Goal: Information Seeking & Learning: Learn about a topic

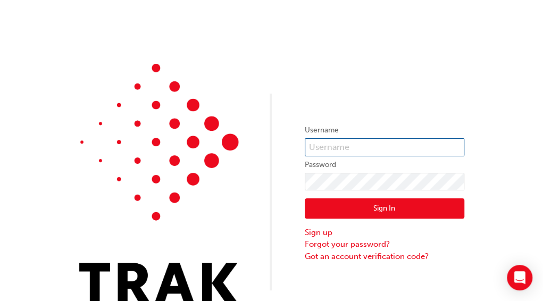
click at [361, 144] on input "text" at bounding box center [384, 147] width 159 height 18
type input "j"
type input "[PERSON_NAME].vergara2"
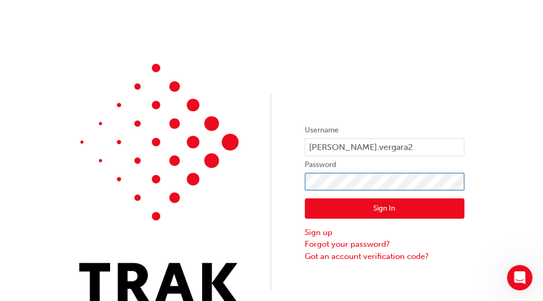
click button "Sign In" at bounding box center [384, 208] width 159 height 20
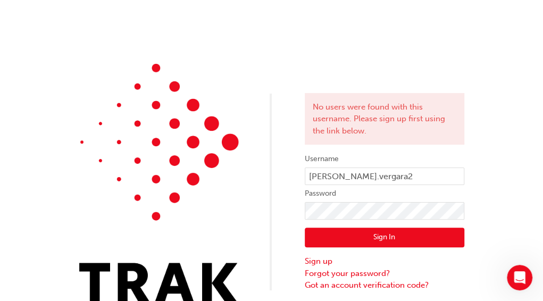
click at [370, 241] on button "Sign In" at bounding box center [384, 238] width 159 height 20
click at [352, 179] on input "Jonathan.vergara2" at bounding box center [384, 176] width 159 height 18
type input "Jonathan.Vergara2"
click at [342, 241] on button "Sign In" at bounding box center [384, 238] width 159 height 20
click button "Sign In" at bounding box center [384, 238] width 159 height 20
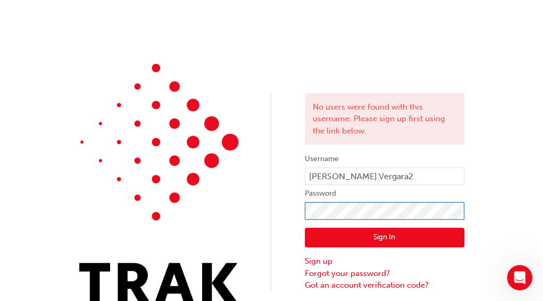
click button "Sign In" at bounding box center [384, 238] width 159 height 20
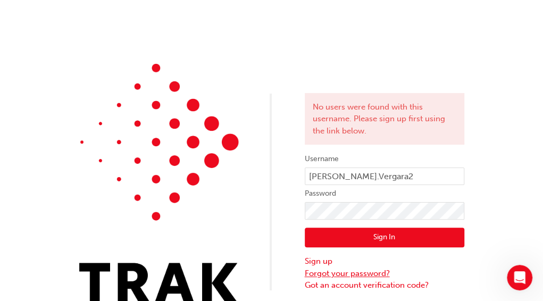
click at [349, 275] on link "Forgot your password?" at bounding box center [384, 273] width 159 height 12
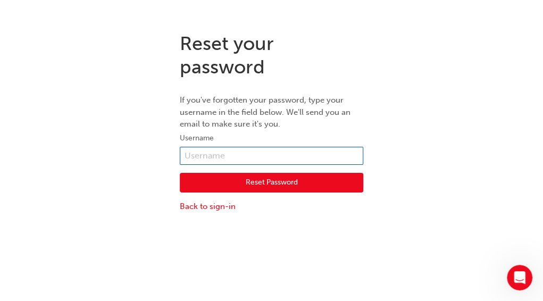
click at [227, 158] on input "text" at bounding box center [271, 156] width 183 height 18
type input "Jonathan.Vergara2"
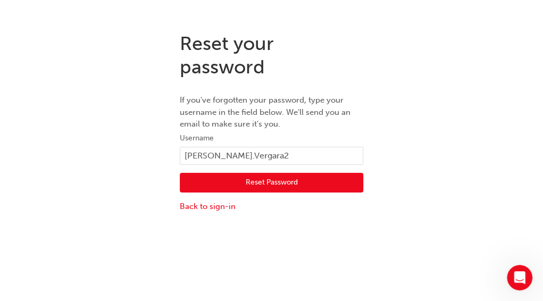
click at [256, 179] on button "Reset Password" at bounding box center [271, 183] width 183 height 20
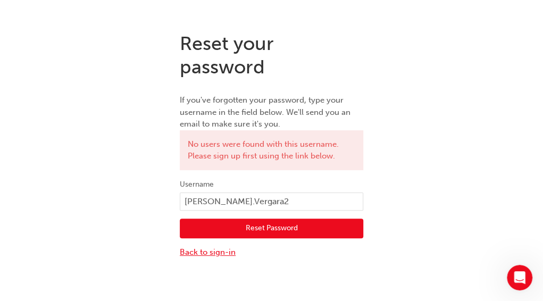
click at [214, 250] on link "Back to sign-in" at bounding box center [271, 252] width 183 height 12
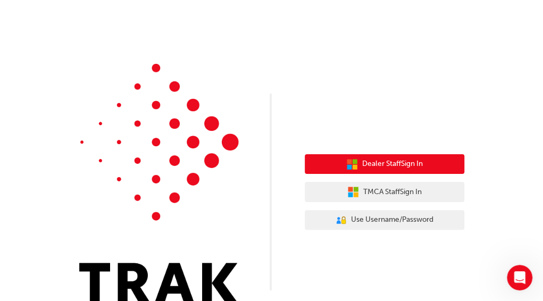
click at [375, 156] on button "Dealer Staff Sign In" at bounding box center [384, 164] width 159 height 20
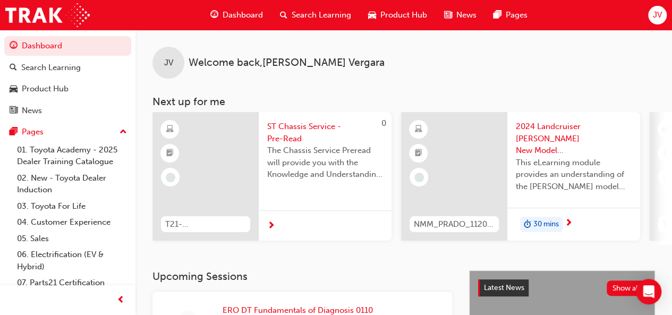
click at [237, 13] on span "Dashboard" at bounding box center [243, 15] width 40 height 12
click at [240, 14] on span "Dashboard" at bounding box center [243, 15] width 40 height 12
click at [145, 168] on div "JV Welcome back , Jonathan Vergara Next up for me 0 T21-STCHS_PRE_READ ST Chass…" at bounding box center [404, 137] width 537 height 215
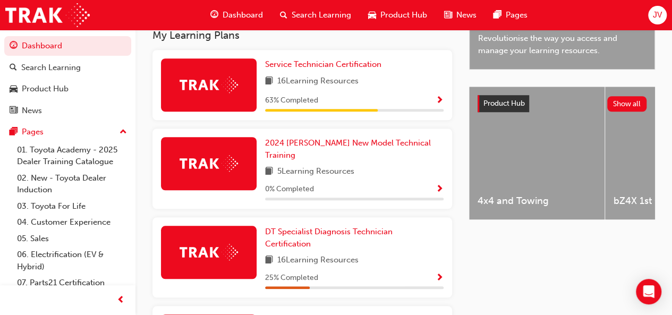
scroll to position [383, 0]
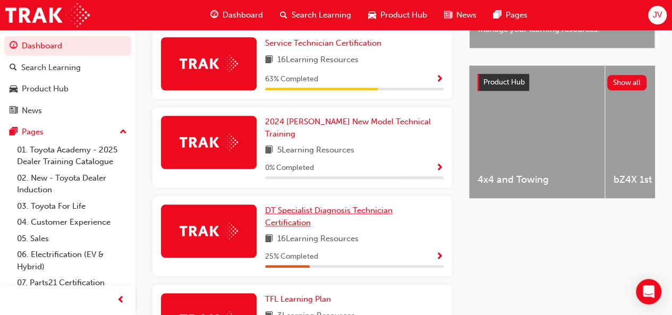
click at [315, 220] on span "DT Specialist Diagnosis Technician Certification" at bounding box center [329, 217] width 128 height 22
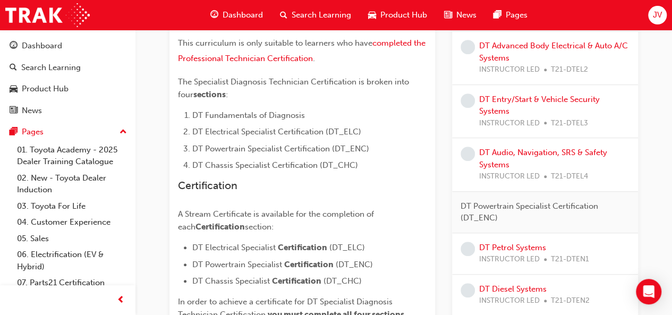
click at [163, 234] on div "DT Specialist Diagnosis Technician Certification Learning search page Learning …" at bounding box center [404, 189] width 503 height 820
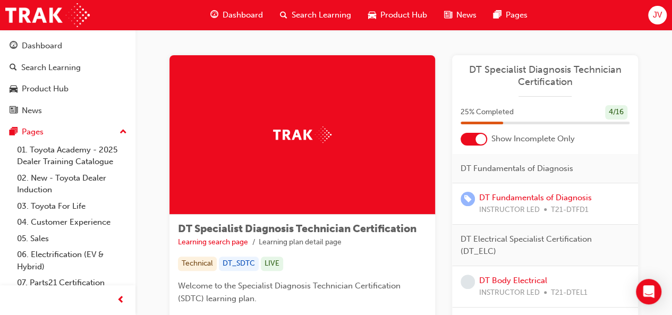
click at [327, 10] on span "Search Learning" at bounding box center [322, 15] width 60 height 12
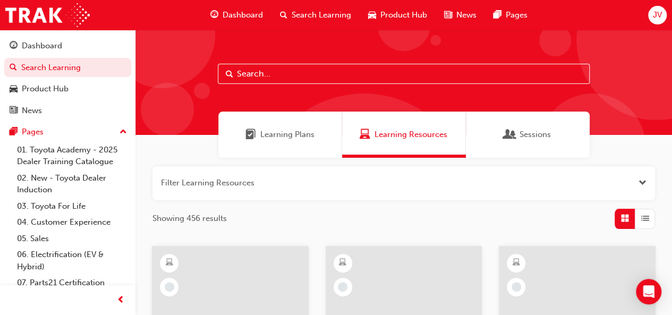
click at [260, 72] on input "text" at bounding box center [404, 74] width 372 height 20
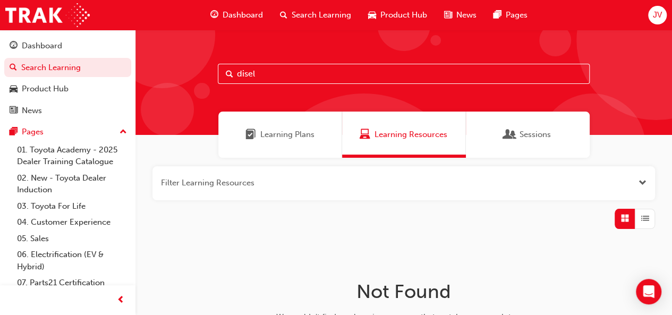
scroll to position [1, 0]
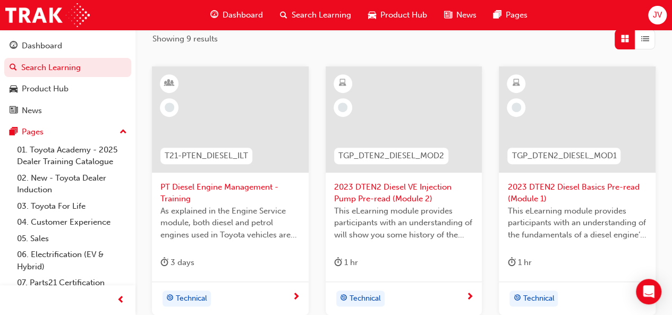
scroll to position [184, 0]
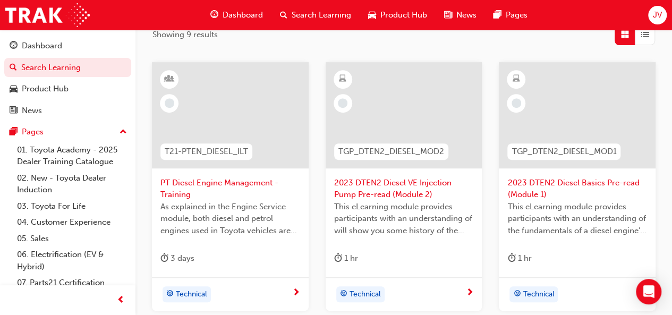
type input "diesel"
click at [517, 187] on span "2023 DTEN2 Diesel Basics Pre-read (Module 1)" at bounding box center [578, 189] width 140 height 24
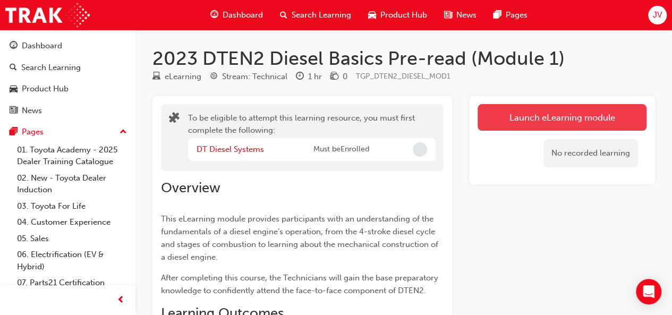
click at [550, 107] on button "Launch eLearning module" at bounding box center [562, 117] width 169 height 27
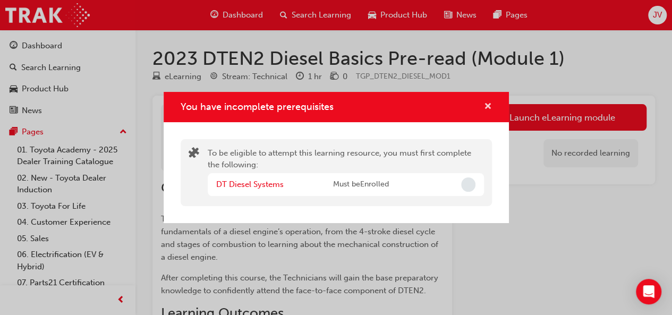
click at [489, 105] on span "cross-icon" at bounding box center [488, 108] width 8 height 10
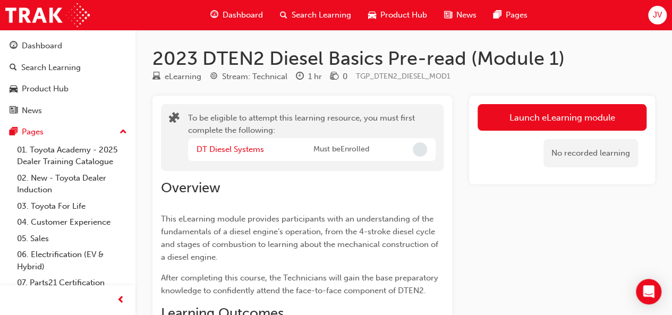
click at [48, 56] on button "Dashboard Search Learning Product Hub News Pages" at bounding box center [67, 78] width 127 height 88
click at [550, 20] on span "JV" at bounding box center [657, 15] width 9 height 12
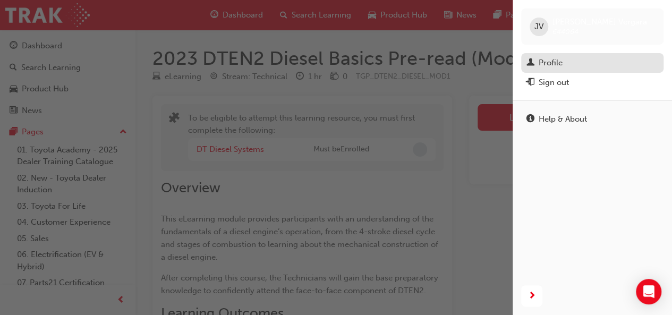
click at [550, 63] on div "Profile" at bounding box center [551, 63] width 24 height 12
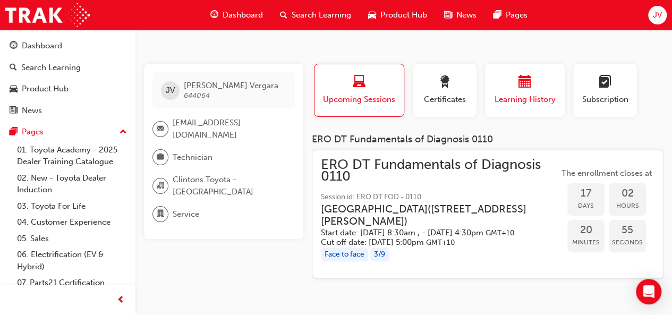
click at [538, 89] on div "button" at bounding box center [525, 83] width 64 height 16
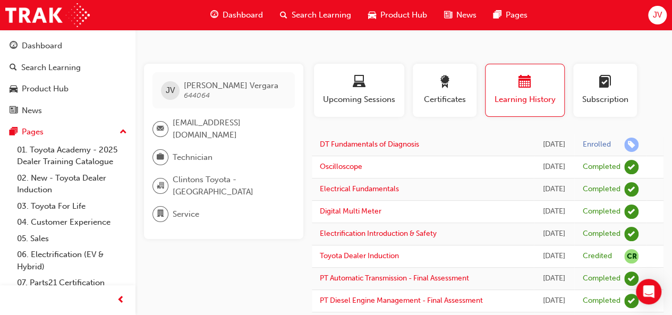
click at [293, 25] on div "Search Learning" at bounding box center [316, 15] width 88 height 22
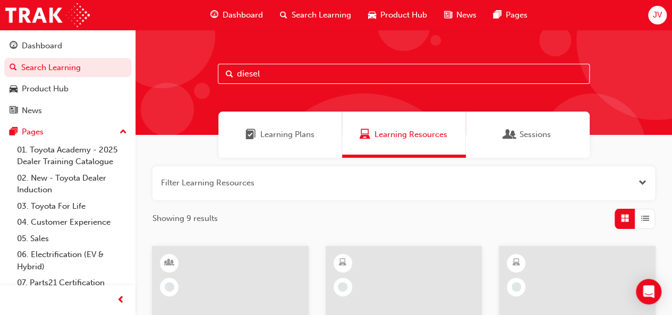
click at [259, 76] on input "diesel" at bounding box center [404, 74] width 372 height 20
type input "d"
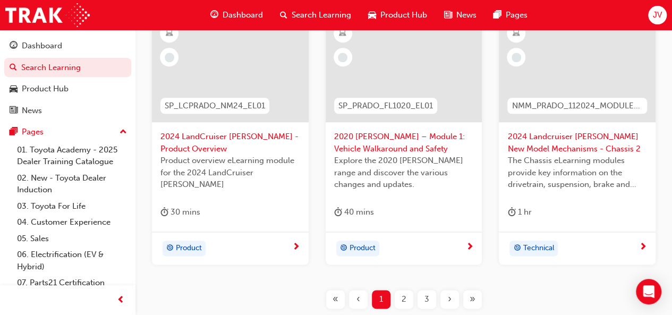
scroll to position [507, 0]
type input "prado"
click at [197, 132] on span "2024 LandCruiser Prado - Product Overview" at bounding box center [231, 144] width 140 height 24
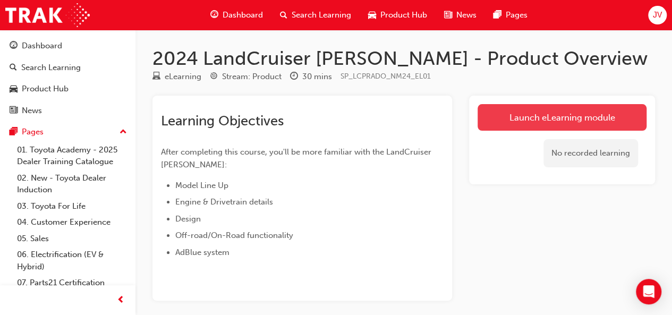
click at [508, 109] on link "Launch eLearning module" at bounding box center [562, 117] width 169 height 27
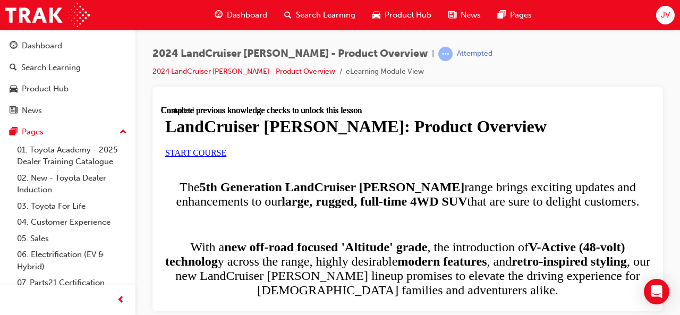
scroll to position [88, 0]
click at [226, 157] on link "START COURSE" at bounding box center [195, 152] width 61 height 9
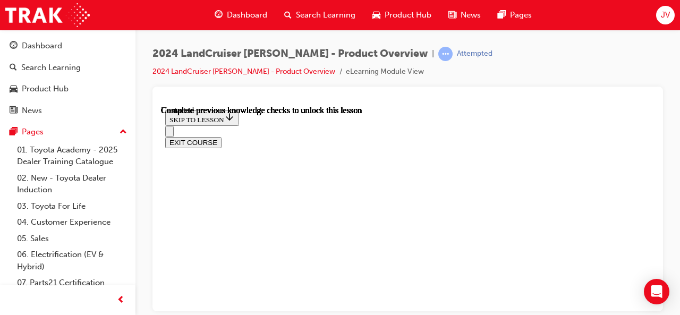
scroll to position [1, 0]
click at [550, 189] on div "2024 LandCruiser Prado - Product Overview | Attempted 2024 LandCruiser Prado - …" at bounding box center [408, 159] width 545 height 259
click at [122, 300] on span "prev-icon" at bounding box center [121, 300] width 8 height 13
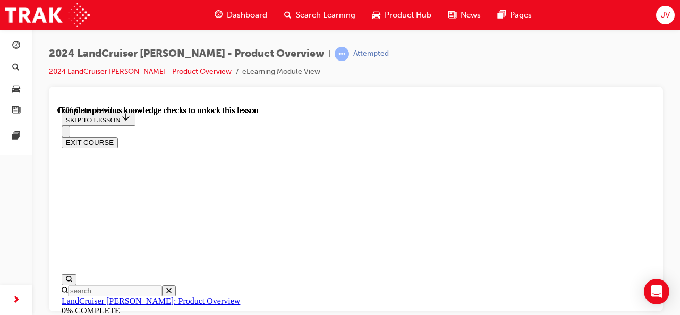
scroll to position [684, 0]
click at [550, 169] on div "2024 LandCruiser Prado - Product Overview | Attempted 2024 LandCruiser Prado - …" at bounding box center [356, 159] width 648 height 259
click at [550, 168] on div "2024 LandCruiser Prado - Product Overview | Attempted 2024 LandCruiser Prado - …" at bounding box center [356, 159] width 648 height 259
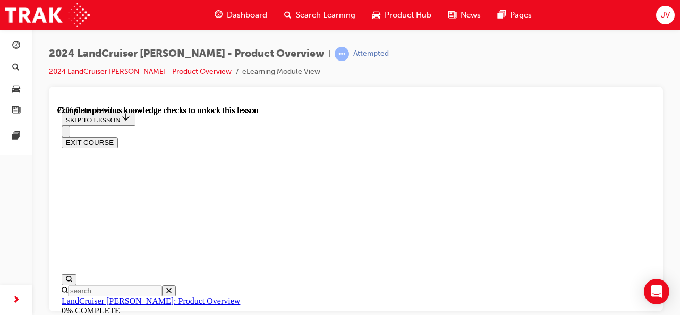
scroll to position [896, 0]
drag, startPoint x: 653, startPoint y: 256, endPoint x: 718, endPoint y: 394, distance: 152.7
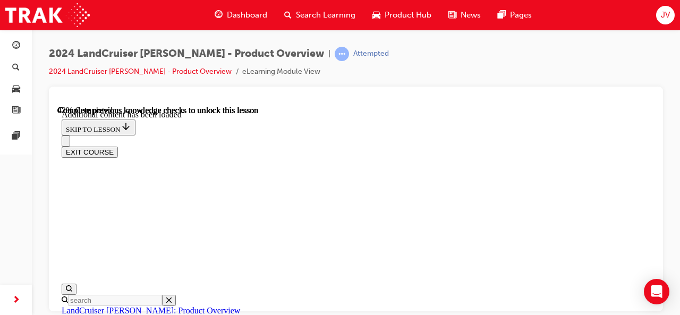
scroll to position [1385, 0]
drag, startPoint x: 651, startPoint y: 247, endPoint x: 704, endPoint y: 400, distance: 162.1
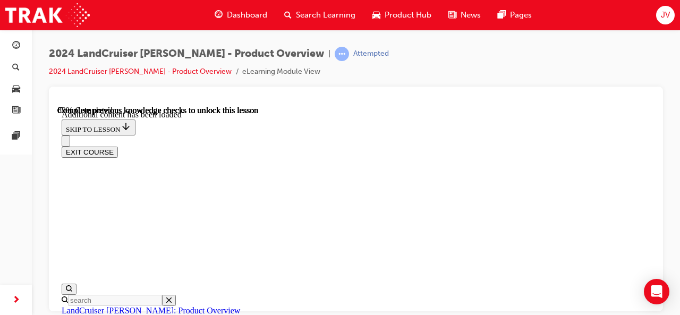
scroll to position [2200, 0]
drag, startPoint x: 650, startPoint y: 275, endPoint x: 707, endPoint y: 387, distance: 126.0
radio input "true"
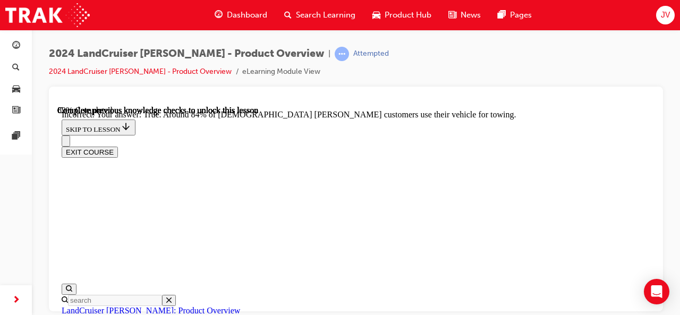
radio input "true"
drag, startPoint x: 648, startPoint y: 264, endPoint x: 714, endPoint y: 411, distance: 160.6
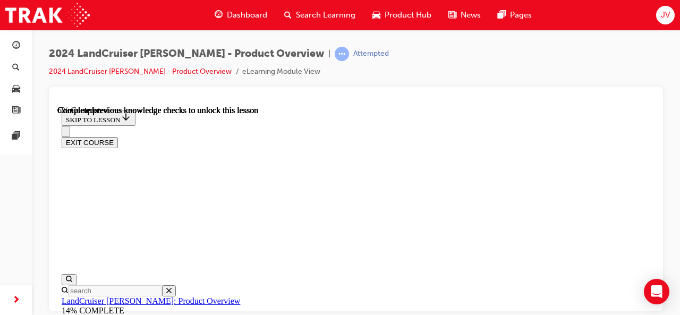
scroll to position [74, 0]
click at [66, 133] on icon "Close navigation menu" at bounding box center [66, 133] width 0 height 0
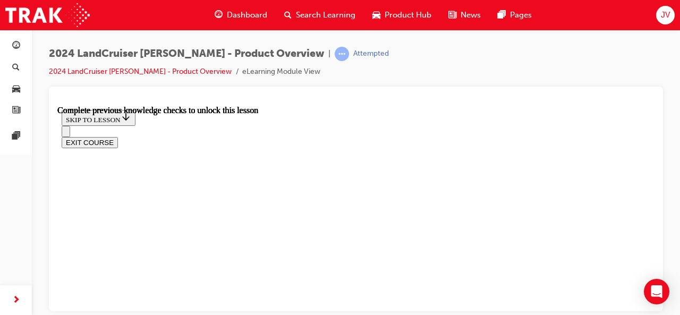
click at [550, 207] on div "2024 LandCruiser Prado - Product Overview | Attempted 2024 LandCruiser Prado - …" at bounding box center [356, 159] width 648 height 259
drag, startPoint x: 670, startPoint y: 203, endPoint x: 662, endPoint y: 259, distance: 56.9
click at [550, 259] on div "2024 LandCruiser Prado - Product Overview | Attempted 2024 LandCruiser Prado - …" at bounding box center [356, 159] width 648 height 259
drag, startPoint x: 672, startPoint y: 246, endPoint x: 666, endPoint y: 193, distance: 52.9
click at [550, 193] on div "2024 LandCruiser Prado - Product Overview | Attempted 2024 LandCruiser Prado - …" at bounding box center [356, 159] width 648 height 259
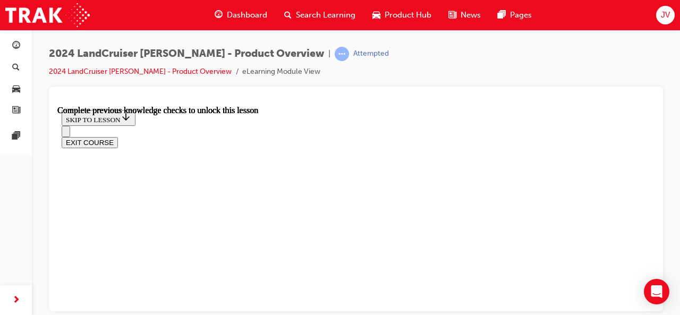
scroll to position [1678, 0]
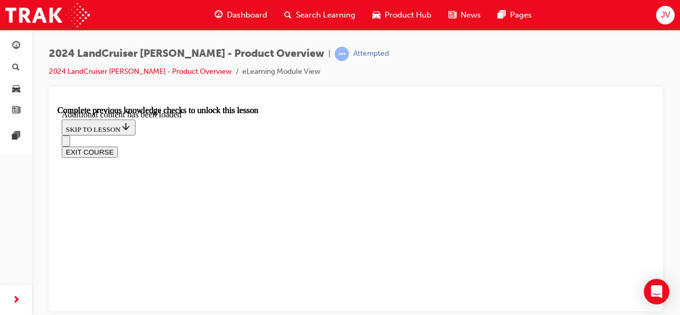
scroll to position [1903, 0]
drag, startPoint x: 648, startPoint y: 271, endPoint x: 709, endPoint y: 388, distance: 131.2
radio input "true"
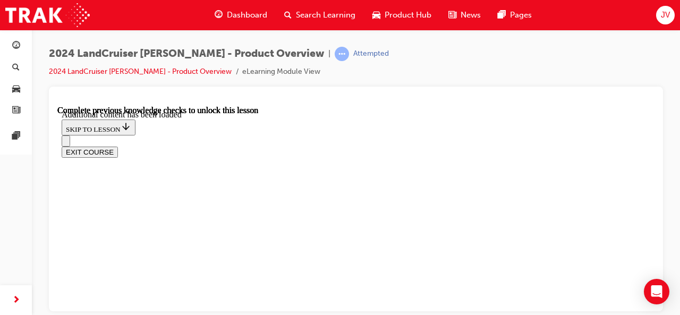
radio input "true"
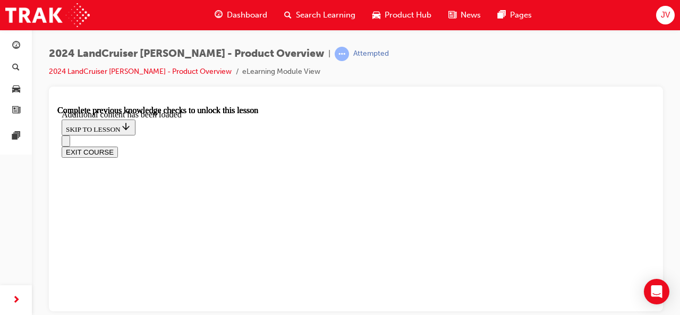
radio input "true"
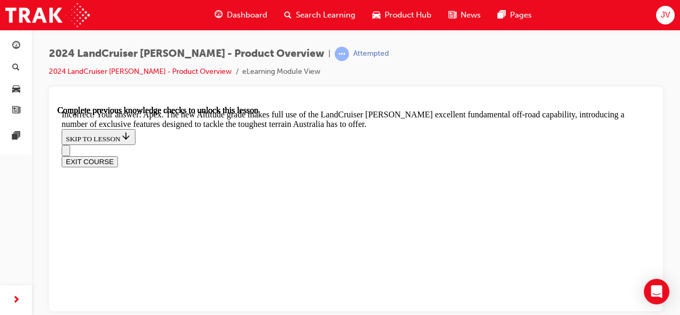
scroll to position [2150, 0]
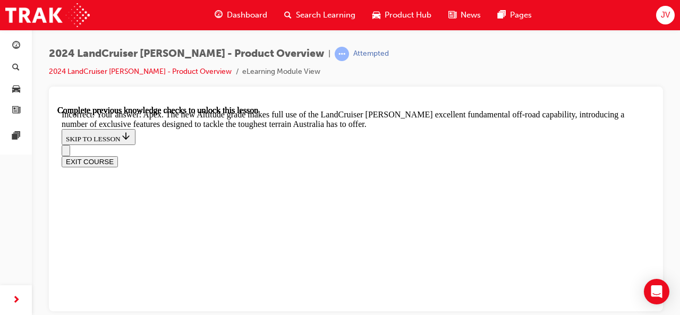
radio input "true"
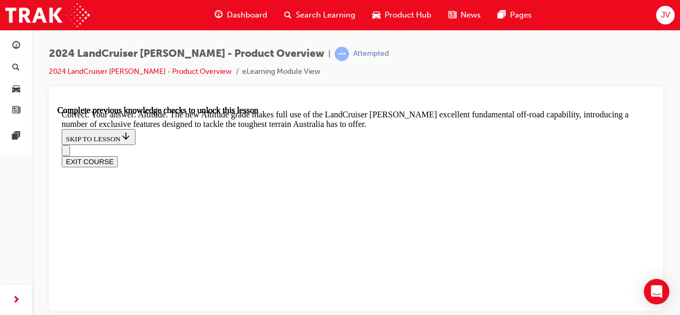
drag, startPoint x: 593, startPoint y: 173, endPoint x: 651, endPoint y: 285, distance: 126.2
click at [550, 285] on div "Open Intercom Messenger" at bounding box center [657, 292] width 28 height 28
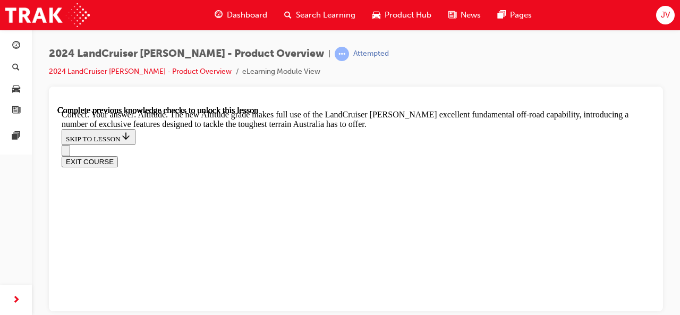
drag, startPoint x: 653, startPoint y: 281, endPoint x: 716, endPoint y: 389, distance: 125.1
checkbox input "true"
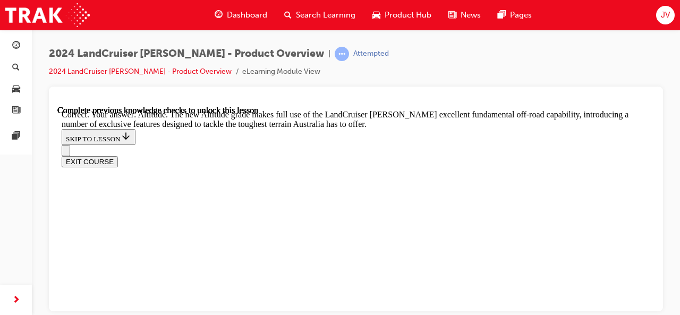
checkbox input "true"
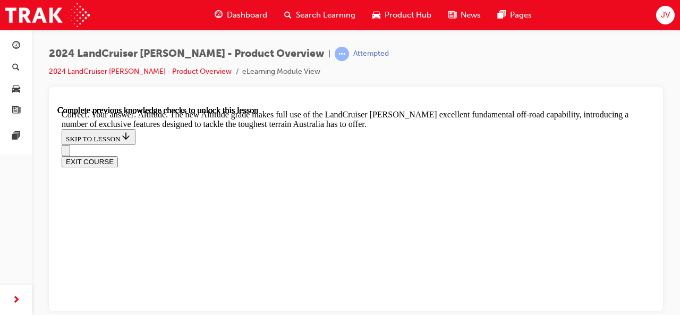
drag, startPoint x: 198, startPoint y: 273, endPoint x: 196, endPoint y: 267, distance: 6.7
checkbox input "true"
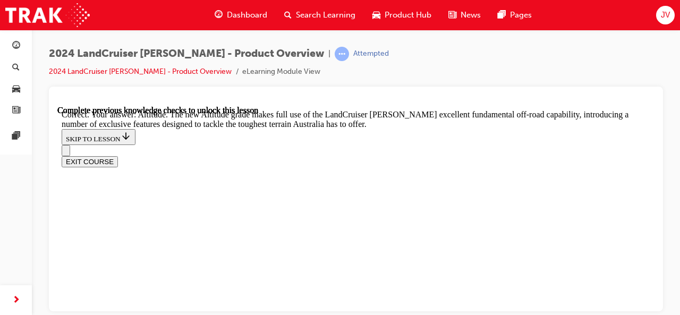
checkbox input "false"
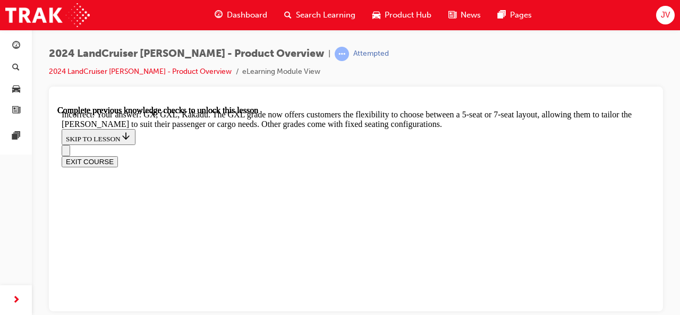
scroll to position [2669, 0]
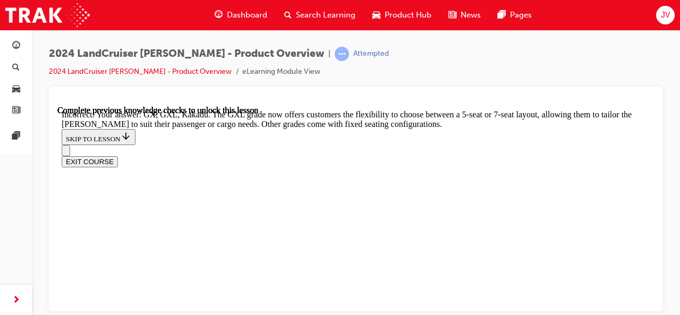
checkbox input "false"
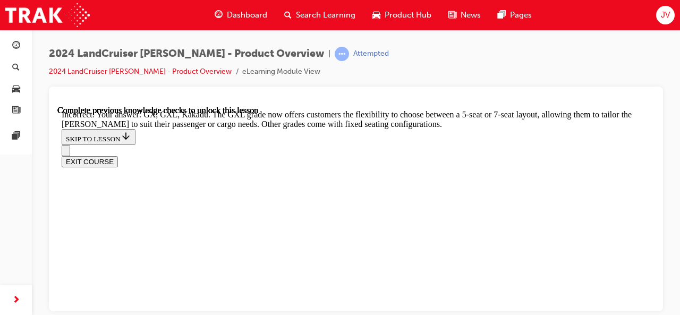
drag, startPoint x: 217, startPoint y: 237, endPoint x: 257, endPoint y: 237, distance: 39.9
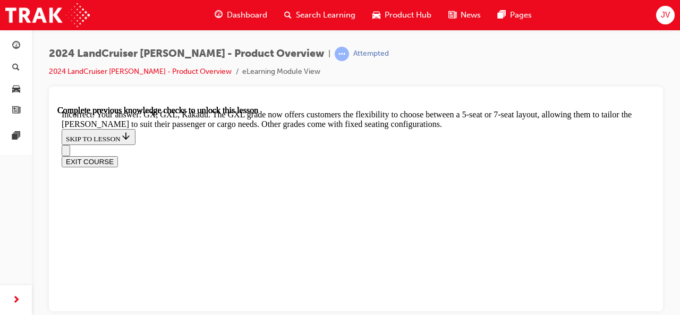
drag, startPoint x: 245, startPoint y: 238, endPoint x: 212, endPoint y: 244, distance: 33.6
copy p "Altitude"
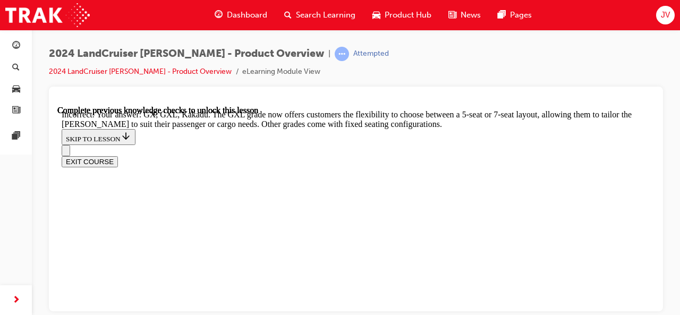
checkbox input "false"
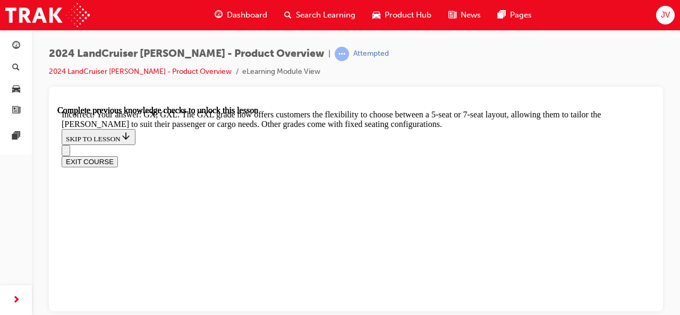
scroll to position [2639, 0]
drag, startPoint x: 653, startPoint y: 284, endPoint x: 723, endPoint y: 397, distance: 132.6
drag, startPoint x: 182, startPoint y: 159, endPoint x: 373, endPoint y: 161, distance: 191.4
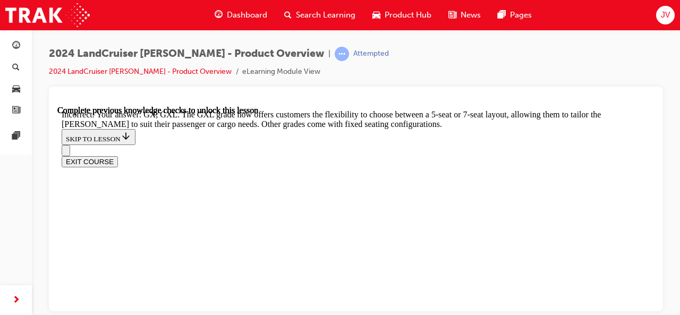
copy p "Which LC Prado grades are offered as a 5-seater"
checkbox input "true"
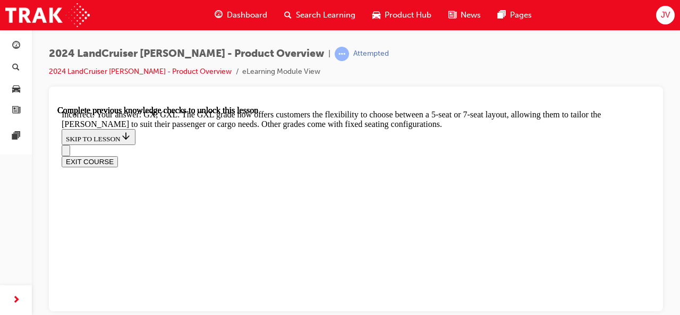
checkbox input "true"
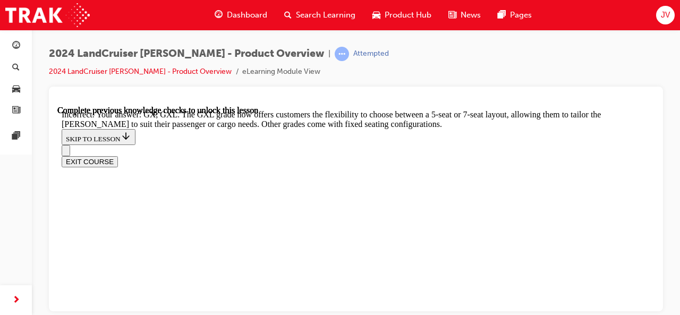
checkbox input "true"
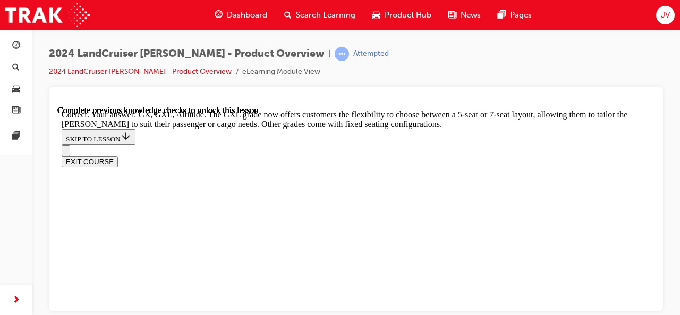
drag, startPoint x: 653, startPoint y: 281, endPoint x: 713, endPoint y: 405, distance: 137.4
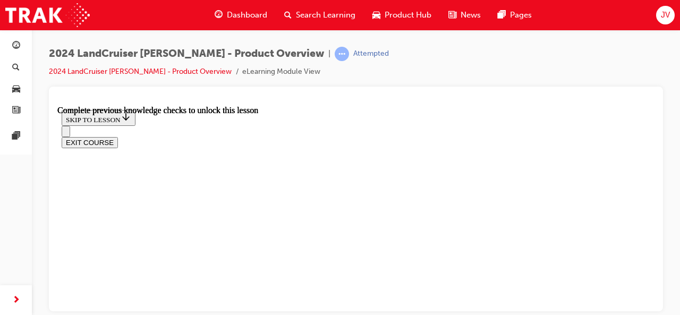
scroll to position [2547, 0]
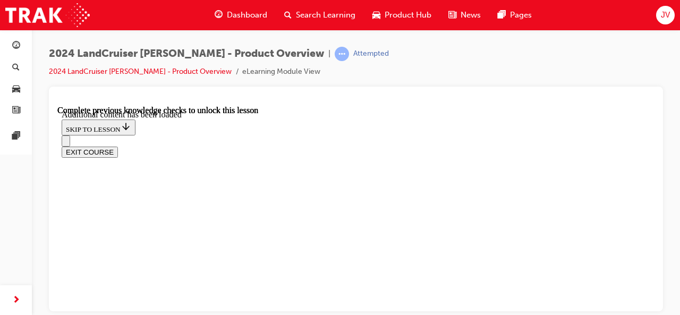
scroll to position [2641, 0]
radio input "true"
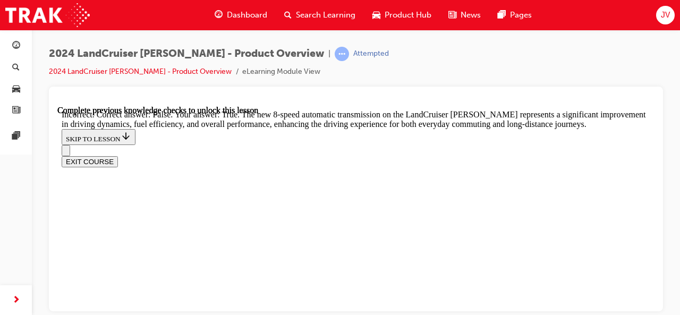
scroll to position [2945, 0]
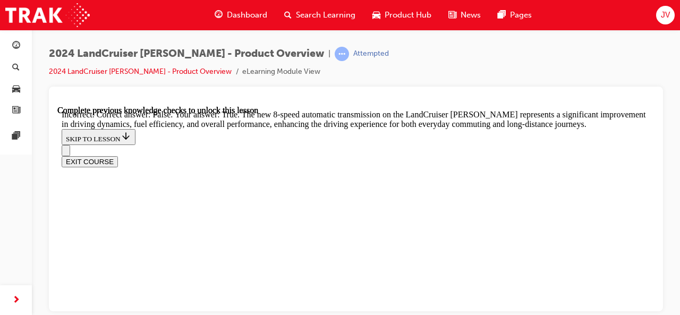
radio input "true"
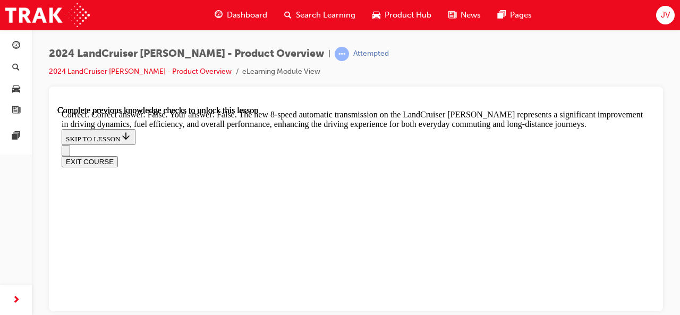
radio input "true"
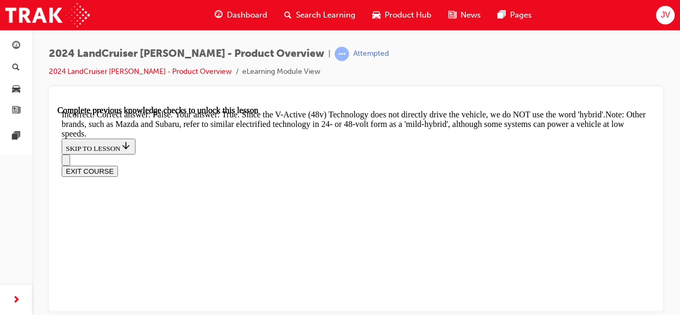
scroll to position [3368, 0]
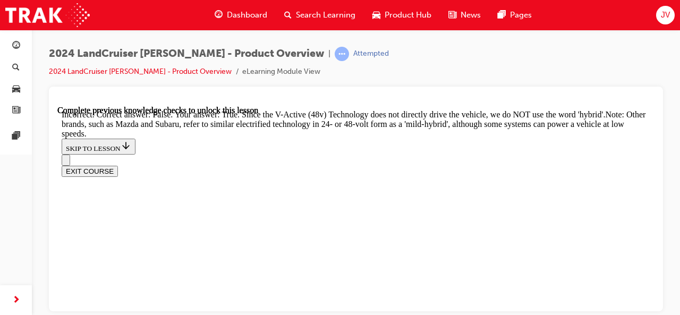
radio input "true"
drag, startPoint x: 182, startPoint y: 119, endPoint x: 418, endPoint y: 122, distance: 236.6
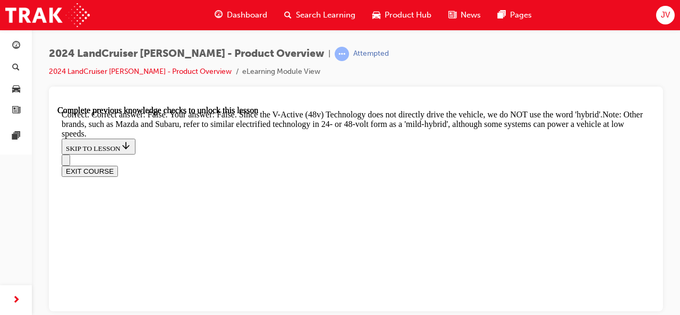
copy p "Electronic Power Steering (EPS) is available on which grade"
radio input "true"
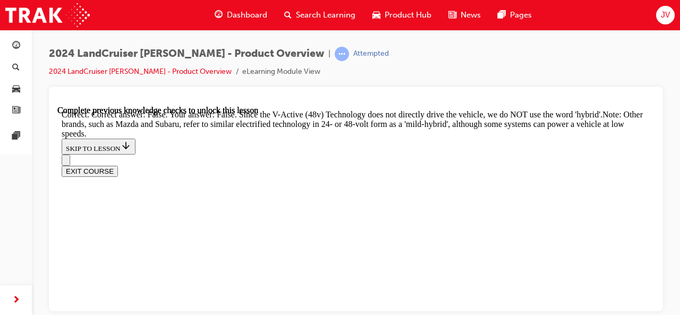
radio input "true"
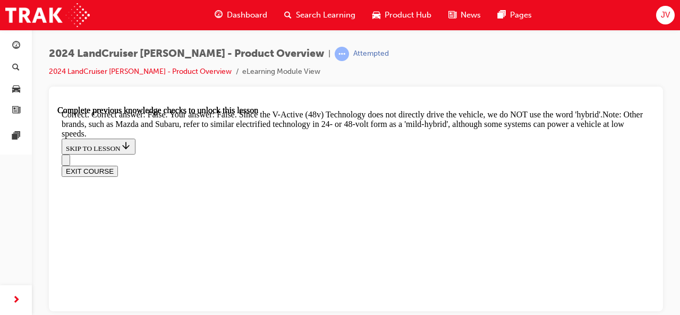
radio input "true"
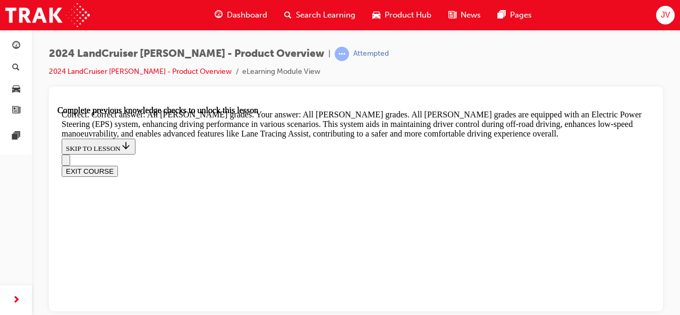
scroll to position [3945, 0]
drag, startPoint x: 650, startPoint y: 280, endPoint x: 719, endPoint y: 403, distance: 141.8
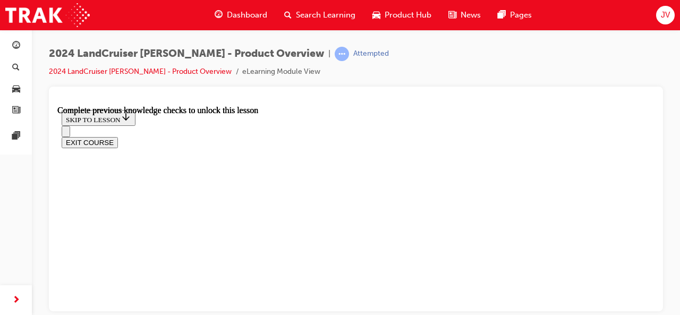
scroll to position [3598, 0]
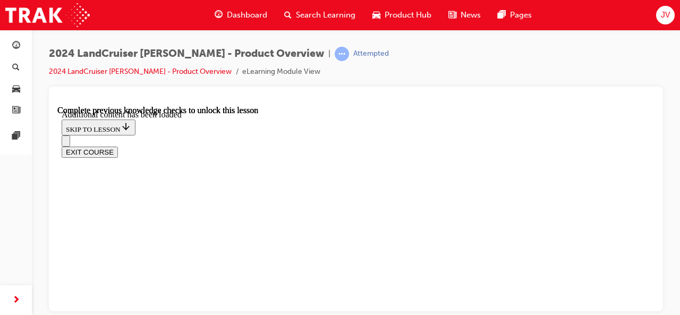
scroll to position [3822, 0]
drag, startPoint x: 180, startPoint y: 115, endPoint x: 311, endPoint y: 104, distance: 131.7
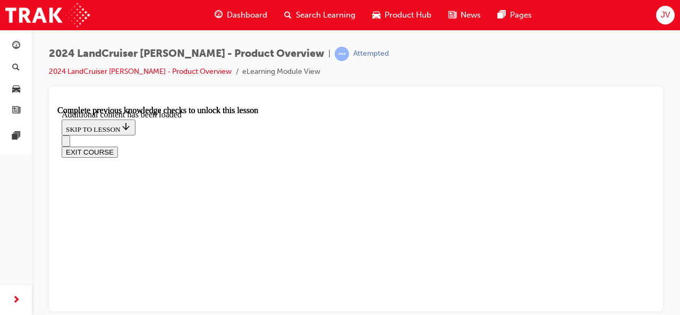
scroll to position [3799, 0]
drag, startPoint x: 183, startPoint y: 138, endPoint x: 392, endPoint y: 135, distance: 208.9
copy p "he new LC Prado's '2-Tone' paint option is available"
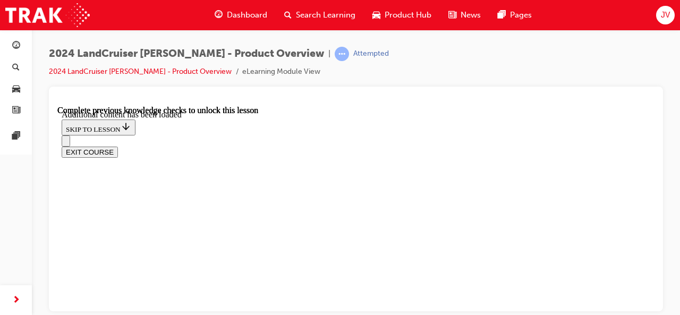
checkbox input "true"
click at [550, 300] on div at bounding box center [356, 199] width 614 height 225
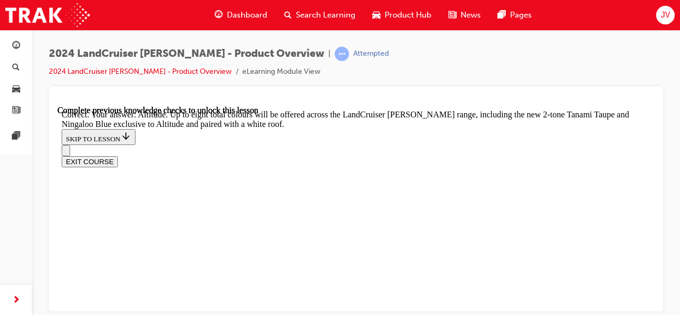
scroll to position [4275, 0]
drag, startPoint x: 650, startPoint y: 274, endPoint x: 713, endPoint y: 394, distance: 135.5
drag, startPoint x: 183, startPoint y: 117, endPoint x: 399, endPoint y: 115, distance: 215.8
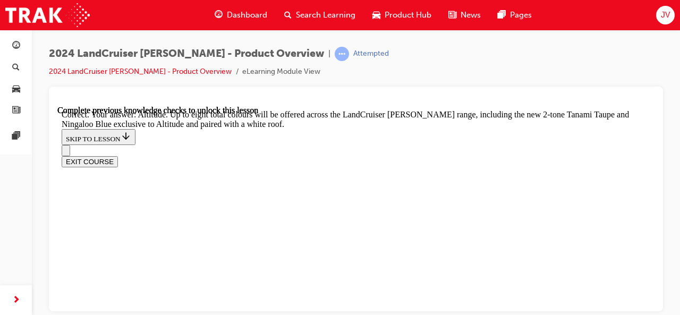
checkbox input "true"
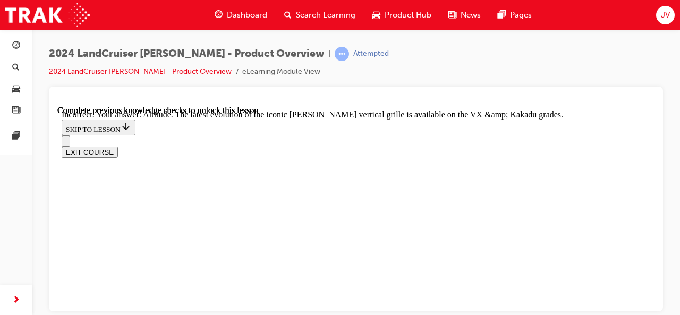
scroll to position [4597, 0]
drag, startPoint x: 182, startPoint y: 159, endPoint x: 465, endPoint y: 160, distance: 283.3
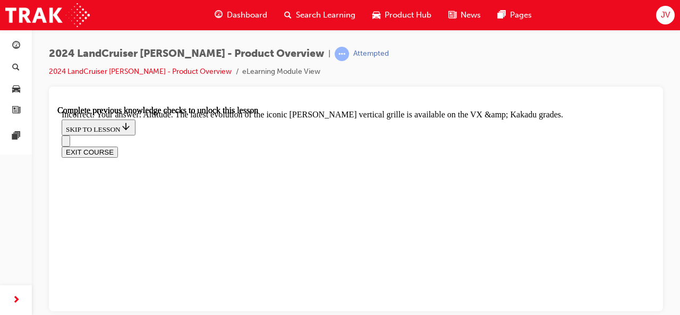
copy p "The iconic grille design continues on the new LC Prado and is available"
click at [550, 285] on div at bounding box center [356, 199] width 614 height 225
drag, startPoint x: 653, startPoint y: 287, endPoint x: 714, endPoint y: 403, distance: 131.5
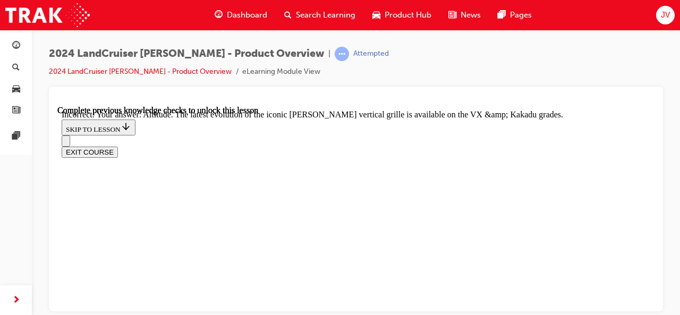
checkbox input "true"
drag, startPoint x: 653, startPoint y: 291, endPoint x: 713, endPoint y: 401, distance: 125.8
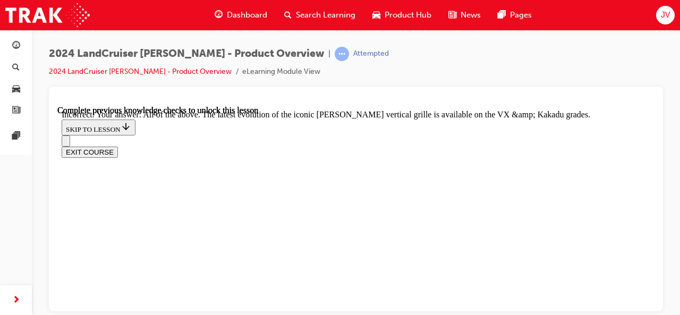
drag, startPoint x: 651, startPoint y: 287, endPoint x: 714, endPoint y: 397, distance: 127.2
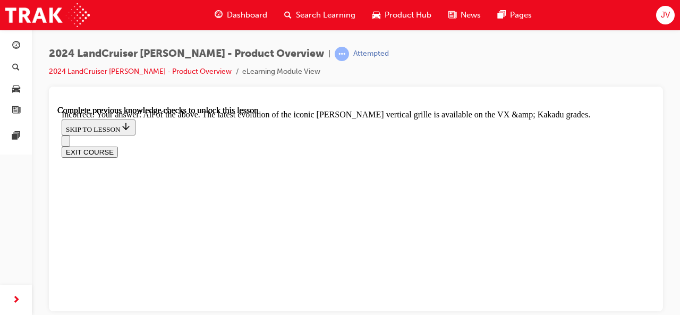
checkbox input "true"
checkbox input "false"
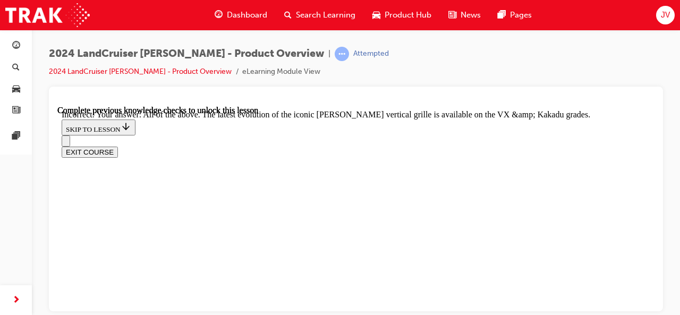
checkbox input "true"
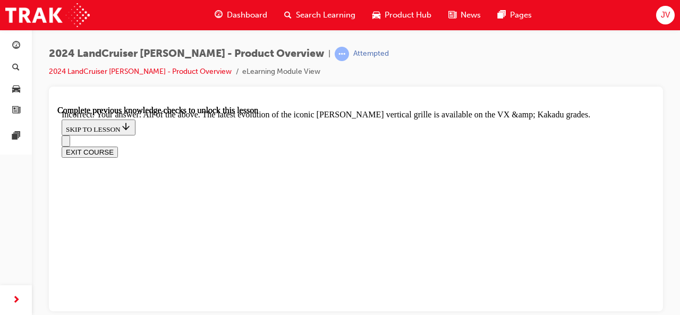
scroll to position [4323, 0]
checkbox input "false"
drag, startPoint x: 199, startPoint y: 223, endPoint x: 198, endPoint y: 213, distance: 10.8
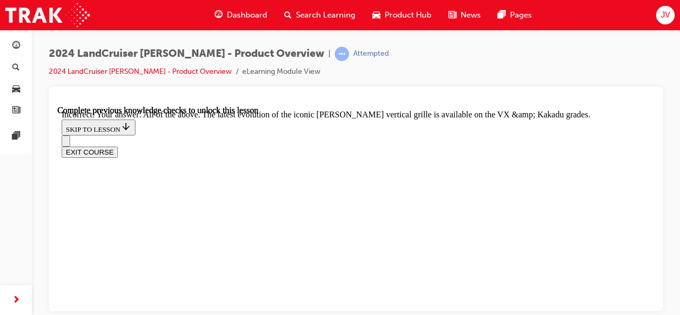
checkbox input "true"
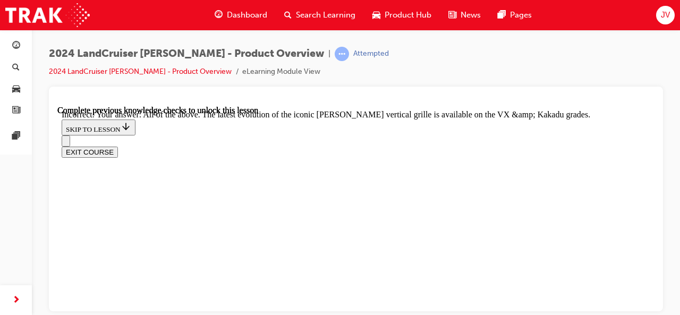
checkbox input "false"
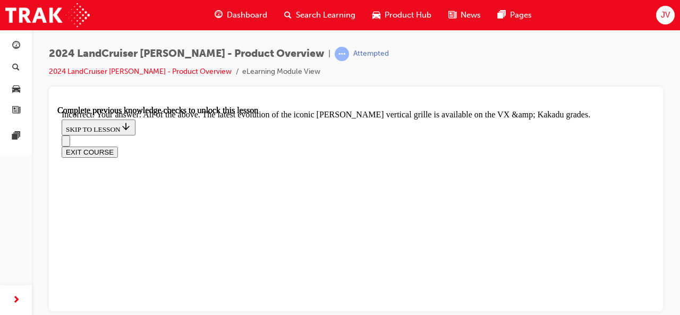
checkbox input "true"
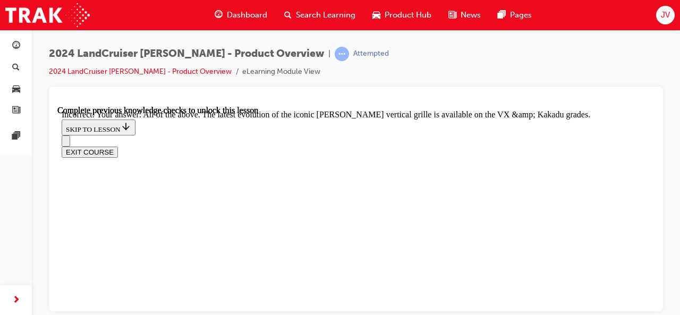
checkbox input "true"
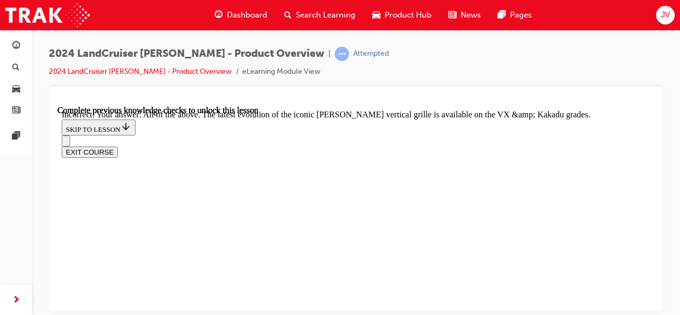
checkbox input "false"
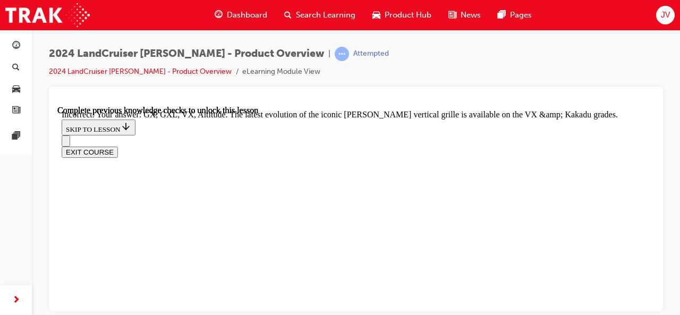
scroll to position [4314, 0]
checkbox input "false"
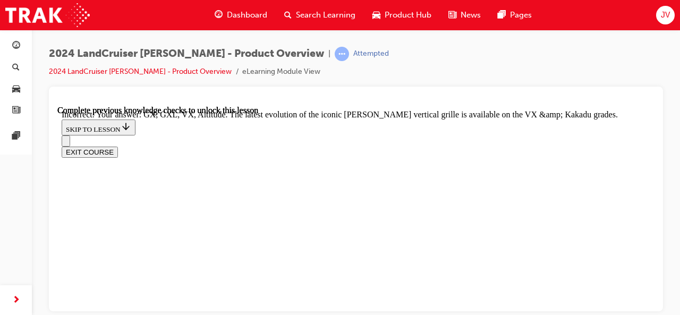
checkbox input "true"
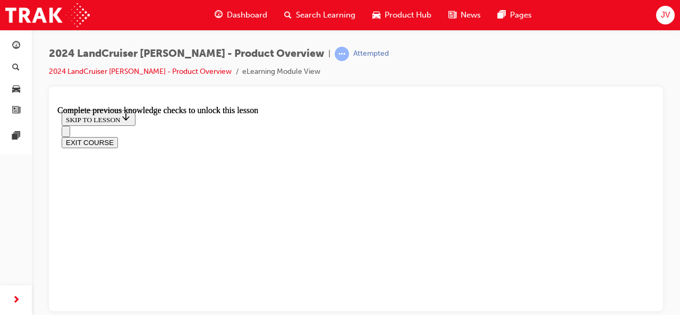
scroll to position [2650, 0]
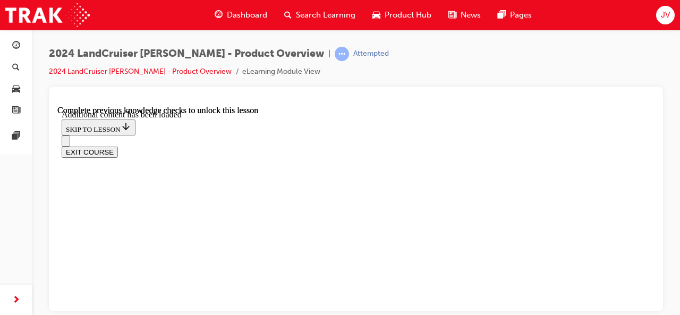
scroll to position [2796, 0]
radio input "true"
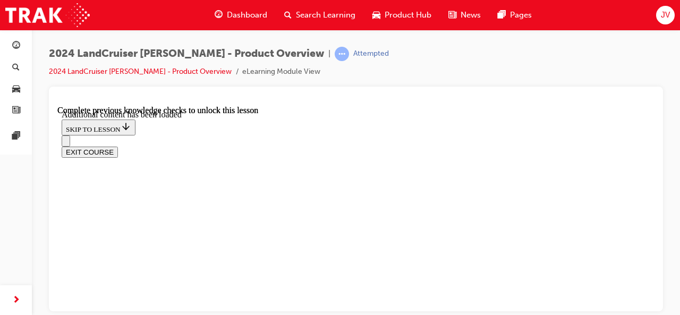
scroll to position [2933, 0]
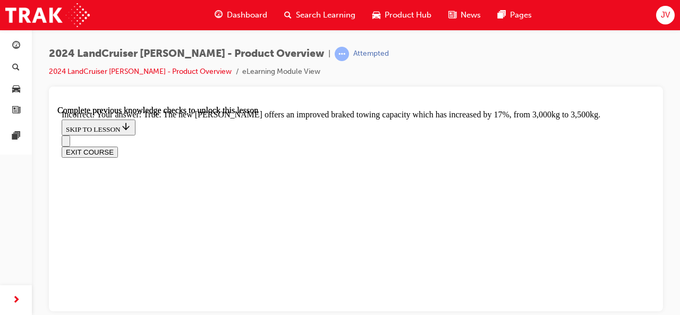
radio input "true"
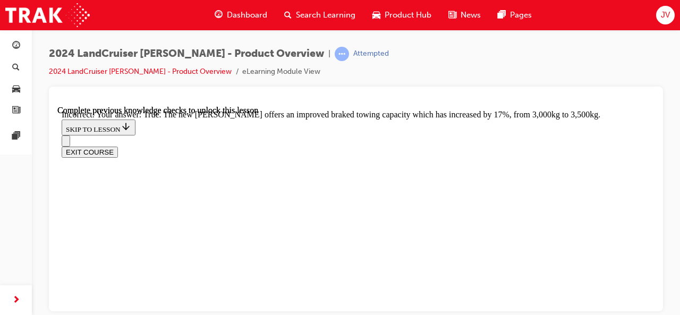
radio input "true"
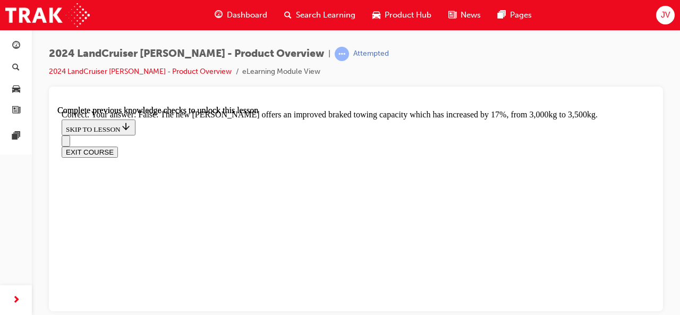
radio input "true"
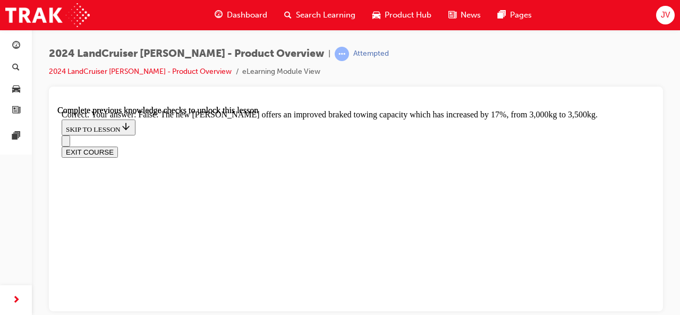
radio input "true"
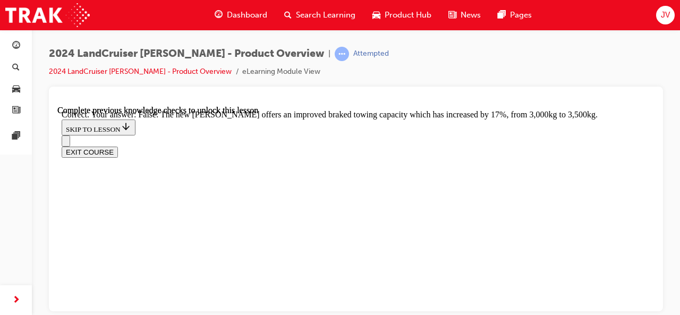
radio input "true"
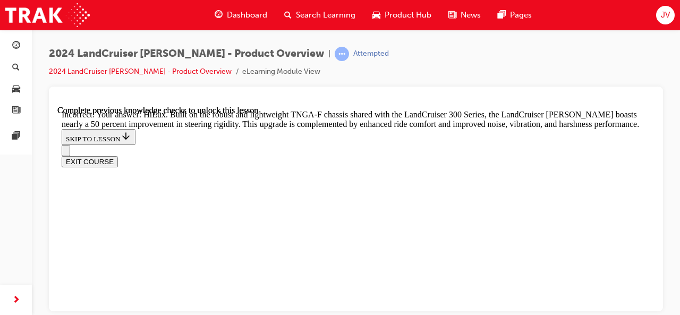
scroll to position [3390, 0]
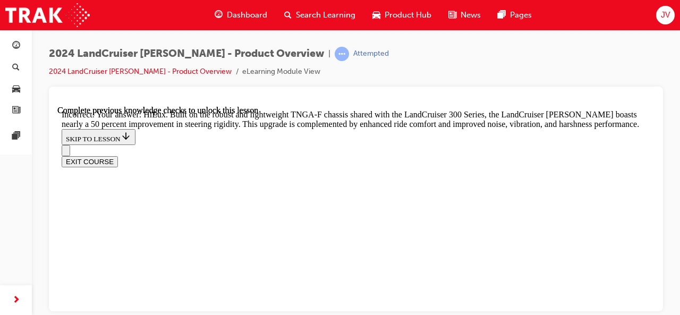
radio input "true"
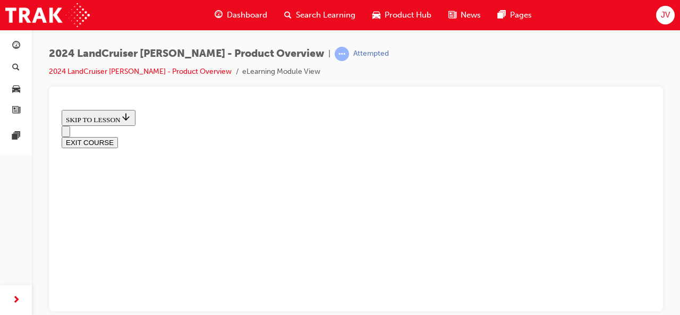
scroll to position [1353, 0]
click at [118, 137] on button "EXIT COURSE" at bounding box center [90, 142] width 56 height 11
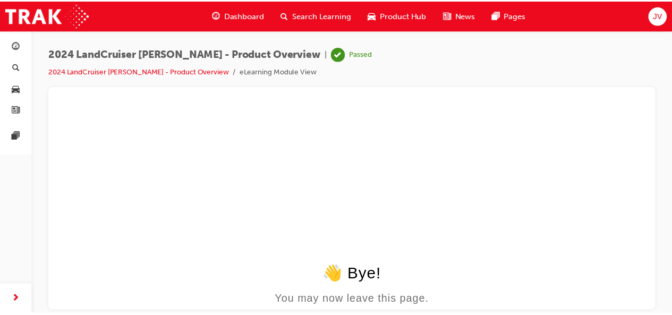
scroll to position [0, 0]
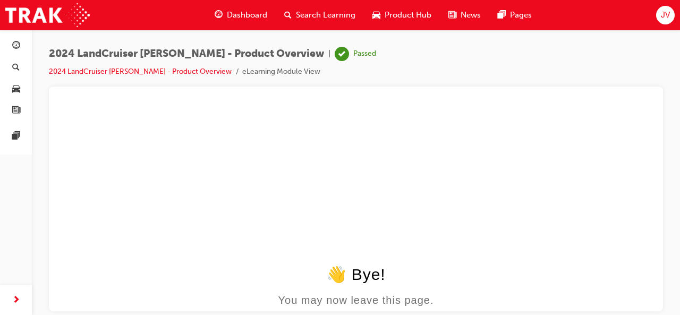
click at [327, 16] on span "Search Learning" at bounding box center [326, 15] width 60 height 12
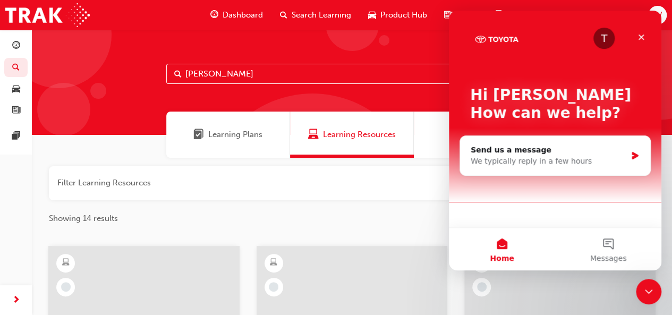
click at [220, 73] on input "prado" at bounding box center [352, 74] width 372 height 20
type input "p"
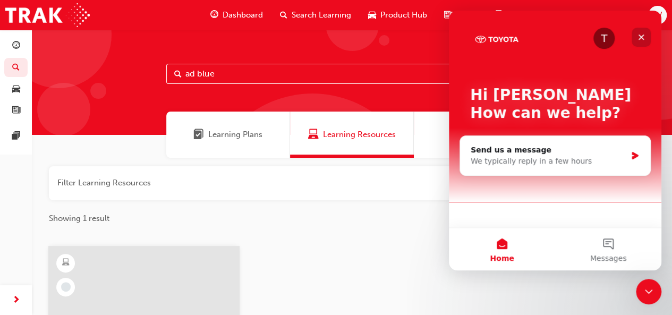
type input "ad blue"
click at [550, 35] on icon "Close" at bounding box center [641, 37] width 9 height 9
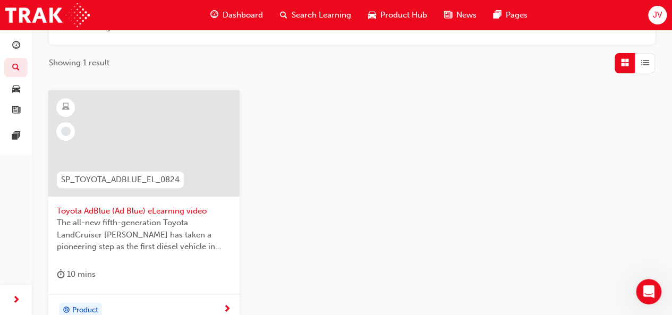
scroll to position [163, 0]
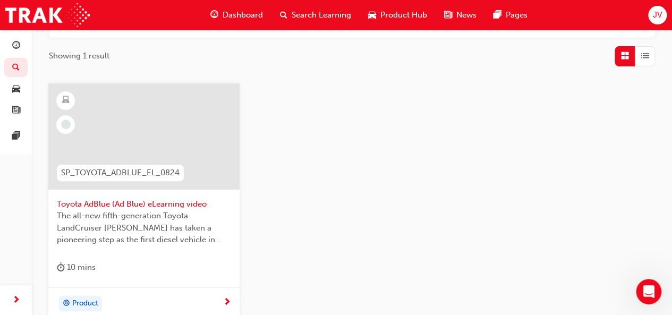
click at [171, 199] on span "Toyota AdBlue (Ad Blue) eLearning video" at bounding box center [144, 204] width 174 height 12
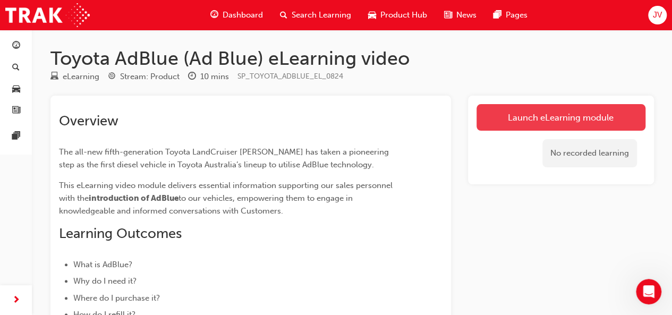
click at [524, 108] on link "Launch eLearning module" at bounding box center [561, 117] width 169 height 27
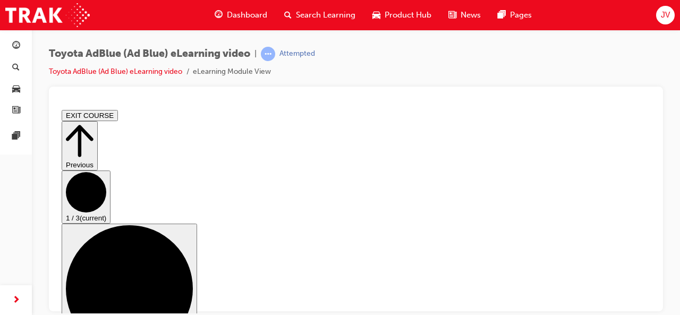
scroll to position [29, 0]
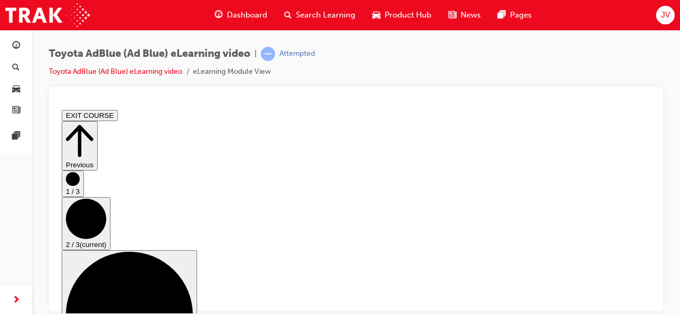
scroll to position [306, 0]
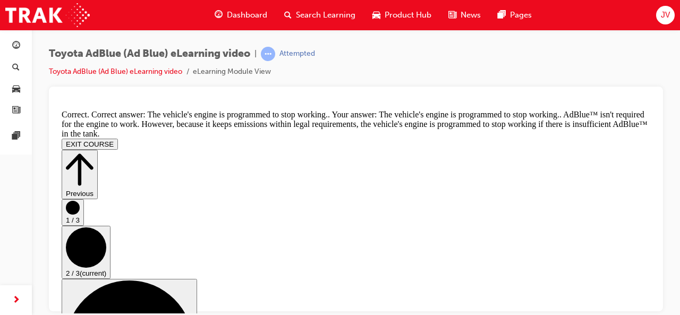
scroll to position [527, 0]
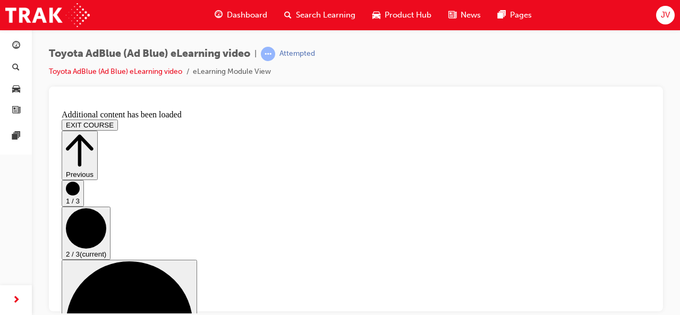
scroll to position [965, 0]
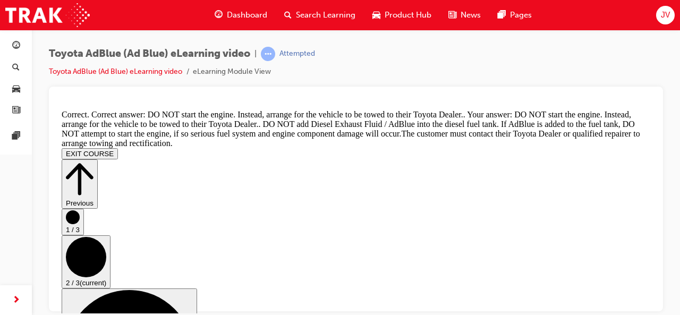
scroll to position [1331, 0]
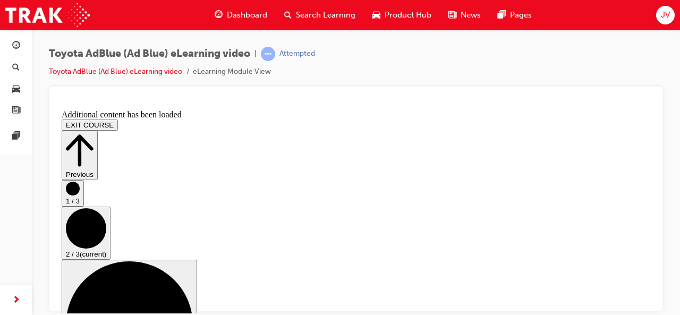
scroll to position [1686, 0]
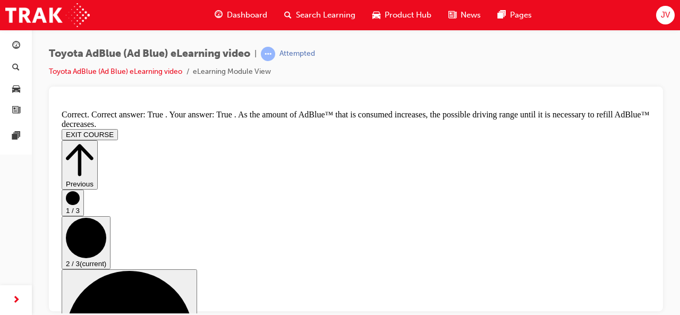
scroll to position [2024, 0]
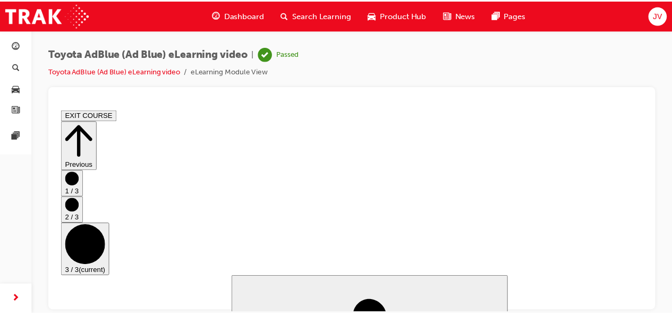
scroll to position [0, 0]
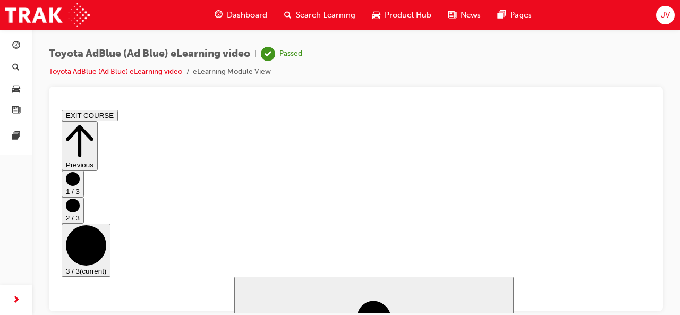
click at [550, 15] on div "JV" at bounding box center [665, 15] width 19 height 19
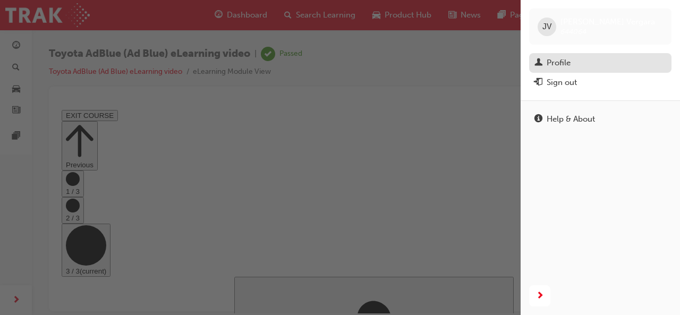
click at [550, 62] on div "Profile" at bounding box center [559, 63] width 24 height 12
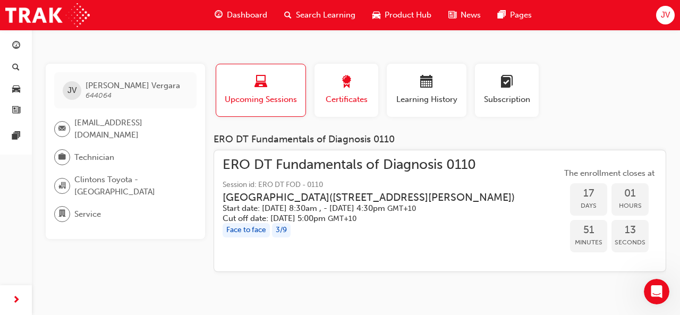
click at [355, 109] on button "Certificates" at bounding box center [347, 90] width 64 height 53
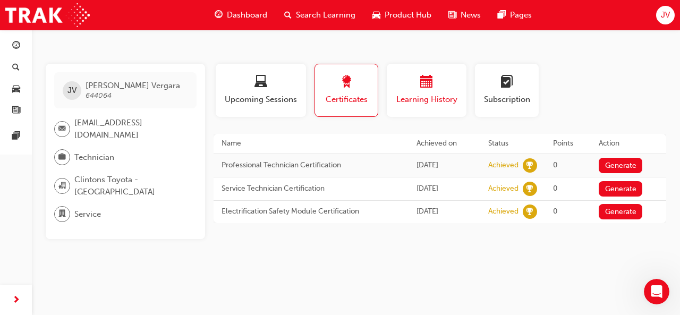
click at [421, 100] on span "Learning History" at bounding box center [427, 100] width 64 height 12
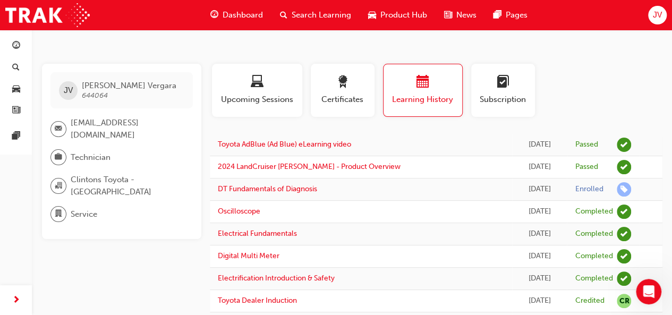
click at [250, 15] on span "Dashboard" at bounding box center [243, 15] width 40 height 12
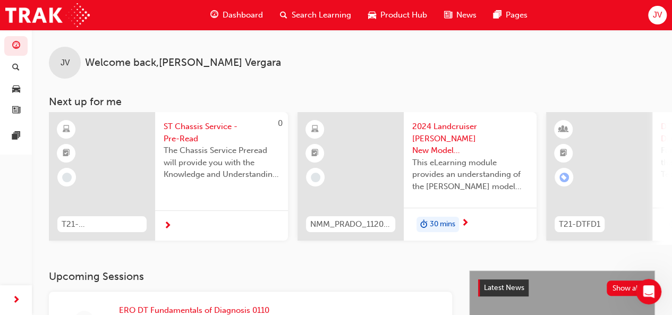
click at [210, 127] on span "ST Chassis Service - Pre-Read" at bounding box center [222, 133] width 116 height 24
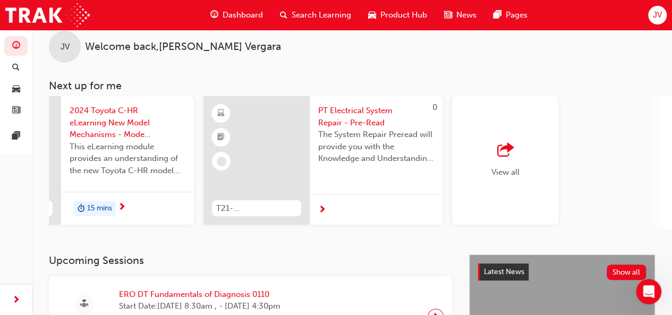
scroll to position [0, 868]
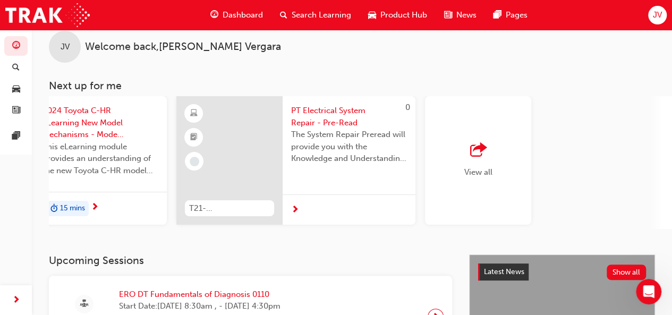
click at [488, 163] on div "View all" at bounding box center [479, 160] width 28 height 35
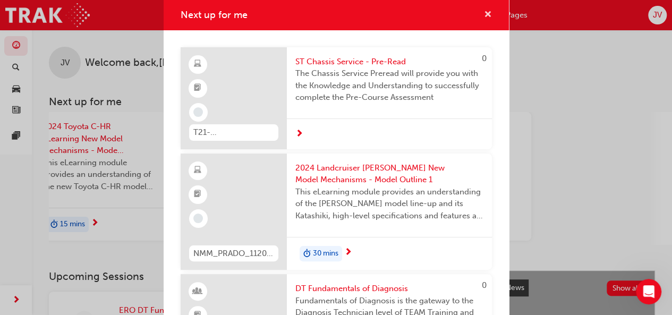
click at [484, 19] on span "cross-icon" at bounding box center [488, 16] width 8 height 10
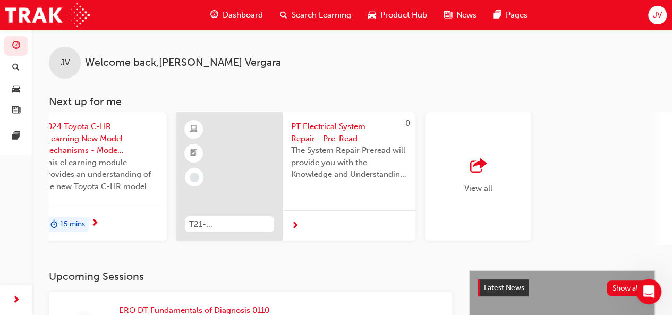
scroll to position [275, 0]
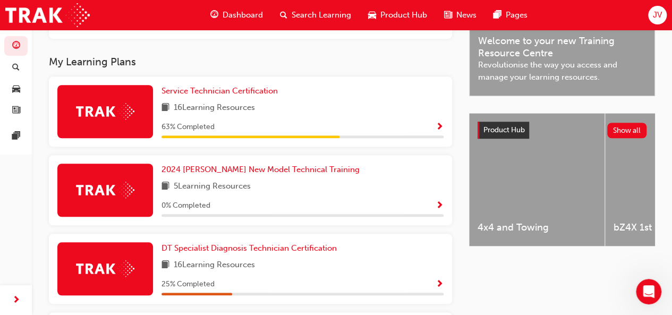
scroll to position [336, 0]
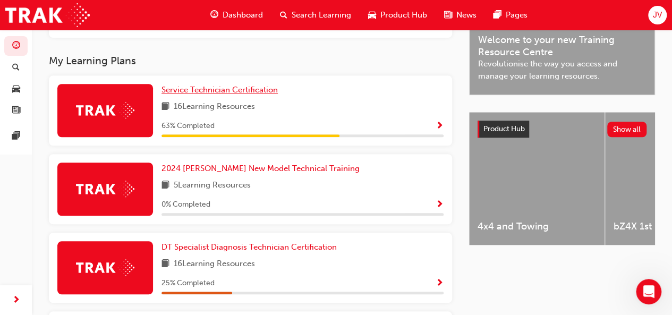
click at [266, 91] on span "Service Technician Certification" at bounding box center [220, 90] width 116 height 10
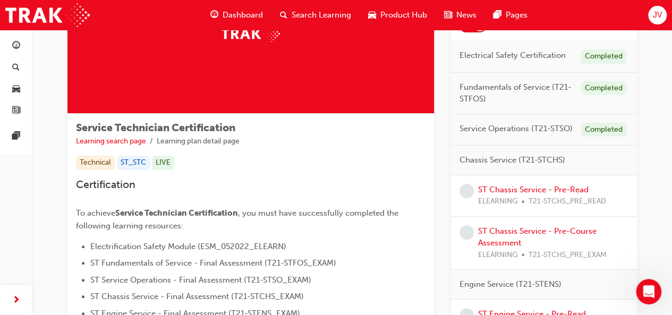
scroll to position [101, 0]
click at [521, 191] on link "ST Chassis Service - Pre-Read" at bounding box center [533, 190] width 111 height 10
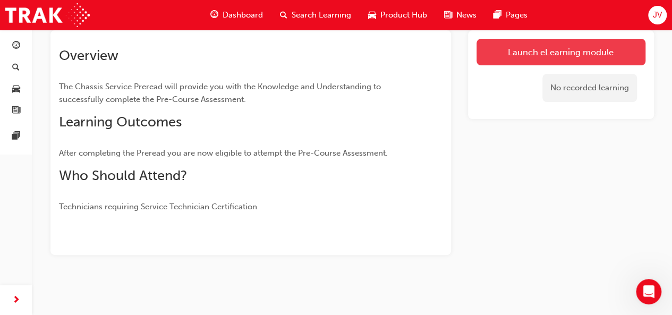
click at [529, 57] on link "Launch eLearning module" at bounding box center [561, 52] width 169 height 27
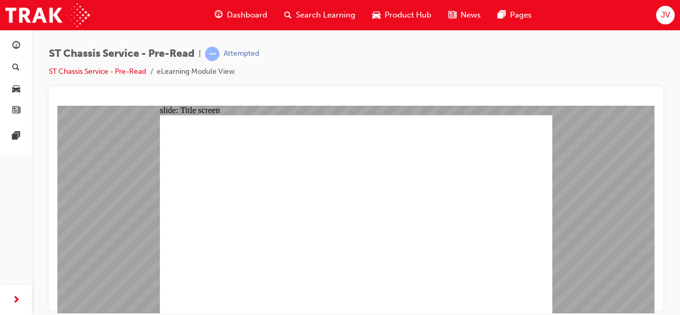
click at [550, 286] on div "slide: Title screen Oval 1 ST Chassis Service Pre-Read START ST Chassis Service…" at bounding box center [355, 209] width 597 height 208
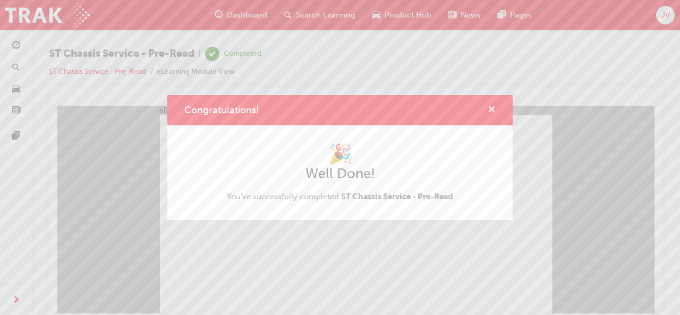
click at [489, 110] on span "cross-icon" at bounding box center [492, 111] width 8 height 10
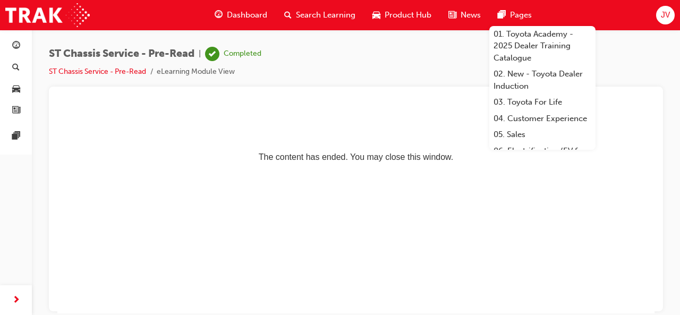
click at [428, 73] on div "ST Chassis Service - Pre-Read | Completed ST Chassis Service - Pre-Read eLearni…" at bounding box center [356, 67] width 614 height 40
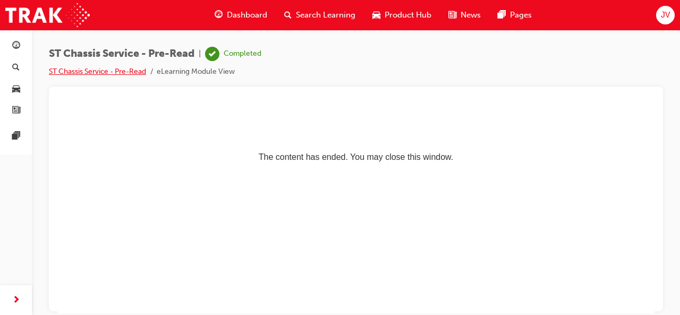
click at [123, 69] on link "ST Chassis Service - Pre-Read" at bounding box center [97, 71] width 97 height 9
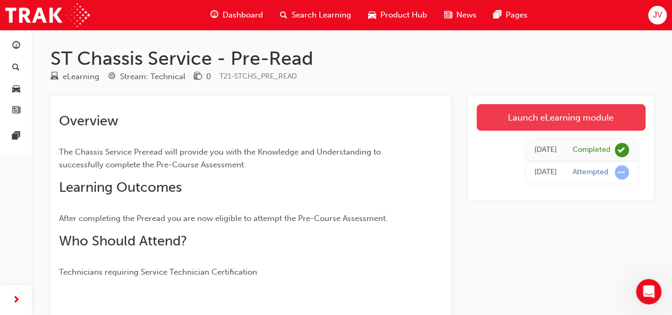
click at [550, 121] on link "Launch eLearning module" at bounding box center [561, 117] width 169 height 27
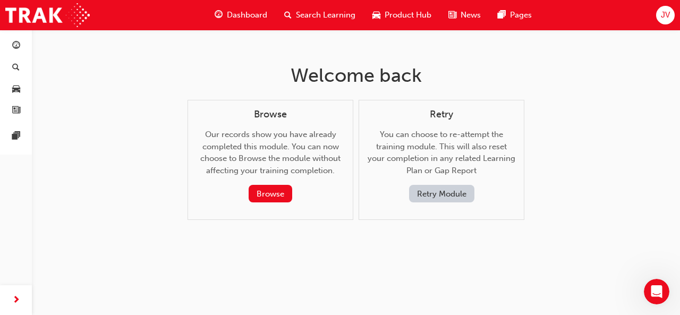
click at [455, 198] on button "Retry Module" at bounding box center [441, 194] width 65 height 18
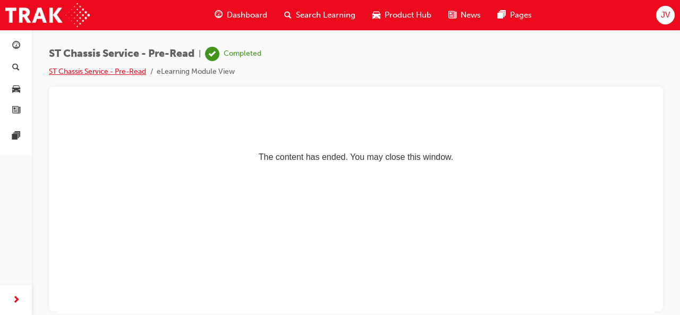
click at [118, 68] on link "ST Chassis Service - Pre-Read" at bounding box center [97, 71] width 97 height 9
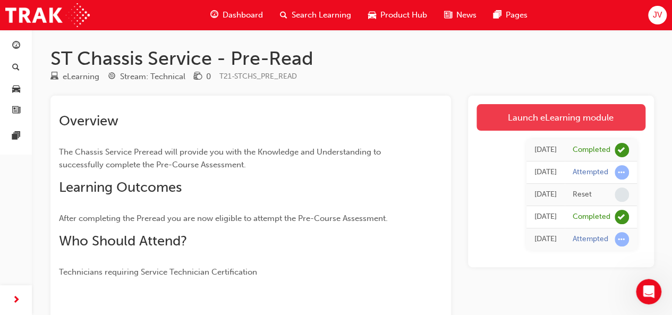
click at [519, 119] on link "Launch eLearning module" at bounding box center [561, 117] width 169 height 27
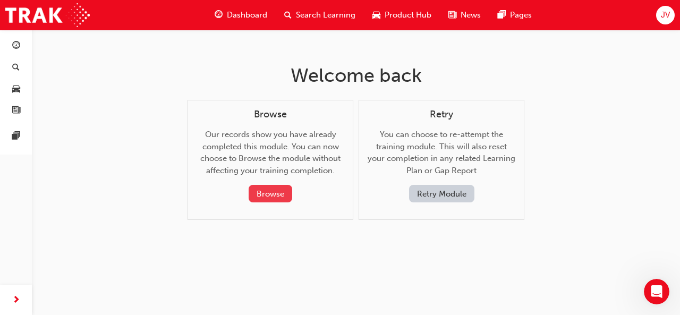
click at [268, 187] on button "Browse" at bounding box center [271, 194] width 44 height 18
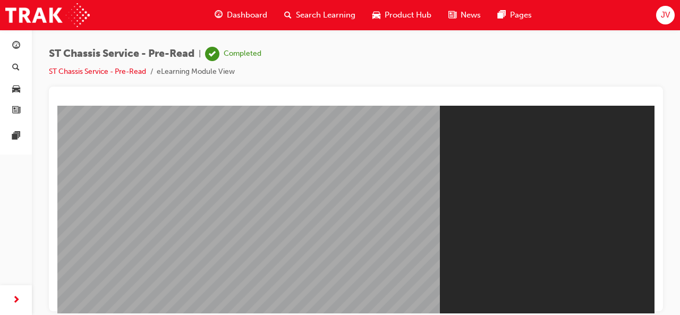
click at [129, 66] on li "ST Chassis Service - Pre-Read" at bounding box center [103, 72] width 108 height 12
click at [125, 70] on link "ST Chassis Service - Pre-Read" at bounding box center [97, 71] width 97 height 9
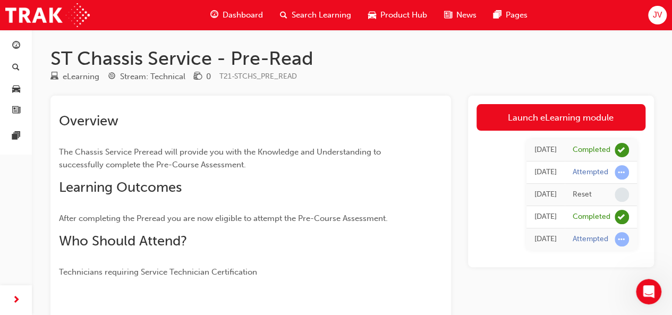
click at [311, 13] on span "Search Learning" at bounding box center [322, 15] width 60 height 12
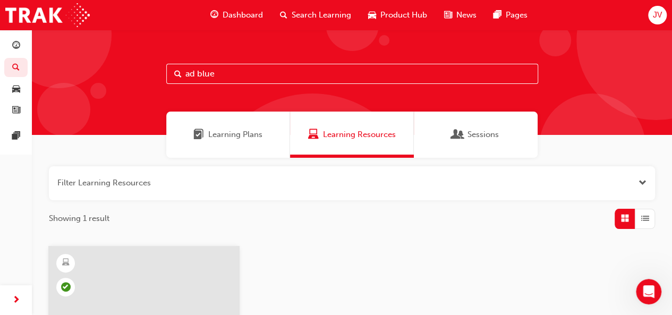
click at [550, 11] on span "JV" at bounding box center [657, 15] width 9 height 12
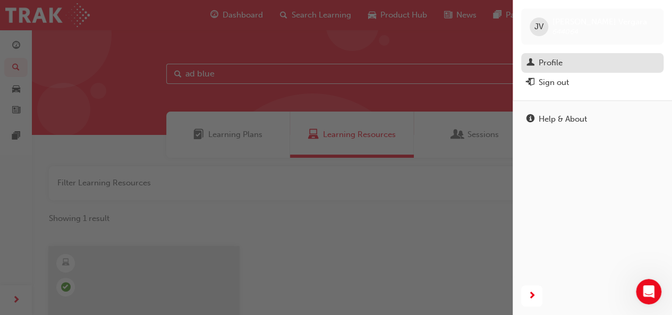
click at [550, 56] on div "Profile" at bounding box center [593, 62] width 132 height 13
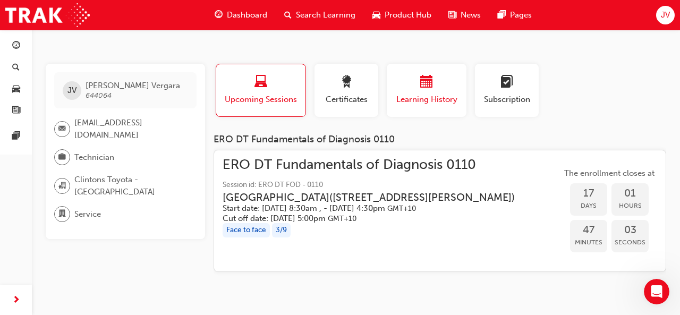
click at [439, 92] on div "Learning History" at bounding box center [427, 90] width 64 height 30
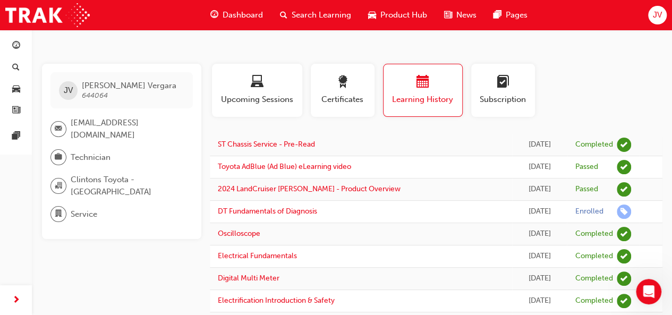
click at [235, 13] on span "Dashboard" at bounding box center [243, 15] width 40 height 12
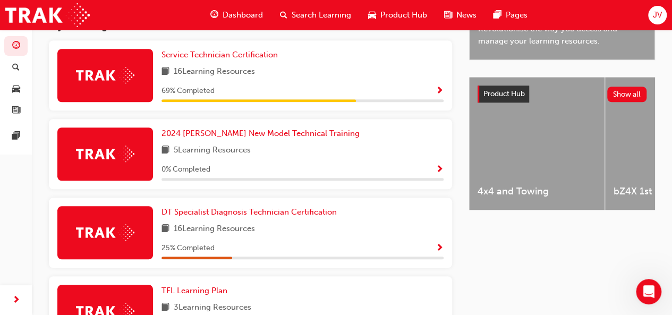
scroll to position [370, 0]
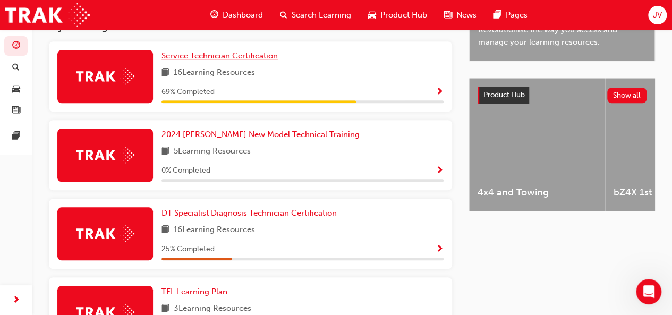
click at [244, 61] on span "Service Technician Certification" at bounding box center [220, 56] width 116 height 10
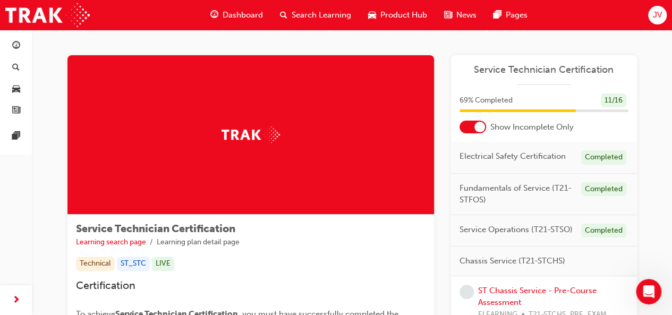
drag, startPoint x: 671, startPoint y: 116, endPoint x: 677, endPoint y: 117, distance: 5.9
click at [550, 117] on html "Your version of Internet Explorer is outdated and not supported. Please upgrade…" at bounding box center [336, 157] width 672 height 315
click at [244, 9] on span "Dashboard" at bounding box center [243, 15] width 40 height 12
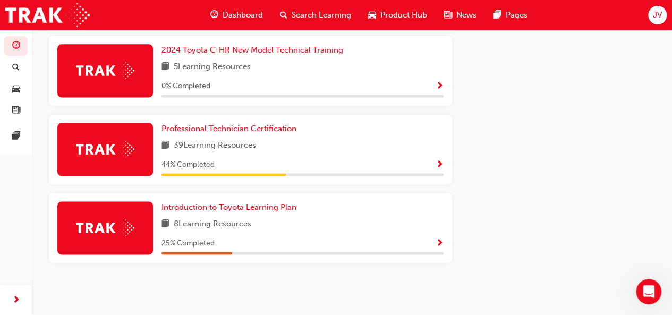
scroll to position [630, 0]
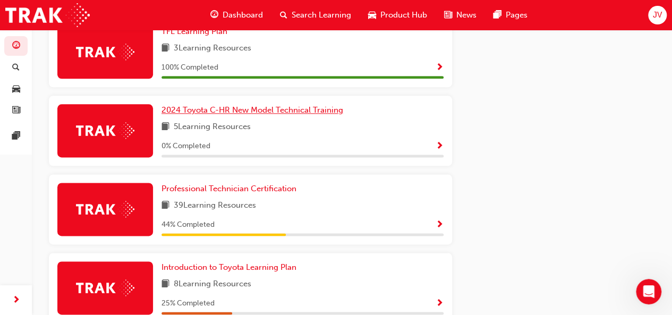
click at [223, 111] on span "2024 Toyota C-HR New Model Technical Training" at bounding box center [253, 110] width 182 height 10
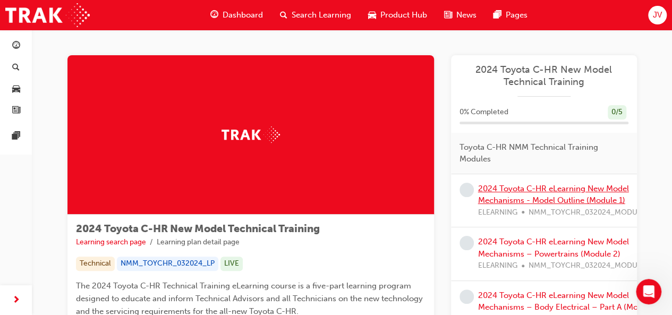
click at [550, 191] on link "2024 Toyota C-HR eLearning New Model Mechanisms - Model Outline (Module 1)" at bounding box center [553, 195] width 151 height 22
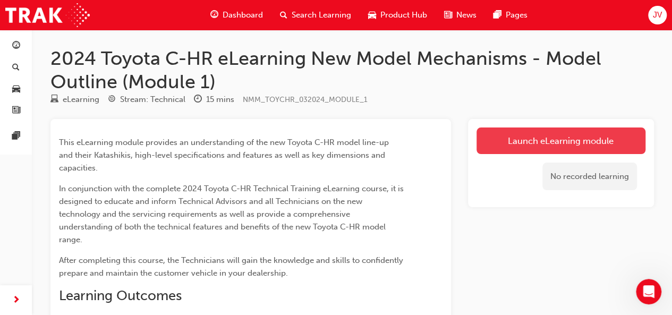
click at [550, 143] on link "Launch eLearning module" at bounding box center [561, 141] width 169 height 27
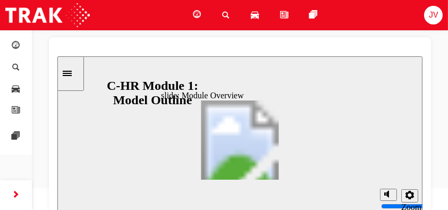
scroll to position [79, 0]
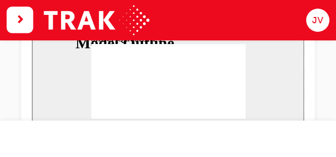
scroll to position [123, 0]
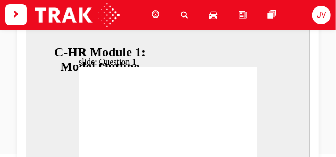
radio input "true"
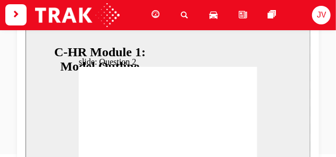
radio input "false"
radio input "true"
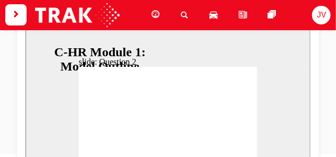
radio input "true"
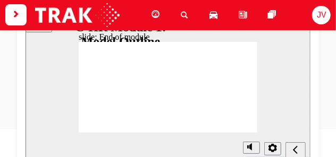
scroll to position [148, 0]
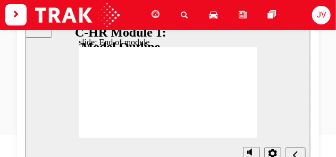
scroll to position [145, 0]
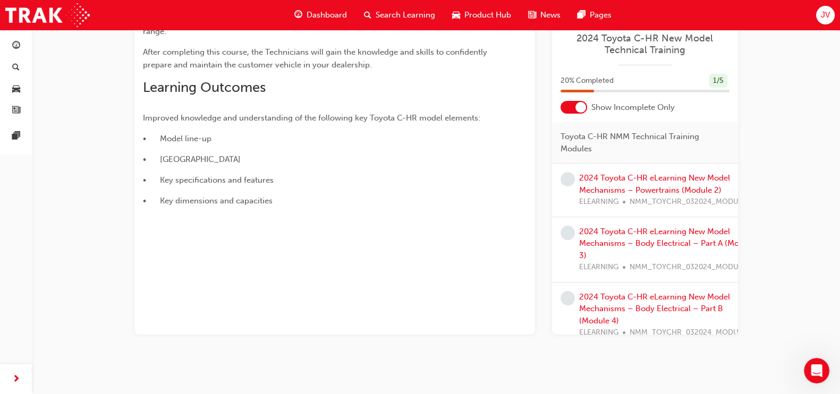
scroll to position [209, 0]
click at [550, 178] on link "2024 Toyota C-HR eLearning New Model Mechanisms – Powertrains (Module 2)" at bounding box center [654, 183] width 151 height 22
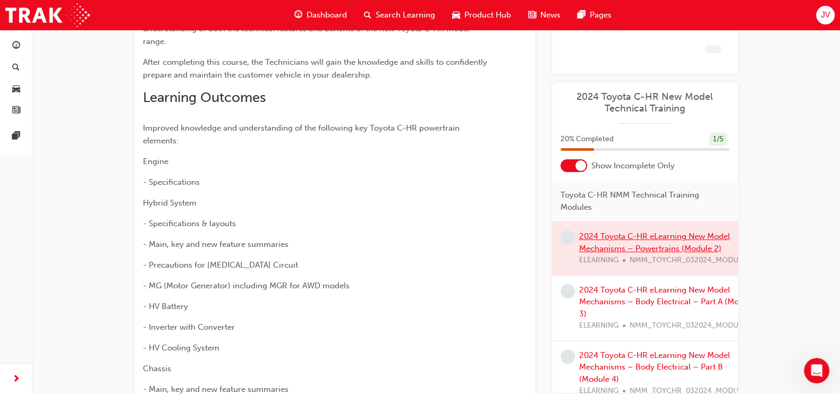
scroll to position [209, 0]
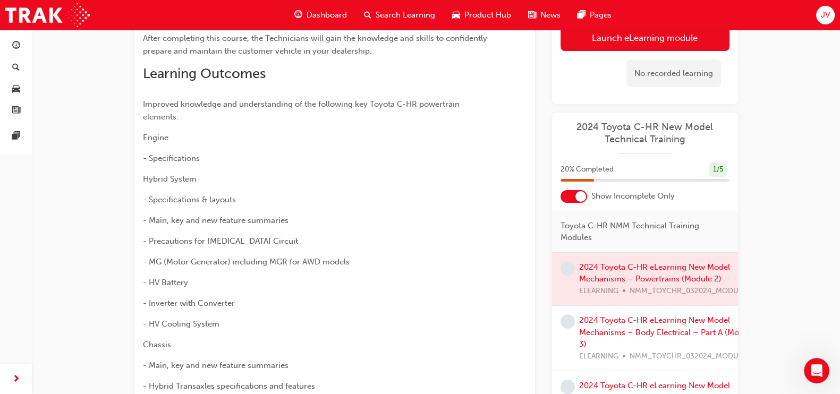
click at [550, 279] on div at bounding box center [645, 279] width 186 height 53
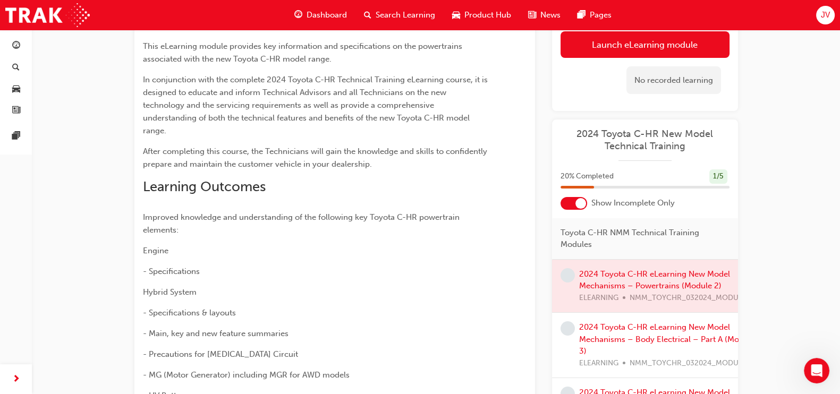
scroll to position [96, 0]
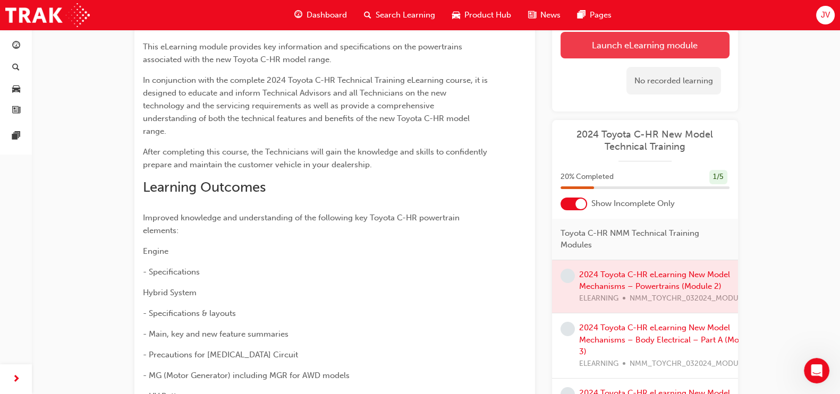
click at [550, 44] on link "Launch eLearning module" at bounding box center [645, 45] width 169 height 27
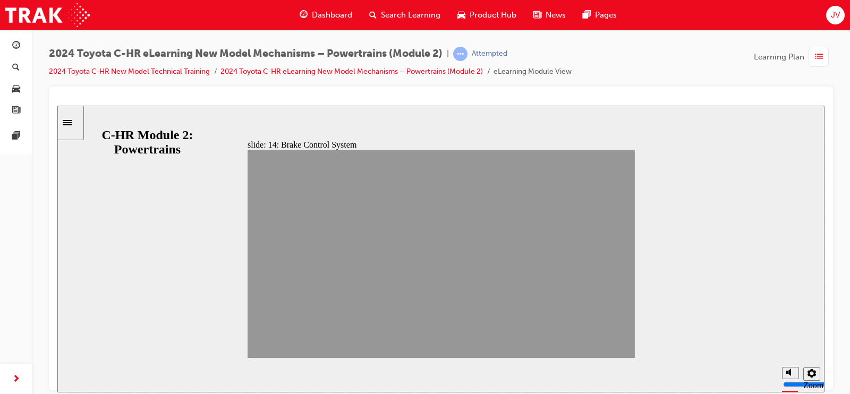
drag, startPoint x: 541, startPoint y: 351, endPoint x: 600, endPoint y: 345, distance: 58.8
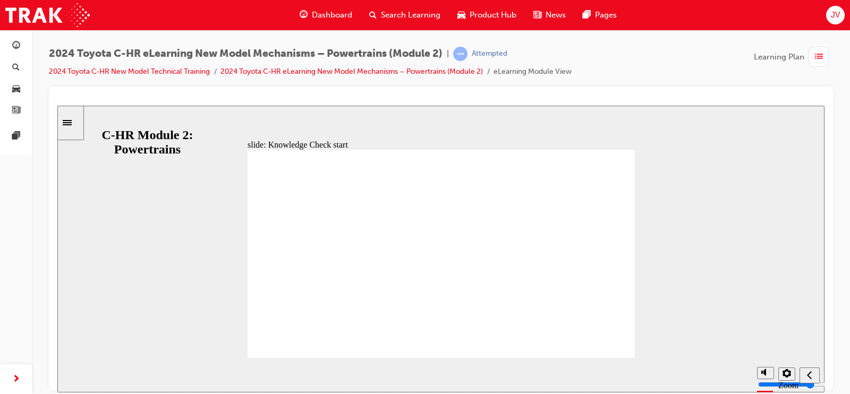
radio input "false"
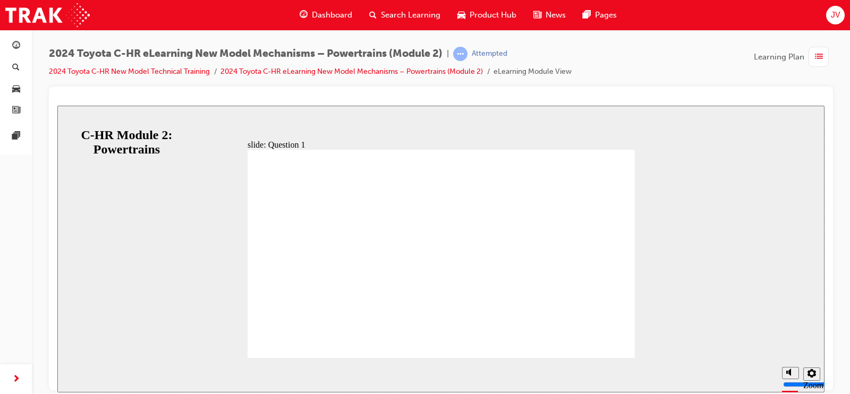
radio input "true"
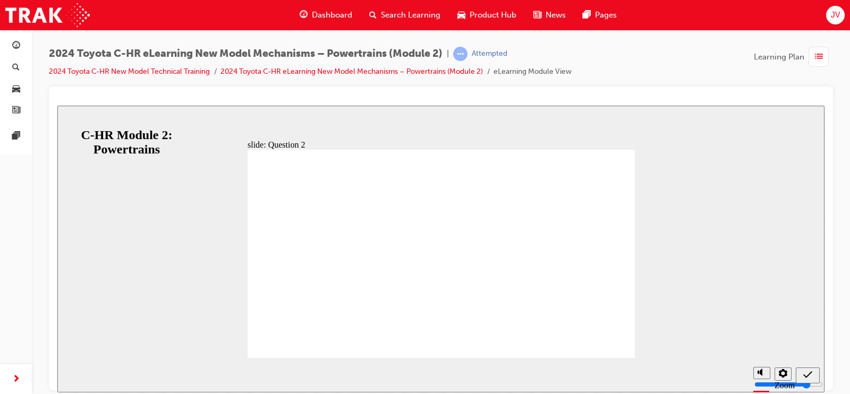
radio input "false"
radio input "true"
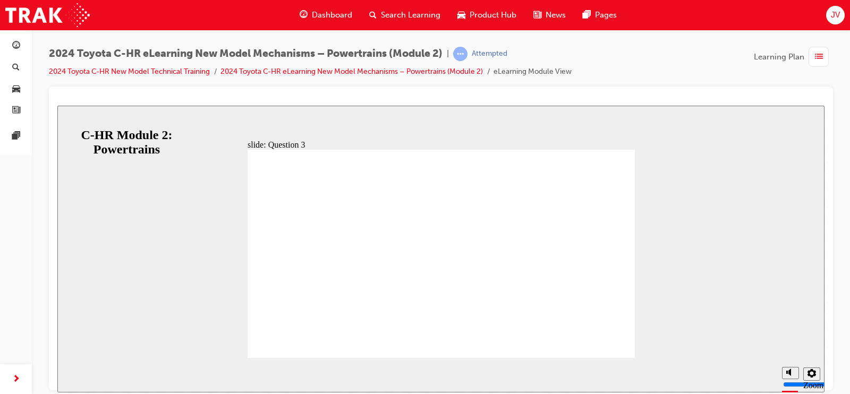
radio input "true"
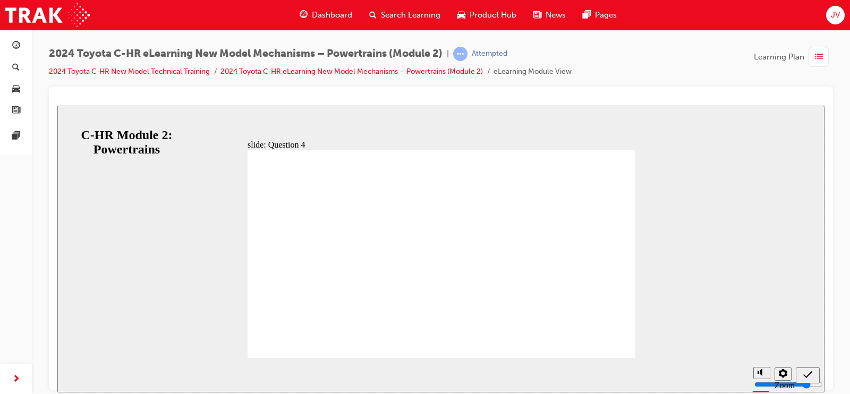
radio input "false"
radio input "true"
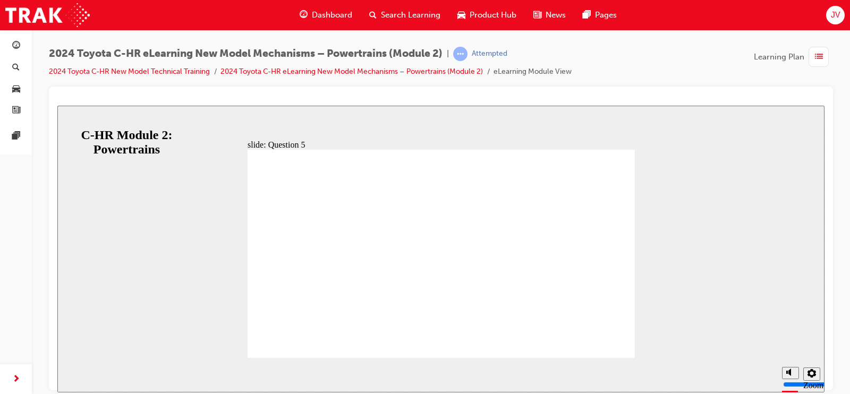
radio input "true"
radio input "false"
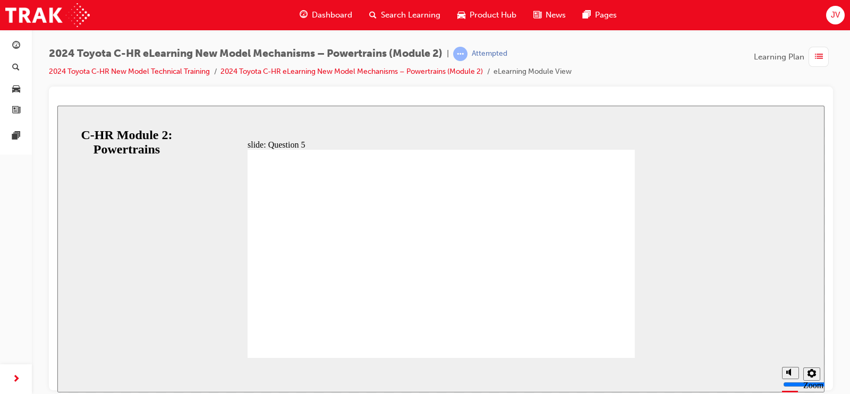
radio input "true"
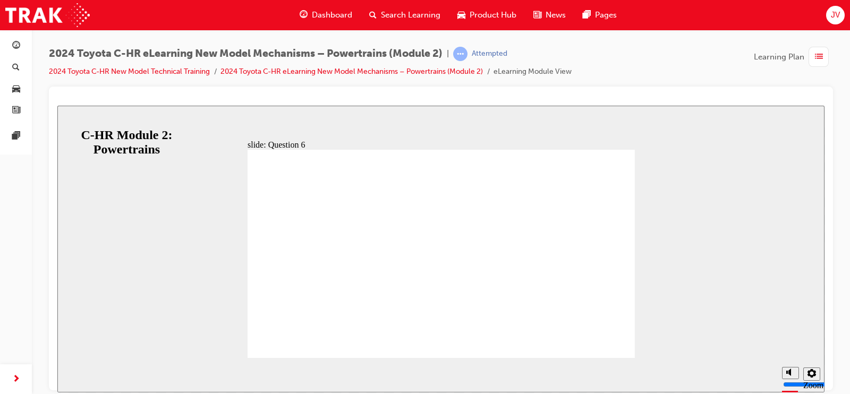
radio input "false"
radio input "true"
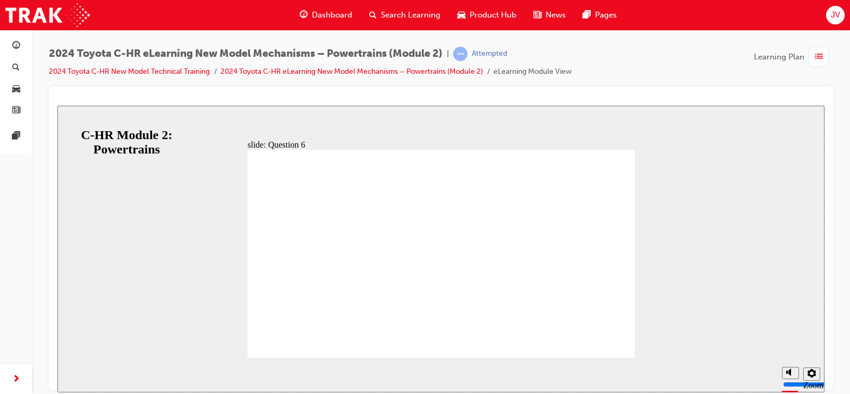
click at [820, 56] on span "list-icon" at bounding box center [819, 56] width 8 height 13
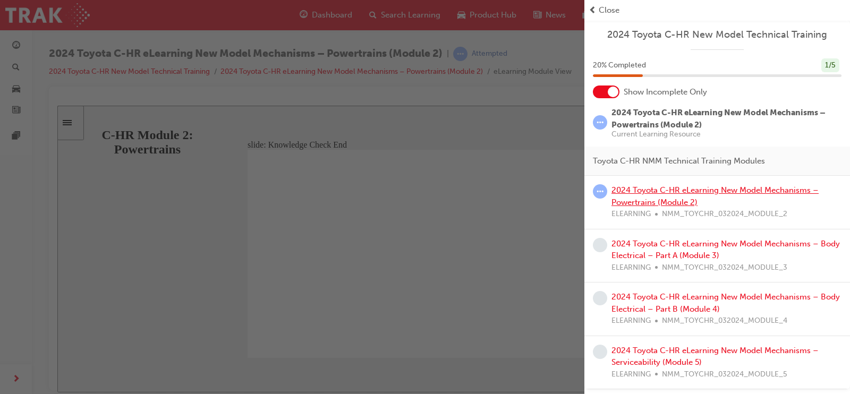
click at [713, 190] on link "2024 Toyota C-HR eLearning New Model Mechanisms – Powertrains (Module 2)" at bounding box center [715, 197] width 207 height 22
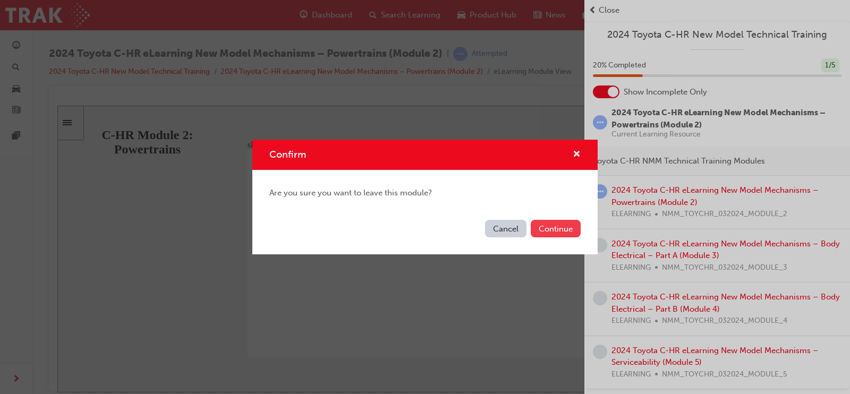
click at [565, 228] on button "Continue" at bounding box center [556, 229] width 50 height 18
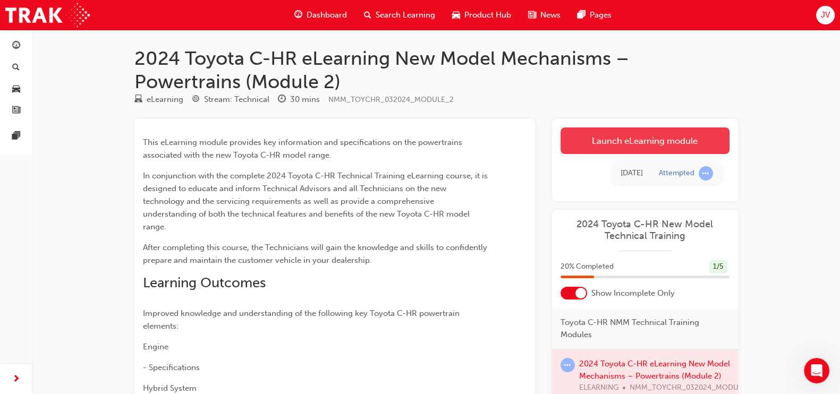
click at [595, 145] on link "Launch eLearning module" at bounding box center [645, 141] width 169 height 27
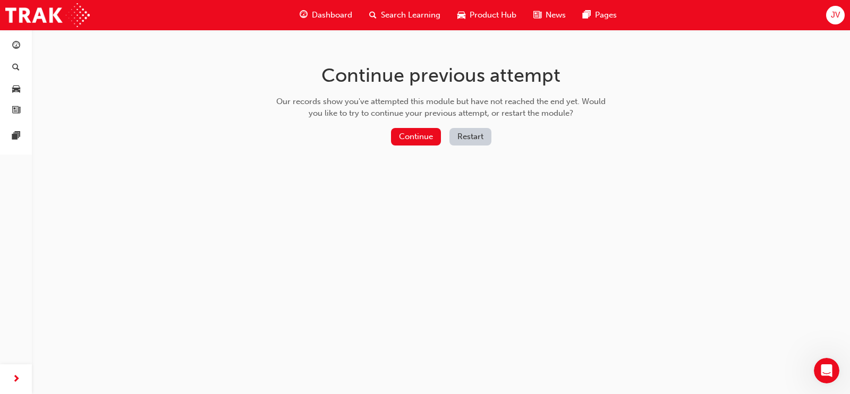
click at [465, 140] on button "Restart" at bounding box center [471, 137] width 42 height 18
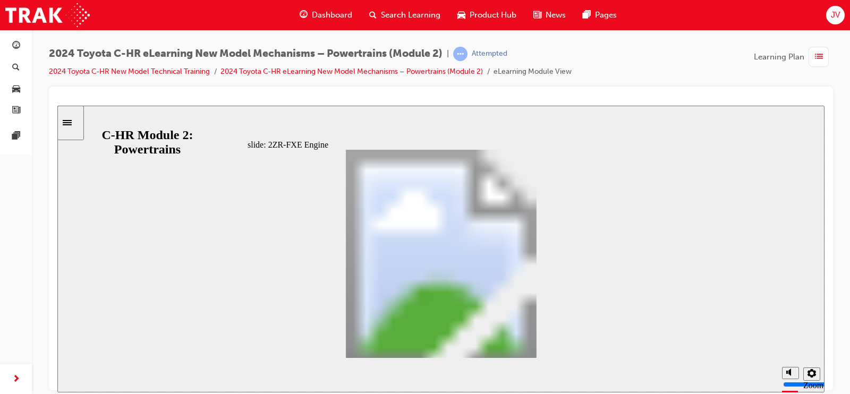
click at [542, 347] on div "M20A-FXS Engine Oval 16 Engine Line 2 Oval 3 In-line, 4-cylinder, 2.0L, 16-valv…" at bounding box center [442, 258] width 388 height 218
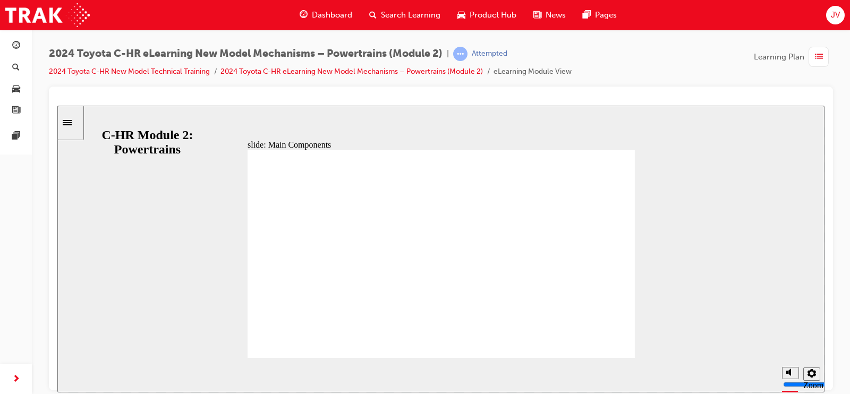
click at [535, 349] on div "Main Components Oval 16 Oval 3 This system employs the Series Parallel Hybrid s…" at bounding box center [442, 258] width 388 height 218
click at [535, 349] on div "Layout of Main Components (2ZR-FXE models) Oval 16 Oval 3 Line 2 Power Cable Ad…" at bounding box center [442, 258] width 388 height 218
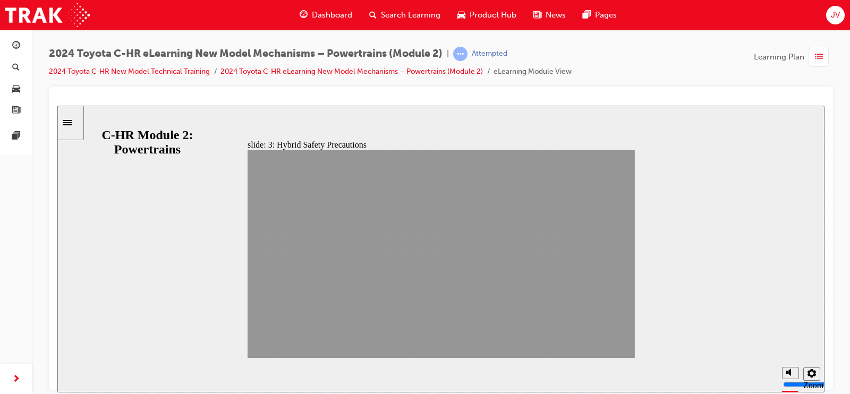
drag, startPoint x: 535, startPoint y: 349, endPoint x: 621, endPoint y: 351, distance: 86.2
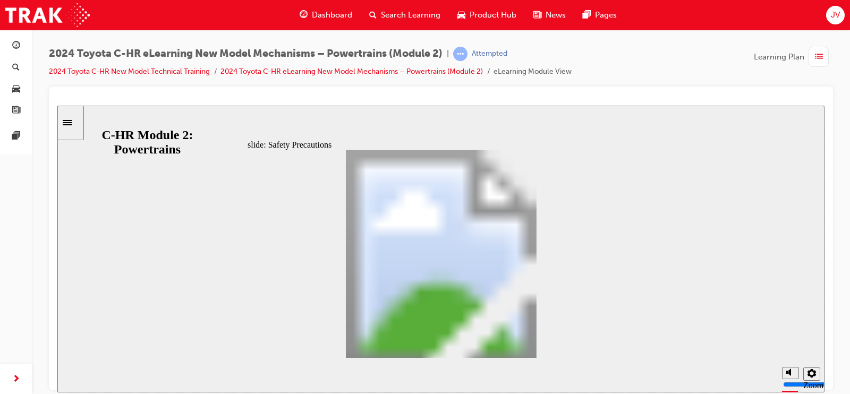
click at [542, 346] on div "Additional info and images relating to these steps are shown on the following s…" at bounding box center [442, 258] width 388 height 218
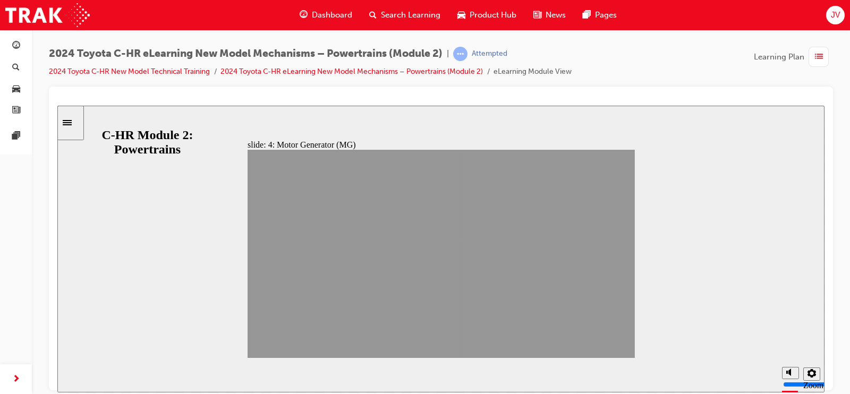
drag, startPoint x: 542, startPoint y: 346, endPoint x: 603, endPoint y: 345, distance: 61.1
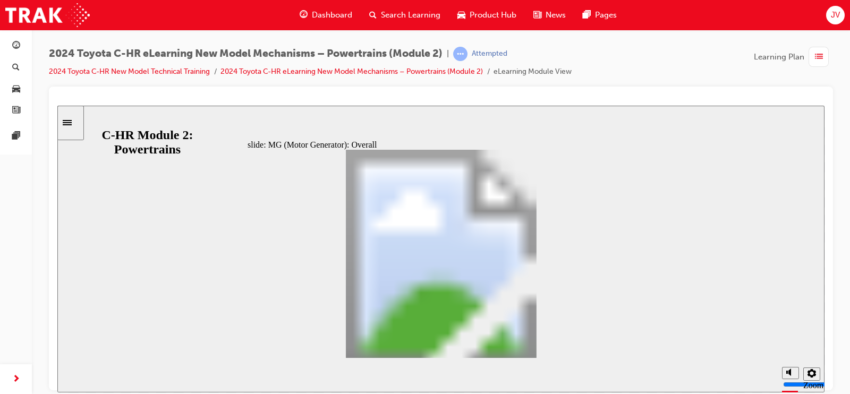
click at [540, 346] on div "MG (Motor Generator): Overall Oval 16 Oval 3 Table with 4 columns and 14 rows I…" at bounding box center [442, 258] width 388 height 218
click at [540, 346] on div "MG (Motor Generator): Overall Oval 16 Oval 3 A 5th generation hybrid system has…" at bounding box center [442, 258] width 388 height 218
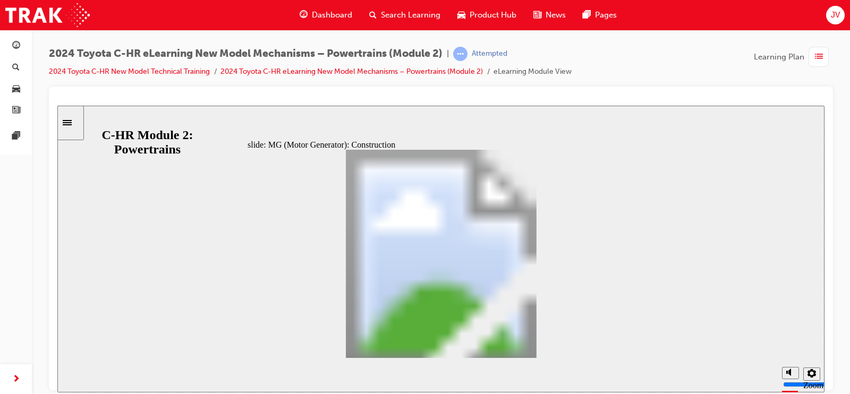
click at [540, 346] on div "MG (Motor Generator): Construction Oval 16 Oval 3 A newly developed magnet and …" at bounding box center [442, 258] width 388 height 218
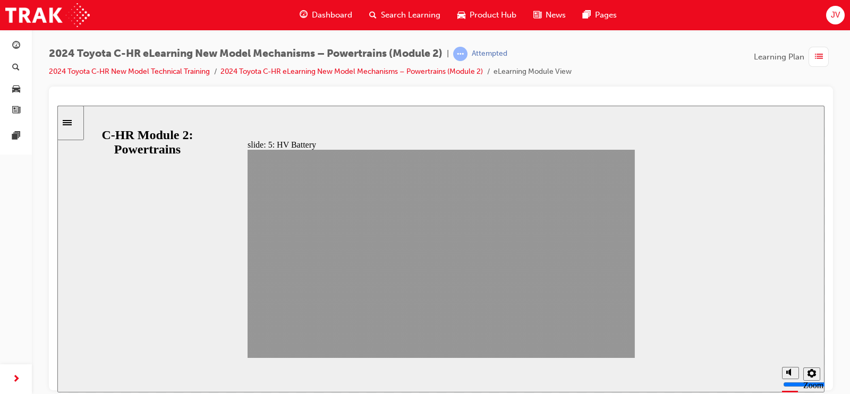
drag, startPoint x: 540, startPoint y: 346, endPoint x: 609, endPoint y: 343, distance: 69.2
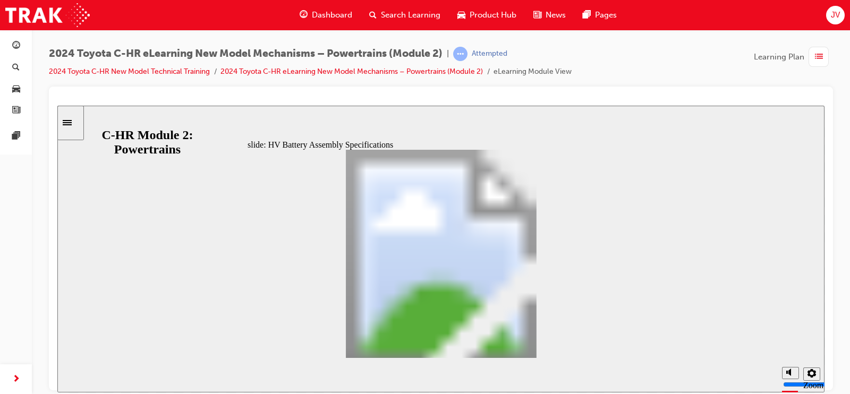
click at [543, 343] on div "HV Battery Assembly Specifications Oval 16 Oval 3 Table with 4 columns and 10 r…" at bounding box center [442, 258] width 388 height 218
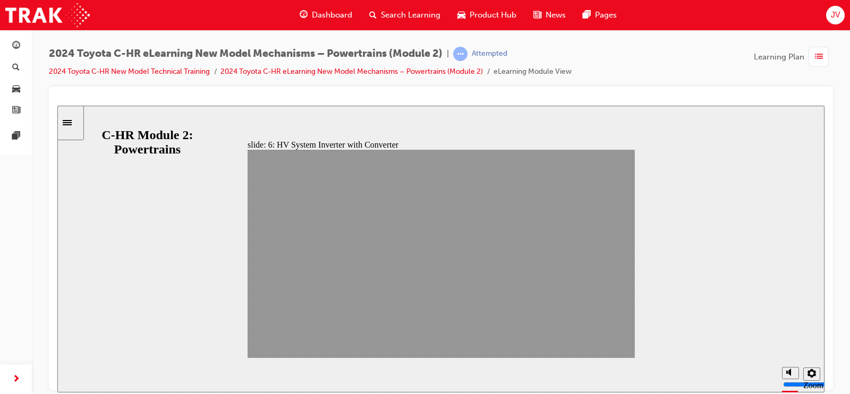
drag, startPoint x: 543, startPoint y: 343, endPoint x: 617, endPoint y: 348, distance: 73.5
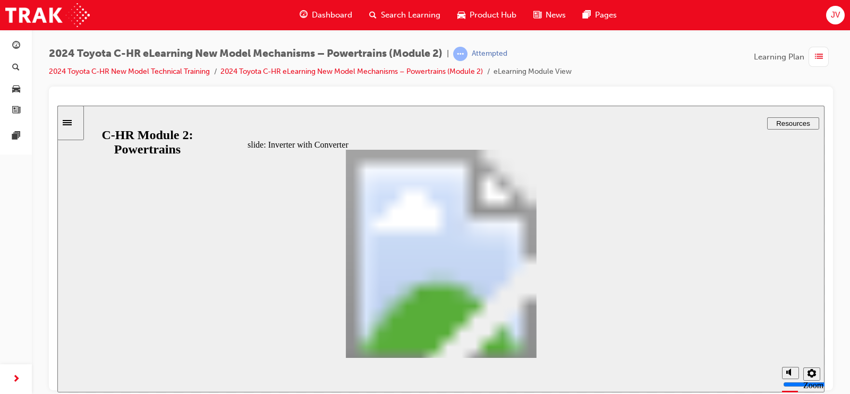
click at [540, 345] on div "Inverter with Converter: DC-DC Converter Oval 16 Oval 3 The pre-charge function…" at bounding box center [442, 258] width 388 height 218
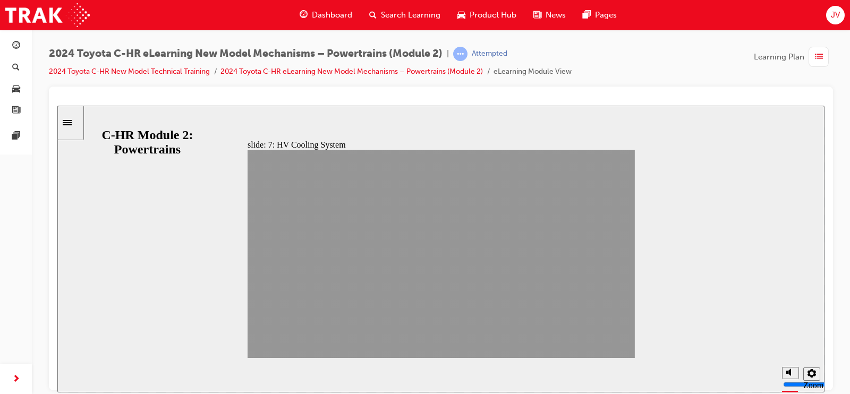
drag, startPoint x: 540, startPoint y: 345, endPoint x: 600, endPoint y: 346, distance: 59.5
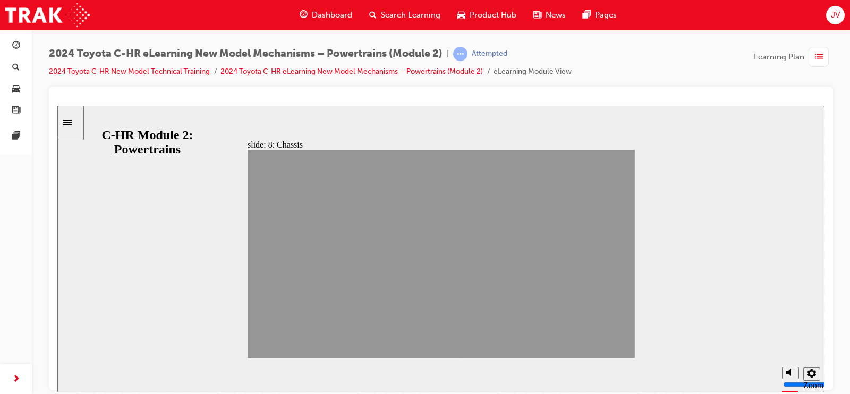
drag, startPoint x: 535, startPoint y: 342, endPoint x: 625, endPoint y: 340, distance: 90.4
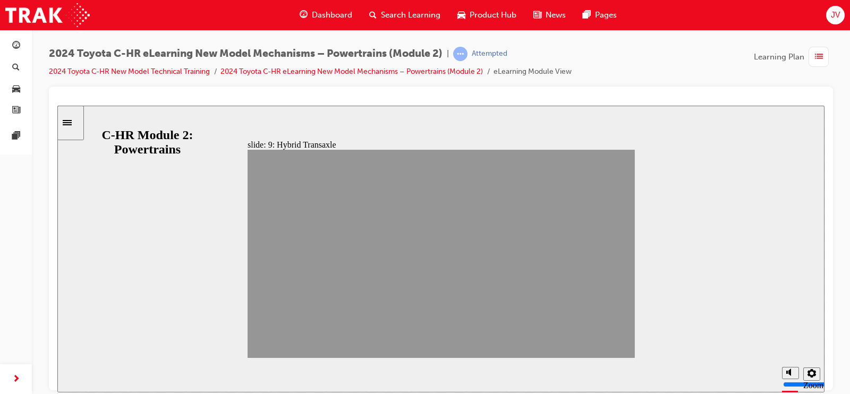
drag, startPoint x: 548, startPoint y: 346, endPoint x: 611, endPoint y: 351, distance: 63.5
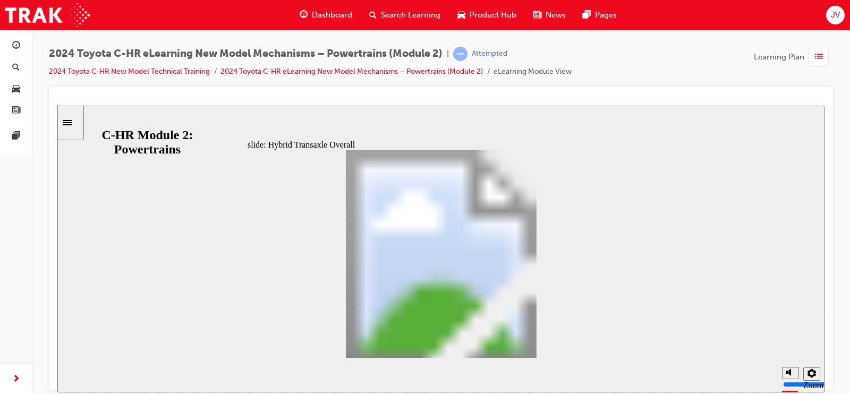
click at [542, 346] on div "Hybrid Transaxle Overall Oval 16 Oval 3 Two Hybrid Transaxles are used dependin…" at bounding box center [442, 258] width 388 height 218
click at [542, 346] on div "Construction Features Oval 16 Oval 3 Dry-sump lubrication mechanism (output dri…" at bounding box center [442, 258] width 388 height 218
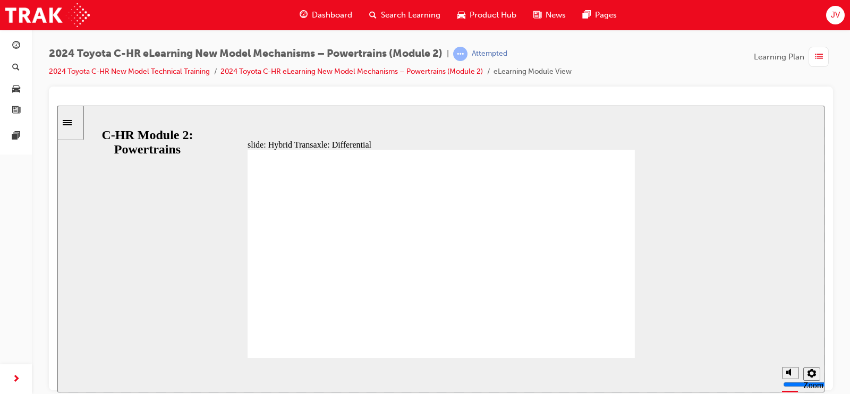
click at [542, 346] on div "Hybrid Transaxle: Differential Oval 16 Oval 3 Downsizing of each gear, and down…" at bounding box center [442, 258] width 388 height 218
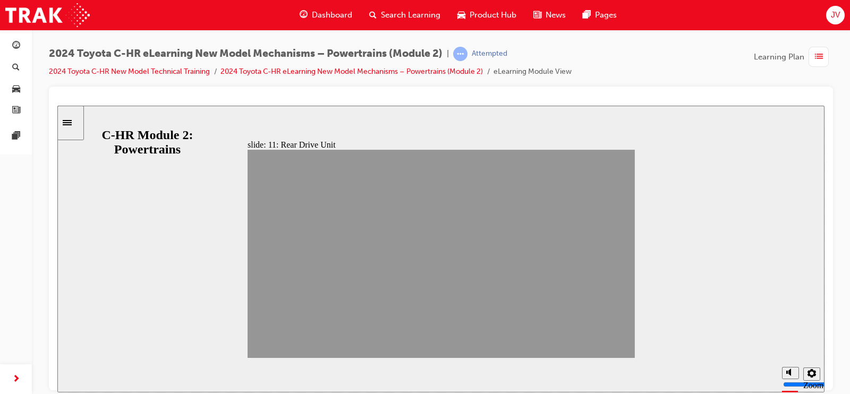
drag, startPoint x: 545, startPoint y: 341, endPoint x: 604, endPoint y: 342, distance: 59.0
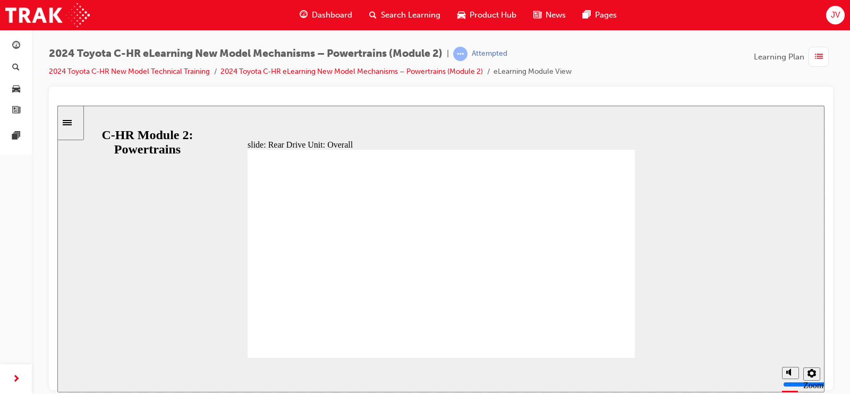
click at [540, 341] on div "Rear Drive Unit: Overall Oval 16 Oval 3 The Q810 model rear drive unit is used.…" at bounding box center [442, 258] width 388 height 218
click at [540, 341] on div "Rear Drive Unit: Specifications Oval 16 Oval 3 Table with 7 columns and 11 rows…" at bounding box center [442, 258] width 388 height 218
click at [540, 341] on div "Rear Drive Unit: Construction Additional information is available in the marker…" at bounding box center [442, 258] width 388 height 218
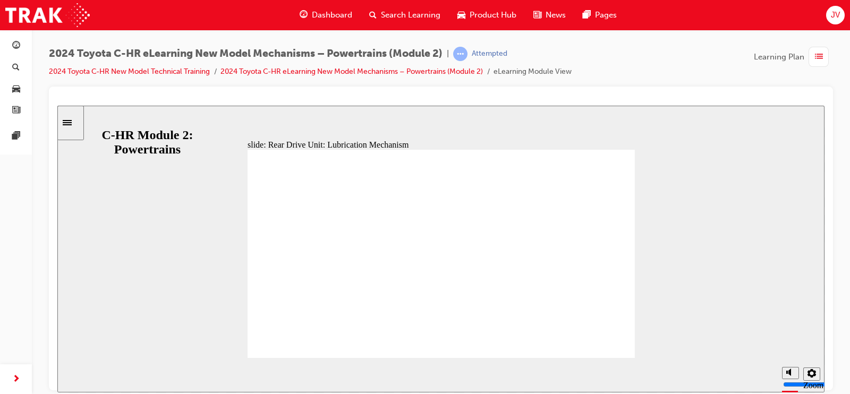
click at [540, 341] on div "Rear Drive Unit: Lubrication Mechanism Oval 16 Oval 3 Lubrication of the gear t…" at bounding box center [442, 258] width 388 height 218
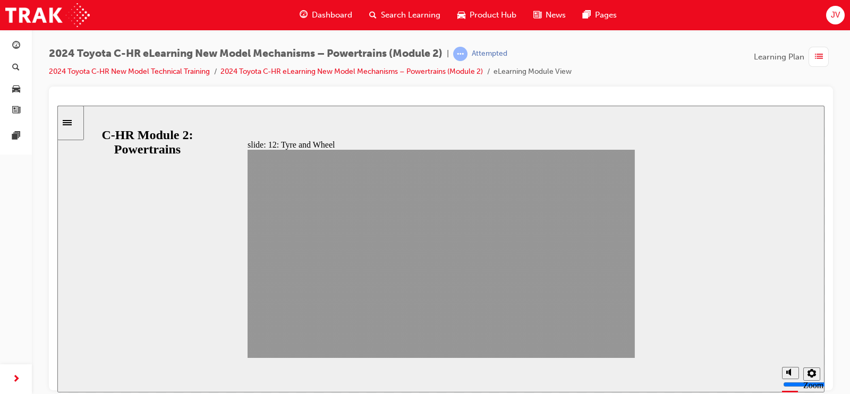
drag, startPoint x: 540, startPoint y: 341, endPoint x: 600, endPoint y: 347, distance: 60.9
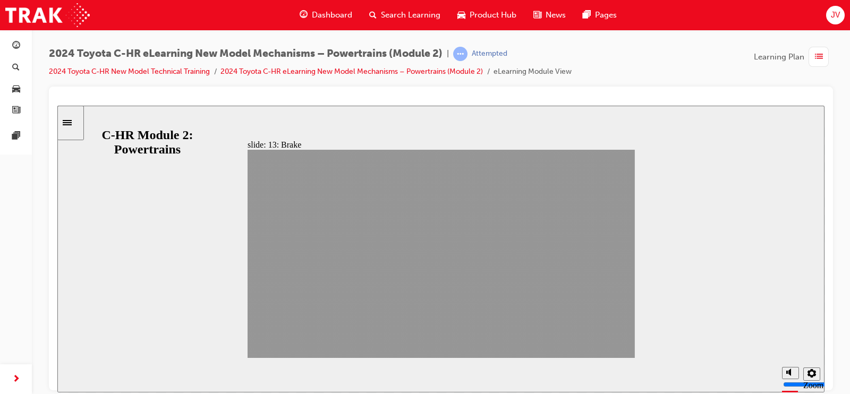
drag, startPoint x: 544, startPoint y: 343, endPoint x: 611, endPoint y: 351, distance: 67.4
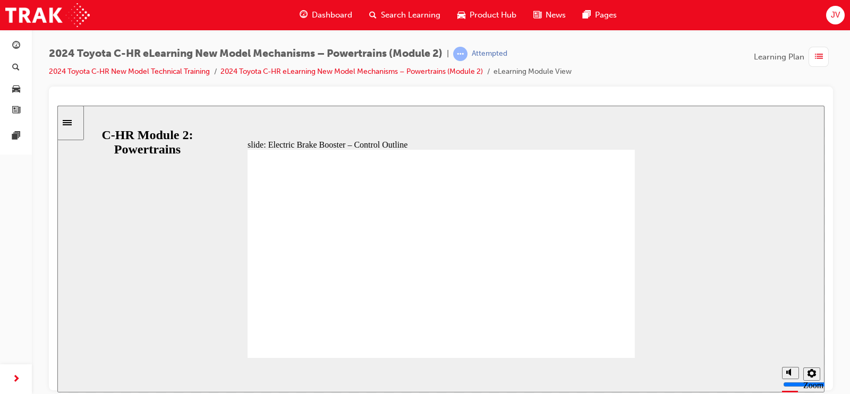
click at [542, 347] on div "Electric Brake Booster – Control Outline Additional information is available in…" at bounding box center [442, 258] width 388 height 218
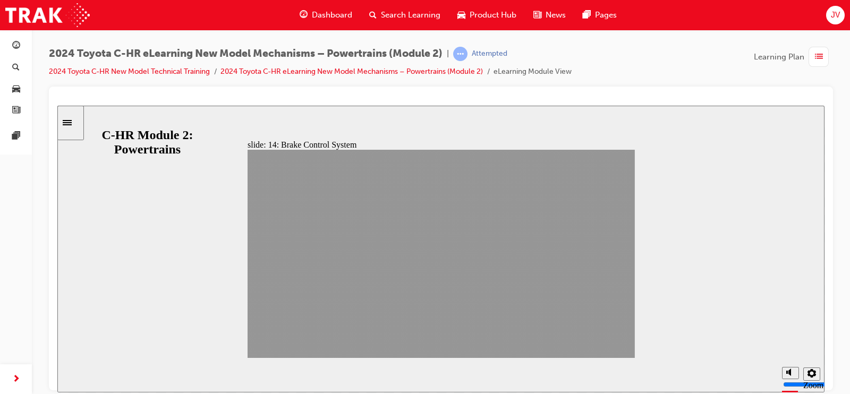
drag, startPoint x: 542, startPoint y: 347, endPoint x: 611, endPoint y: 346, distance: 69.6
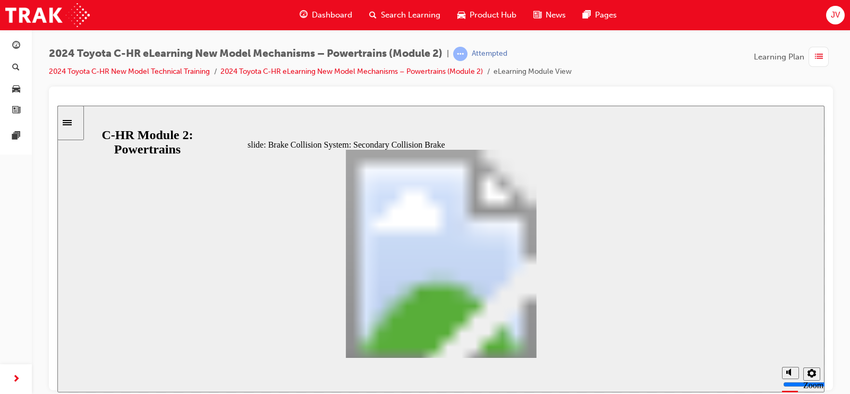
click at [529, 347] on div "Brake Collision System: Secondary Collision Brake Oval 16 Oval 3 The secondary …" at bounding box center [442, 258] width 388 height 218
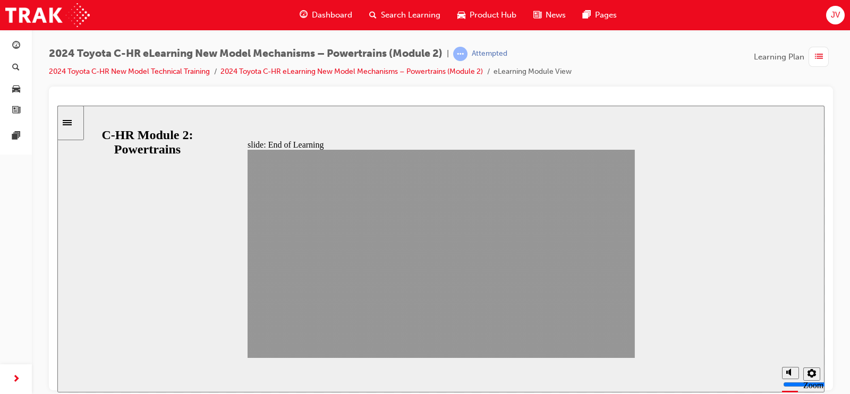
drag, startPoint x: 529, startPoint y: 347, endPoint x: 448, endPoint y: 293, distance: 97.5
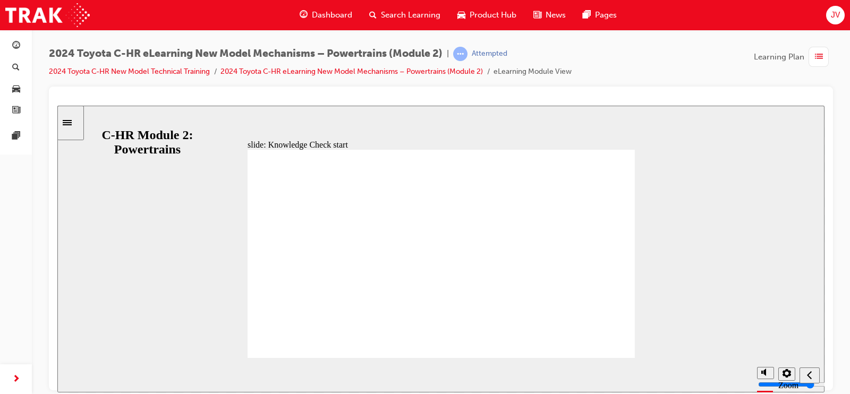
radio input "false"
radio input "true"
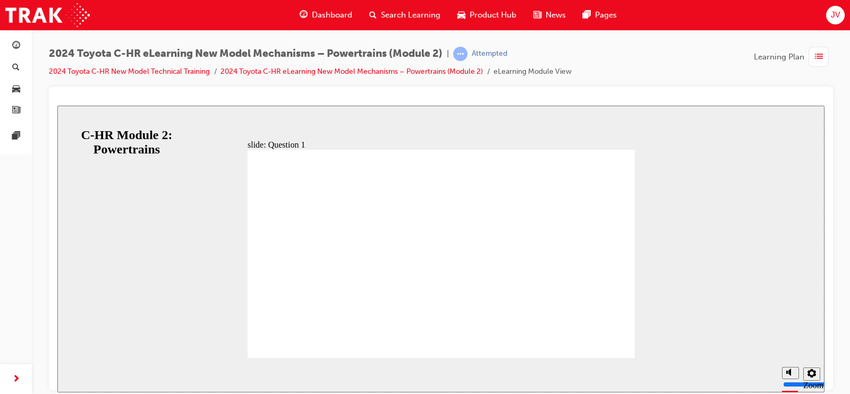
radio input "true"
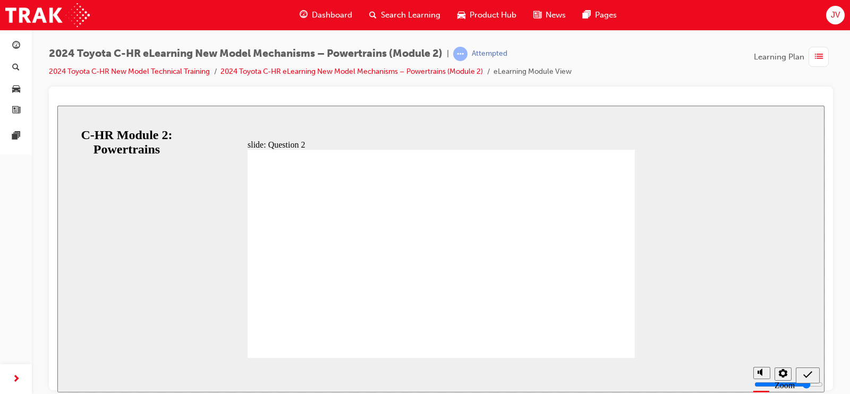
radio input "true"
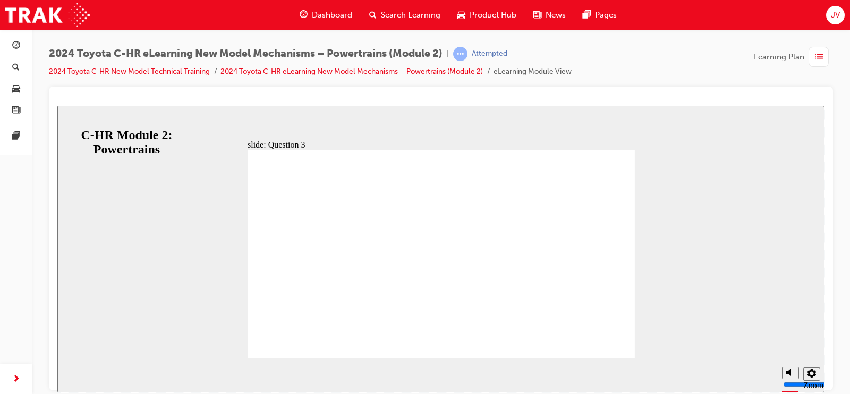
radio input "true"
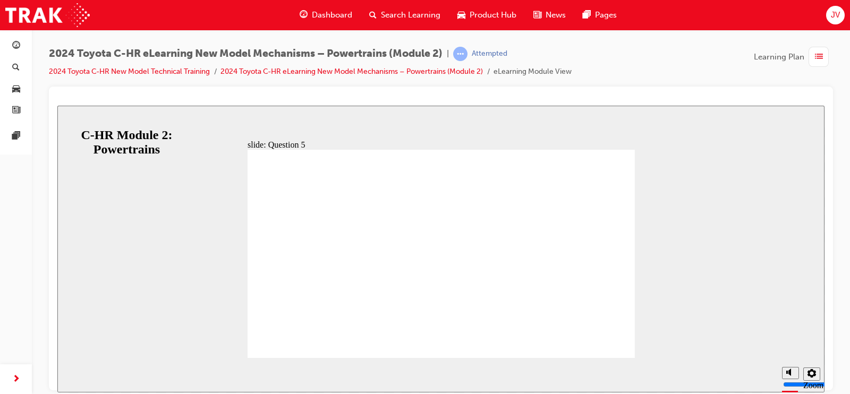
radio input "false"
radio input "true"
drag, startPoint x: 575, startPoint y: 325, endPoint x: 591, endPoint y: 327, distance: 16.1
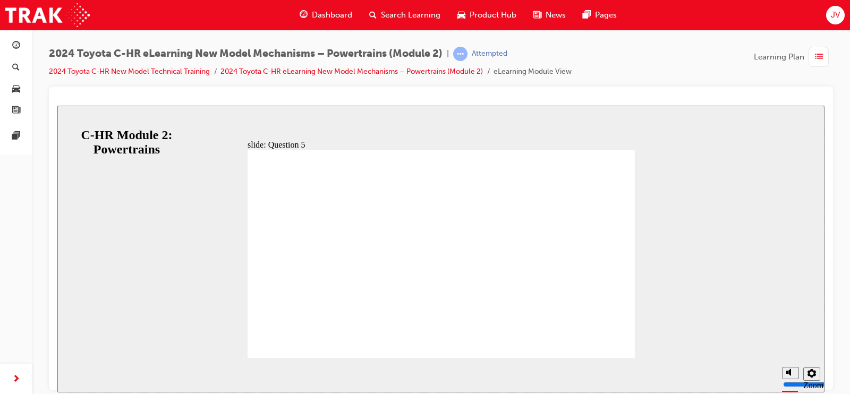
radio input "true"
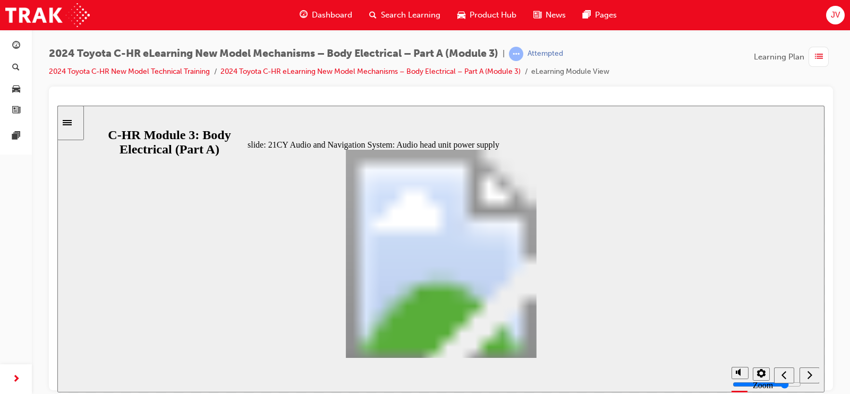
click at [542, 343] on div "21CY Audio and Navigation System: Wireless Charging System Oval 13 Oval 3 By co…" at bounding box center [442, 258] width 388 height 218
drag, startPoint x: 57, startPoint y: 105, endPoint x: 542, endPoint y: 343, distance: 539.9
click at [542, 343] on div "When the vehicle detects that the customer getting in the vehicle , power is su…" at bounding box center [442, 258] width 388 height 218
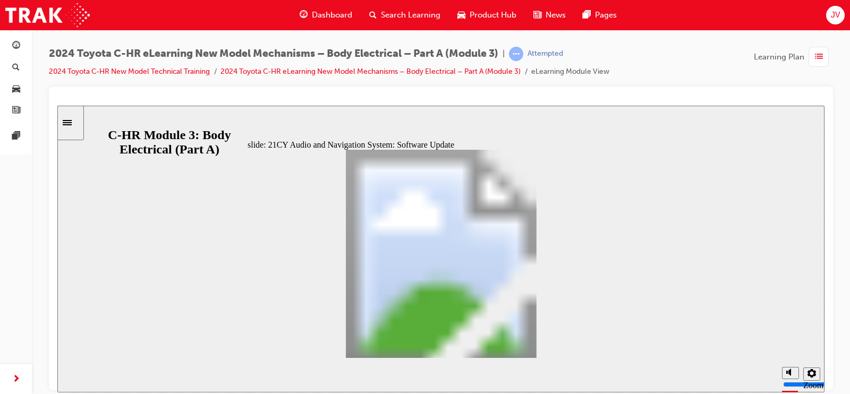
click at [542, 343] on div "21CY Audio and Navigation System: Software Update Oval 13 Oval 3 Audio head uni…" at bounding box center [442, 258] width 388 height 218
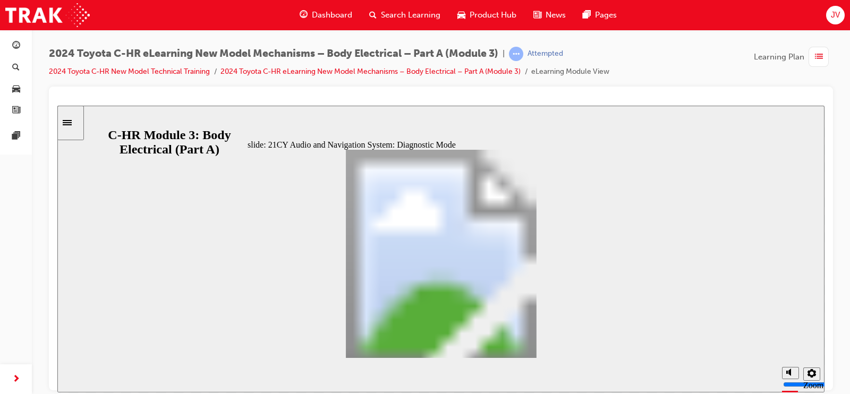
click at [542, 343] on div "21CY Audio and Navigation System: Diagnostic Mode Oval 13 To enter the diagnost…" at bounding box center [442, 258] width 388 height 218
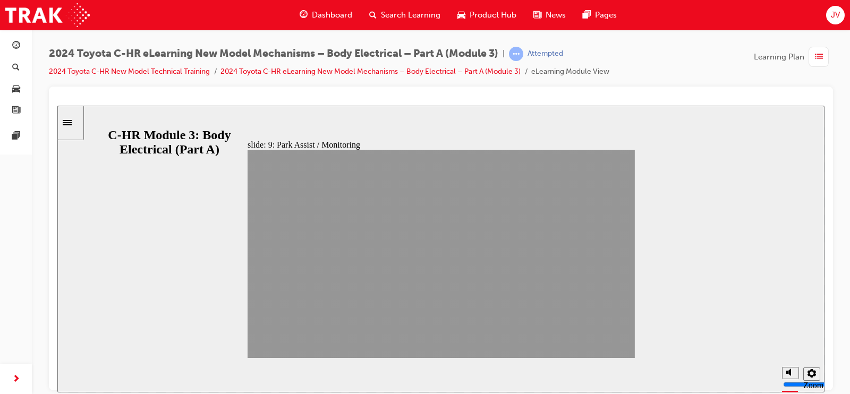
drag, startPoint x: 542, startPoint y: 343, endPoint x: 611, endPoint y: 347, distance: 68.7
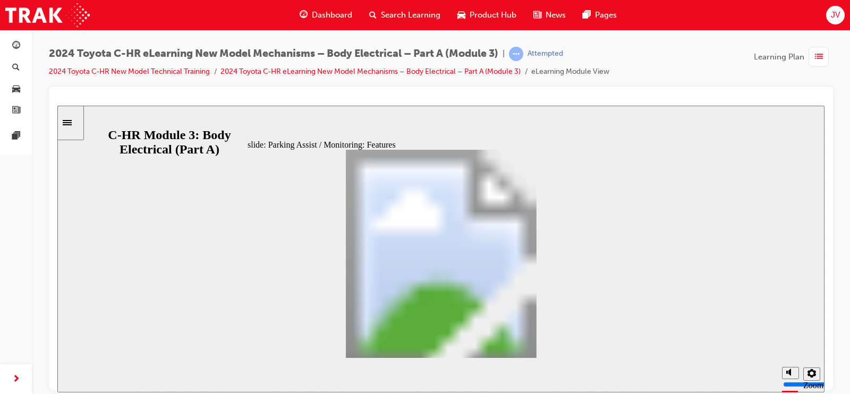
click at [550, 345] on div "Parking Assist / Monitoring: Features Oval 13 Oval 3 Table with 2 columns and 7…" at bounding box center [442, 258] width 388 height 218
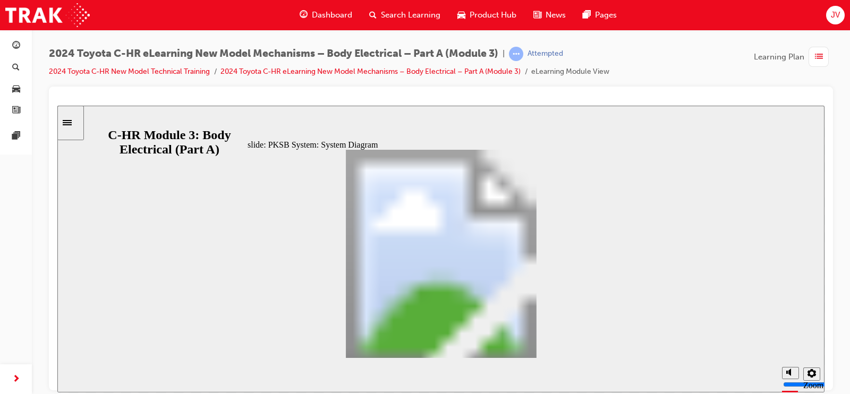
click at [550, 345] on div "PKSB System: System Diagram Oval 13 Oval 3 Oval 2 Oval 8 Oval 1 Line 2 Oval 4 O…" at bounding box center [442, 258] width 388 height 218
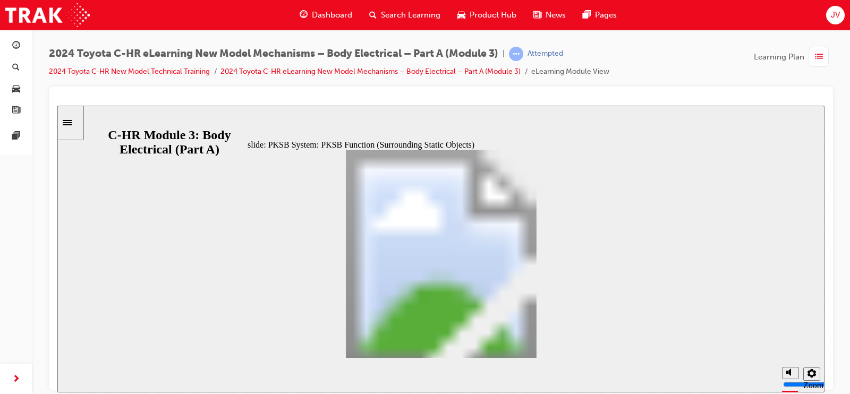
click at [550, 345] on div "Control Start Conditions Table with 3 columns and 2 rows Drive Force Suppressio…" at bounding box center [442, 258] width 388 height 218
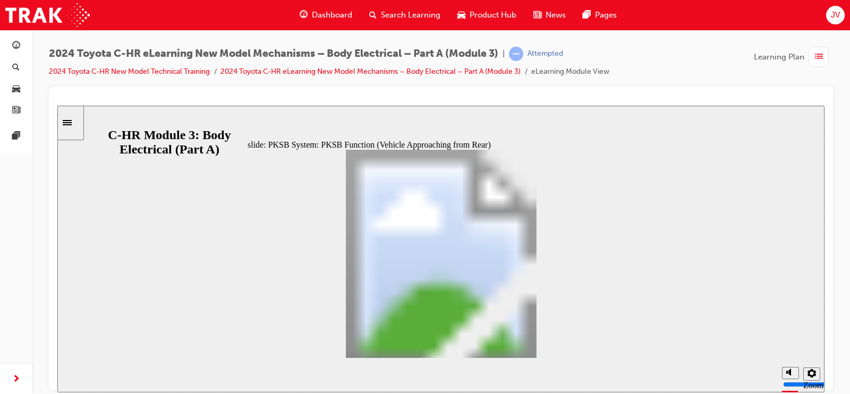
click at [550, 345] on div "PKSB System: PKSB Function (Pedestrian behind Vehicle) Oval 13 Oval 3 The PKSB …" at bounding box center [442, 258] width 388 height 218
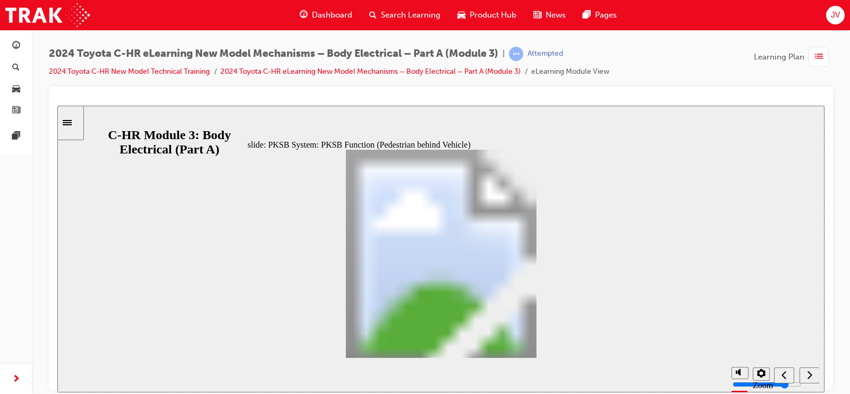
click at [550, 345] on div "Control Start Conditions Table with 3 columns and 2 rows Drive Force Suppressio…" at bounding box center [442, 258] width 388 height 218
click at [550, 345] on div "PKSB System: RCD (Rear Camera Detection) System Oval 13 Oval 3 The RCD system a…" at bounding box center [442, 258] width 388 height 218
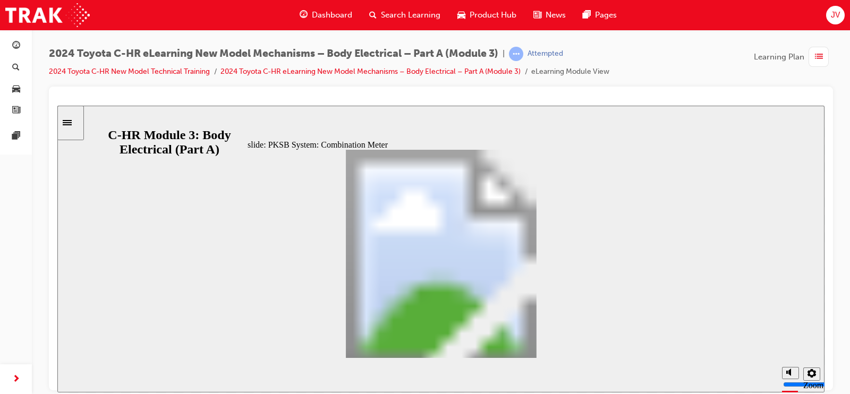
click at [550, 345] on div "Use the scrollbar to view all rows in the table PKSB System: Combination Meter …" at bounding box center [442, 258] width 388 height 218
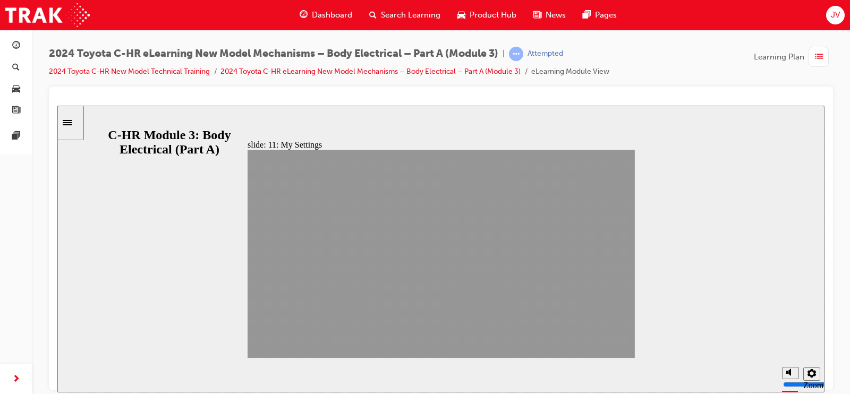
drag, startPoint x: 548, startPoint y: 344, endPoint x: 610, endPoint y: 343, distance: 62.2
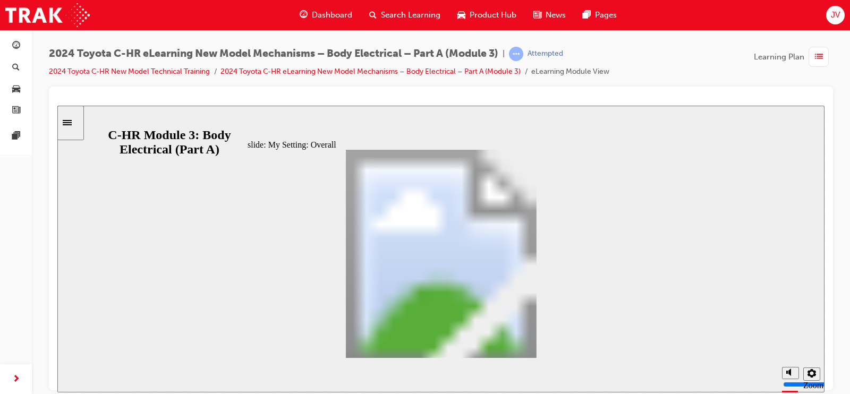
click at [544, 351] on div "My Setting: Overall Oval 13 Oval 3 My Settings identifies the individual by usi…" at bounding box center [442, 258] width 388 height 218
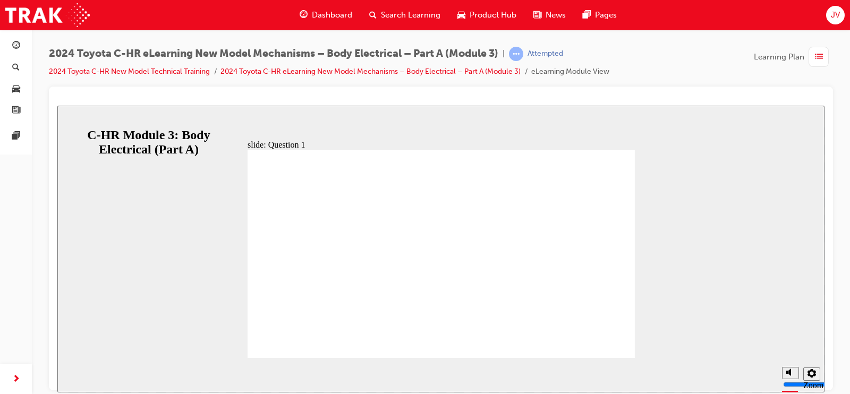
radio input "true"
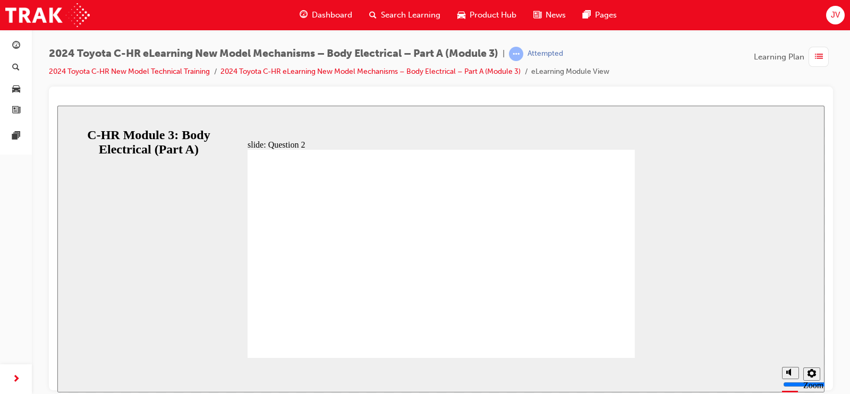
radio input "false"
radio input "true"
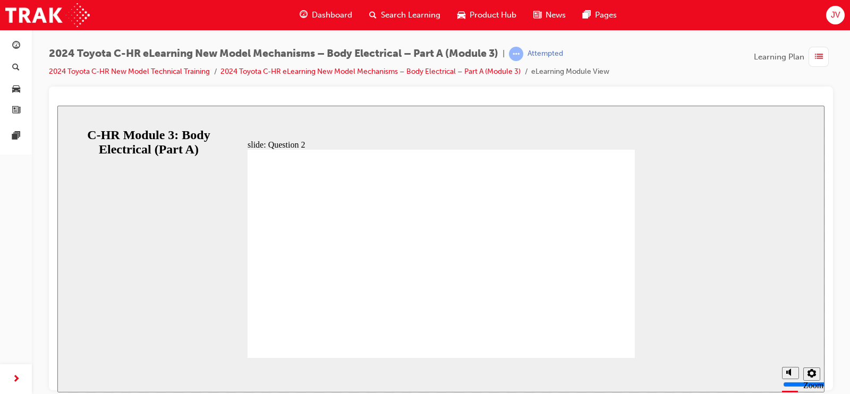
radio input "true"
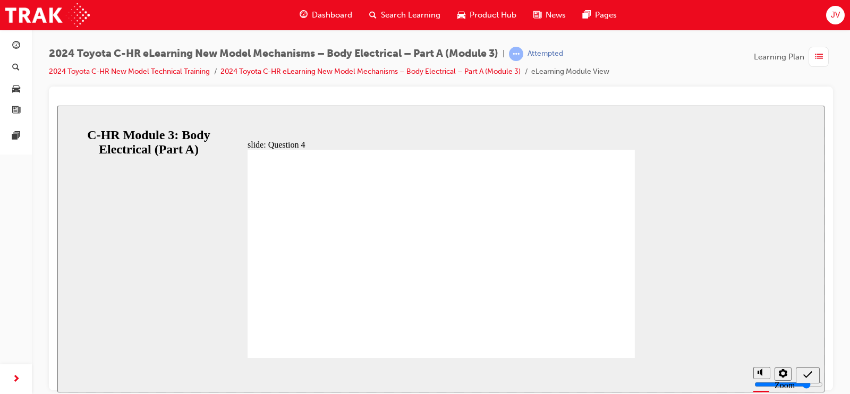
radio input "false"
radio input "true"
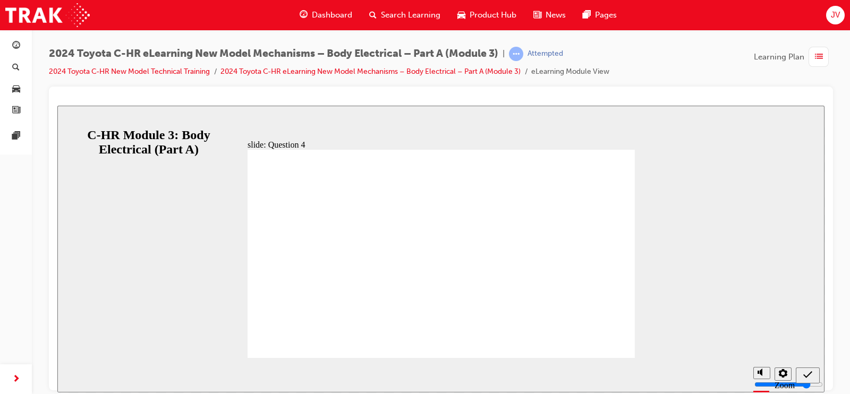
radio input "false"
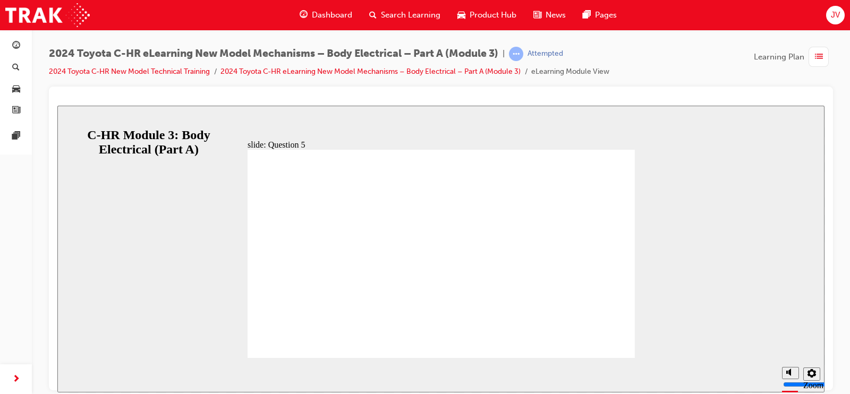
radio input "true"
click at [820, 57] on span "list-icon" at bounding box center [819, 56] width 8 height 13
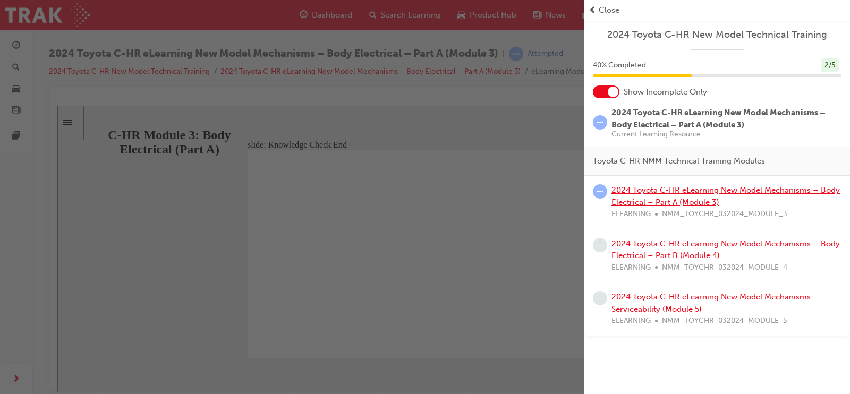
click at [696, 187] on link "2024 Toyota C-HR eLearning New Model Mechanisms – Body Electrical – Part A (Mod…" at bounding box center [726, 197] width 229 height 22
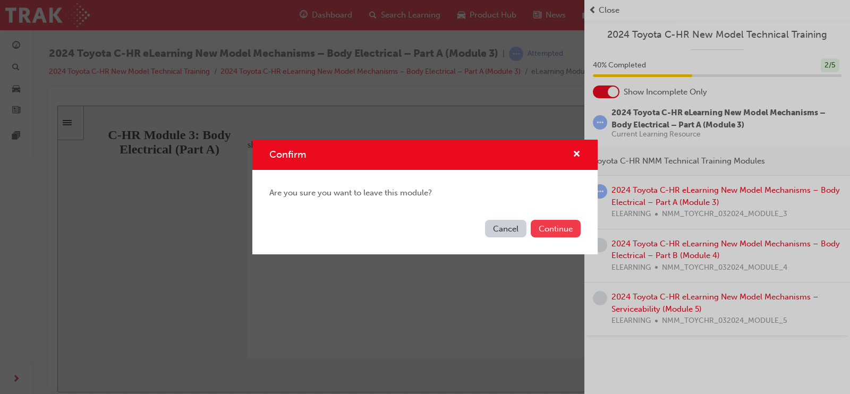
click at [560, 228] on button "Continue" at bounding box center [556, 229] width 50 height 18
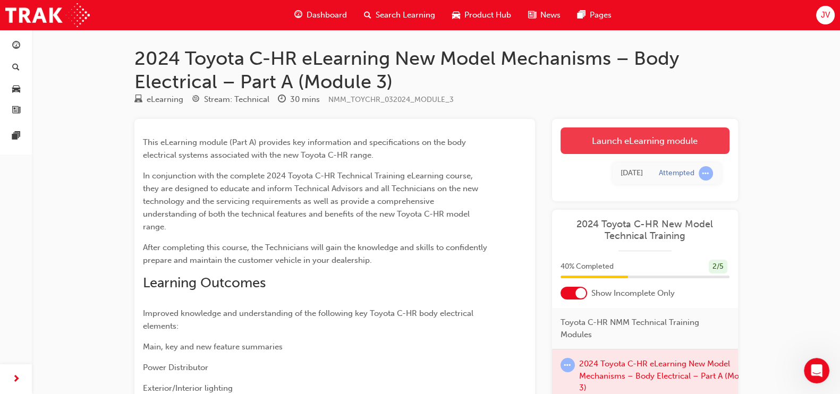
click at [594, 145] on link "Launch eLearning module" at bounding box center [645, 141] width 169 height 27
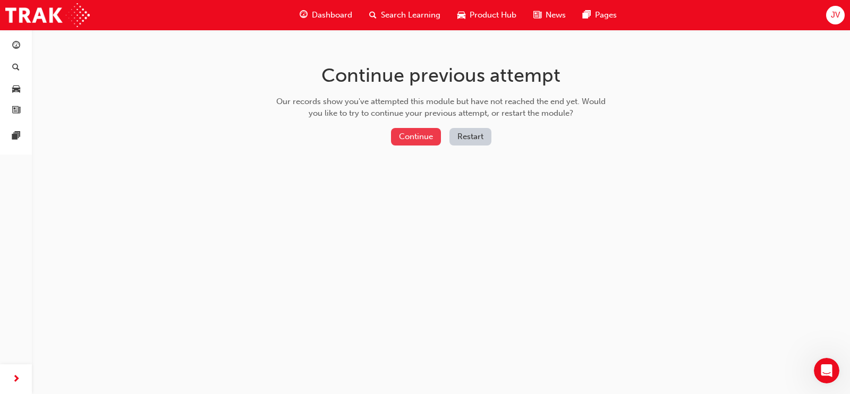
click at [432, 138] on button "Continue" at bounding box center [416, 137] width 50 height 18
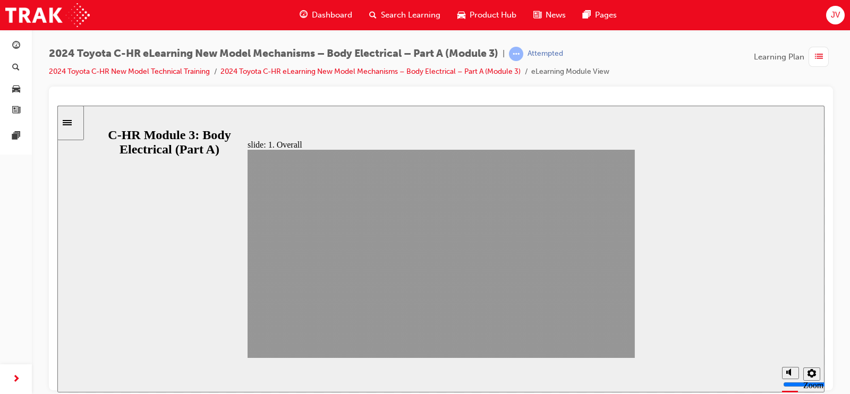
drag, startPoint x: 537, startPoint y: 341, endPoint x: 611, endPoint y: 343, distance: 74.4
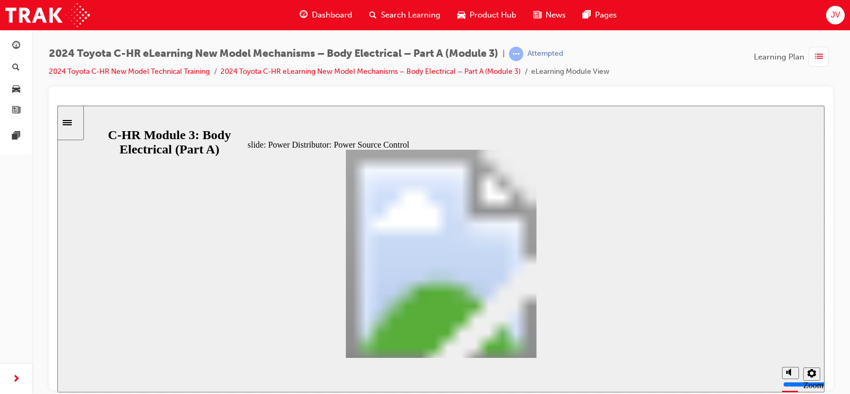
click at [539, 343] on div "Power Distributor: Power Source Control Oval 13 Oval 3 Scene-based power supply…" at bounding box center [442, 258] width 388 height 218
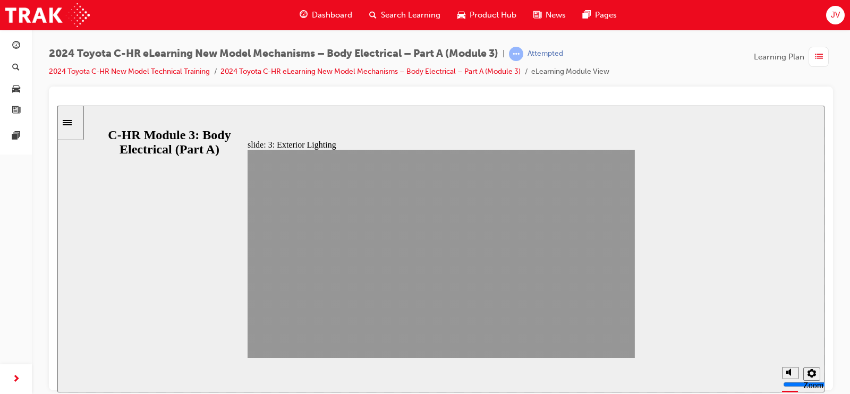
drag, startPoint x: 539, startPoint y: 343, endPoint x: 610, endPoint y: 347, distance: 70.8
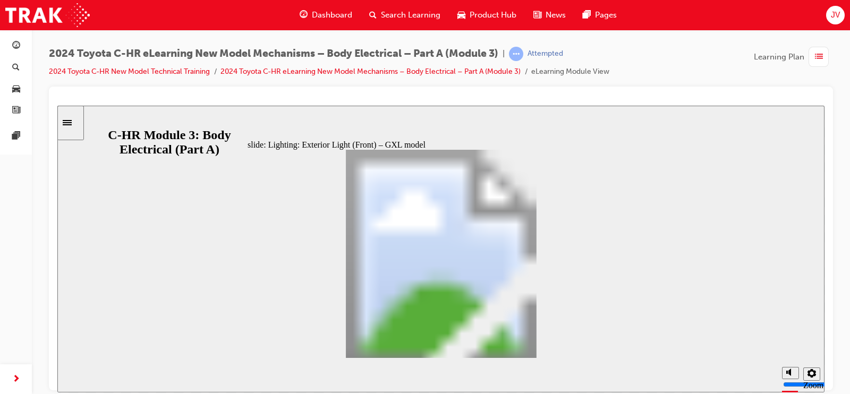
click at [550, 346] on div "Lighting: Exterior Light (Rear) Oval 13 Oval 3 License light uses bulb (W5W -12…" at bounding box center [442, 258] width 388 height 218
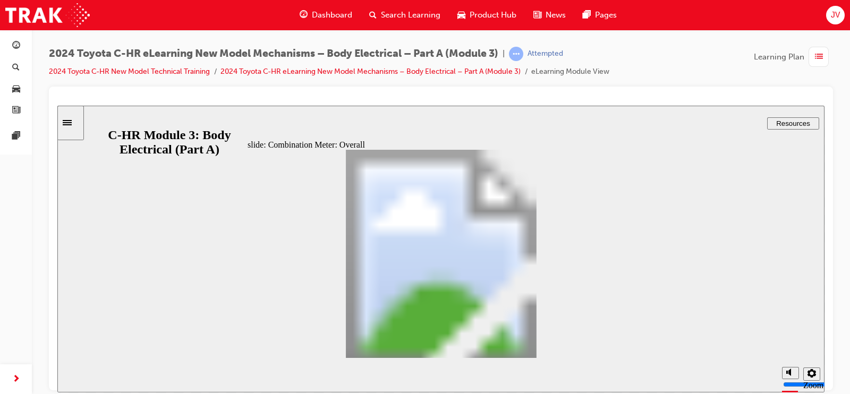
click at [537, 348] on div "GXL Grade Koba and GR-Sport Grades 7-inch colour display meter (GXL grade) Comb…" at bounding box center [442, 258] width 388 height 218
click at [537, 348] on div "Central Multi-information Display (MID) A digital speedometer and shift indicat…" at bounding box center [442, 258] width 388 height 218
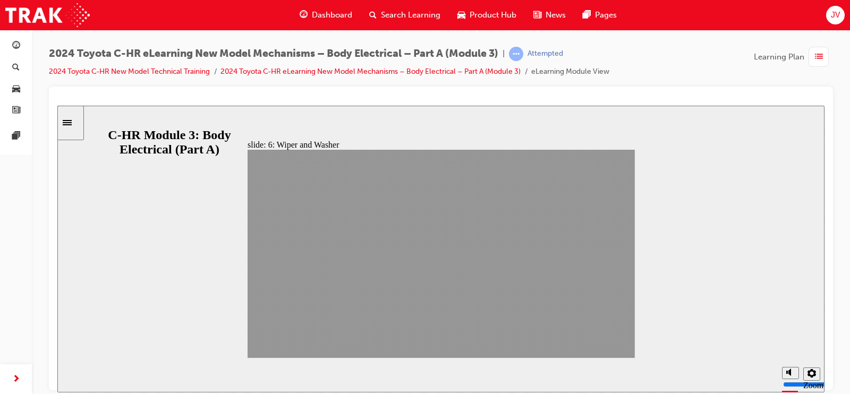
drag, startPoint x: 537, startPoint y: 348, endPoint x: 611, endPoint y: 350, distance: 73.9
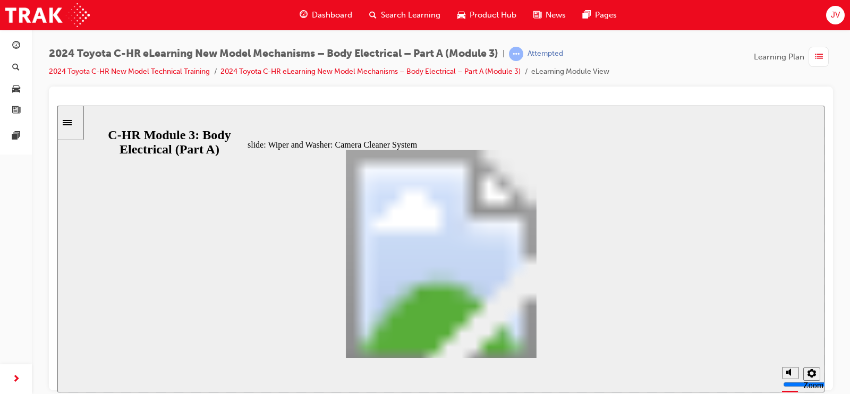
click at [538, 346] on div "Wiper and Washer: Camera Cleaner System Oval 13 Oval 3 A camera cleaner system …" at bounding box center [442, 258] width 388 height 218
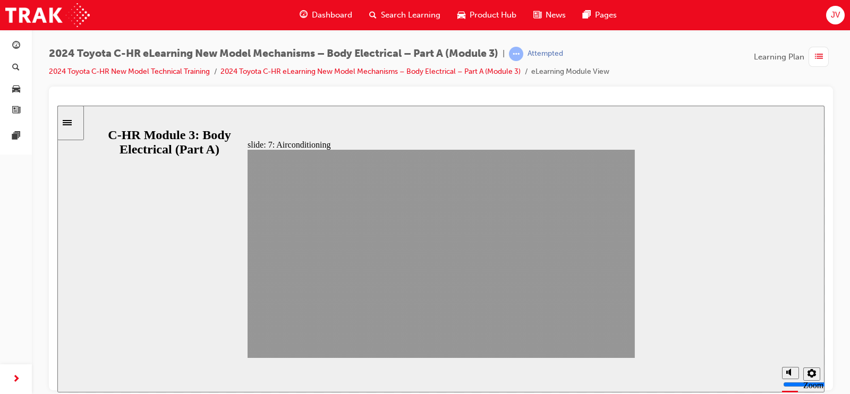
drag, startPoint x: 538, startPoint y: 346, endPoint x: 606, endPoint y: 355, distance: 68.1
drag, startPoint x: 606, startPoint y: 355, endPoint x: 607, endPoint y: 348, distance: 6.5
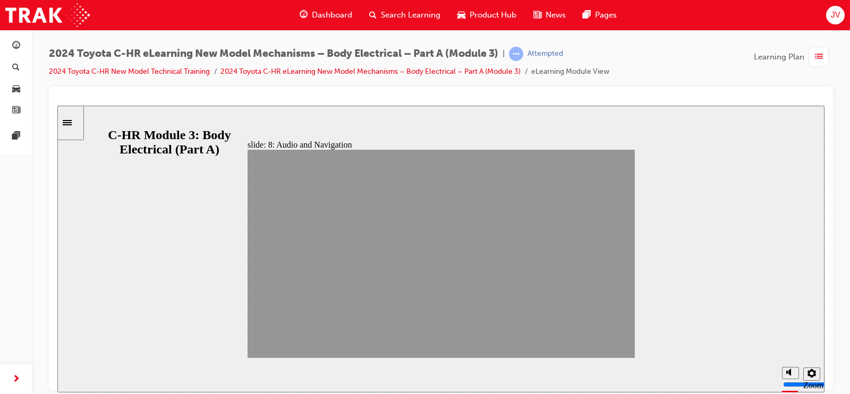
drag, startPoint x: 544, startPoint y: 343, endPoint x: 611, endPoint y: 341, distance: 67.5
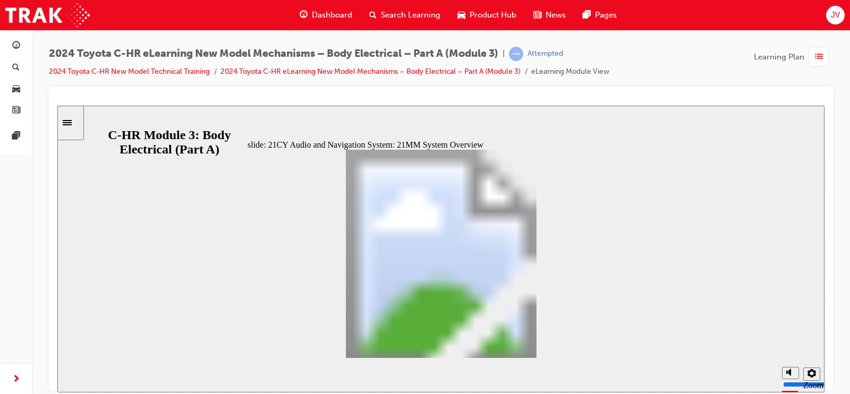
drag, startPoint x: 537, startPoint y: 340, endPoint x: 536, endPoint y: 348, distance: 7.5
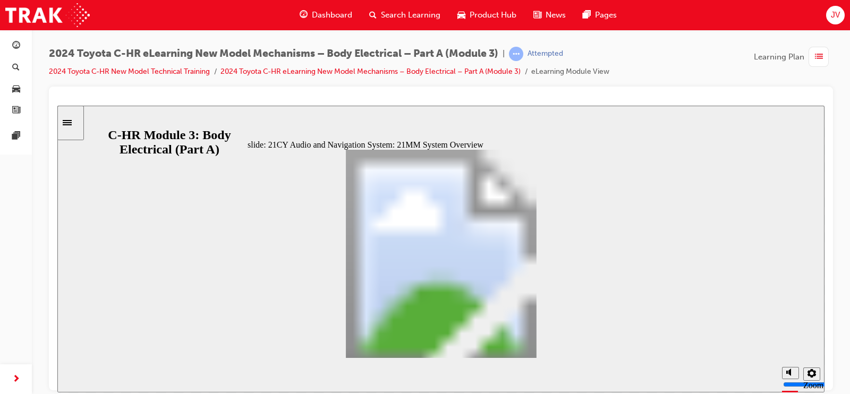
click at [536, 347] on div "21CY Audio and Navigation System: Concept Oval 13 Oval 3 The various functions …" at bounding box center [442, 258] width 388 height 218
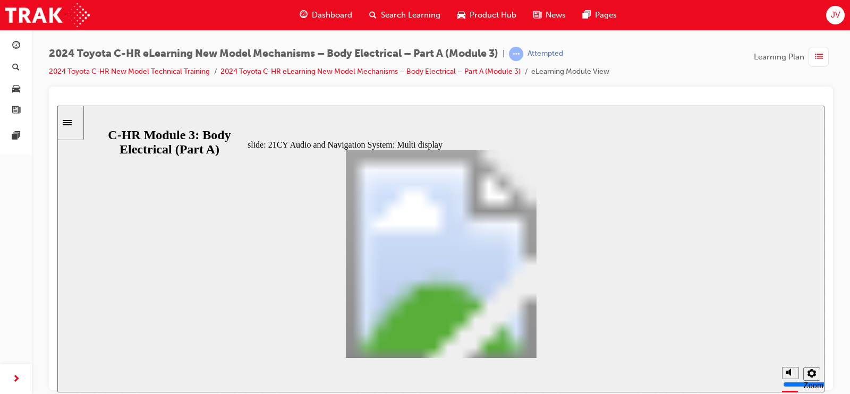
click at [536, 347] on div "21CY Audio and Navigation System: Multi display Oval 13 Oval 3 • The line-up in…" at bounding box center [442, 258] width 388 height 218
click at [536, 347] on div "Click on each part of the display screen to explore the Multi display arrow ico…" at bounding box center [442, 258] width 388 height 218
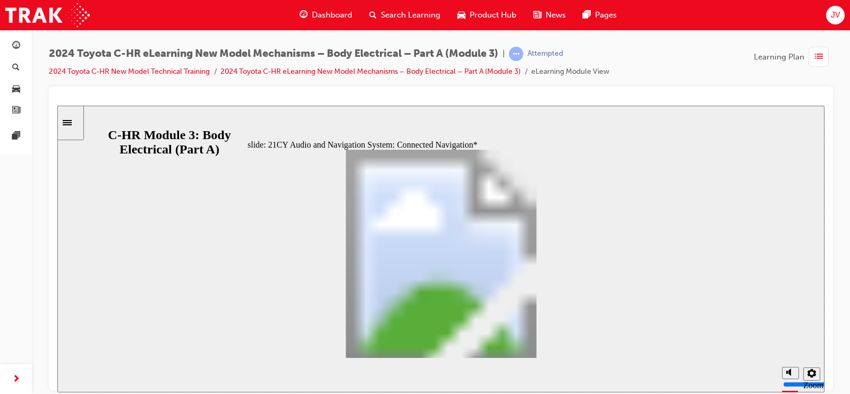
click at [536, 347] on div "21CY Audio and Navigation System: Connected Navigation* Oval 13 Oval 3 In addit…" at bounding box center [442, 258] width 388 height 218
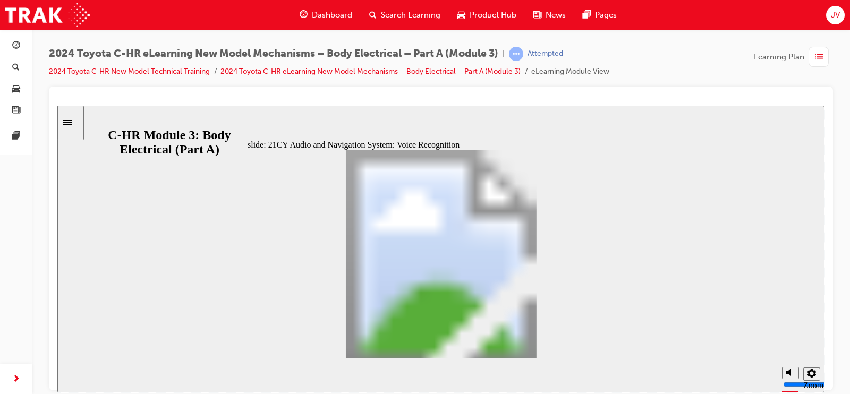
click at [536, 347] on div "21CY Audio and Navigation System: Voice Recognition Oval 13 Oval 3 Voice recogn…" at bounding box center [442, 258] width 388 height 218
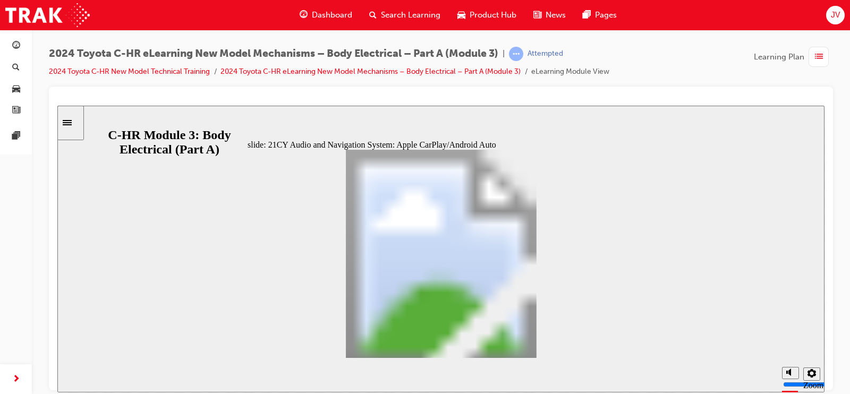
click at [536, 347] on div "21CY Audio and Navigation System: Apple CarPlay/Android Auto Oval 13 Oval 3 The…" at bounding box center [442, 258] width 388 height 218
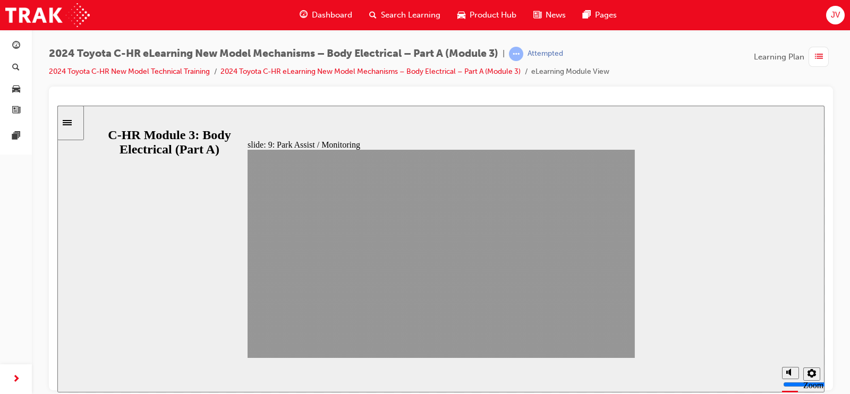
drag, startPoint x: 536, startPoint y: 347, endPoint x: 609, endPoint y: 345, distance: 72.3
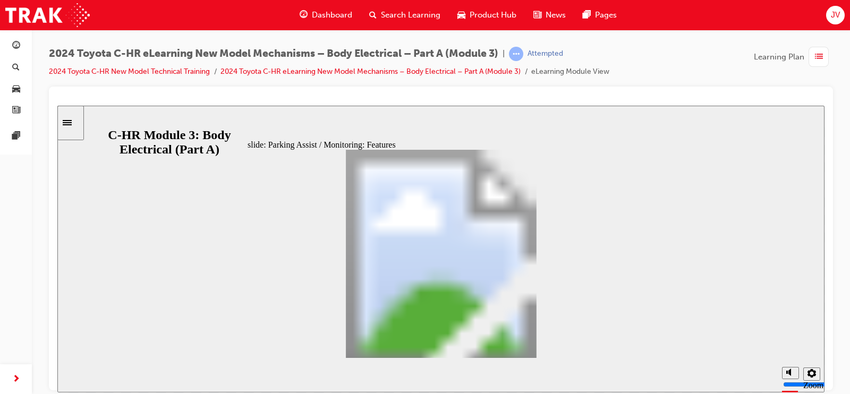
click at [532, 343] on div "Parking Assist / Monitoring: Features Oval 13 Oval 3 Table with 2 columns and 7…" at bounding box center [442, 258] width 388 height 218
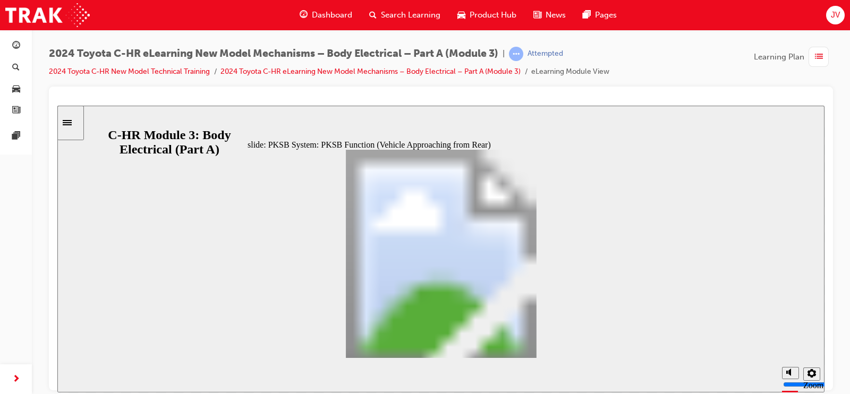
click at [532, 343] on div "PKSB System: PKSB Function (Vehicle Approaching from Rear) Oval 13 Oval 3 The P…" at bounding box center [442, 258] width 388 height 218
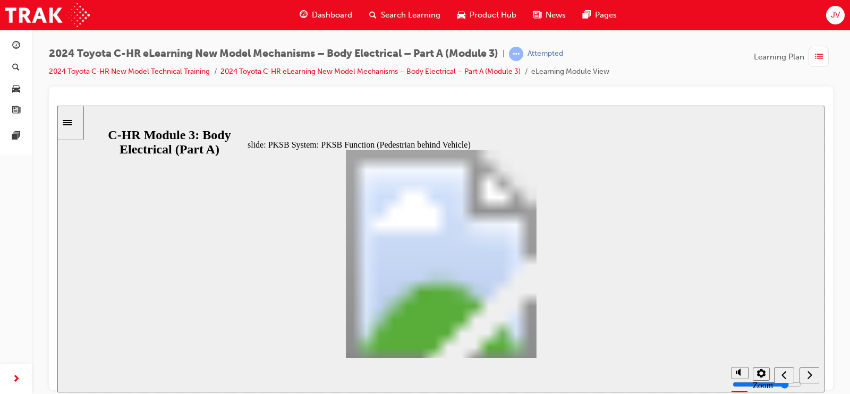
click at [532, 343] on div "PKSB System: PKSB Function (Pedestrian behind Vehicle) Oval 13 Oval 3 The PKSB …" at bounding box center [442, 258] width 388 height 218
click at [532, 343] on div "PKSB System: RCD (Rear Camera Detection) System Oval 13 Oval 3 The RCD system a…" at bounding box center [442, 258] width 388 height 218
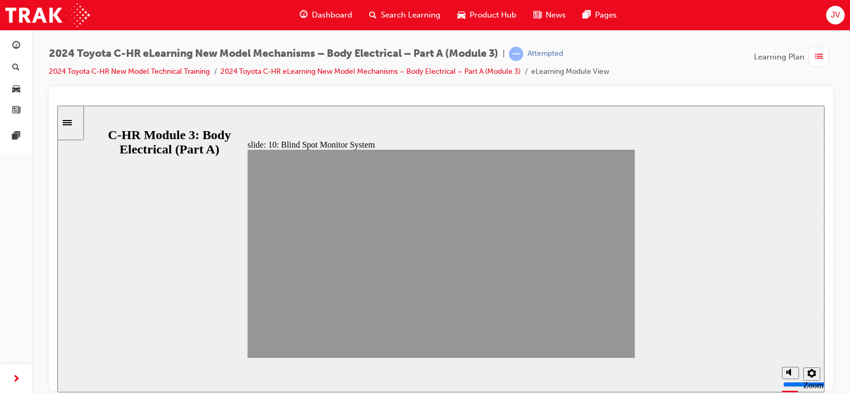
drag, startPoint x: 532, startPoint y: 343, endPoint x: 603, endPoint y: 343, distance: 71.2
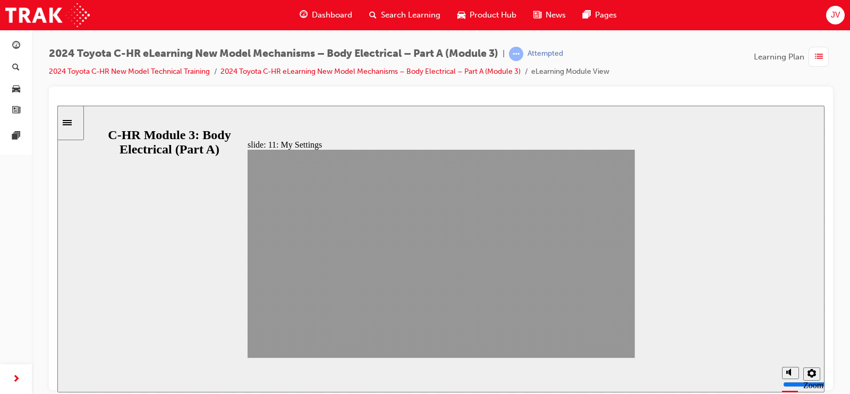
drag, startPoint x: 536, startPoint y: 342, endPoint x: 617, endPoint y: 348, distance: 81.0
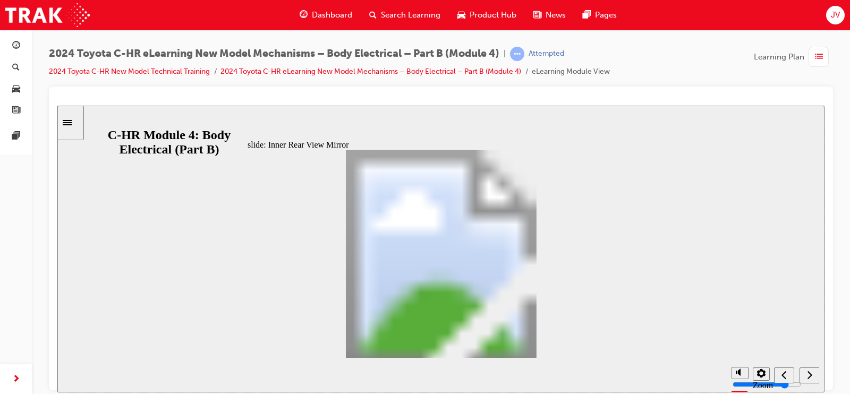
drag, startPoint x: 57, startPoint y: 105, endPoint x: 544, endPoint y: 346, distance: 543.2
click at [544, 346] on div "Digital Inner Rear View Mirror: Layout of main Components Oval 7 Oval 2 magnify…" at bounding box center [442, 258] width 388 height 218
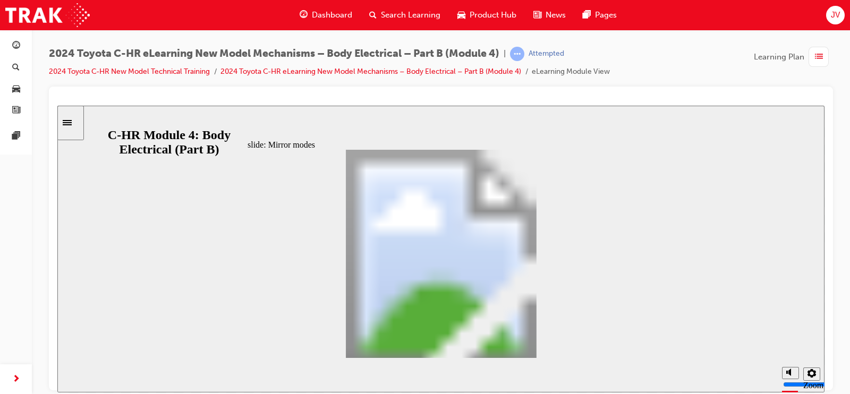
click at [544, 346] on div "Digital Inner Rear View Mirror: Mirror modes Oval 7 Digital Mirror Mode • When …" at bounding box center [442, 258] width 388 height 218
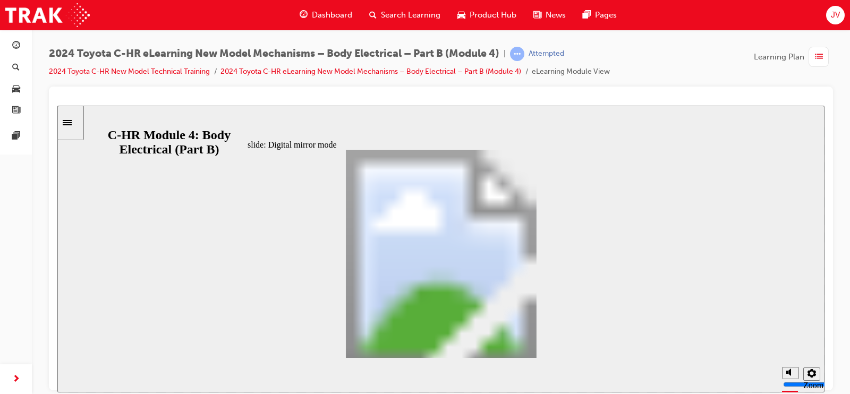
click at [544, 346] on div "Digital Inner Rear View Mirror: Digital mirror mode Oval 7 In the digital mirro…" at bounding box center [442, 258] width 388 height 218
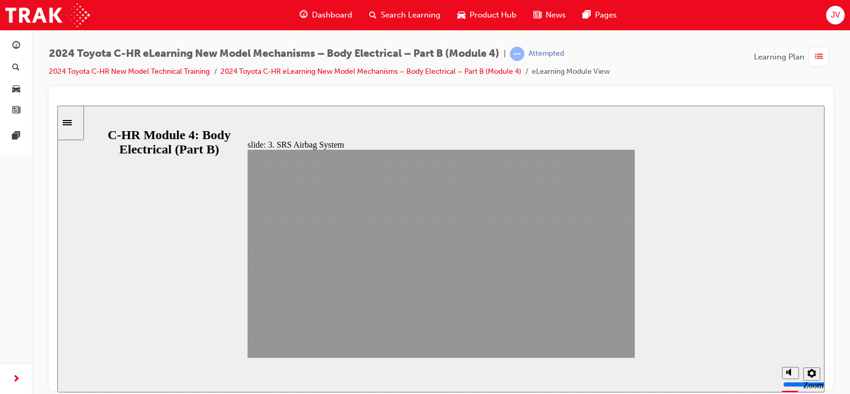
drag, startPoint x: 544, startPoint y: 346, endPoint x: 606, endPoint y: 351, distance: 61.8
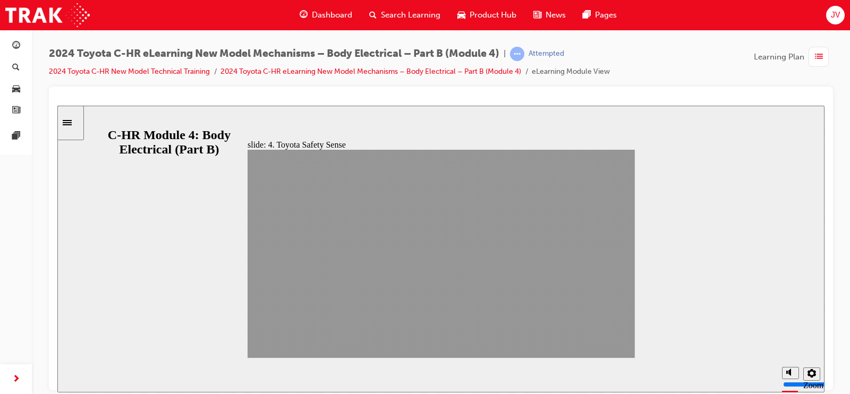
drag, startPoint x: 612, startPoint y: 340, endPoint x: 609, endPoint y: 347, distance: 7.6
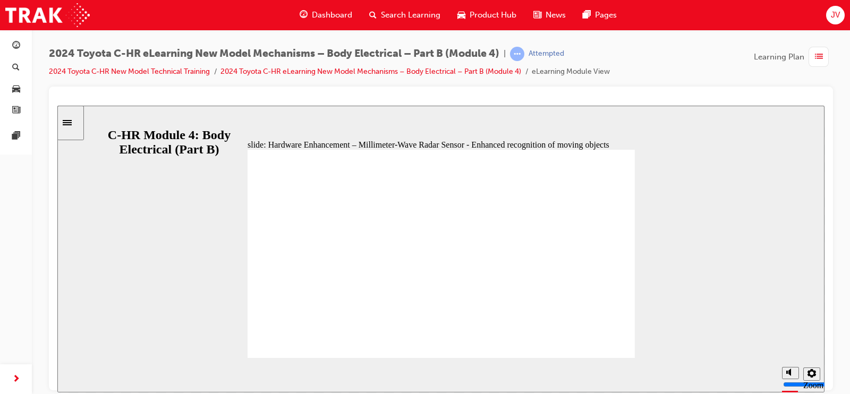
click at [545, 348] on div "Driver Monitor: Overall Oval 7 If a proper driving position is not maintained, …" at bounding box center [442, 258] width 388 height 218
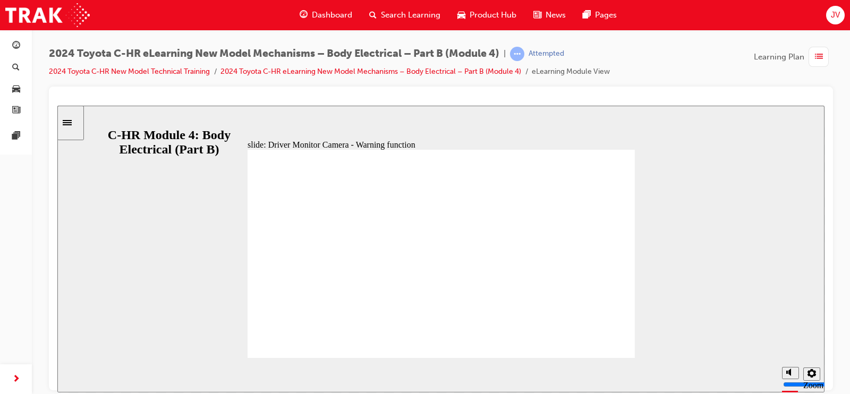
click at [545, 348] on div "Driver Monitor Camera - Warning function Oval 7 When an inappropriate driver co…" at bounding box center [442, 258] width 388 height 218
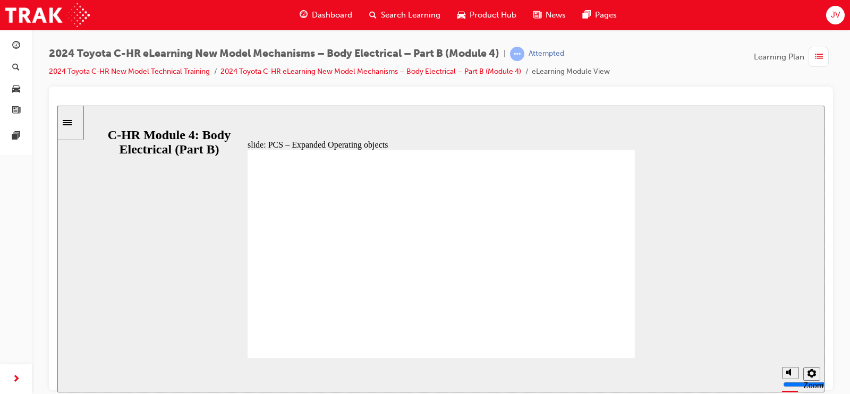
click at [545, 348] on div "PCS – Expanded Operating objects Oval 10 The PCS now recognizes and activates f…" at bounding box center [442, 258] width 388 height 218
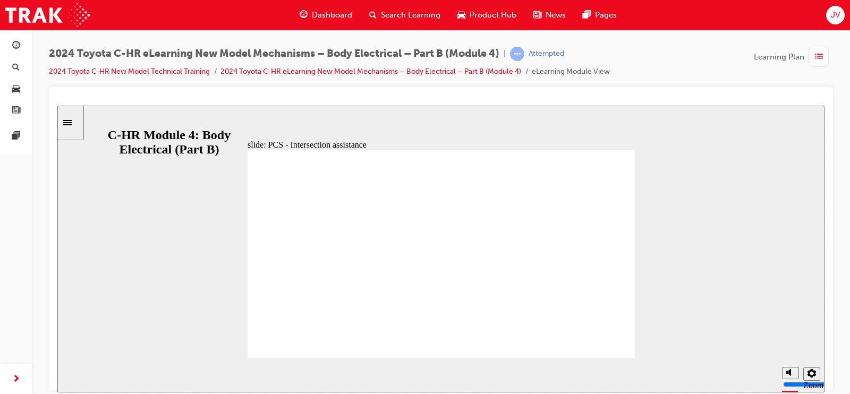
click at [545, 348] on div "PCS – Expanded Operating objects Oval 10 The PCS now recognizes and activates f…" at bounding box center [442, 258] width 388 height 218
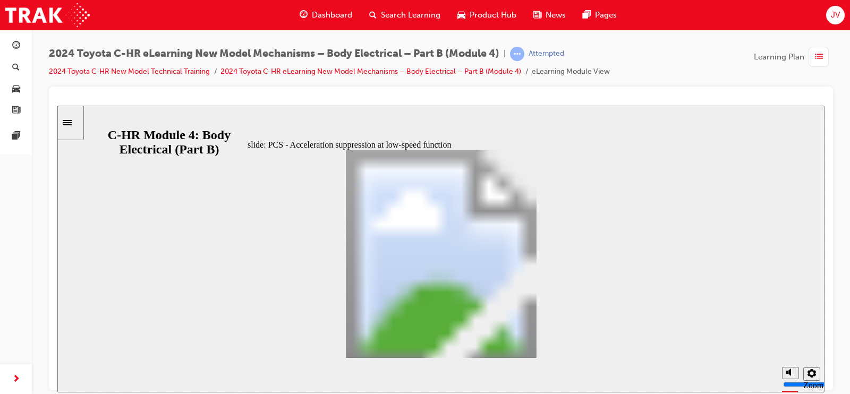
click at [545, 348] on div "PCS - Acceleration suppression at low-speed function Oval 7 When the accelerati…" at bounding box center [442, 258] width 388 height 218
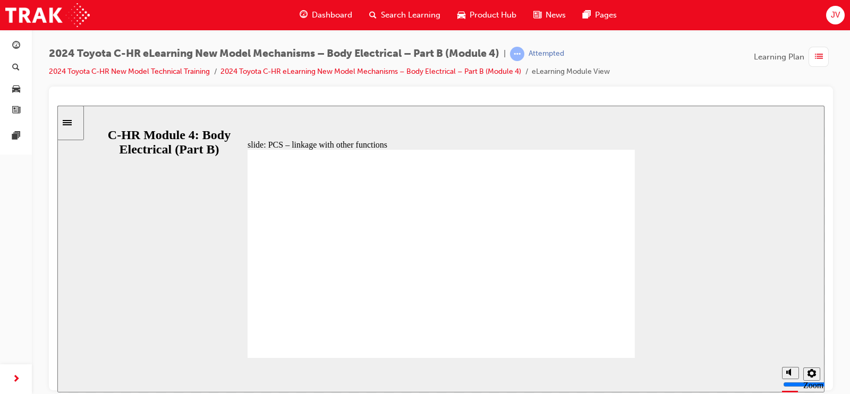
click at [545, 348] on div "LTA: Lane Centering Function (Offset Operation) Oval 7 • In general driving, wh…" at bounding box center [442, 258] width 388 height 218
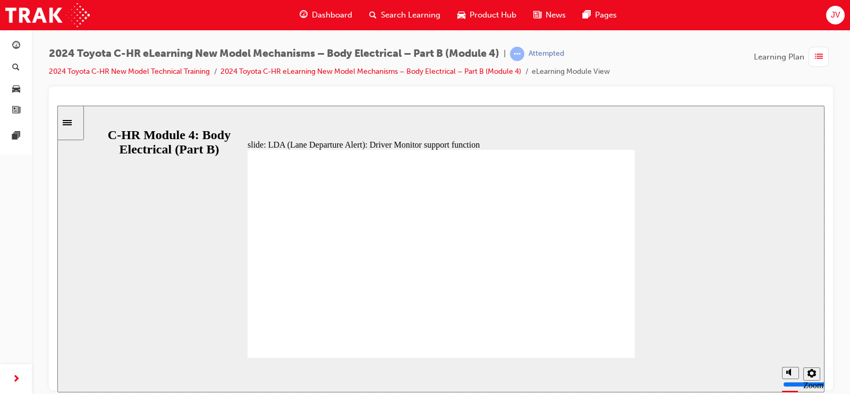
click at [545, 348] on div "DRCC (Dynamic Radar Cruise Control System) Oval 7 Table with 4 columns and 7 ro…" at bounding box center [442, 258] width 388 height 218
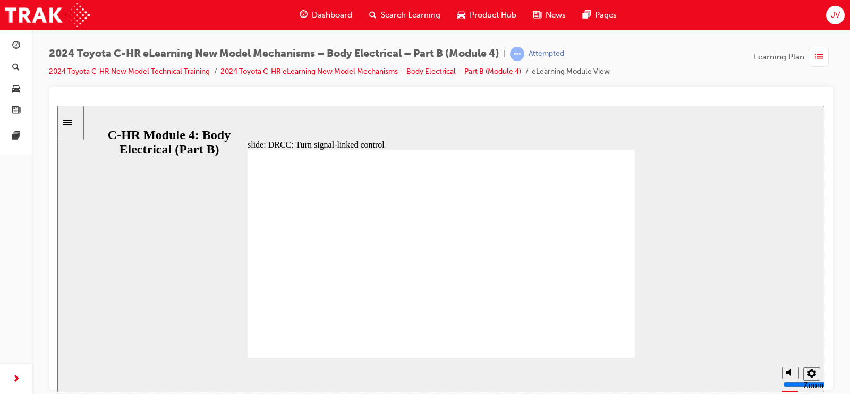
click at [545, 348] on div "DRCC: Turn signal-linked control Oval 7 If the turn signal switch is operated w…" at bounding box center [442, 258] width 388 height 218
click at [545, 348] on div "DRCC: Early Merging Vehicle Recognition Oval 7 By detecting the position of the…" at bounding box center [442, 258] width 388 height 218
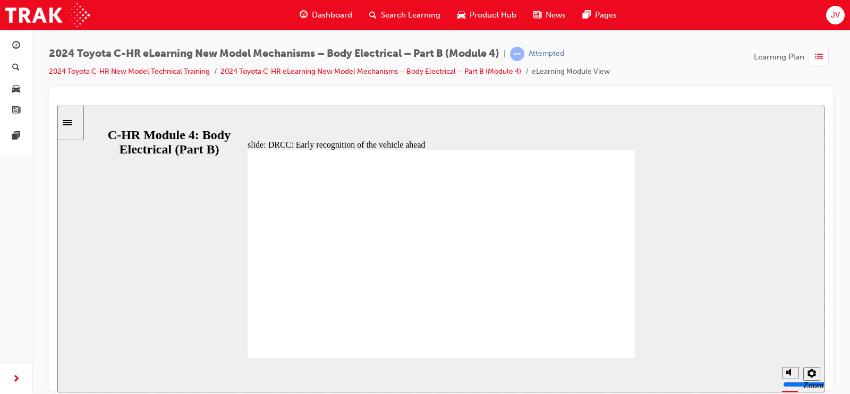
click at [545, 348] on div "DRCC: Early recognition of the vehicle ahead Oval 7 When the preceding vehicle …" at bounding box center [442, 258] width 388 height 218
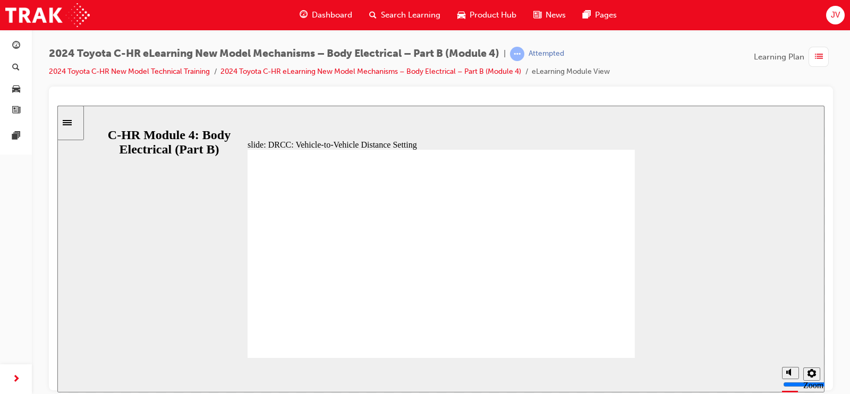
click at [545, 348] on div "Rectangle 1 Additional information is available in the markers DRCC: Driver Mon…" at bounding box center [442, 258] width 388 height 218
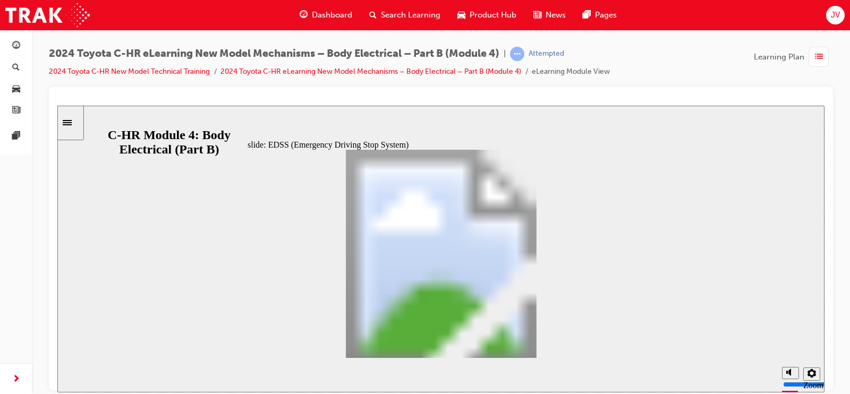
click at [545, 348] on div "Rectangle 2 Additional information is available in the markers EDSS (Emergency …" at bounding box center [442, 258] width 388 height 218
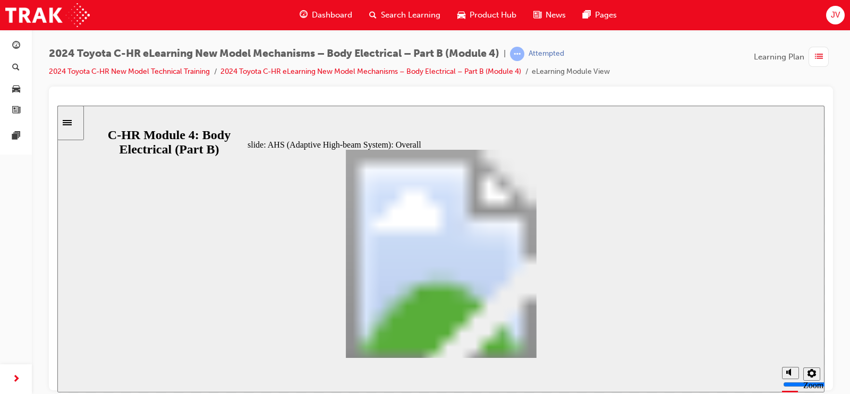
click at [545, 348] on div "Rectangle 1 Additional information is available in the markers AHS (Adaptive Hi…" at bounding box center [442, 258] width 388 height 218
click at [545, 348] on div "Rectangle 1 Additional information is available in the markers AHS: Constructio…" at bounding box center [442, 258] width 388 height 218
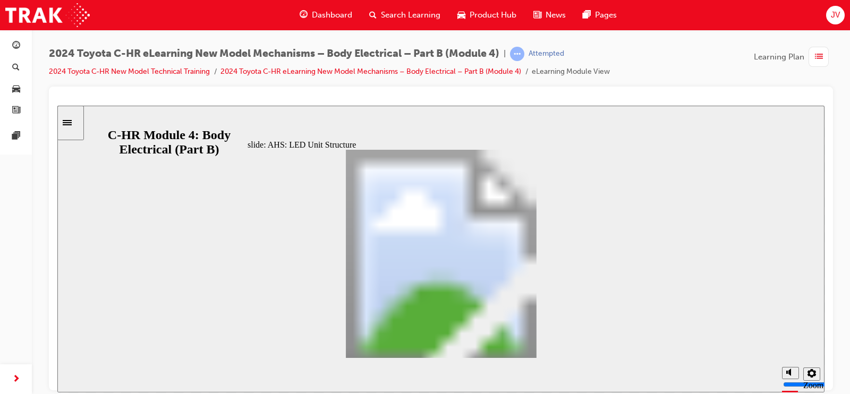
click at [545, 348] on div "AHS: Basic Operation Oval 7 The LEDs within the headlight assembly are controll…" at bounding box center [442, 258] width 388 height 218
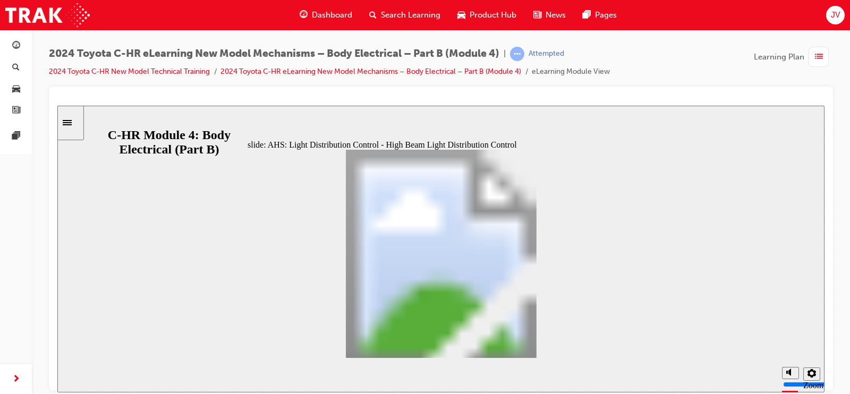
click at [545, 348] on div "AHS: System Control Oval 7 • Operation Start Conditions (All) Oval 8 Oval 1 Tab…" at bounding box center [442, 258] width 388 height 218
click at [545, 348] on div "Additional information is available in the markers AHS: Light Distribution Cont…" at bounding box center [442, 258] width 388 height 218
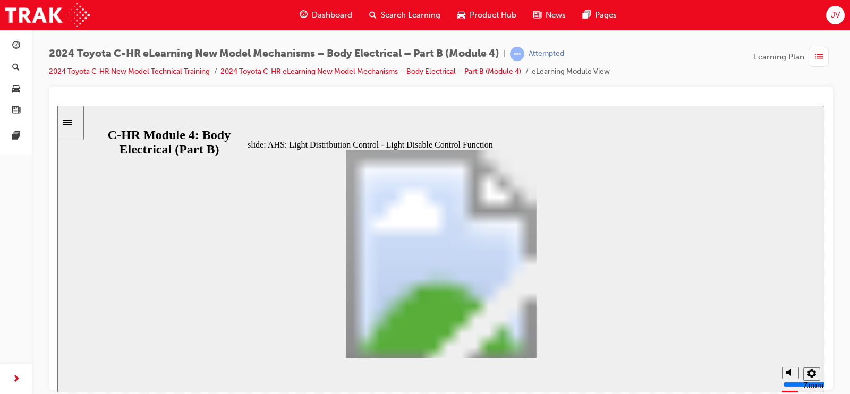
click at [545, 348] on div "AHS: Light Distribution Control Oval 7 • Light Disable Control Function The lig…" at bounding box center [442, 258] width 388 height 218
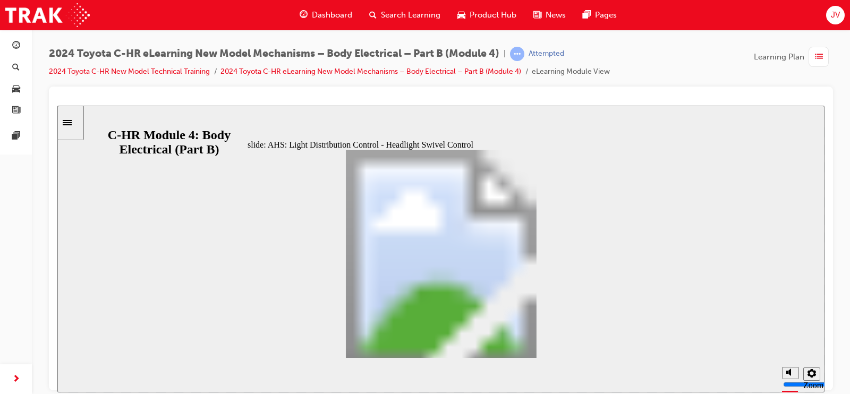
click at [545, 348] on div "AHS: Light Distribution Control Oval 7 • Headlight Swivel Control The headlight…" at bounding box center [442, 258] width 388 height 218
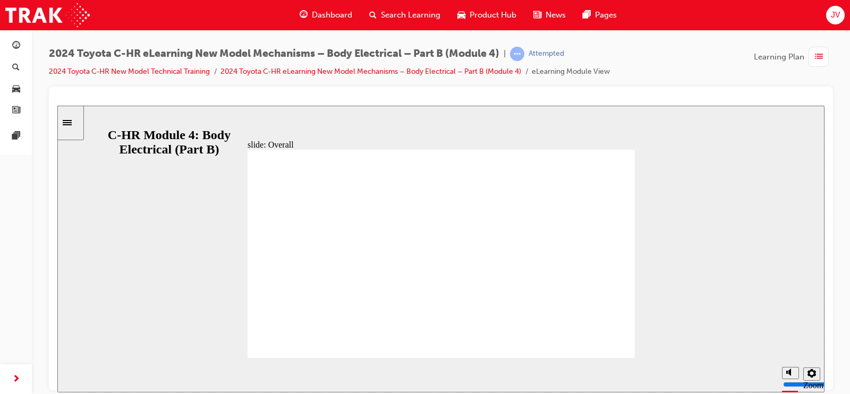
click at [545, 347] on div "Table with 2 columns and 4 rows Perpendicular Parking Perpendicular Forward Per…" at bounding box center [442, 258] width 388 height 218
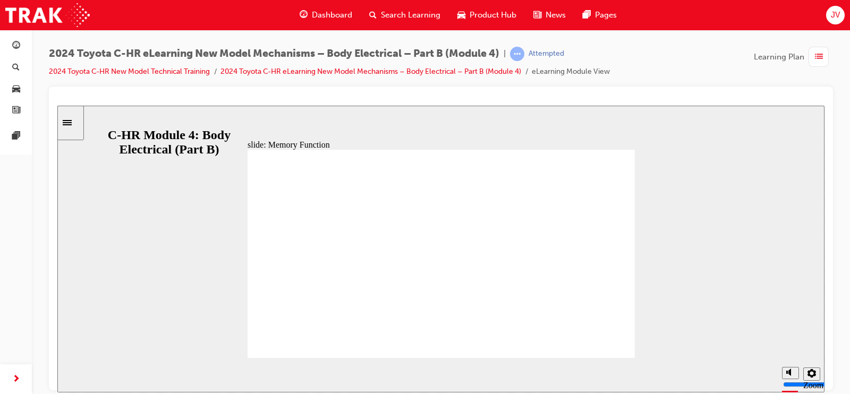
click at [545, 347] on div "Rectangle 1 Additional information is available in the markers Memory Function …" at bounding box center [442, 258] width 388 height 218
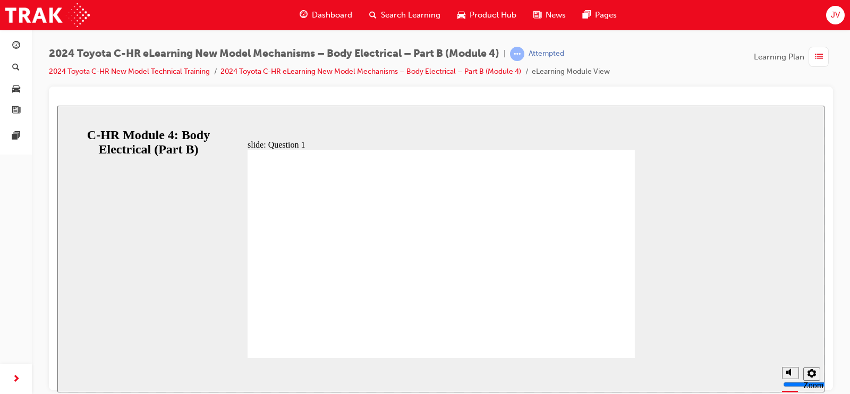
radio input "false"
radio input "true"
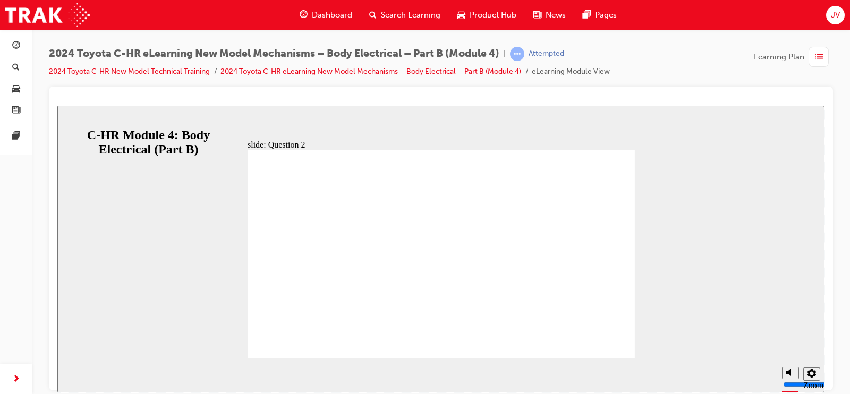
radio input "false"
radio input "true"
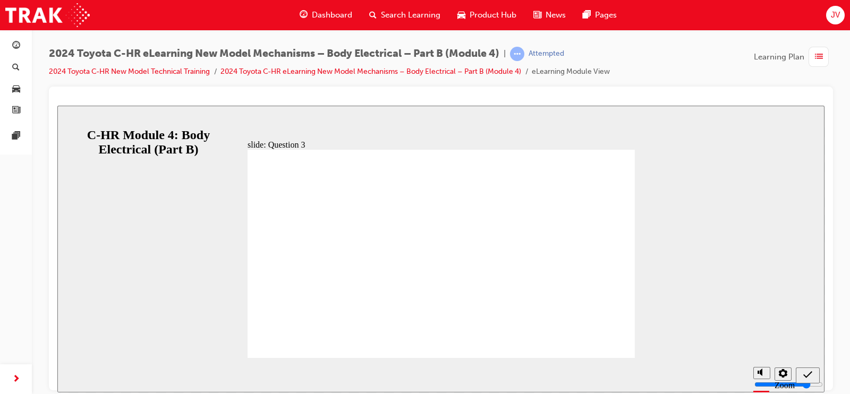
radio input "false"
radio input "true"
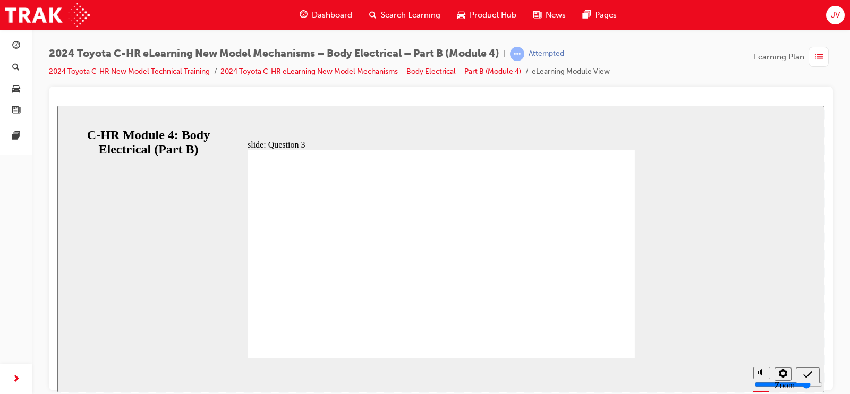
radio input "false"
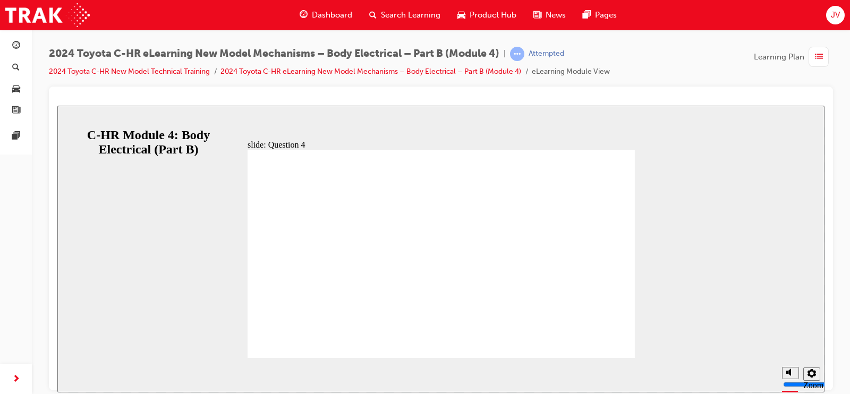
radio input "true"
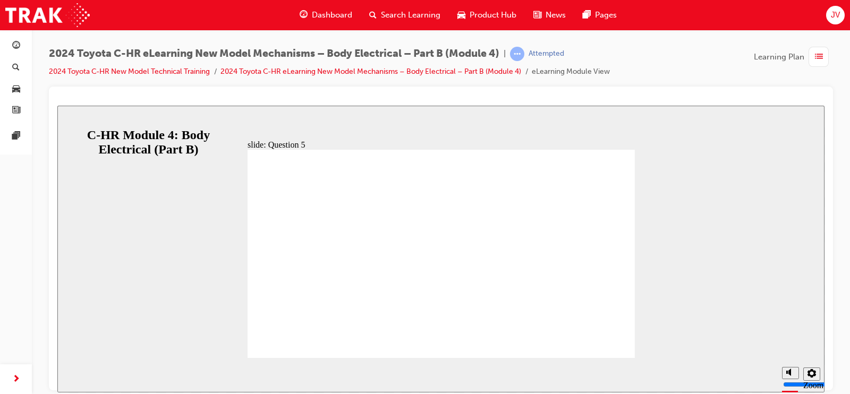
click at [819, 52] on span "list-icon" at bounding box center [819, 56] width 8 height 13
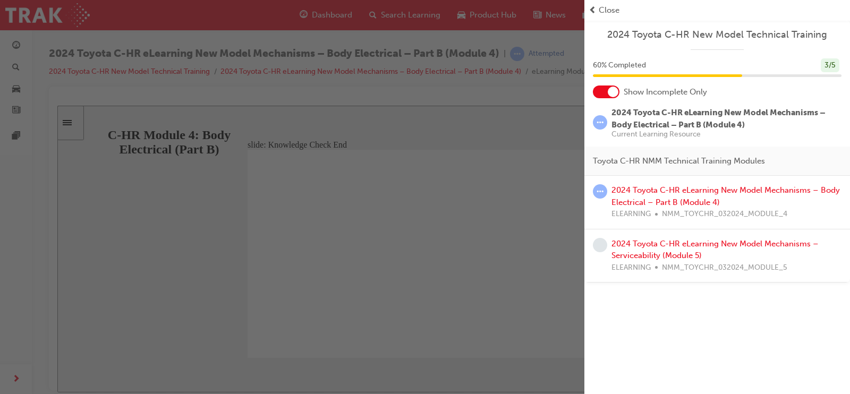
click at [670, 195] on div "2024 Toyota C-HR eLearning New Model Mechanisms – Body Electrical – Part B (Mod…" at bounding box center [727, 202] width 230 height 36
click at [659, 195] on div "2024 Toyota C-HR eLearning New Model Mechanisms – Body Electrical – Part B (Mod…" at bounding box center [727, 202] width 230 height 36
click at [719, 193] on link "2024 Toyota C-HR eLearning New Model Mechanisms – Body Electrical – Part B (Mod…" at bounding box center [726, 197] width 229 height 22
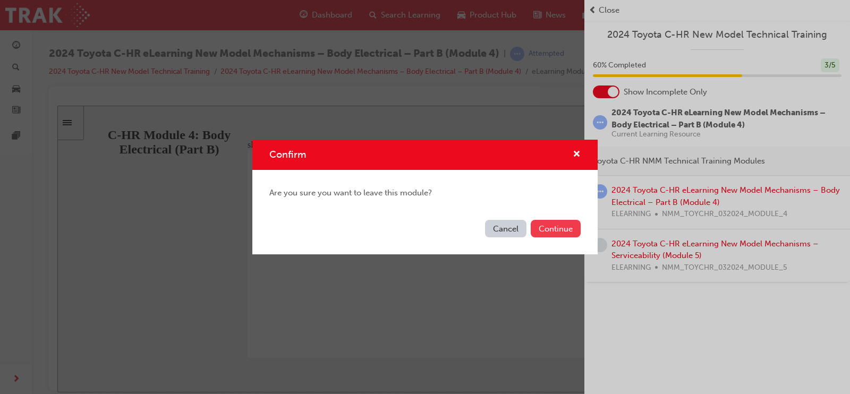
click at [561, 229] on button "Continue" at bounding box center [556, 229] width 50 height 18
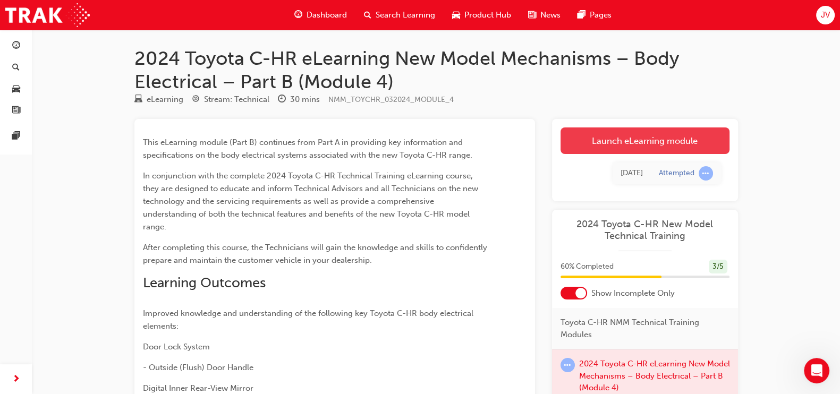
click at [620, 144] on link "Launch eLearning module" at bounding box center [645, 141] width 169 height 27
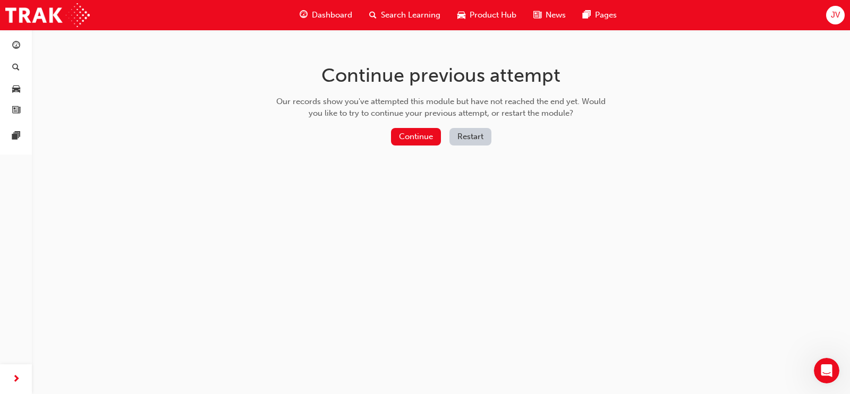
click at [465, 136] on button "Restart" at bounding box center [471, 137] width 42 height 18
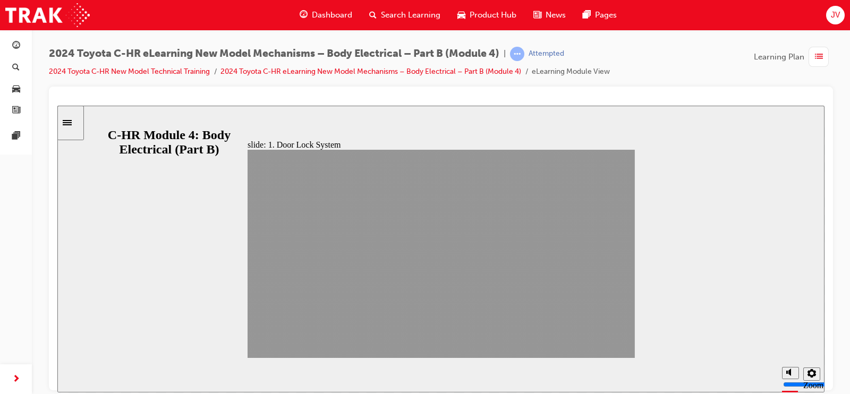
drag, startPoint x: 533, startPoint y: 346, endPoint x: 607, endPoint y: 348, distance: 73.9
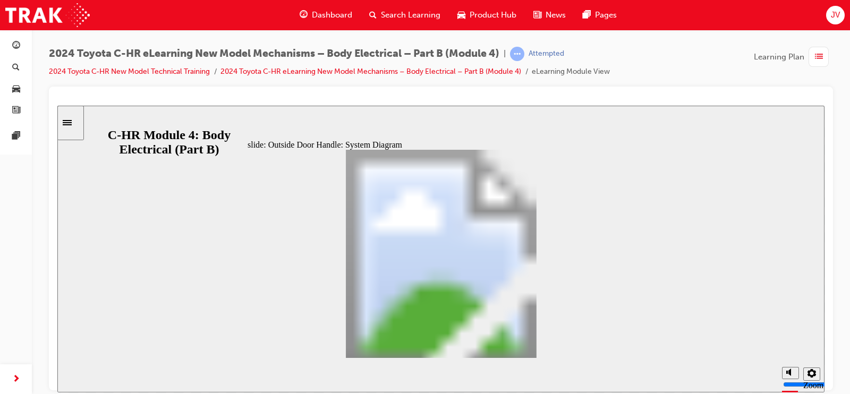
click at [537, 343] on div "Outside Door Handle: System Diagram Oval 7 Line 2 Door Lock System Oval 6 Oval …" at bounding box center [442, 258] width 388 height 218
click at [537, 343] on div "Outside Door Handle: Construction Oval 7 Line 2 Flush Handle LH Door Lock Syste…" at bounding box center [442, 258] width 388 height 218
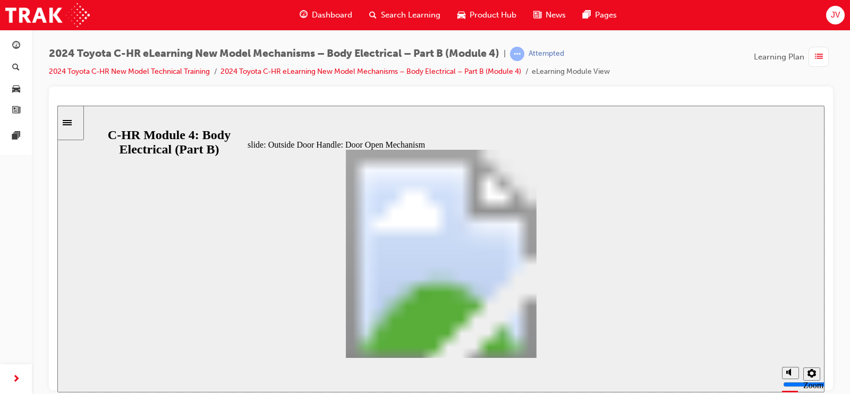
click at [537, 343] on div "Outside Door Handle: Extend Operation (During Entry Unlock Operation) [1/2] Ova…" at bounding box center [442, 258] width 388 height 218
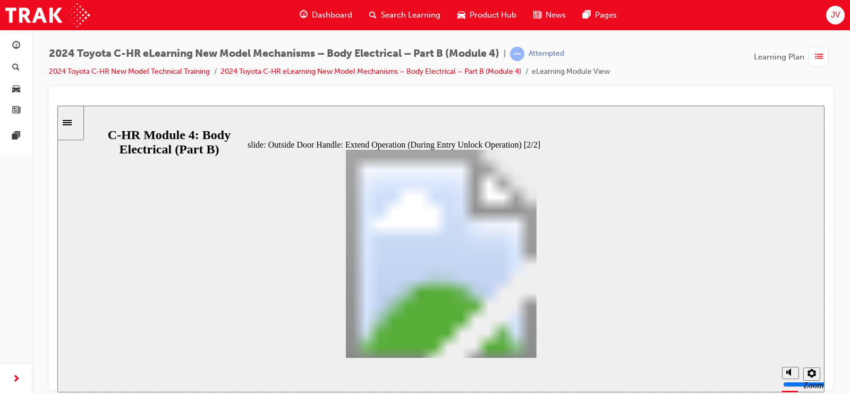
click at [537, 343] on div "Table with 4 columns and 6 rows Function User Operation Door Lock Operation Han…" at bounding box center [442, 258] width 388 height 218
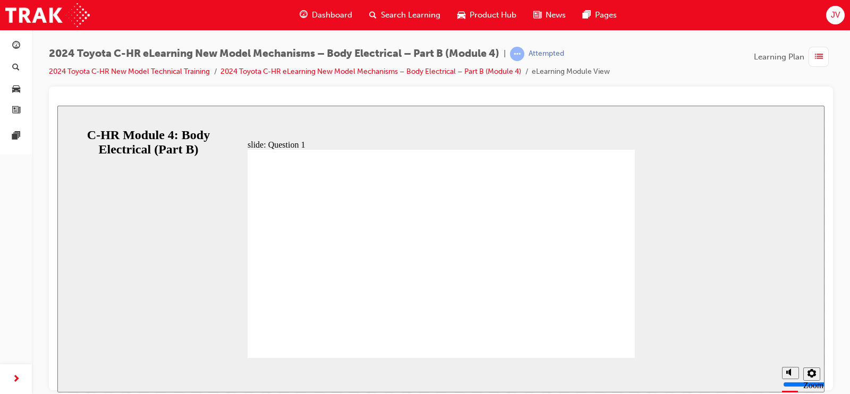
radio input "false"
radio input "true"
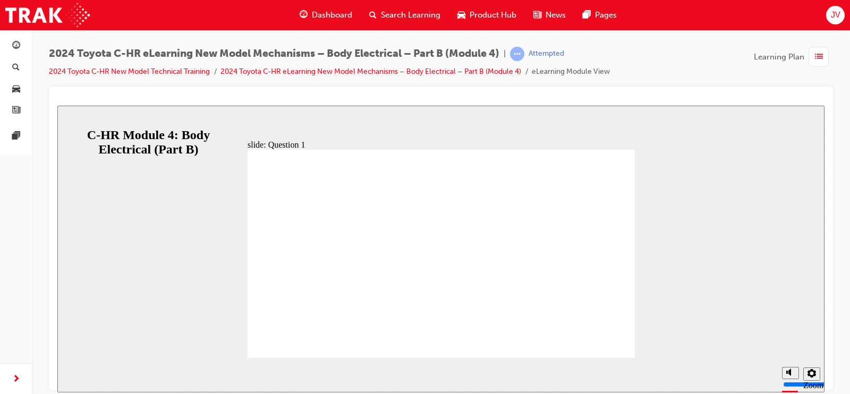
radio input "true"
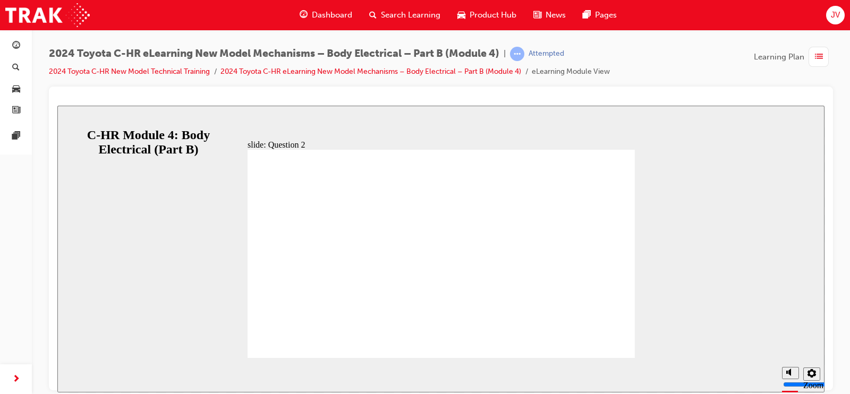
radio input "true"
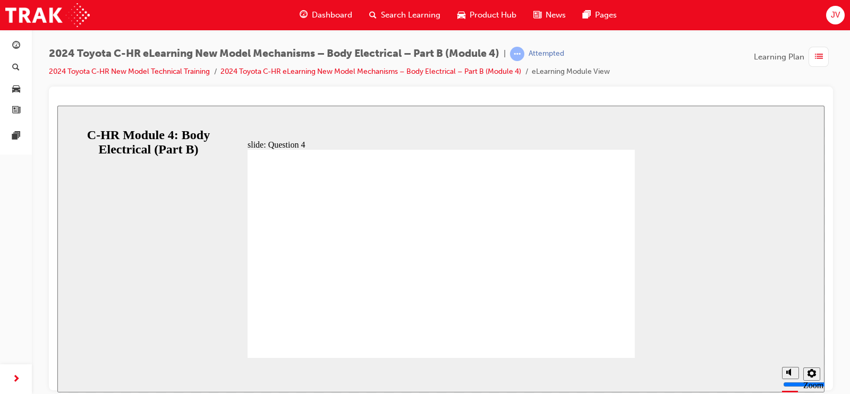
radio input "false"
radio input "true"
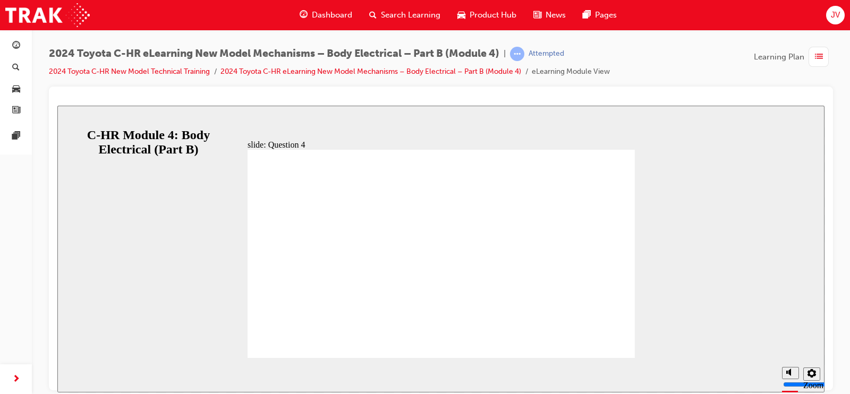
radio input "true"
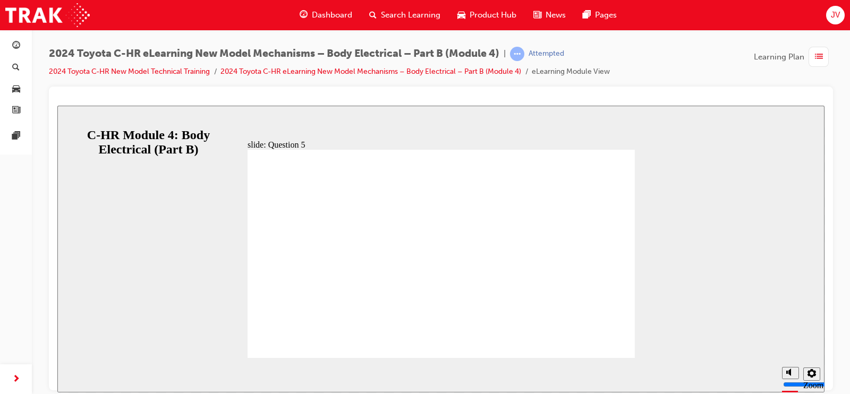
click at [815, 64] on div "button" at bounding box center [819, 57] width 20 height 20
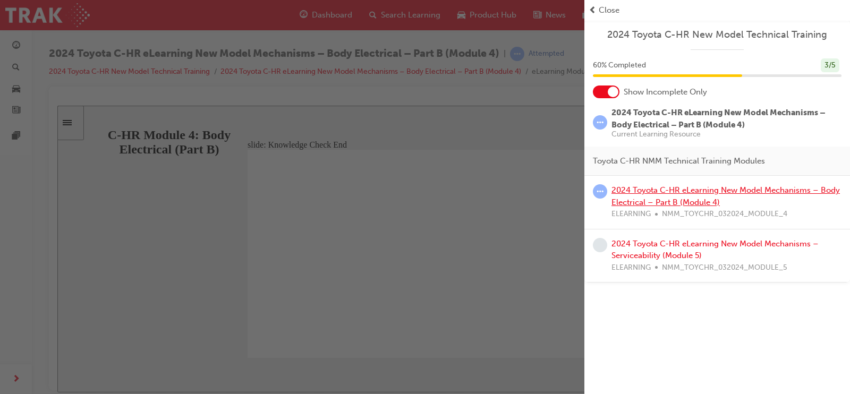
click at [645, 200] on link "2024 Toyota C-HR eLearning New Model Mechanisms – Body Electrical – Part B (Mod…" at bounding box center [726, 197] width 229 height 22
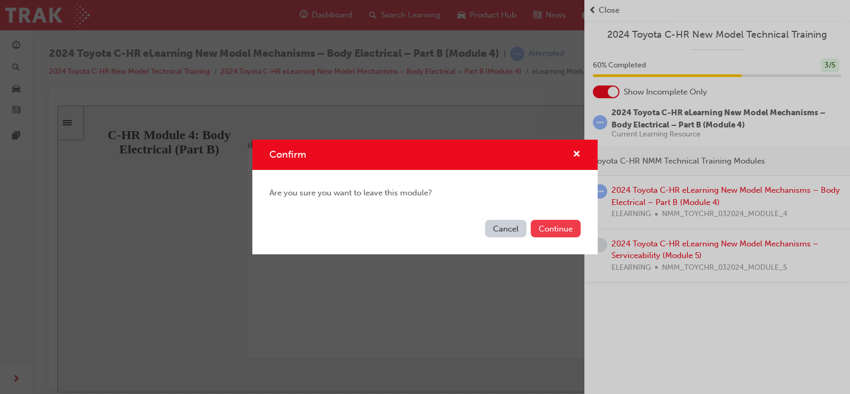
click at [563, 230] on button "Continue" at bounding box center [556, 229] width 50 height 18
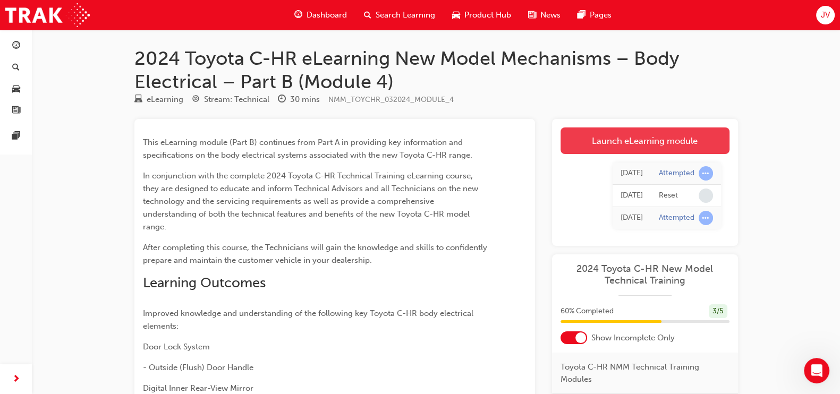
click at [593, 148] on link "Launch eLearning module" at bounding box center [645, 141] width 169 height 27
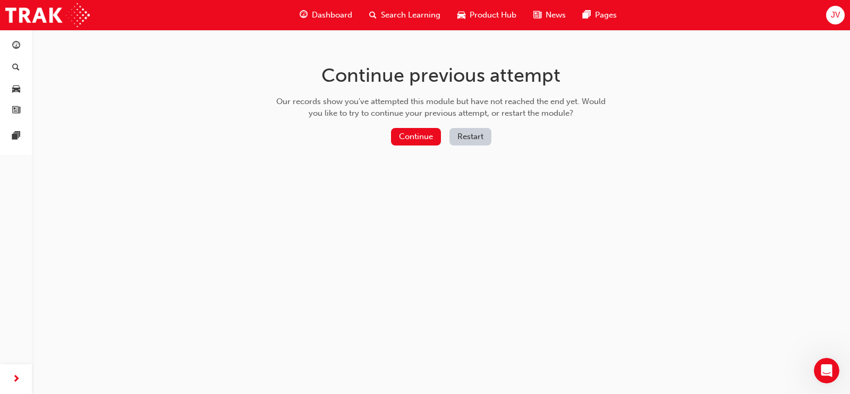
click at [469, 135] on button "Restart" at bounding box center [471, 137] width 42 height 18
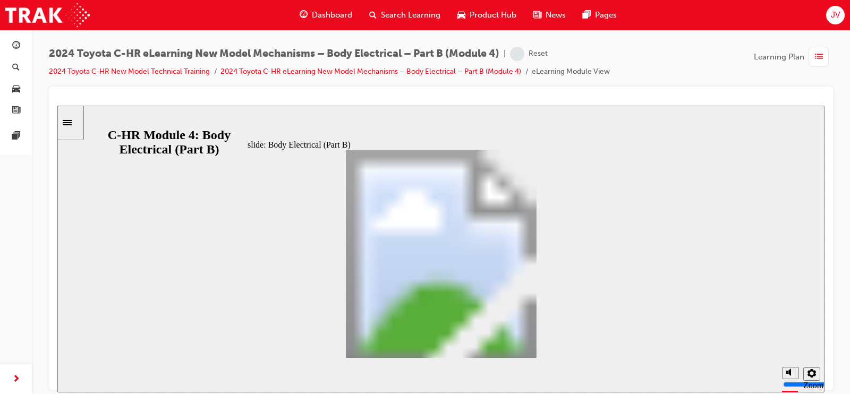
drag, startPoint x: 609, startPoint y: 342, endPoint x: 543, endPoint y: 348, distance: 66.2
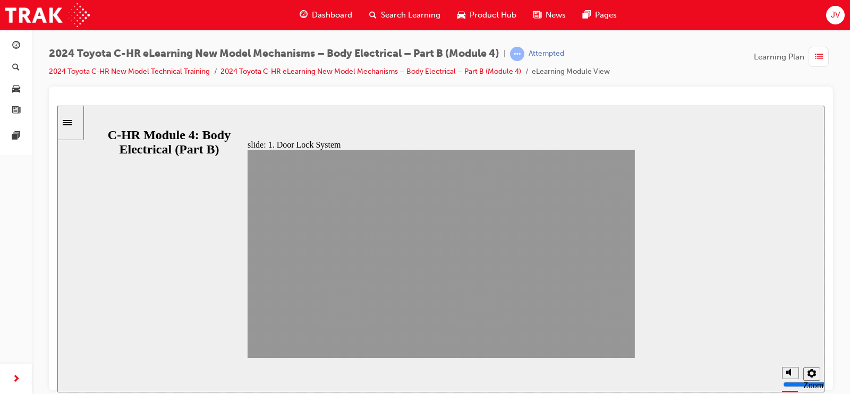
drag, startPoint x: 543, startPoint y: 346, endPoint x: 614, endPoint y: 345, distance: 71.2
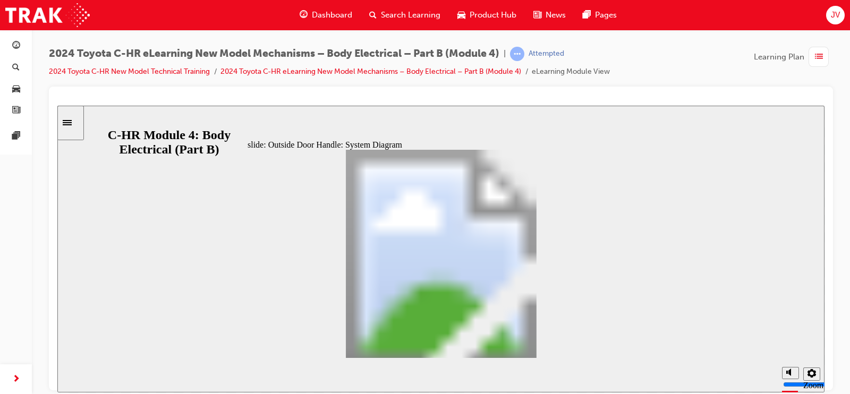
click at [546, 342] on div "Outside Door Handle: System Diagram Oval 7 Line 2 Door Lock System Oval 6 Oval …" at bounding box center [442, 258] width 388 height 218
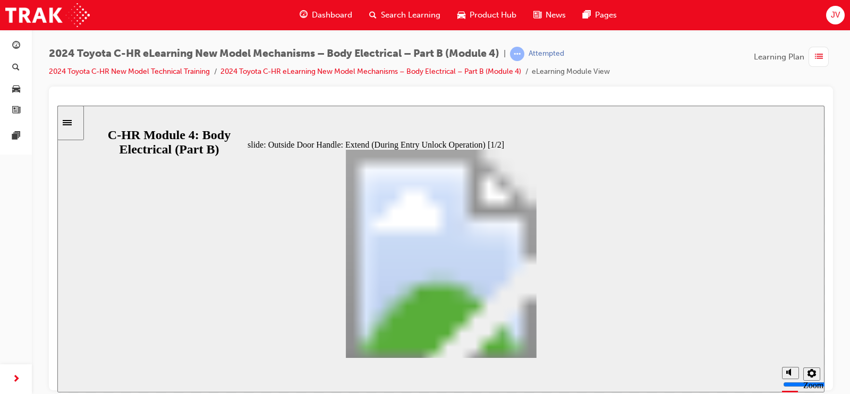
click at [546, 342] on div "Outside Door Handle: Extend Operation (During Entry Unlock Operation) [2/2] Ova…" at bounding box center [442, 258] width 388 height 218
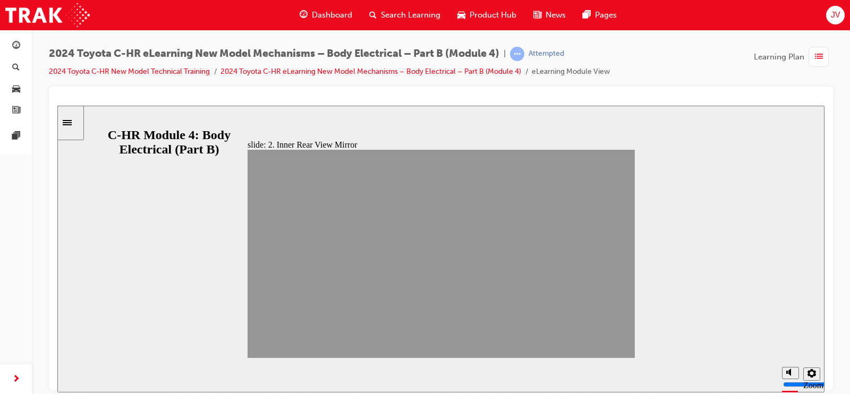
drag, startPoint x: 546, startPoint y: 342, endPoint x: 599, endPoint y: 339, distance: 52.2
drag, startPoint x: 599, startPoint y: 339, endPoint x: 608, endPoint y: 344, distance: 10.9
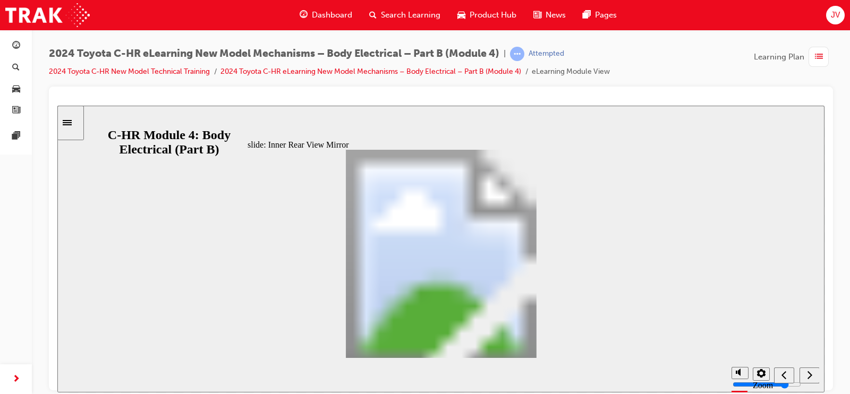
click at [540, 343] on div "Digital Inner Rear View Mirror: Mirror modes Oval 7 Digital Mirror Mode • When …" at bounding box center [442, 258] width 388 height 218
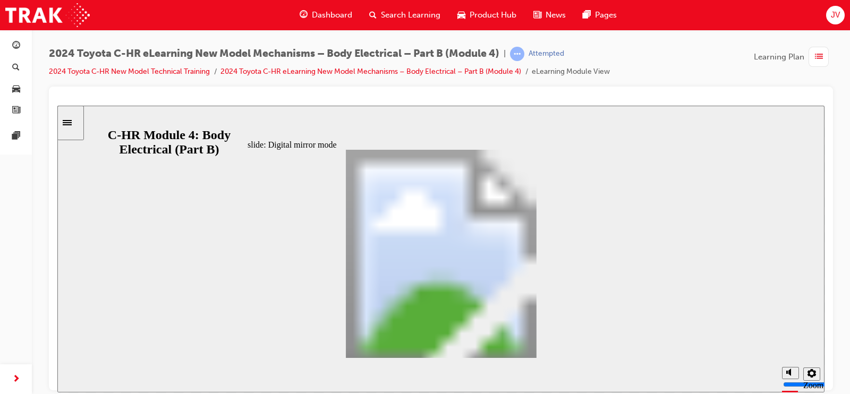
click at [540, 343] on div "Digital Inner Rear View Mirror: Digital mirror mode Oval 7 In the digital mirro…" at bounding box center [442, 258] width 388 height 218
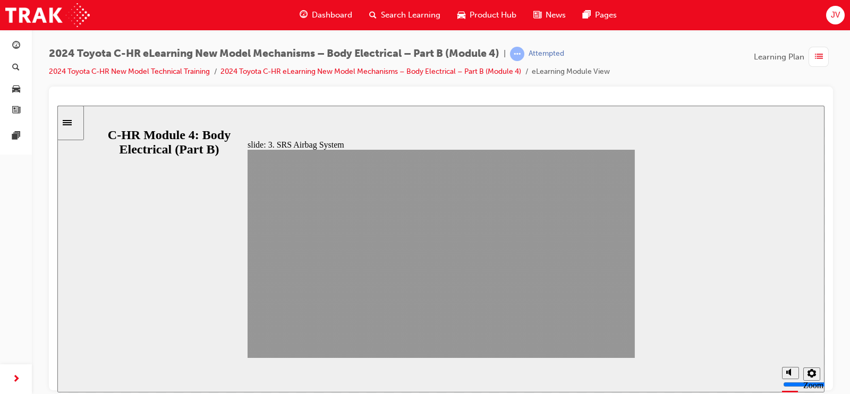
drag, startPoint x: 540, startPoint y: 343, endPoint x: 602, endPoint y: 342, distance: 62.7
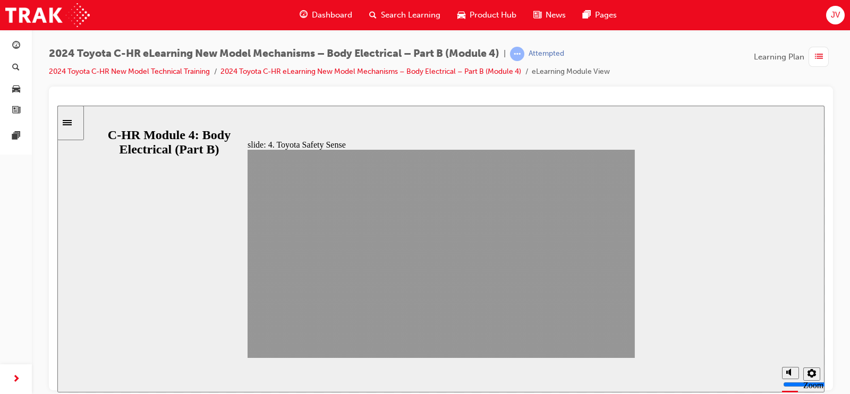
drag, startPoint x: 542, startPoint y: 346, endPoint x: 604, endPoint y: 347, distance: 61.7
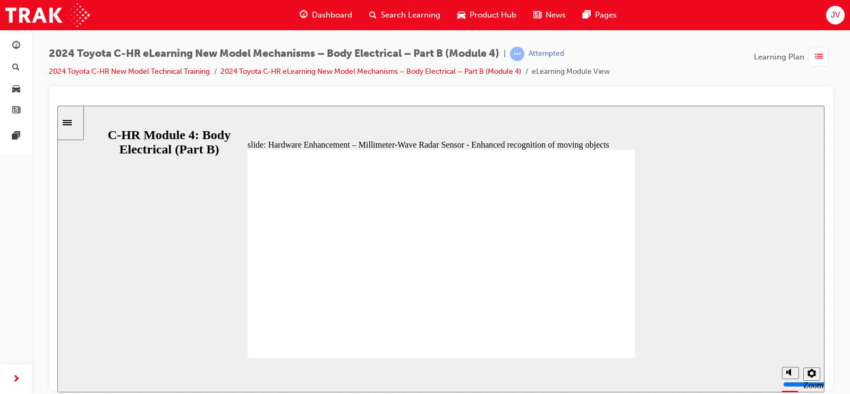
click at [530, 349] on div "Hardware Enhancement – Millimeter-Wave Radar Sensor - Enhanced recognition of m…" at bounding box center [442, 258] width 388 height 218
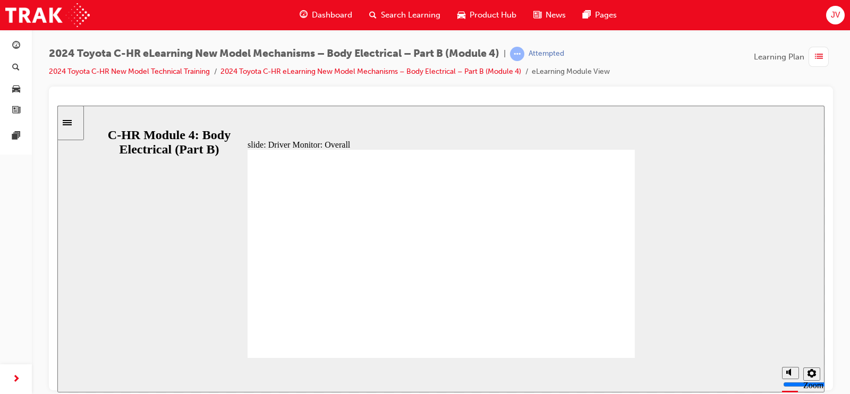
click at [530, 349] on div "Driver Monitor: Overall Oval 7 If a proper driving position is not maintained, …" at bounding box center [442, 258] width 388 height 218
click at [530, 349] on div "Driver Monitor (Operation Exclusions) [Exclusion Conditions] If any of the excl…" at bounding box center [442, 258] width 388 height 218
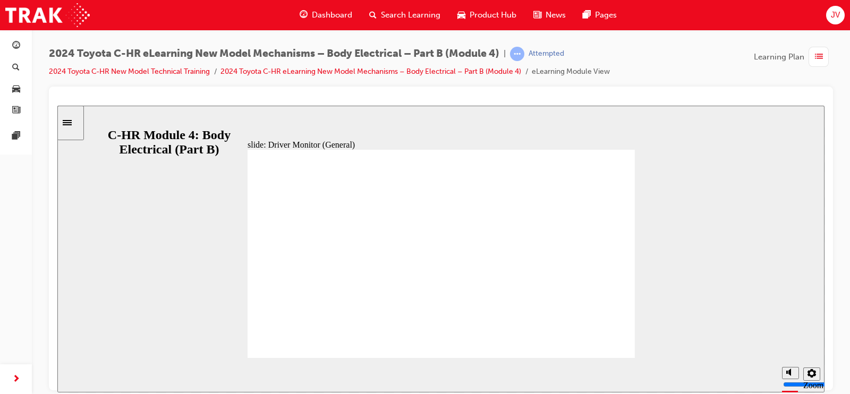
click at [530, 349] on div "Driver Monitor (General) Oval 7 Automatic start-off function suppression • When…" at bounding box center [442, 258] width 388 height 218
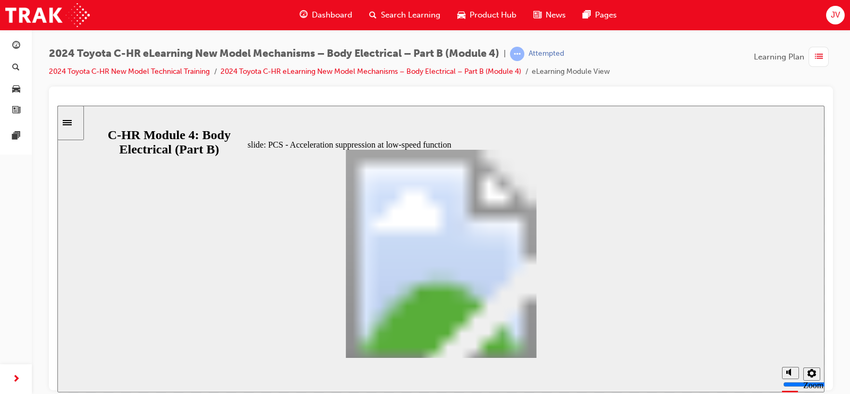
click at [530, 349] on div "PCS - Acceleration suppression at low-speed function Oval 7 When the accelerati…" at bounding box center [442, 258] width 388 height 218
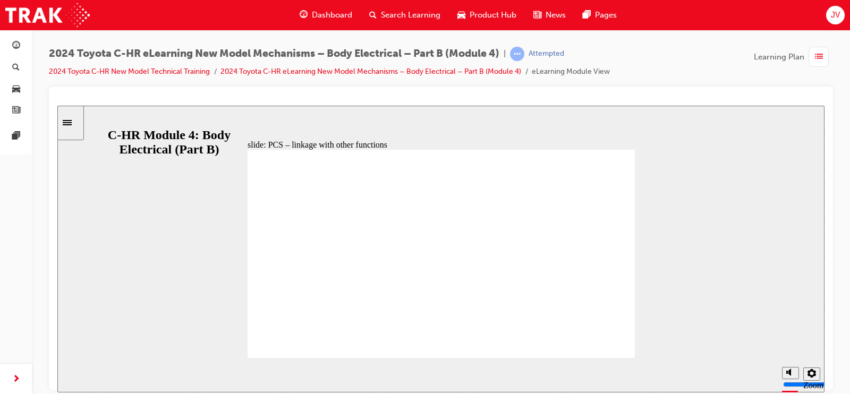
click at [530, 349] on div "PCS – linkage with other functions Oval 7 Linkage with ‘Driver monitor’ has bee…" at bounding box center [442, 258] width 388 height 218
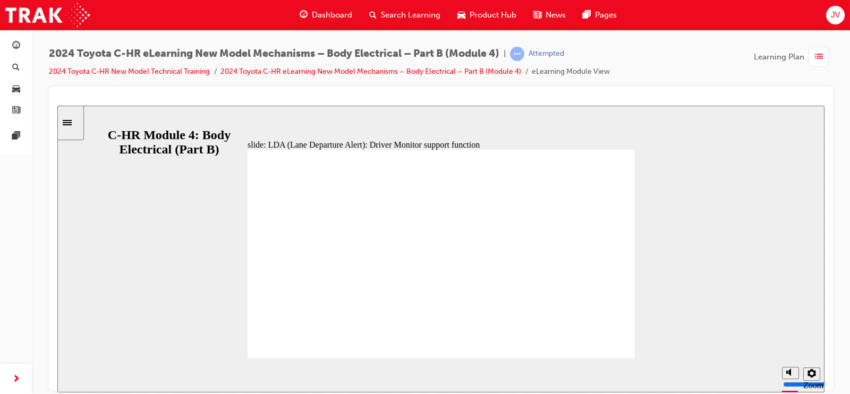
click at [530, 349] on div "LDA (Lane Departure Alert): Driver Monitor support function Oval 7 • The functi…" at bounding box center [442, 258] width 388 height 218
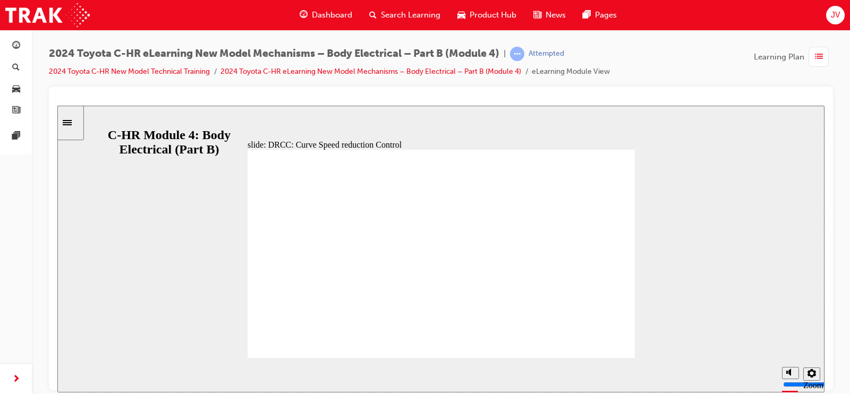
click at [530, 349] on div "DRCC: Vehicle-to-Vehicle Distance Setting Oval 7 The vehicle-to-vehicle distanc…" at bounding box center [442, 258] width 388 height 218
click at [530, 349] on div "Rectangle 1 Additional information is available in the markers DRCC: Driver Mon…" at bounding box center [442, 258] width 388 height 218
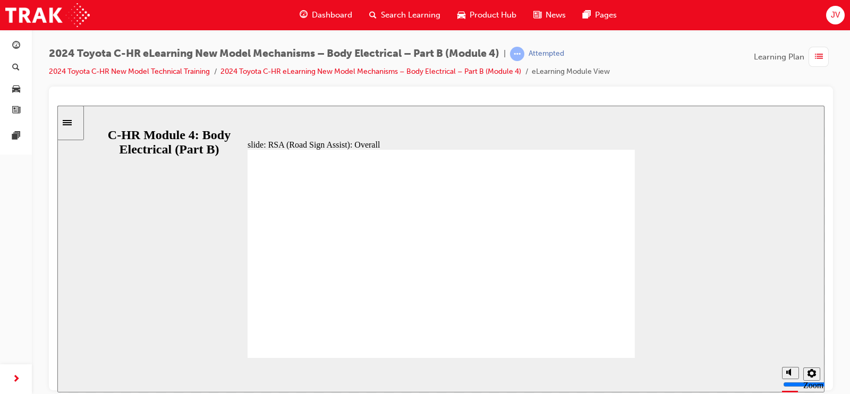
click at [530, 349] on div "RSA (Road Sign Assist): Overall Oval 7 Table with 4 columns and 4 rows Sign Typ…" at bounding box center [442, 258] width 388 height 218
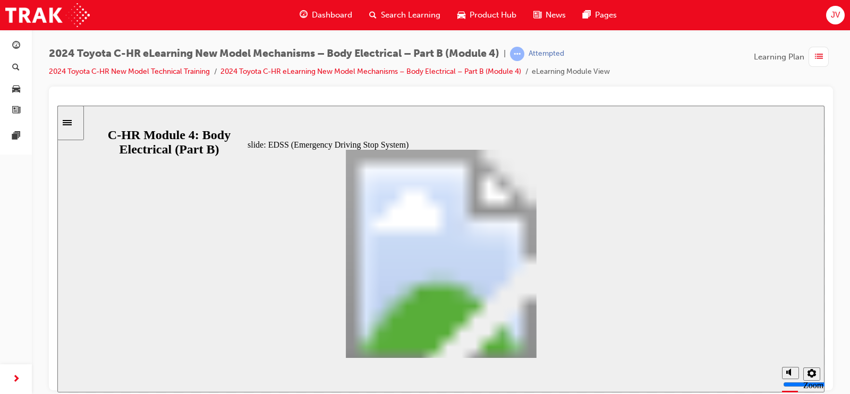
click at [530, 349] on div "Rectangle 2 Additional information is available in the markers EDSS (Emergency …" at bounding box center [442, 258] width 388 height 218
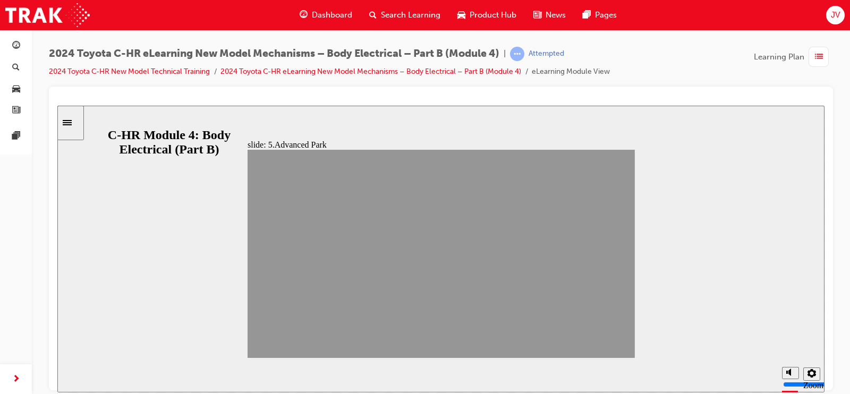
drag, startPoint x: 530, startPoint y: 349, endPoint x: 609, endPoint y: 342, distance: 79.0
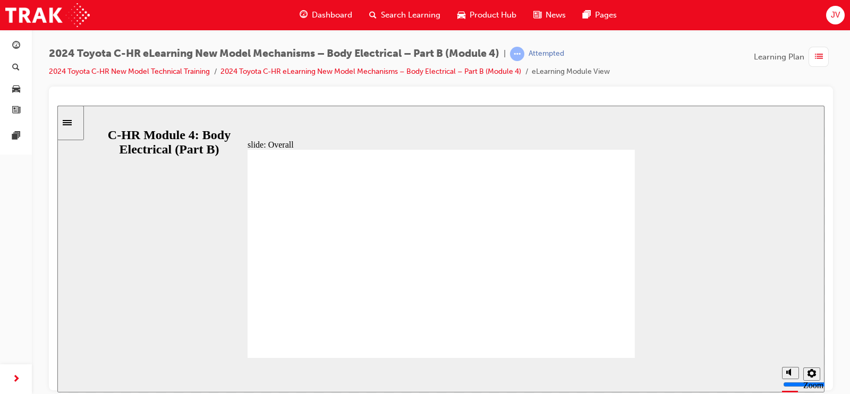
click at [543, 350] on div "Overall Oval 7 Advanced park controls the acceleration, braking, steering and s…" at bounding box center [442, 258] width 388 height 218
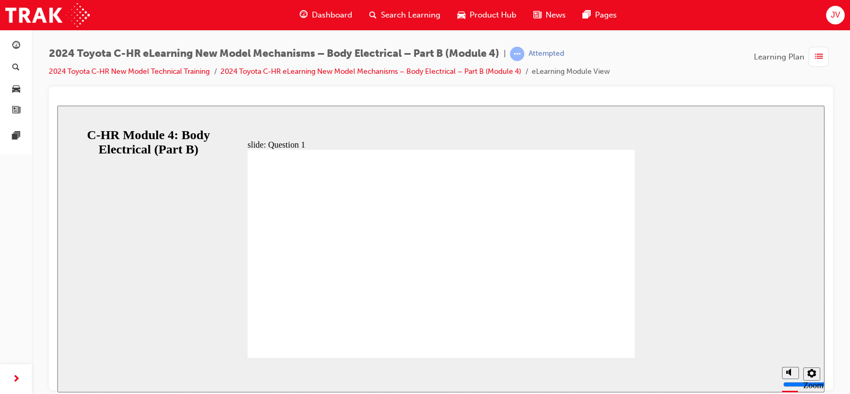
radio input "true"
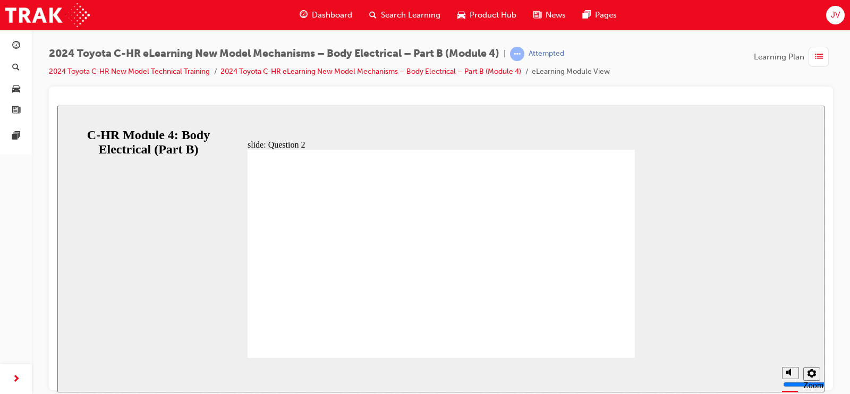
radio input "true"
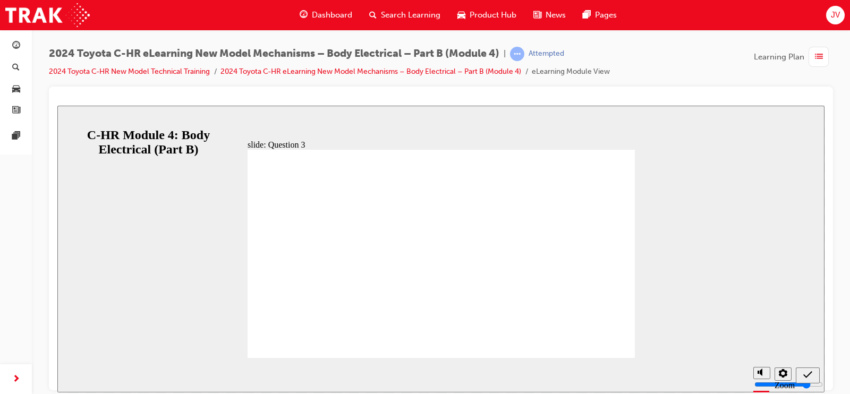
radio input "true"
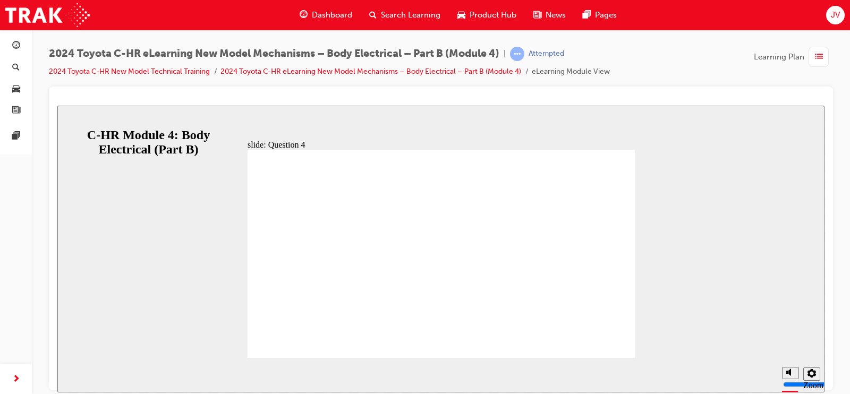
radio input "true"
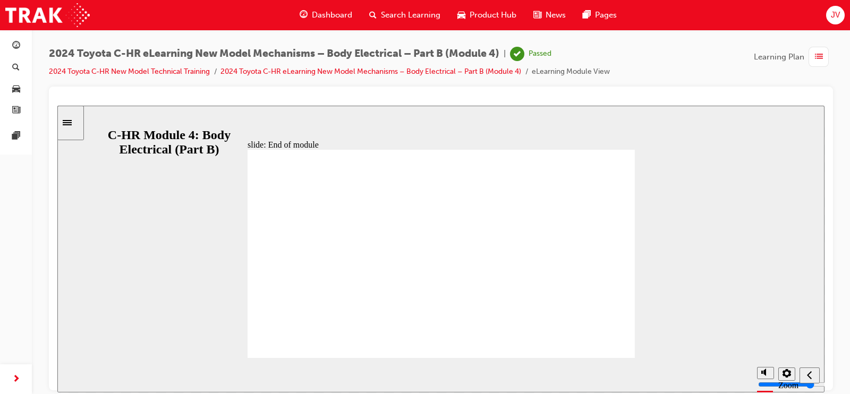
click at [816, 55] on span "list-icon" at bounding box center [819, 56] width 8 height 13
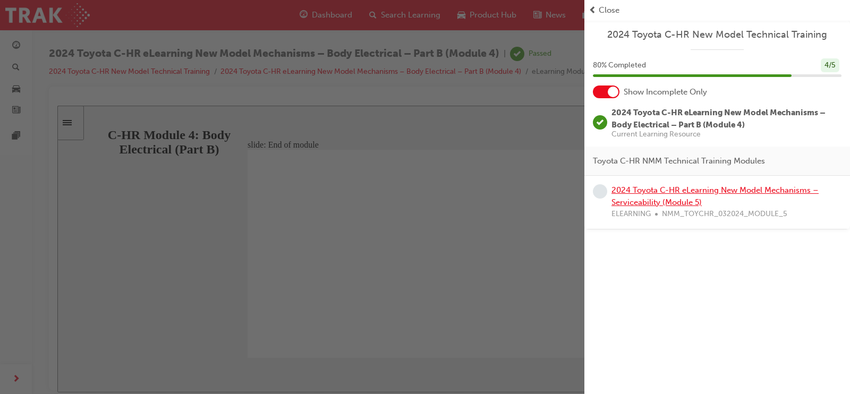
click at [657, 195] on link "2024 Toyota C-HR eLearning New Model Mechanisms – Serviceability (Module 5)" at bounding box center [715, 197] width 207 height 22
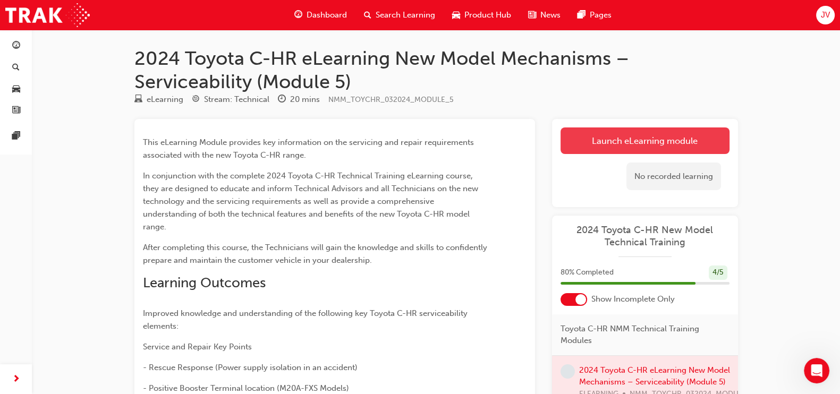
click at [605, 140] on link "Launch eLearning module" at bounding box center [645, 141] width 169 height 27
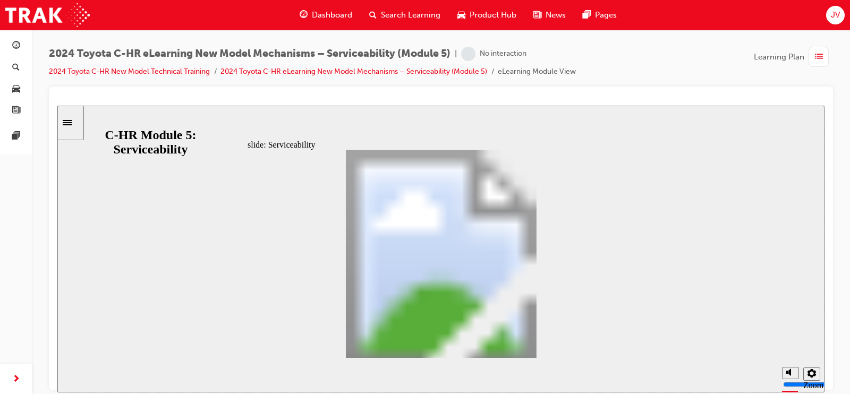
click at [546, 345] on div "Disclaimer Group 1 Oval 1 Line 1 Welcome to the New Model Technical Training on…" at bounding box center [442, 258] width 388 height 218
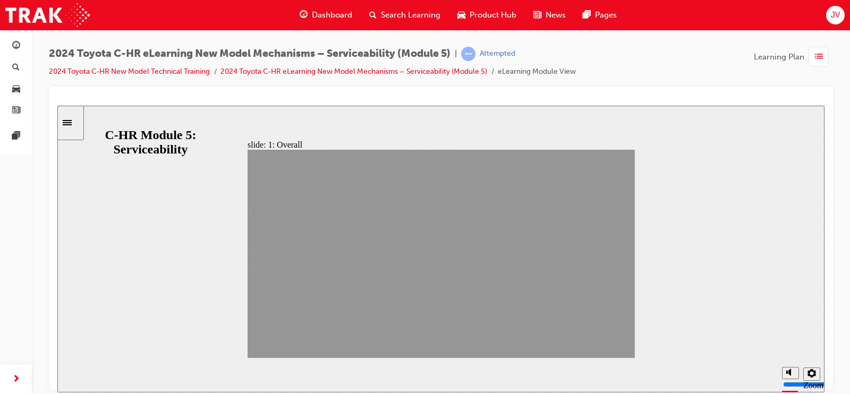
drag, startPoint x: 546, startPoint y: 345, endPoint x: 629, endPoint y: 343, distance: 82.4
drag, startPoint x: 629, startPoint y: 343, endPoint x: 617, endPoint y: 343, distance: 12.2
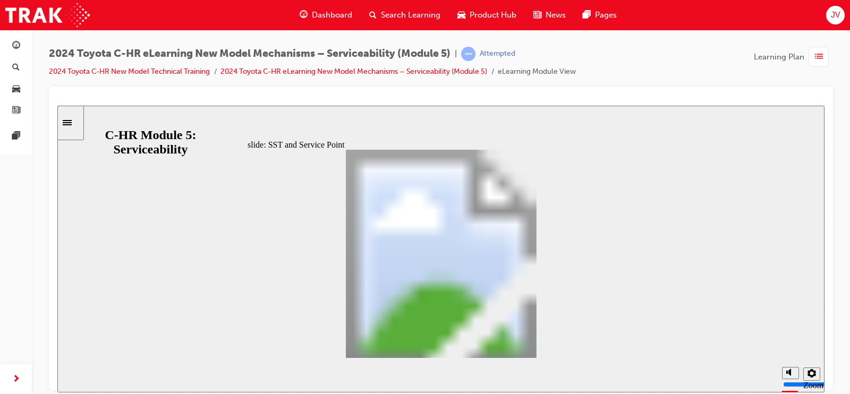
drag, startPoint x: 615, startPoint y: 346, endPoint x: 532, endPoint y: 347, distance: 83.5
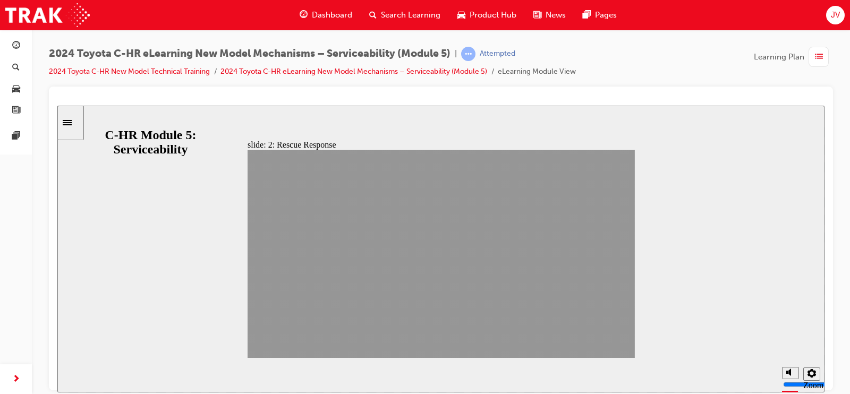
drag, startPoint x: 532, startPoint y: 347, endPoint x: 610, endPoint y: 343, distance: 78.8
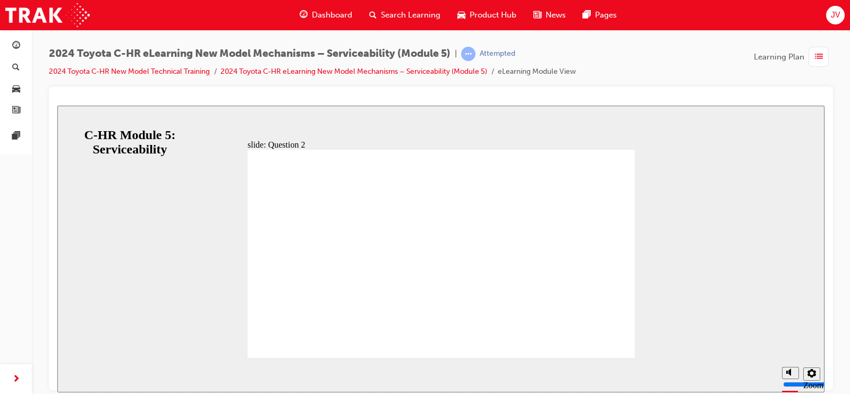
radio input "false"
radio input "true"
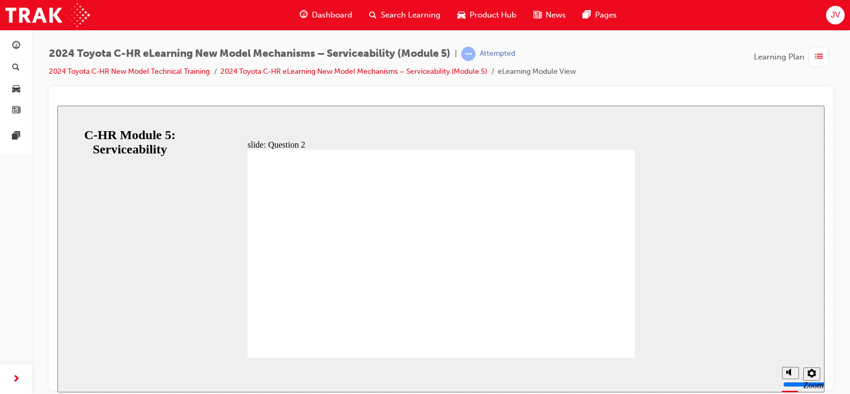
drag, startPoint x: 401, startPoint y: 279, endPoint x: 399, endPoint y: 291, distance: 12.4
radio input "true"
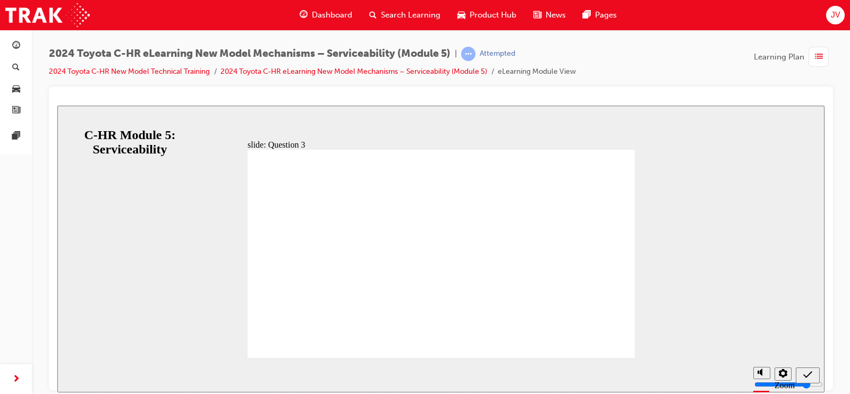
radio input "true"
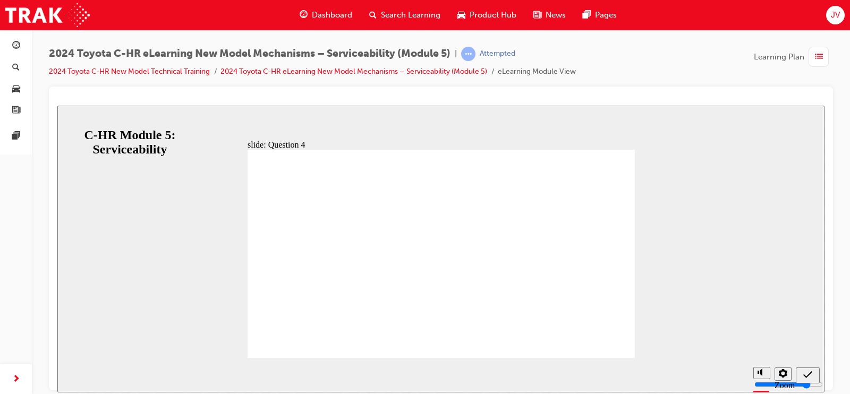
radio input "true"
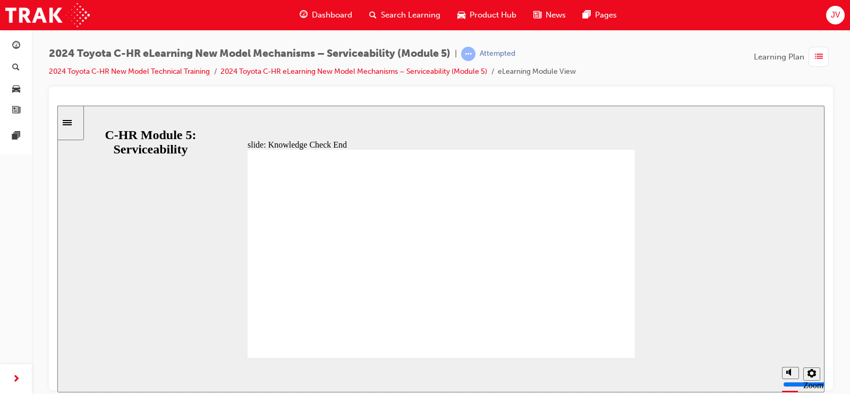
click at [819, 61] on span "list-icon" at bounding box center [819, 56] width 8 height 13
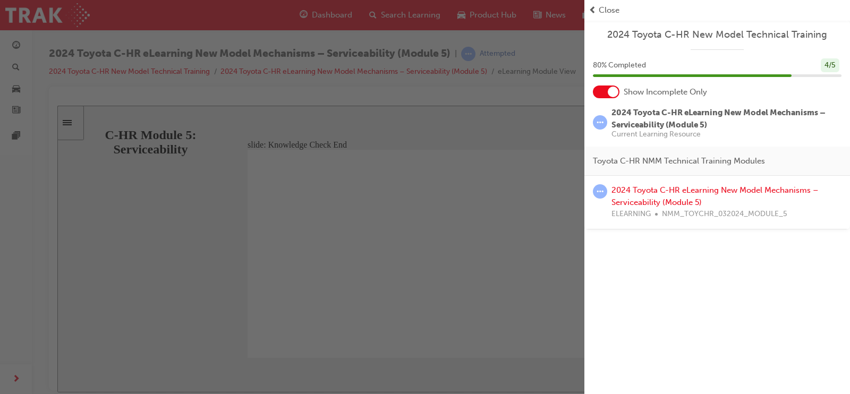
click at [647, 195] on div "2024 Toyota C-HR eLearning New Model Mechanisms – Serviceability (Module 5) ELE…" at bounding box center [727, 202] width 230 height 36
click at [638, 197] on link "2024 Toyota C-HR eLearning New Model Mechanisms – Serviceability (Module 5)" at bounding box center [715, 197] width 207 height 22
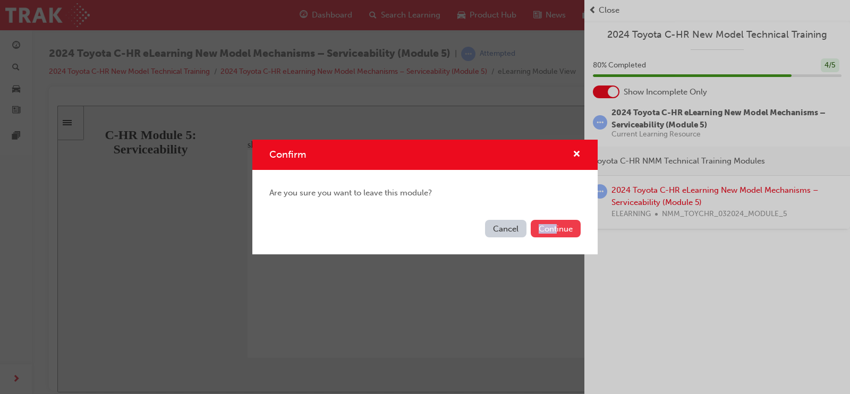
drag, startPoint x: 567, startPoint y: 218, endPoint x: 557, endPoint y: 226, distance: 12.5
click at [557, 226] on div "Cancel Continue" at bounding box center [425, 235] width 346 height 39
click at [557, 226] on button "Continue" at bounding box center [556, 229] width 50 height 18
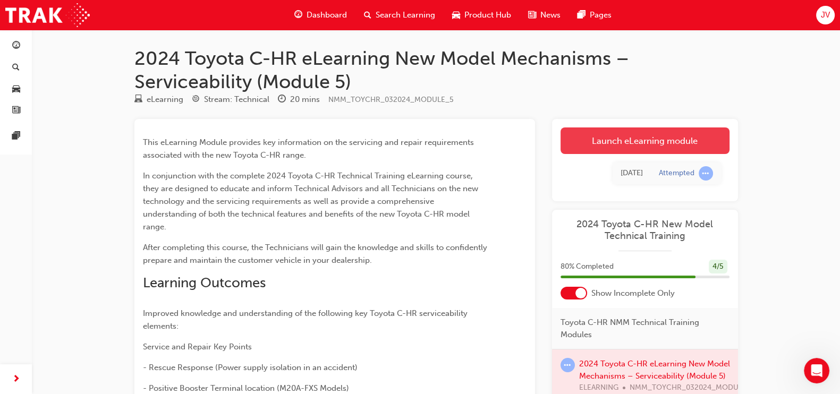
click at [633, 137] on link "Launch eLearning module" at bounding box center [645, 141] width 169 height 27
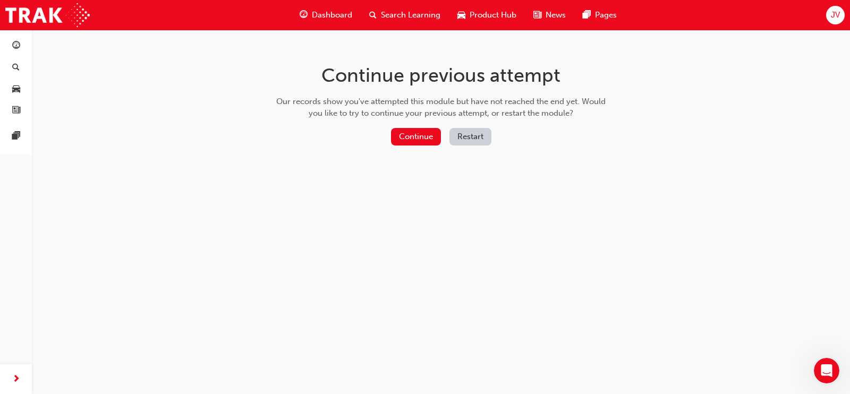
click at [474, 142] on button "Restart" at bounding box center [471, 137] width 42 height 18
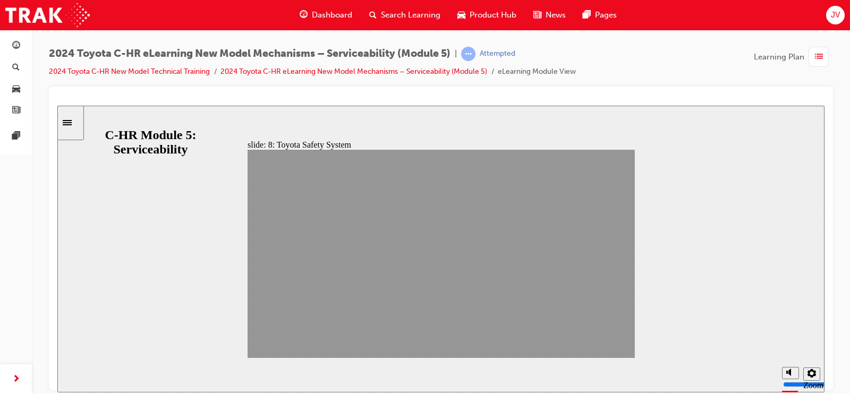
drag, startPoint x: 542, startPoint y: 341, endPoint x: 600, endPoint y: 343, distance: 58.0
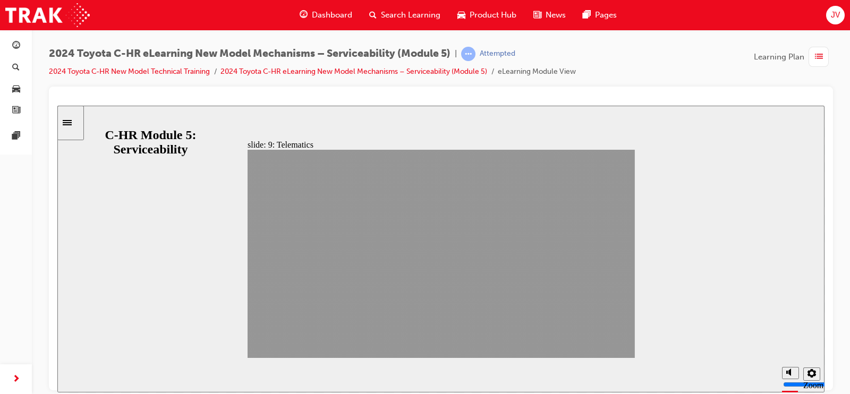
drag, startPoint x: 540, startPoint y: 344, endPoint x: 610, endPoint y: 344, distance: 70.2
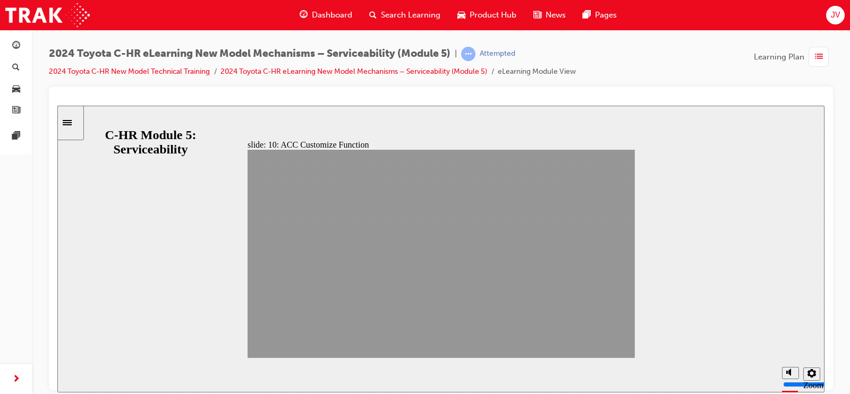
drag, startPoint x: 542, startPoint y: 342, endPoint x: 615, endPoint y: 346, distance: 72.9
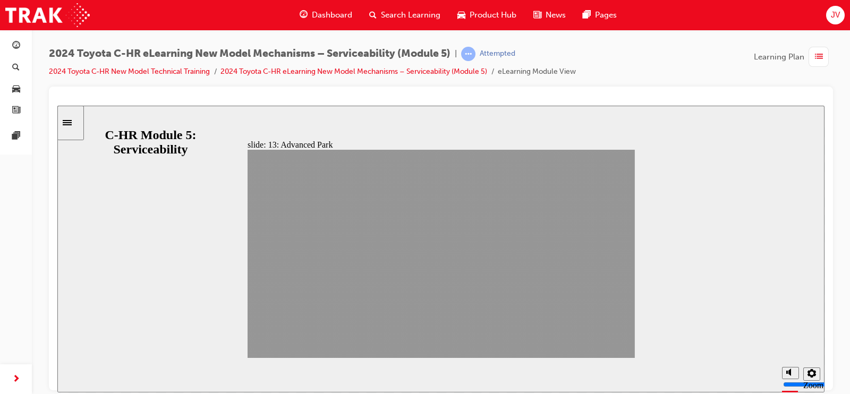
drag, startPoint x: 589, startPoint y: 346, endPoint x: 595, endPoint y: 346, distance: 6.4
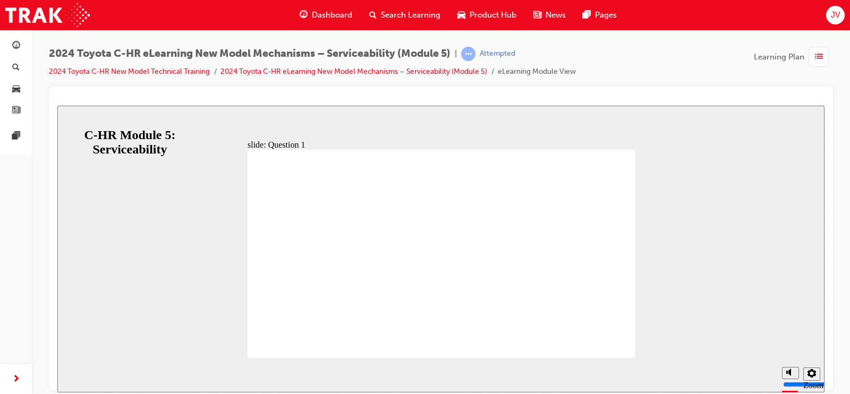
radio input "true"
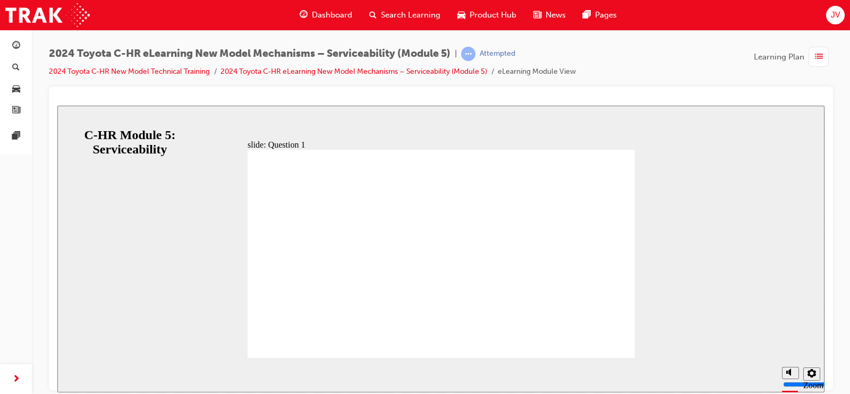
radio input "true"
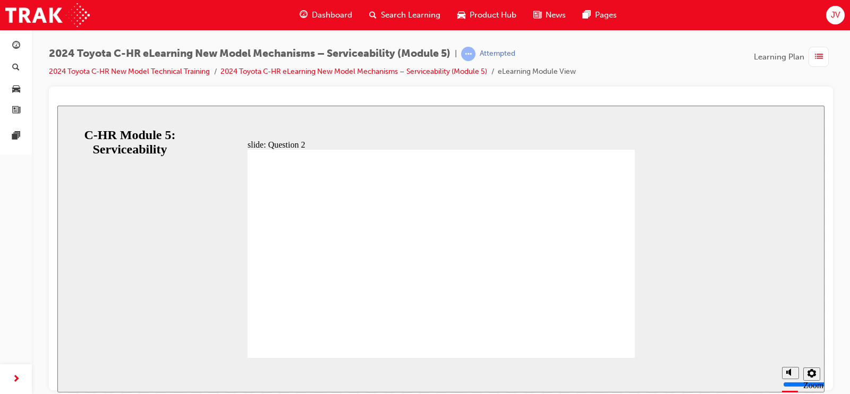
radio input "false"
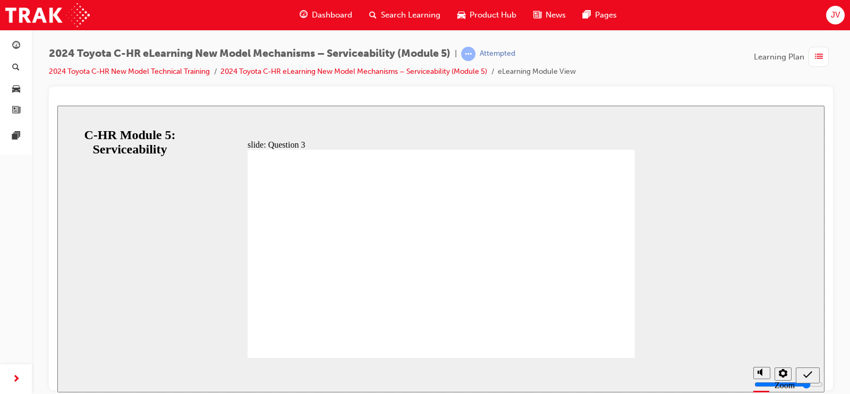
radio input "true"
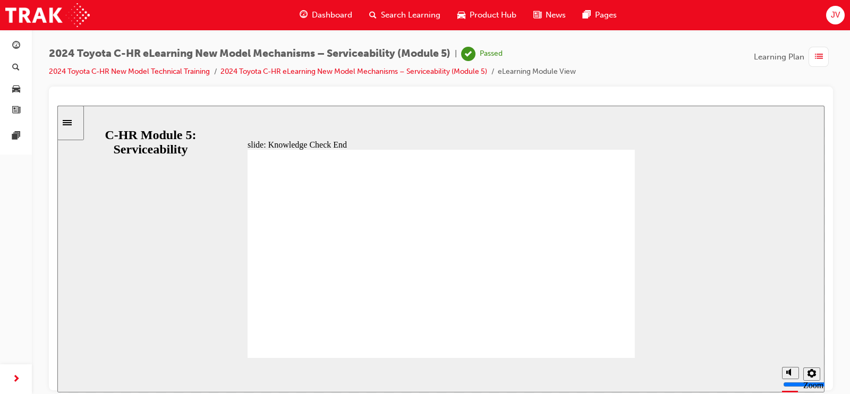
click at [816, 61] on span "list-icon" at bounding box center [819, 56] width 8 height 13
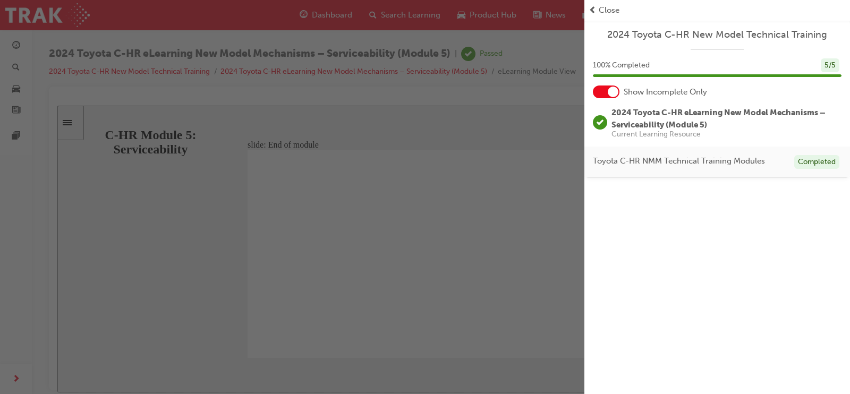
click at [542, 112] on div "button" at bounding box center [292, 197] width 585 height 394
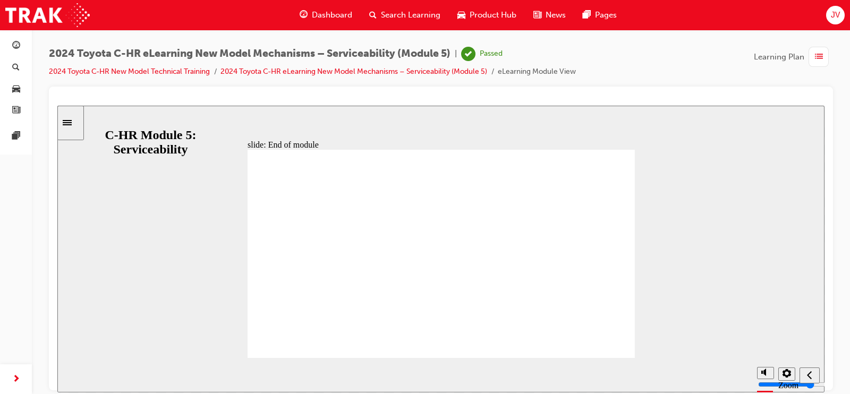
click at [344, 10] on span "Dashboard" at bounding box center [332, 15] width 40 height 12
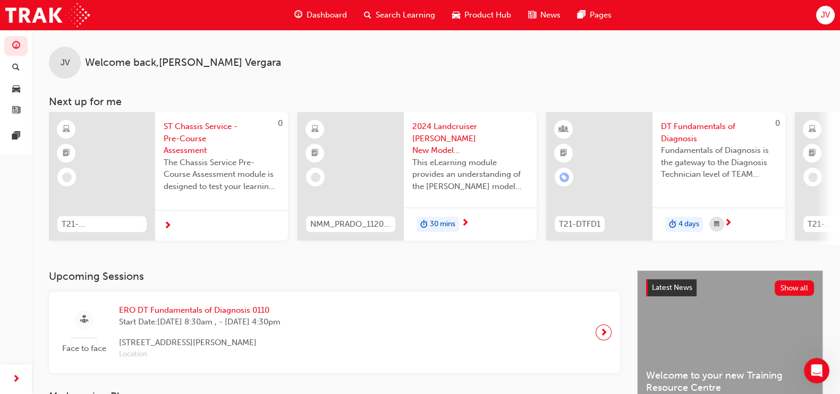
click at [282, 273] on h3 "Upcoming Sessions" at bounding box center [334, 277] width 571 height 12
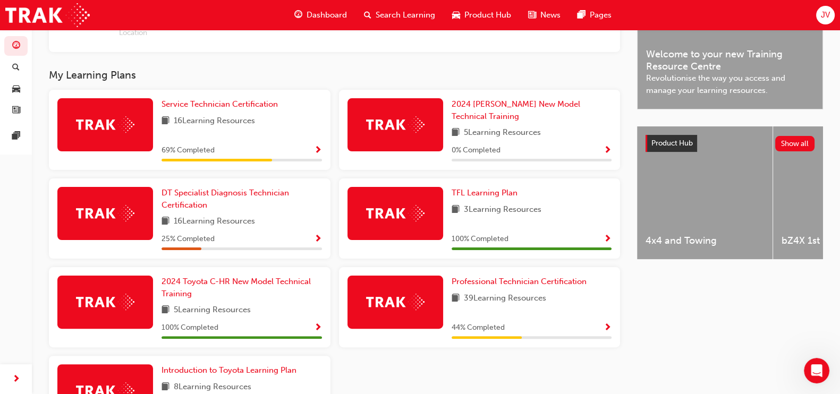
scroll to position [322, 0]
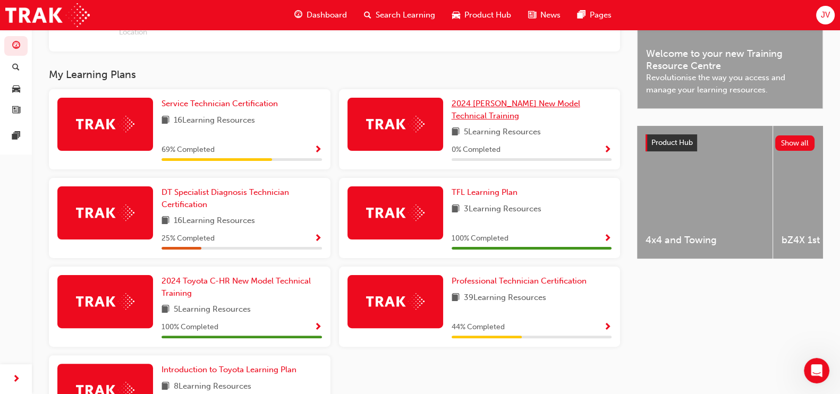
click at [512, 105] on span "2024 [PERSON_NAME] New Model Technical Training" at bounding box center [516, 110] width 129 height 22
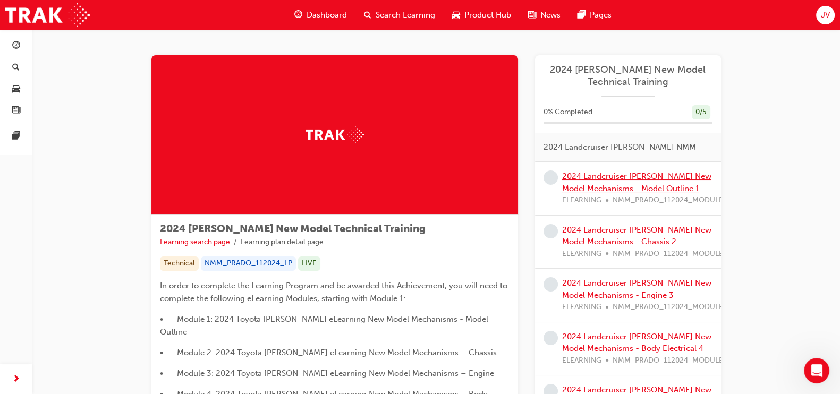
click at [585, 176] on link "2024 Landcruiser [PERSON_NAME] New Model Mechanisms - Model Outline 1" at bounding box center [636, 183] width 149 height 22
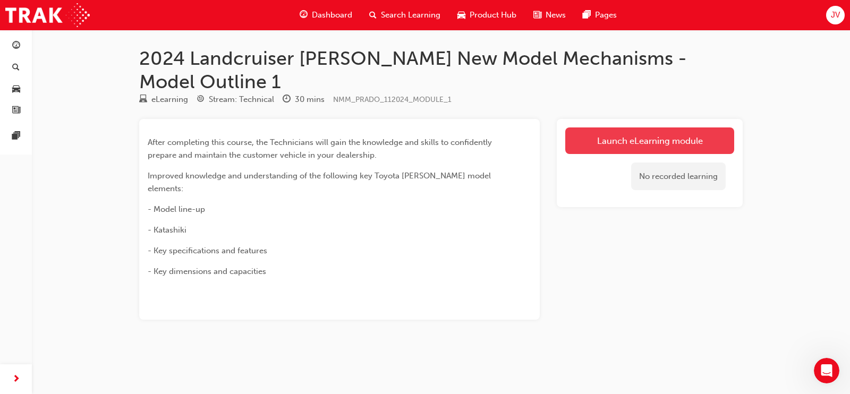
click at [603, 129] on link "Launch eLearning module" at bounding box center [650, 141] width 169 height 27
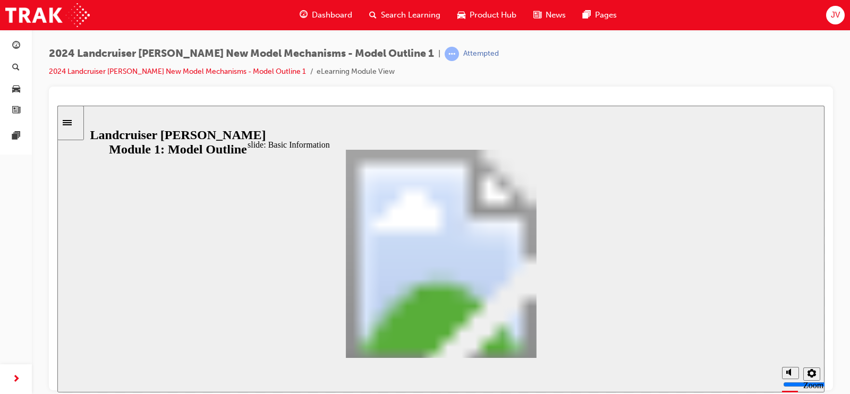
drag, startPoint x: 599, startPoint y: 347, endPoint x: 546, endPoint y: 343, distance: 53.3
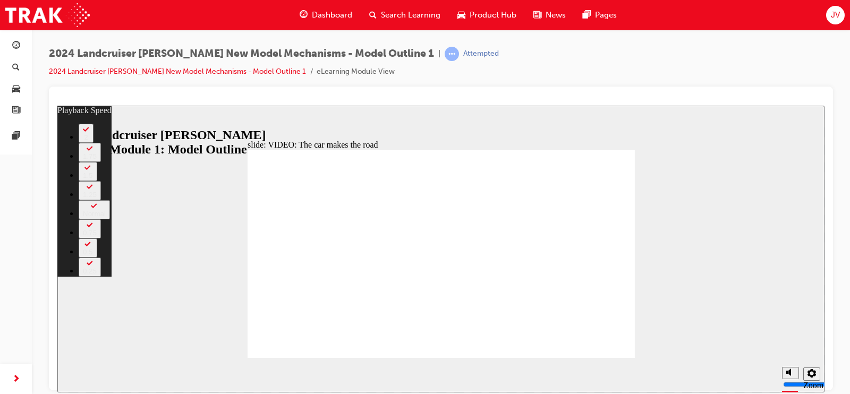
click at [94, 142] on button "2" at bounding box center [86, 132] width 15 height 19
type input "86"
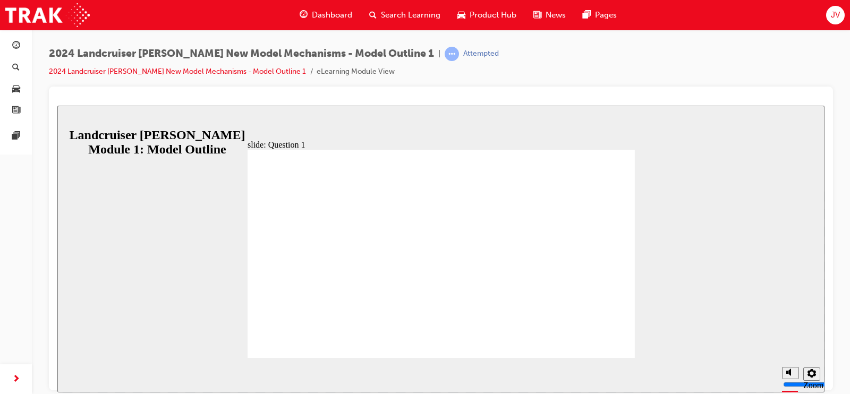
radio input "true"
drag, startPoint x: 271, startPoint y: 208, endPoint x: 300, endPoint y: 208, distance: 29.2
drag, startPoint x: 270, startPoint y: 206, endPoint x: 304, endPoint y: 209, distance: 34.2
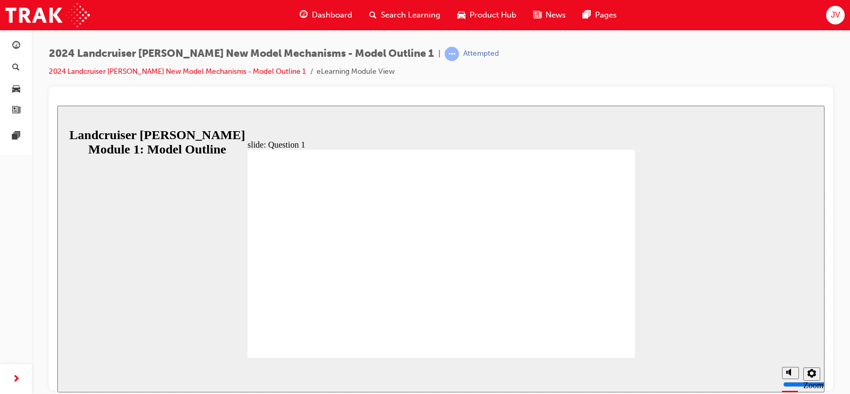
drag, startPoint x: 273, startPoint y: 207, endPoint x: 412, endPoint y: 207, distance: 139.8
radio input "false"
radio input "true"
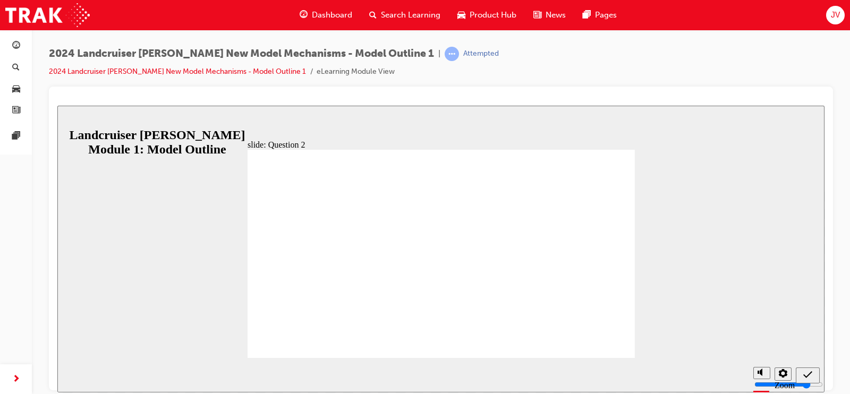
radio input "true"
drag, startPoint x: 272, startPoint y: 206, endPoint x: 299, endPoint y: 205, distance: 27.1
radio input "false"
radio input "true"
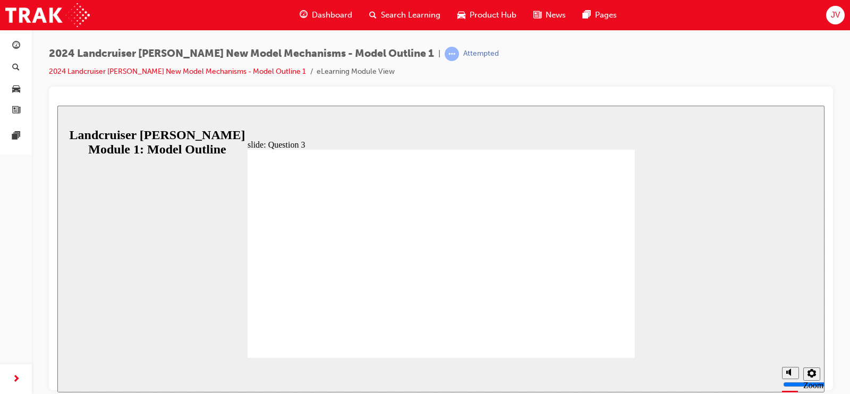
radio input "true"
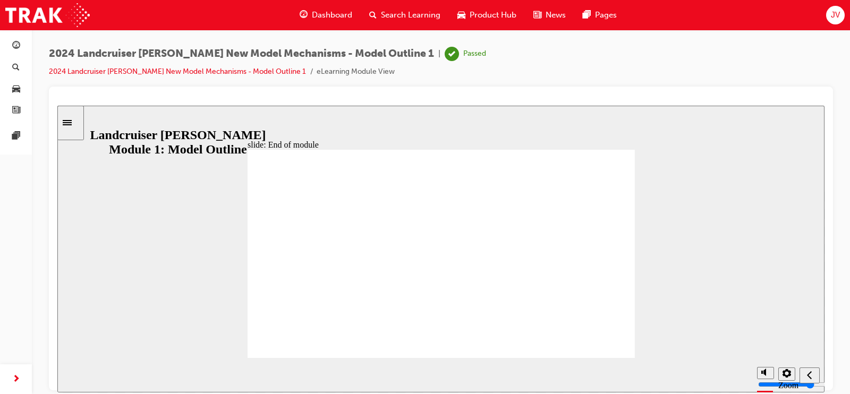
click at [79, 125] on icon "Sidebar Toggle" at bounding box center [71, 122] width 16 height 6
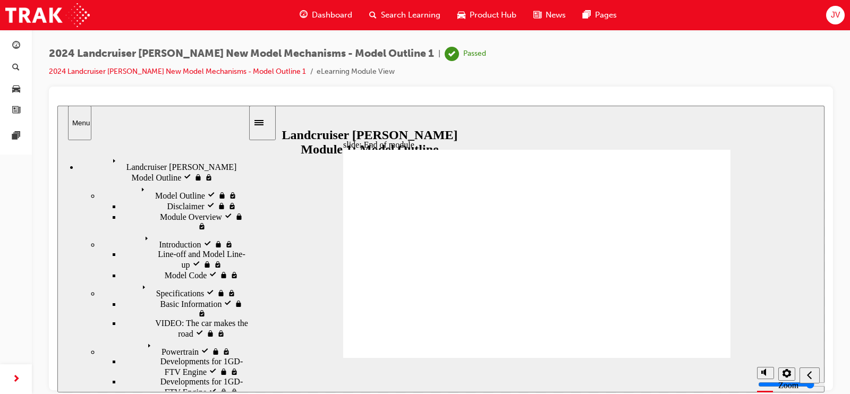
click at [82, 120] on div "Menu" at bounding box center [79, 123] width 15 height 8
click at [267, 124] on icon "Sidebar Toggle" at bounding box center [263, 122] width 16 height 6
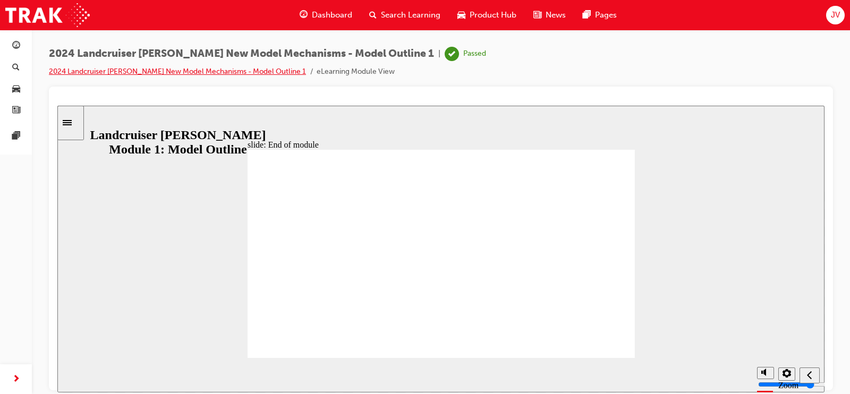
click at [248, 71] on link "2024 Landcruiser [PERSON_NAME] New Model Mechanisms - Model Outline 1" at bounding box center [177, 71] width 257 height 9
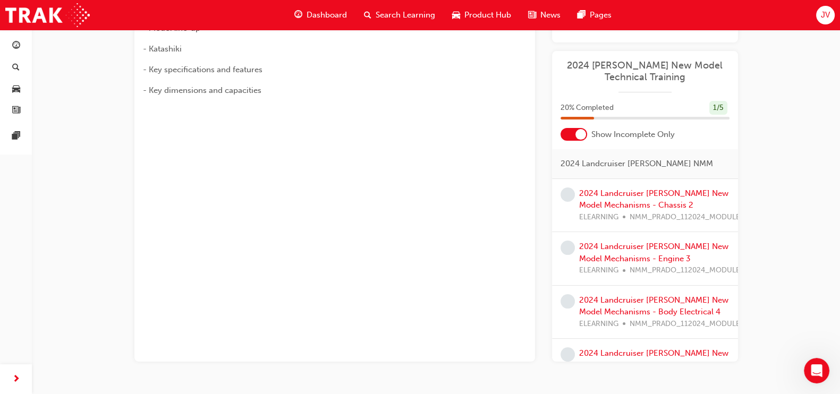
click at [649, 188] on div "2024 Landcruiser Prado New Model Mechanisms - Chassis 2 ELEARNING NMM_PRADO_112…" at bounding box center [664, 206] width 170 height 36
click at [624, 189] on link "2024 Landcruiser [PERSON_NAME] New Model Mechanisms - Chassis 2" at bounding box center [653, 200] width 149 height 22
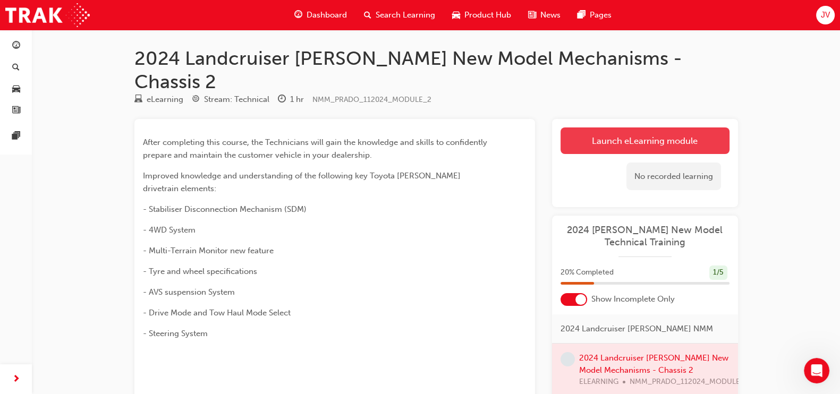
click at [605, 128] on link "Launch eLearning module" at bounding box center [645, 141] width 169 height 27
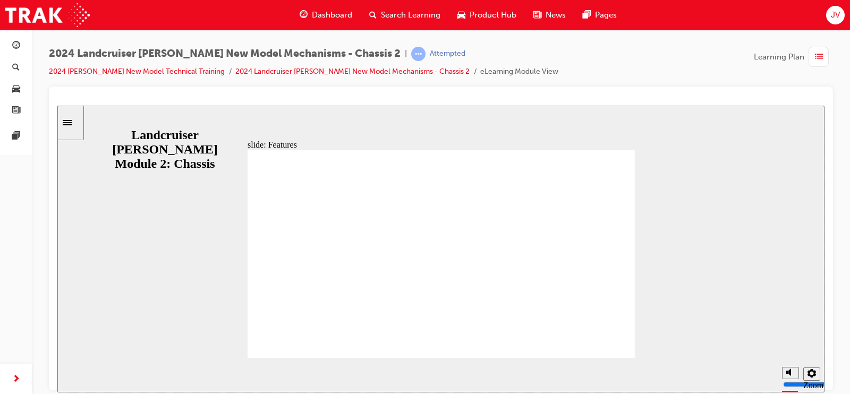
drag, startPoint x: 542, startPoint y: 335, endPoint x: 537, endPoint y: 340, distance: 6.4
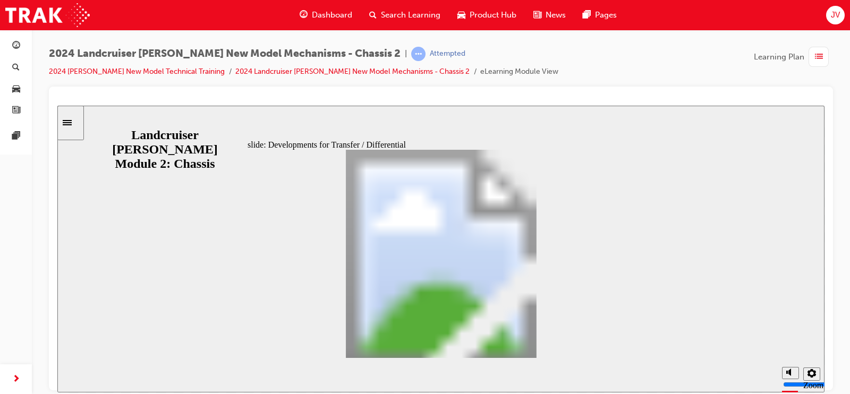
drag, startPoint x: 587, startPoint y: 338, endPoint x: 569, endPoint y: 337, distance: 18.6
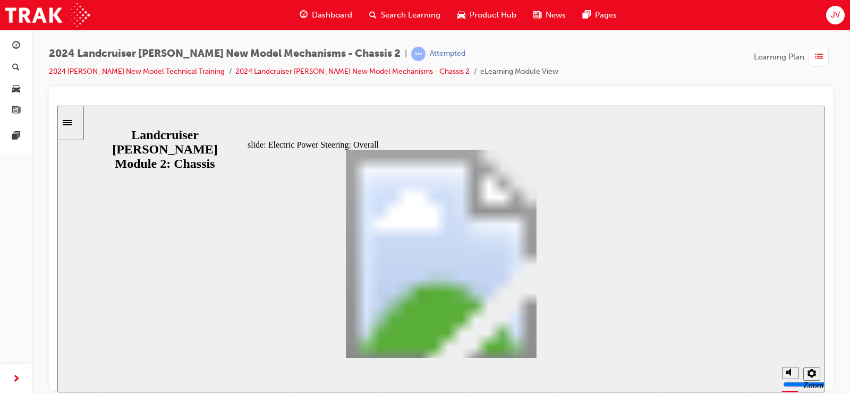
drag, startPoint x: 559, startPoint y: 343, endPoint x: 553, endPoint y: 343, distance: 6.4
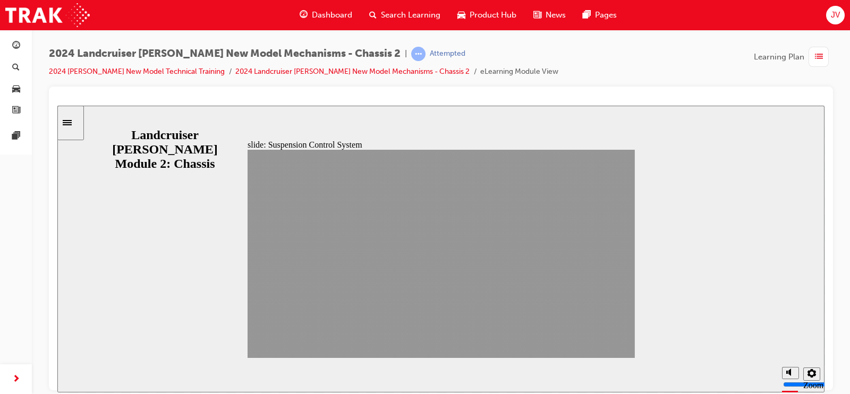
drag, startPoint x: 549, startPoint y: 343, endPoint x: 590, endPoint y: 341, distance: 41.0
drag, startPoint x: 595, startPoint y: 339, endPoint x: 603, endPoint y: 338, distance: 8.7
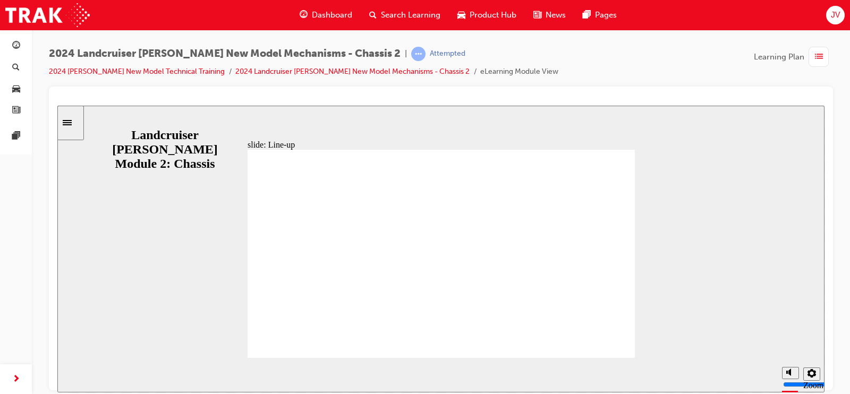
drag, startPoint x: 598, startPoint y: 348, endPoint x: 553, endPoint y: 346, distance: 45.3
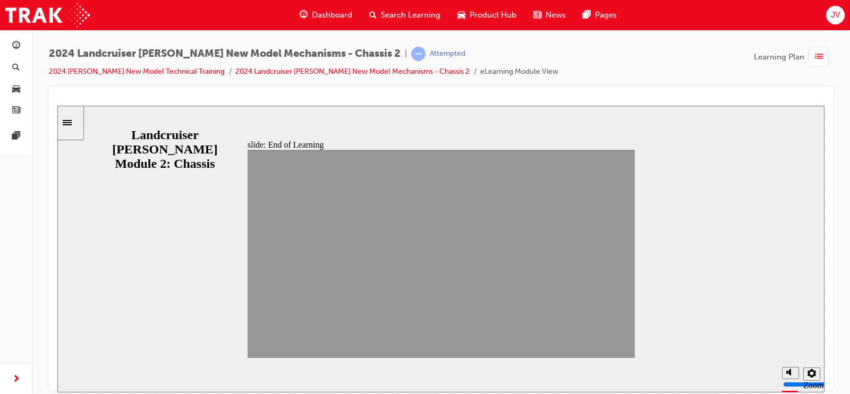
drag, startPoint x: 477, startPoint y: 316, endPoint x: 471, endPoint y: 313, distance: 7.1
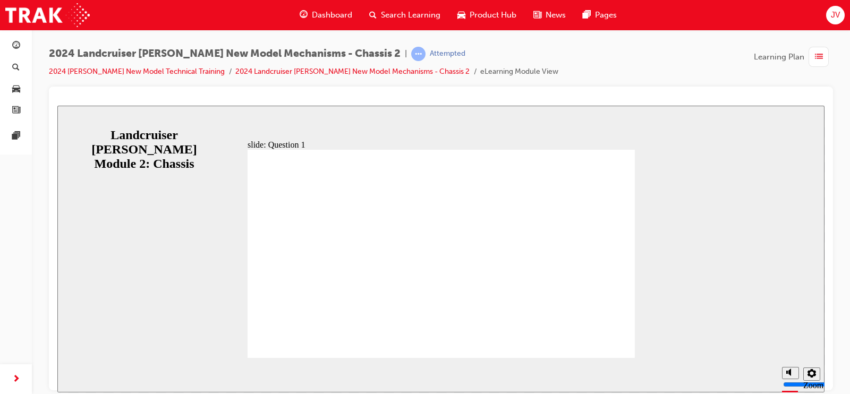
drag, startPoint x: 286, startPoint y: 206, endPoint x: 302, endPoint y: 203, distance: 16.4
radio input "true"
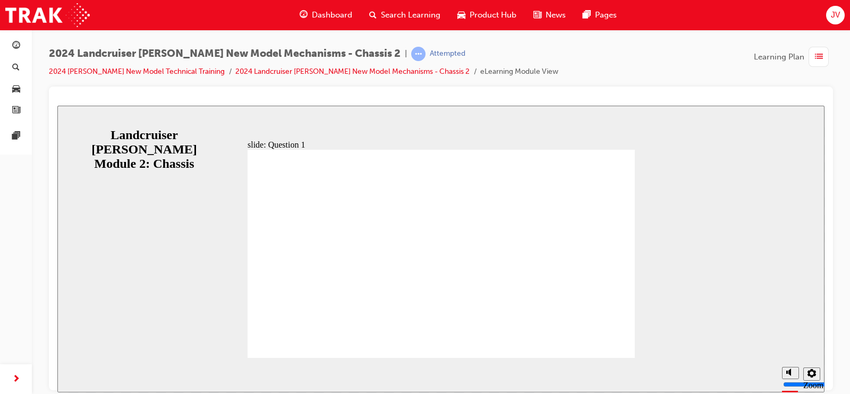
radio input "true"
radio input "false"
radio input "true"
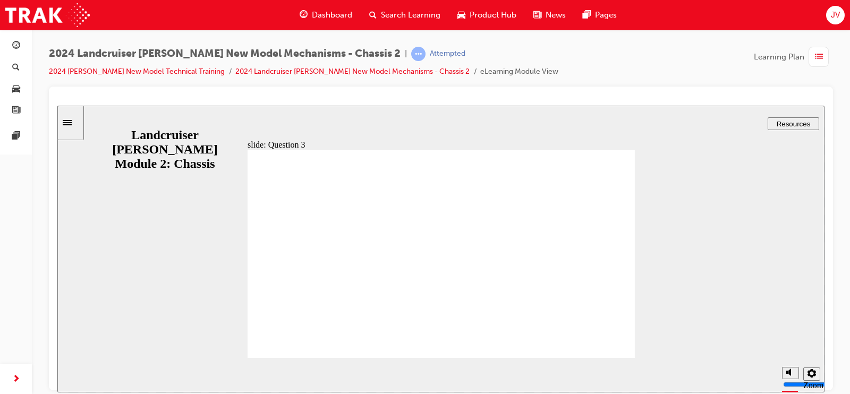
radio input "true"
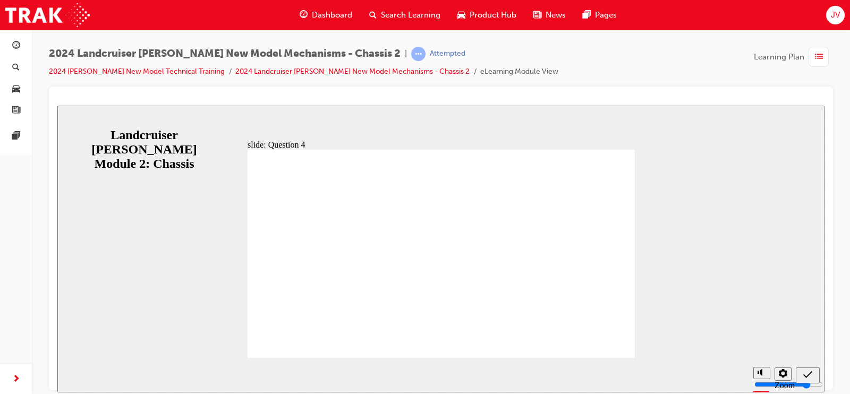
radio input "true"
drag, startPoint x: 392, startPoint y: 255, endPoint x: 586, endPoint y: 331, distance: 208.2
radio input "false"
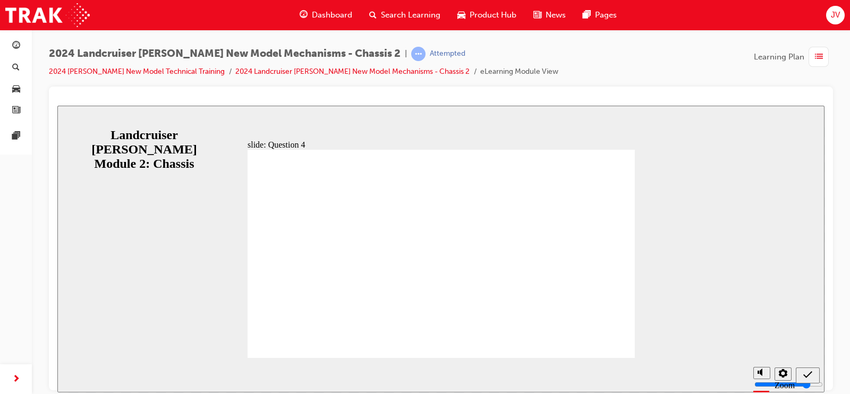
radio input "true"
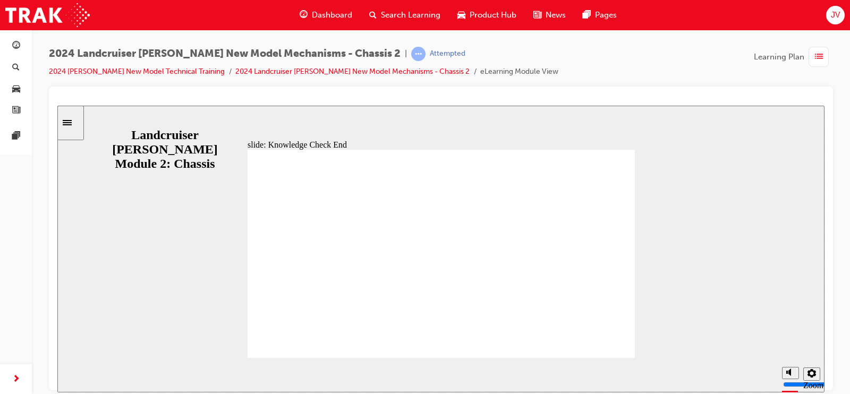
click at [816, 57] on span "list-icon" at bounding box center [819, 56] width 8 height 13
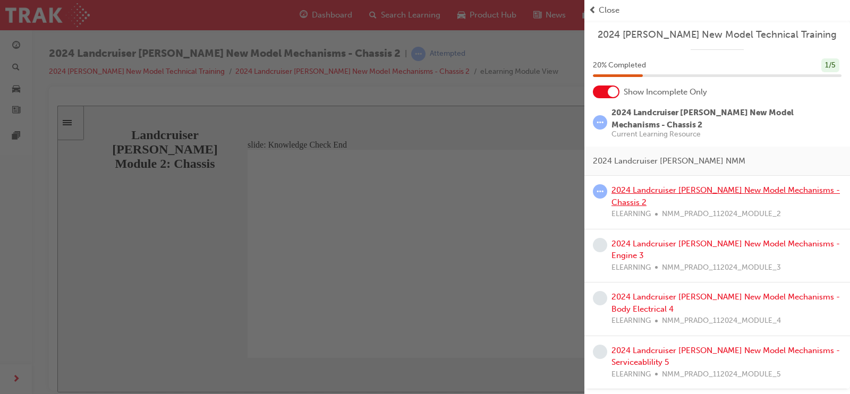
click at [702, 187] on link "2024 Landcruiser [PERSON_NAME] New Model Mechanisms - Chassis 2" at bounding box center [726, 197] width 229 height 22
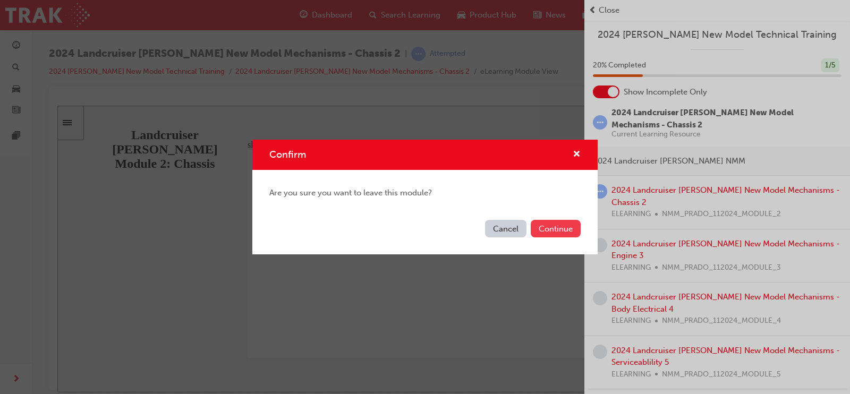
click at [557, 224] on button "Continue" at bounding box center [556, 229] width 50 height 18
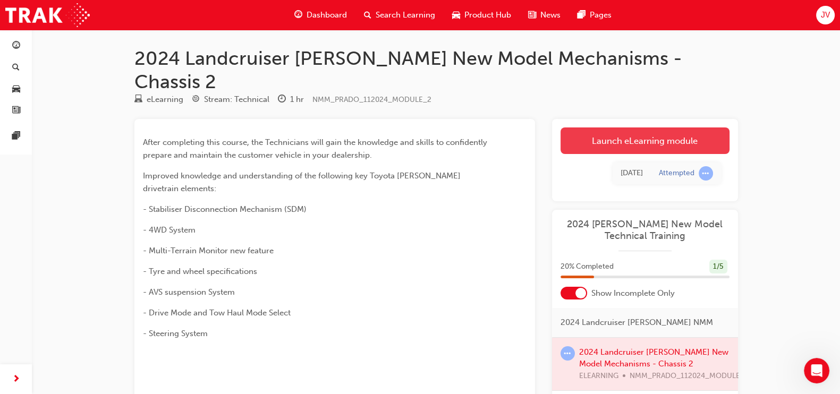
click at [631, 128] on link "Launch eLearning module" at bounding box center [645, 141] width 169 height 27
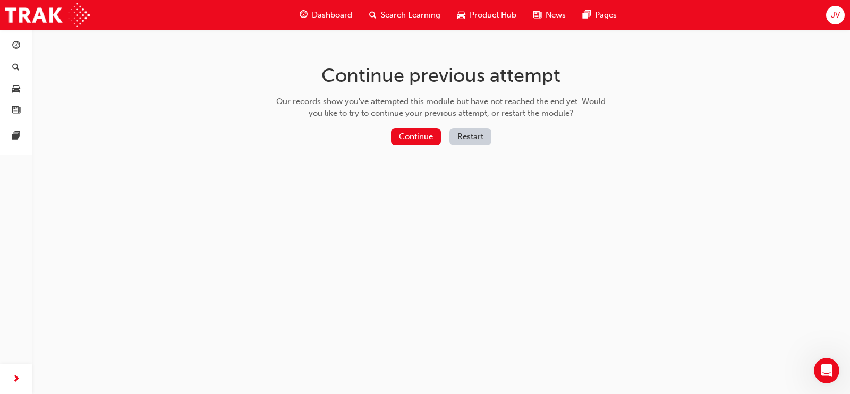
click at [473, 138] on button "Restart" at bounding box center [471, 137] width 42 height 18
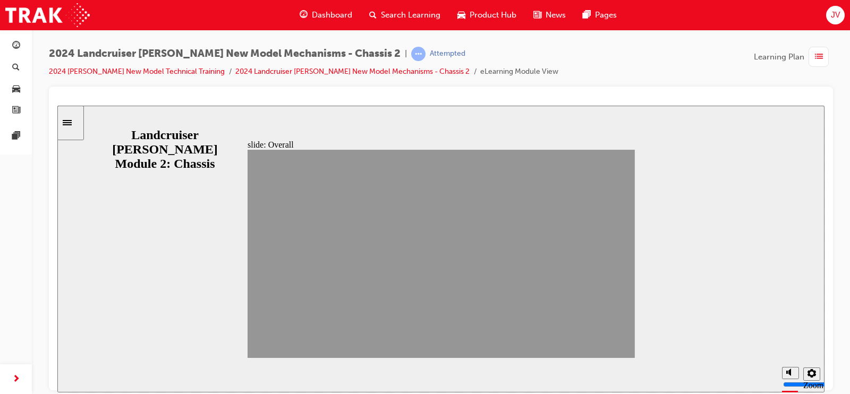
drag, startPoint x: 541, startPoint y: 346, endPoint x: 577, endPoint y: 347, distance: 35.7
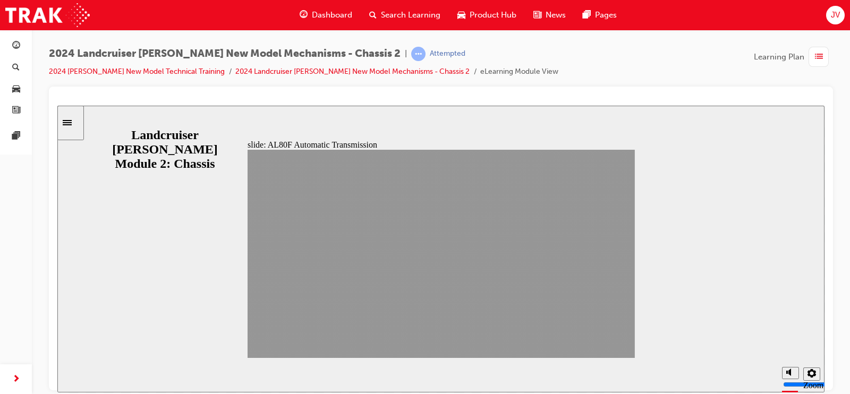
drag, startPoint x: 571, startPoint y: 340, endPoint x: 530, endPoint y: 344, distance: 41.7
drag, startPoint x: 601, startPoint y: 342, endPoint x: 619, endPoint y: 345, distance: 18.8
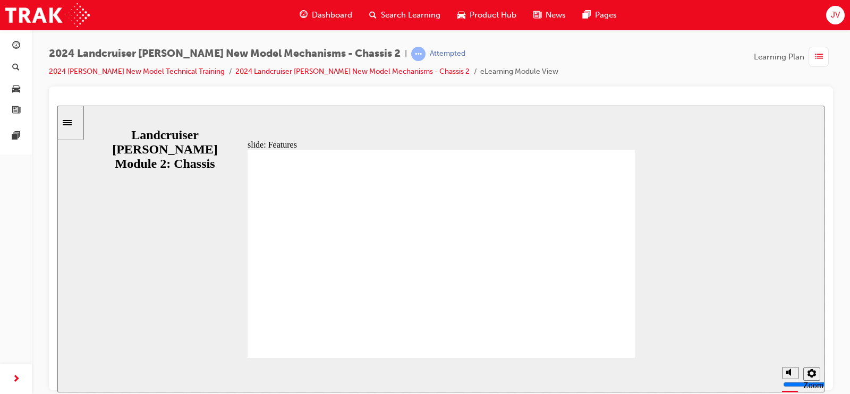
drag, startPoint x: 614, startPoint y: 347, endPoint x: 562, endPoint y: 340, distance: 53.1
drag, startPoint x: 552, startPoint y: 340, endPoint x: 542, endPoint y: 340, distance: 10.6
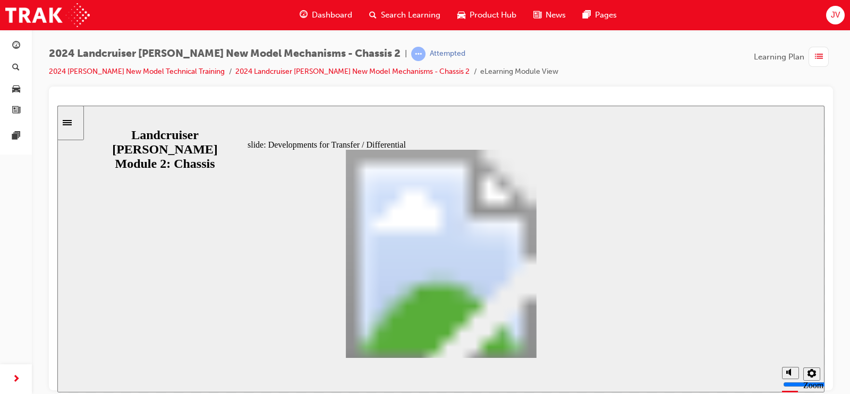
drag, startPoint x: 622, startPoint y: 341, endPoint x: 601, endPoint y: 342, distance: 21.9
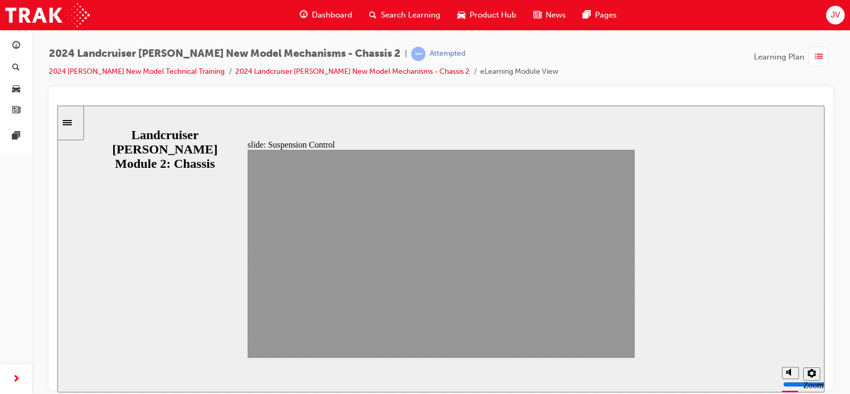
drag, startPoint x: 577, startPoint y: 343, endPoint x: 595, endPoint y: 342, distance: 17.6
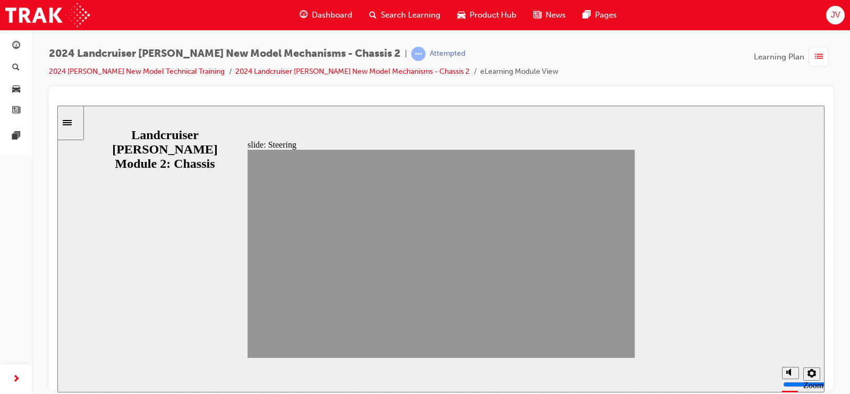
drag, startPoint x: 553, startPoint y: 342, endPoint x: 547, endPoint y: 343, distance: 6.4
drag, startPoint x: 547, startPoint y: 343, endPoint x: 574, endPoint y: 344, distance: 26.6
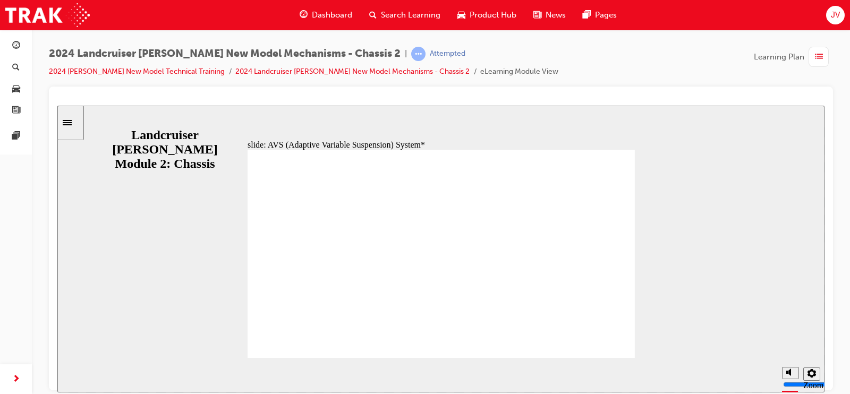
drag, startPoint x: 562, startPoint y: 348, endPoint x: 554, endPoint y: 348, distance: 8.0
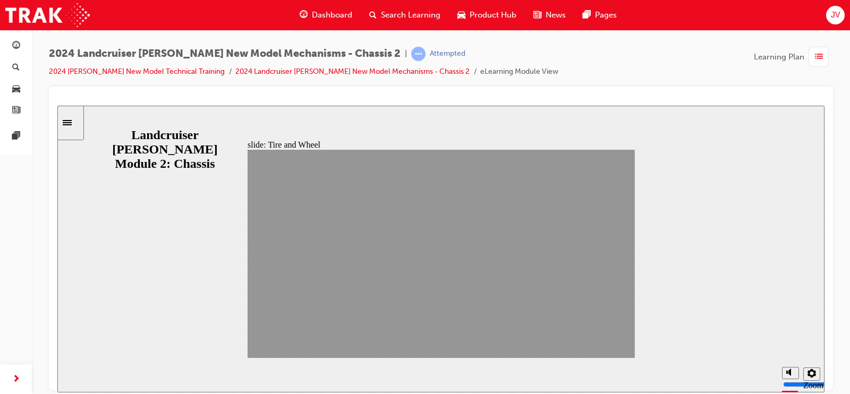
drag, startPoint x: 528, startPoint y: 341, endPoint x: 579, endPoint y: 348, distance: 51.4
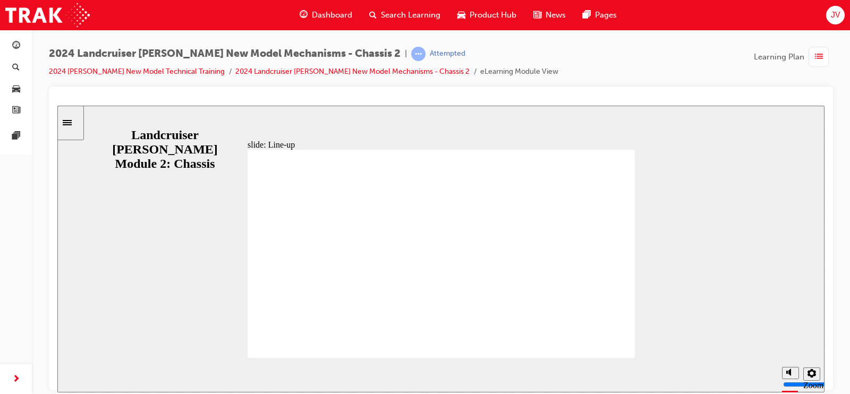
drag, startPoint x: 570, startPoint y: 344, endPoint x: 555, endPoint y: 344, distance: 14.9
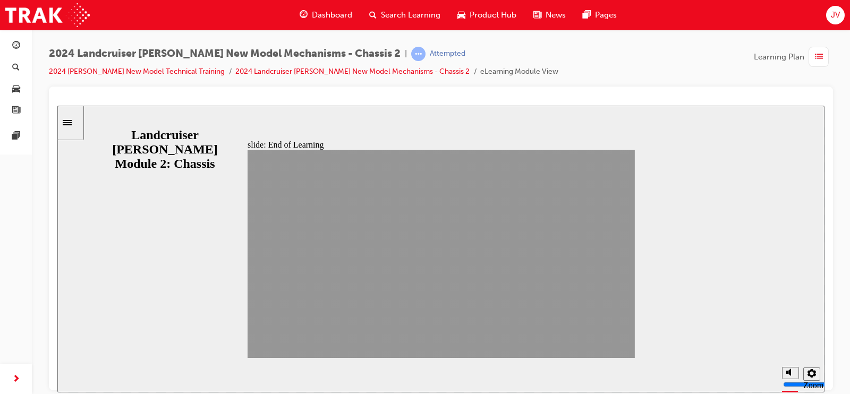
drag, startPoint x: 494, startPoint y: 329, endPoint x: 450, endPoint y: 311, distance: 48.2
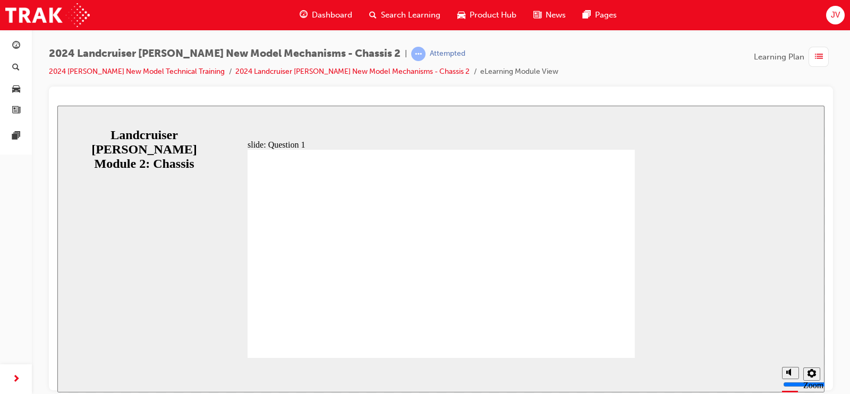
radio input "true"
radio input "false"
radio input "true"
drag, startPoint x: 361, startPoint y: 293, endPoint x: 592, endPoint y: 329, distance: 233.5
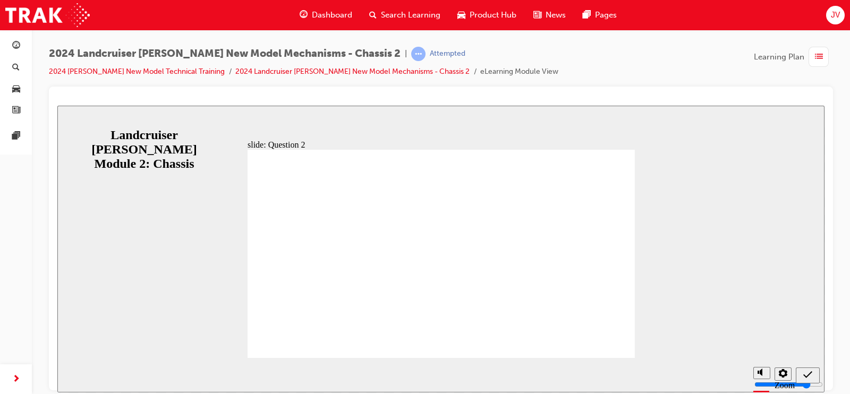
drag, startPoint x: 449, startPoint y: 289, endPoint x: 372, endPoint y: 255, distance: 84.5
radio input "true"
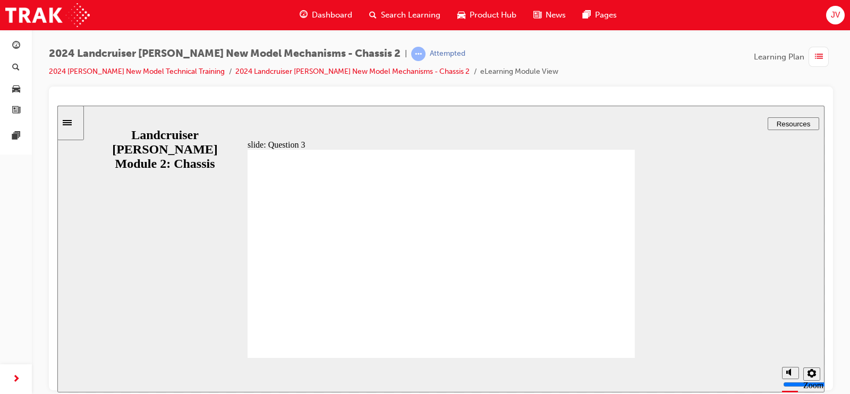
radio input "true"
drag, startPoint x: 611, startPoint y: 338, endPoint x: 607, endPoint y: 332, distance: 7.2
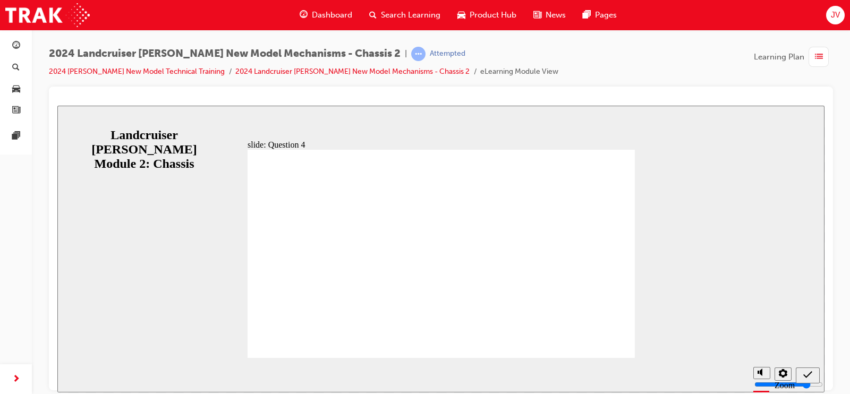
radio input "true"
drag, startPoint x: 455, startPoint y: 291, endPoint x: 441, endPoint y: 281, distance: 17.1
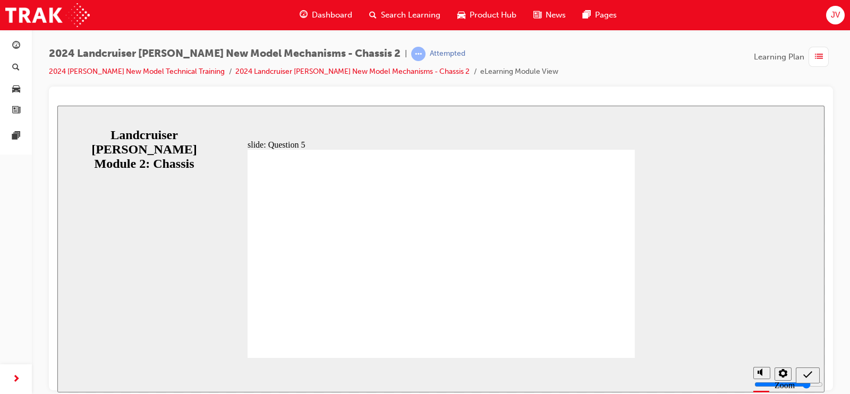
radio input "false"
radio input "true"
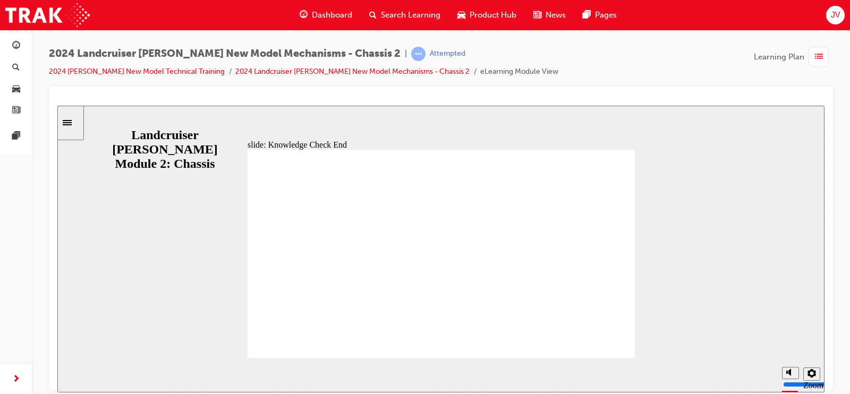
click at [820, 50] on span "list-icon" at bounding box center [819, 56] width 8 height 13
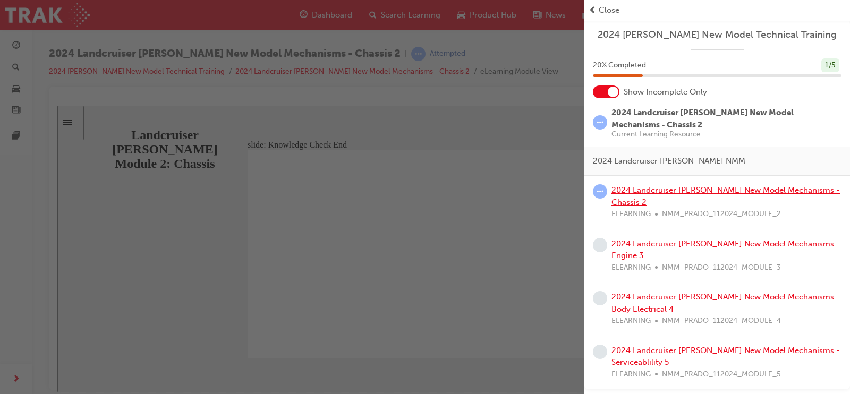
click at [646, 189] on link "2024 Landcruiser [PERSON_NAME] New Model Mechanisms - Chassis 2" at bounding box center [726, 197] width 229 height 22
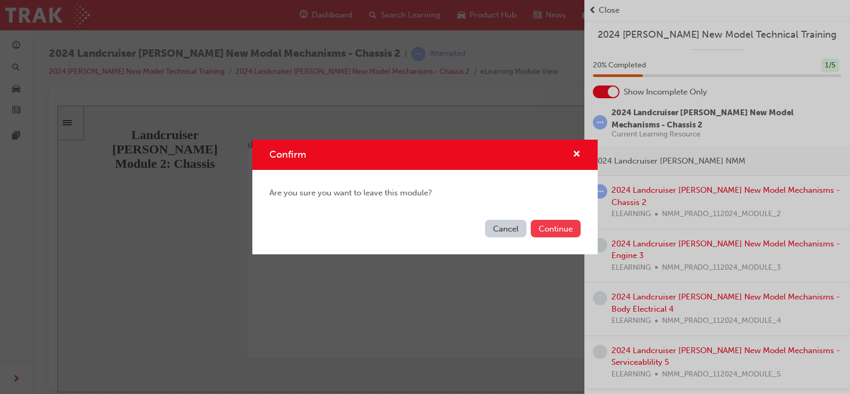
click at [563, 222] on button "Continue" at bounding box center [556, 229] width 50 height 18
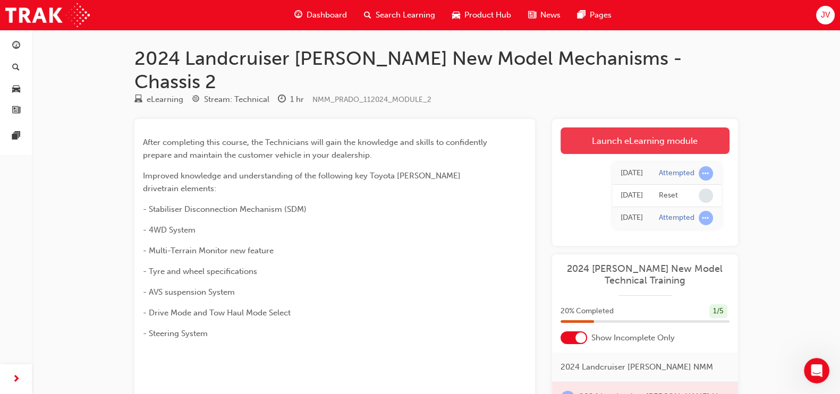
click at [598, 128] on link "Launch eLearning module" at bounding box center [645, 141] width 169 height 27
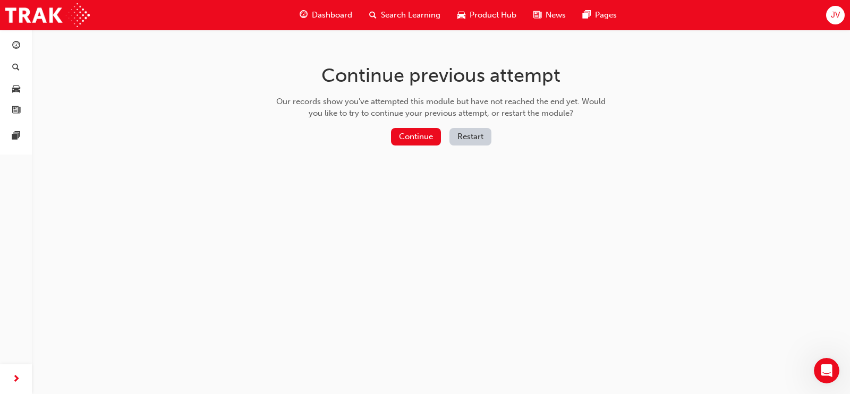
click at [469, 134] on button "Restart" at bounding box center [471, 137] width 42 height 18
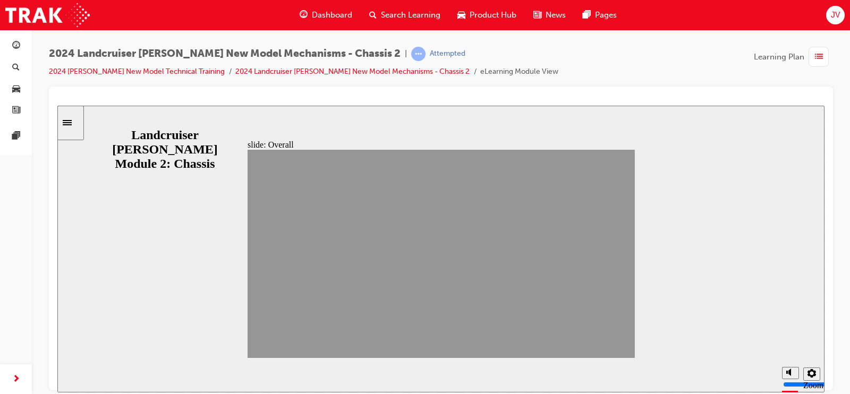
drag, startPoint x: 595, startPoint y: 338, endPoint x: 606, endPoint y: 339, distance: 10.8
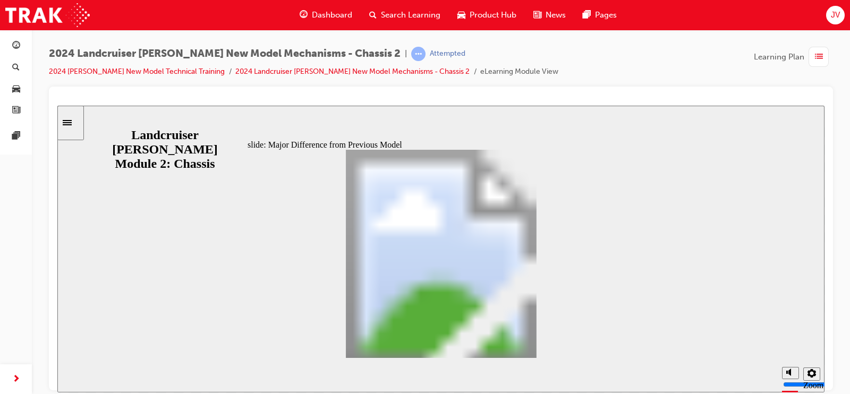
drag, startPoint x: 549, startPoint y: 353, endPoint x: 528, endPoint y: 348, distance: 21.4
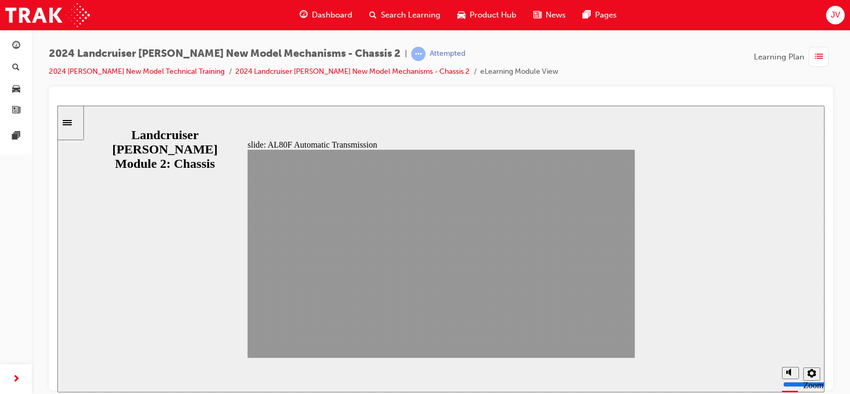
drag, startPoint x: 539, startPoint y: 346, endPoint x: 609, endPoint y: 337, distance: 70.2
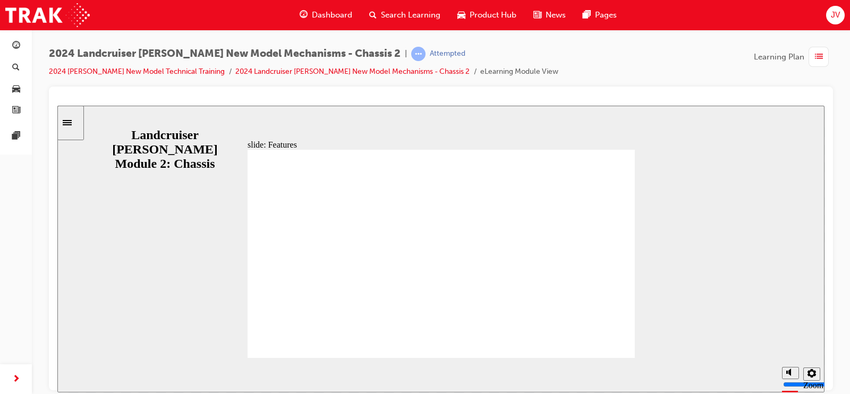
drag, startPoint x: 606, startPoint y: 346, endPoint x: 524, endPoint y: 356, distance: 82.5
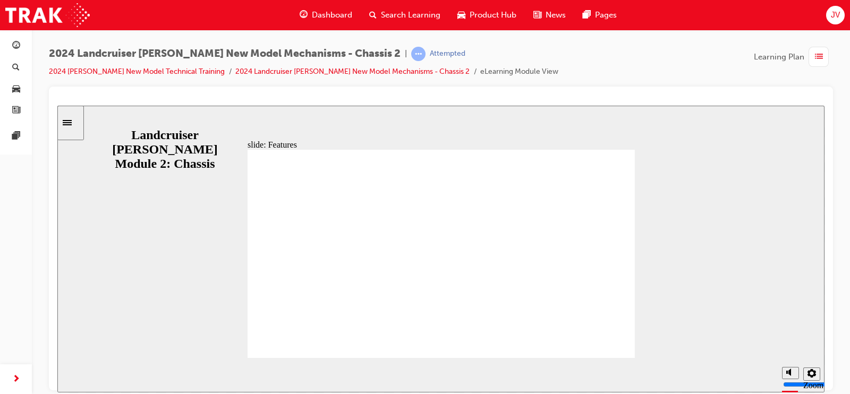
drag, startPoint x: 530, startPoint y: 346, endPoint x: 540, endPoint y: 344, distance: 10.2
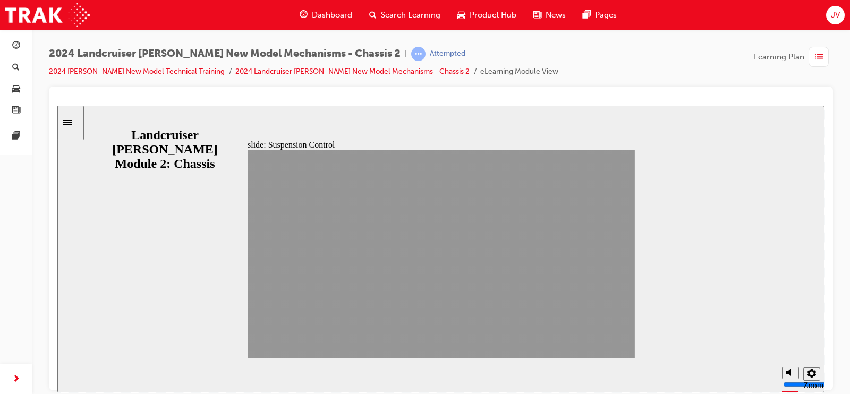
drag, startPoint x: 610, startPoint y: 338, endPoint x: 617, endPoint y: 341, distance: 7.1
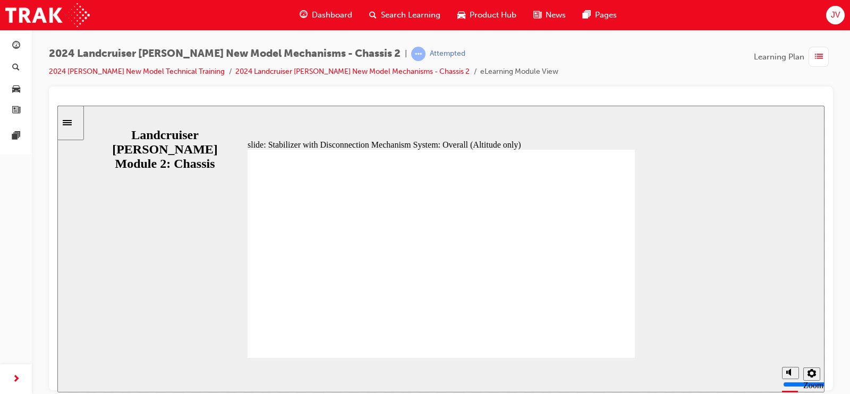
drag, startPoint x: 552, startPoint y: 348, endPoint x: 538, endPoint y: 345, distance: 13.6
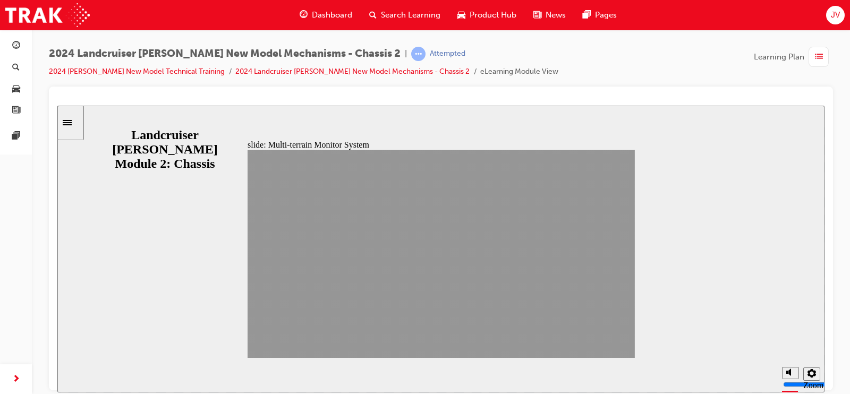
drag, startPoint x: 543, startPoint y: 345, endPoint x: 604, endPoint y: 343, distance: 61.2
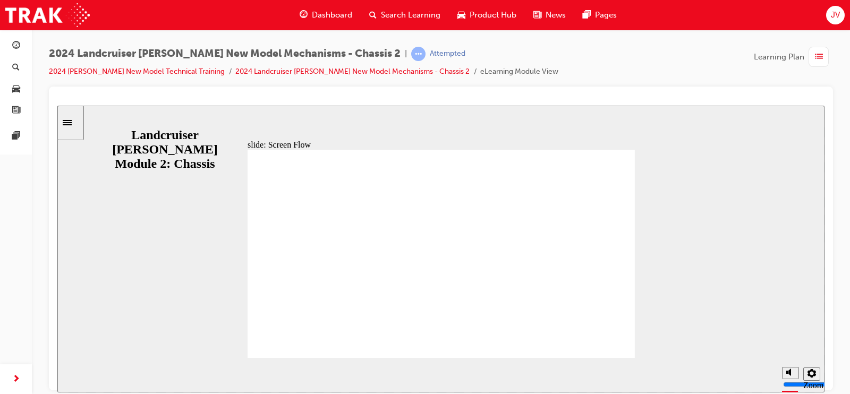
drag, startPoint x: 604, startPoint y: 343, endPoint x: 572, endPoint y: 342, distance: 31.4
drag, startPoint x: 572, startPoint y: 342, endPoint x: 551, endPoint y: 340, distance: 21.9
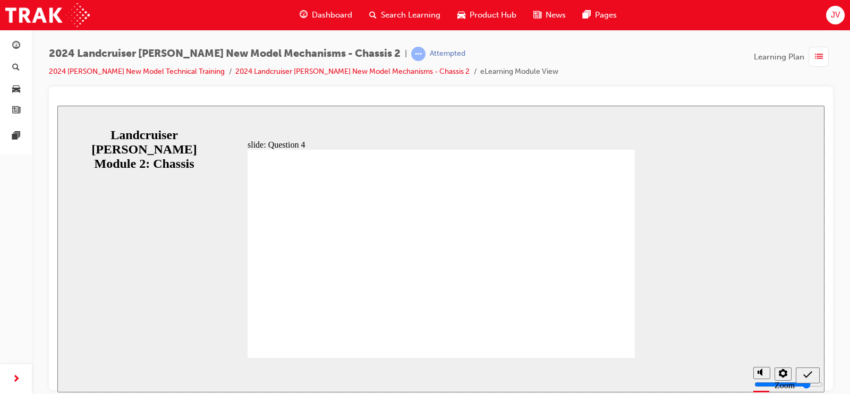
radio input "true"
radio input "false"
radio input "true"
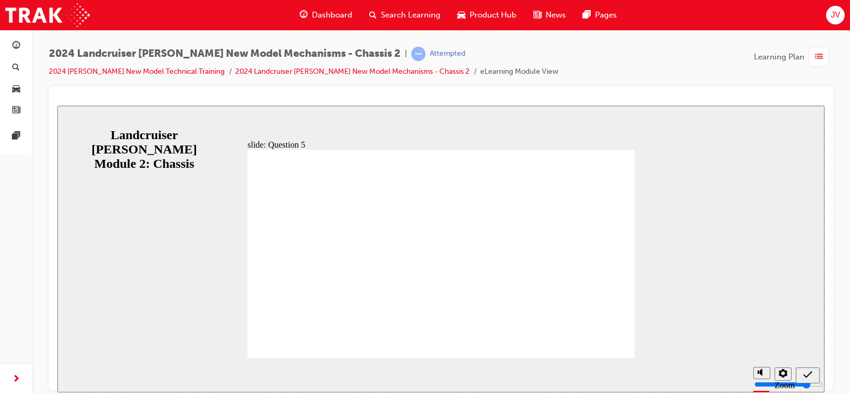
radio input "true"
radio input "false"
radio input "true"
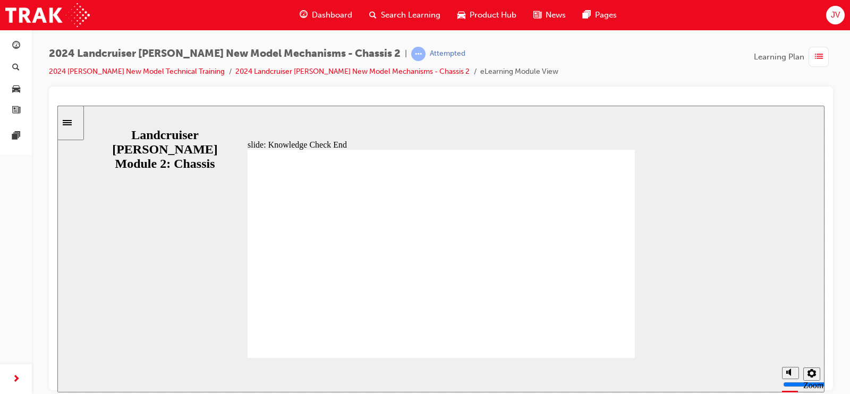
click at [817, 57] on span "list-icon" at bounding box center [819, 56] width 8 height 13
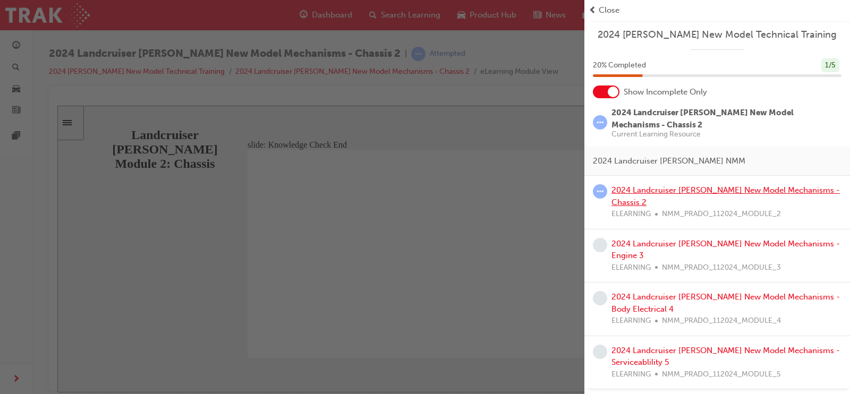
click at [648, 191] on link "2024 Landcruiser [PERSON_NAME] New Model Mechanisms - Chassis 2" at bounding box center [726, 197] width 229 height 22
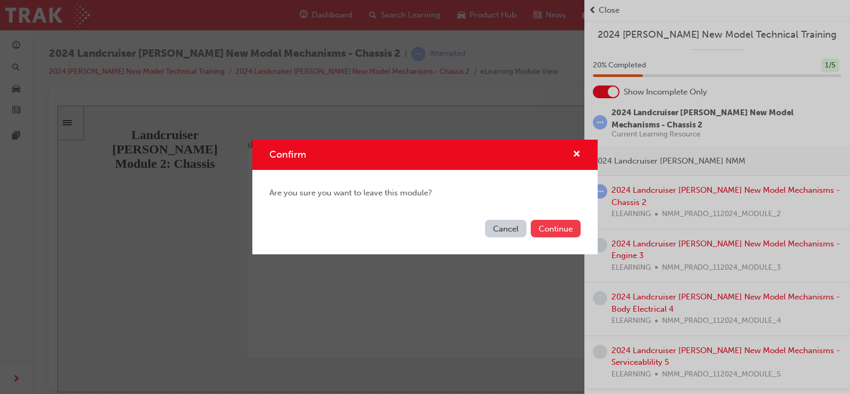
click at [553, 229] on button "Continue" at bounding box center [556, 229] width 50 height 18
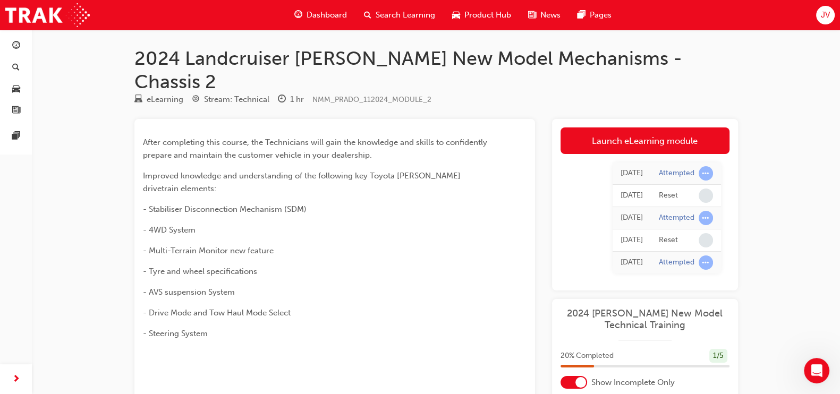
click at [624, 128] on link "Launch eLearning module" at bounding box center [645, 141] width 169 height 27
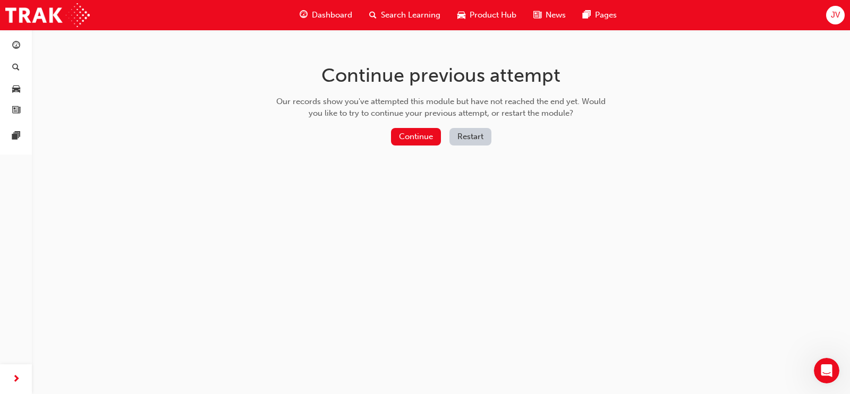
click at [473, 137] on button "Restart" at bounding box center [471, 137] width 42 height 18
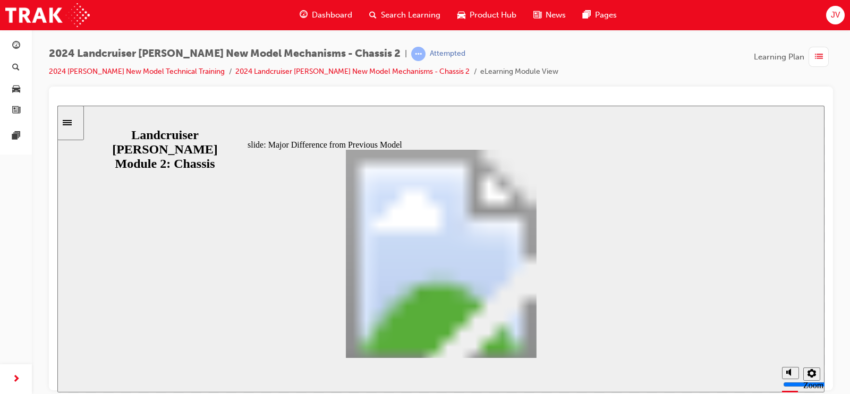
drag, startPoint x: 618, startPoint y: 351, endPoint x: 574, endPoint y: 348, distance: 44.8
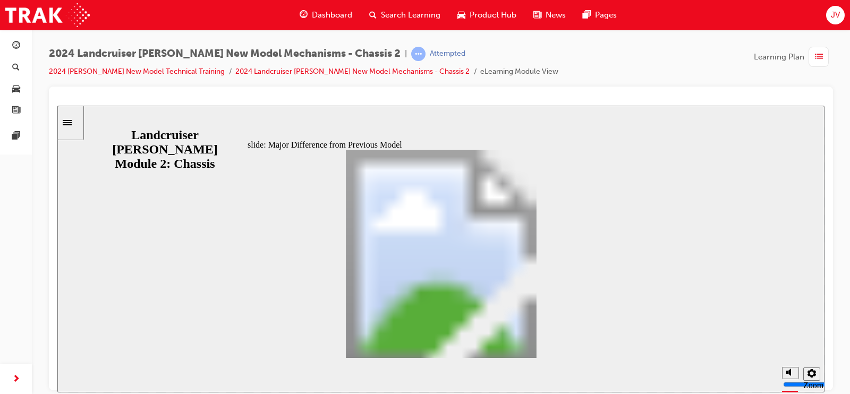
drag, startPoint x: 555, startPoint y: 348, endPoint x: 549, endPoint y: 346, distance: 6.9
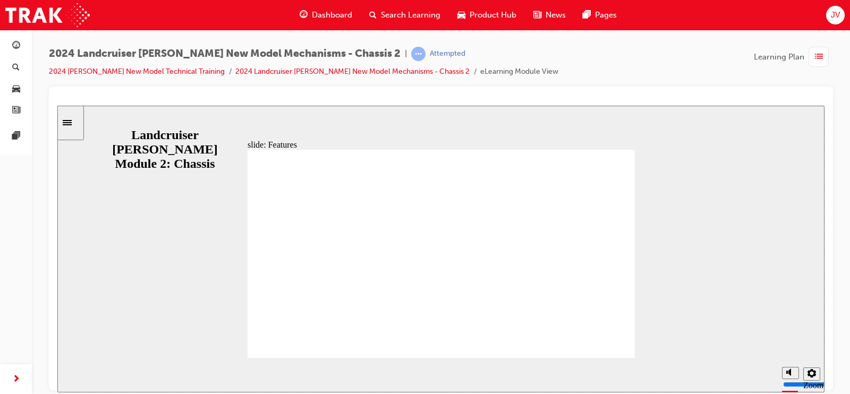
drag, startPoint x: 567, startPoint y: 343, endPoint x: 546, endPoint y: 337, distance: 21.0
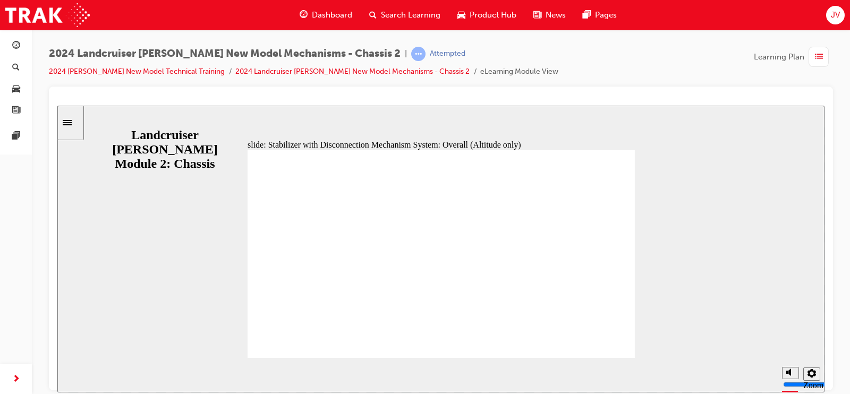
drag, startPoint x: 611, startPoint y: 344, endPoint x: 597, endPoint y: 345, distance: 14.4
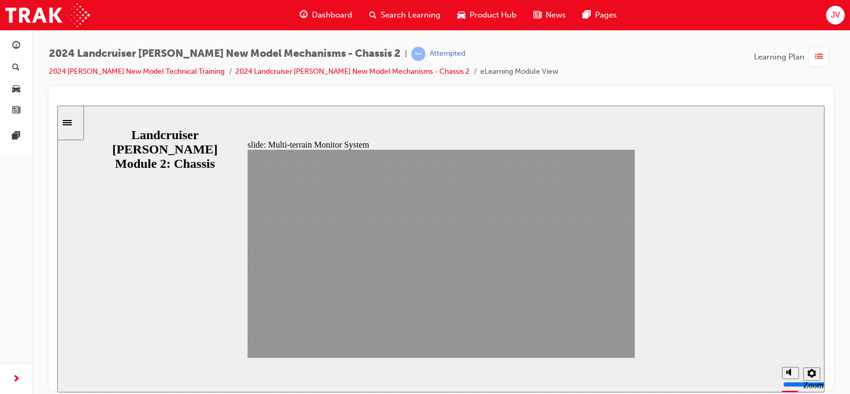
drag, startPoint x: 542, startPoint y: 344, endPoint x: 550, endPoint y: 344, distance: 8.5
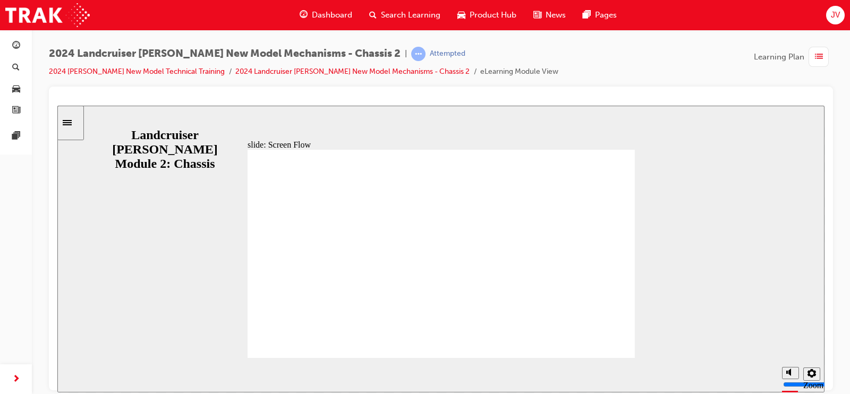
drag, startPoint x: 613, startPoint y: 343, endPoint x: 553, endPoint y: 335, distance: 60.6
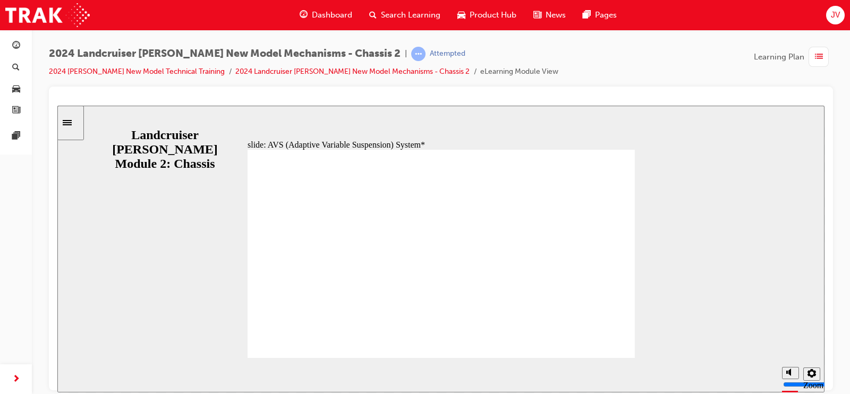
drag, startPoint x: 606, startPoint y: 343, endPoint x: 575, endPoint y: 340, distance: 31.5
drag, startPoint x: 566, startPoint y: 339, endPoint x: 555, endPoint y: 338, distance: 10.7
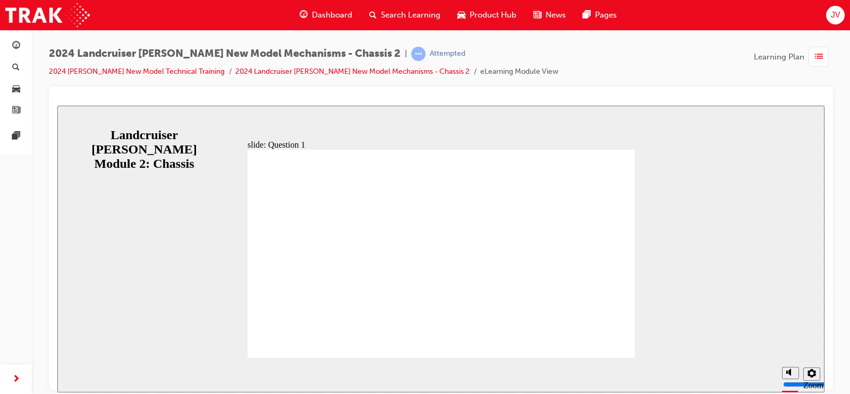
radio input "true"
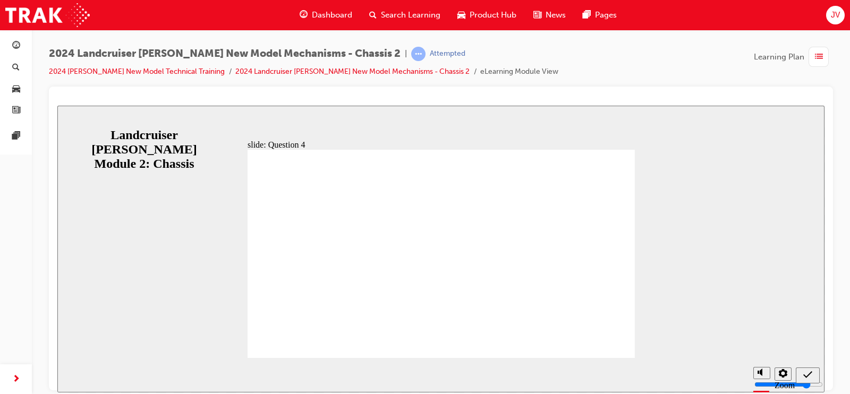
radio input "true"
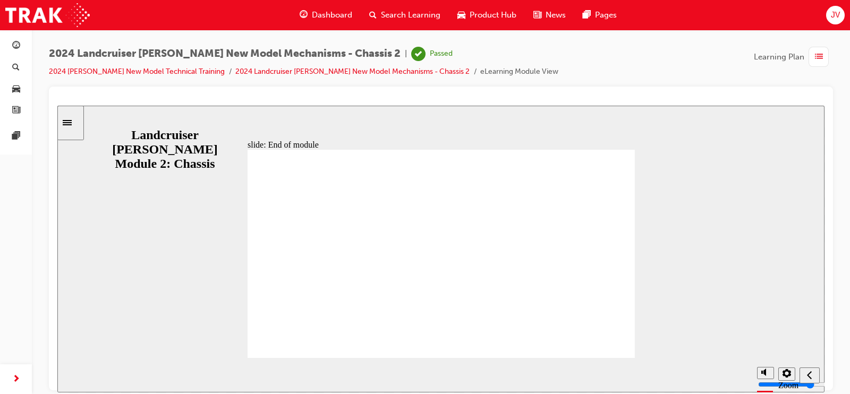
click at [819, 55] on span "list-icon" at bounding box center [819, 56] width 8 height 13
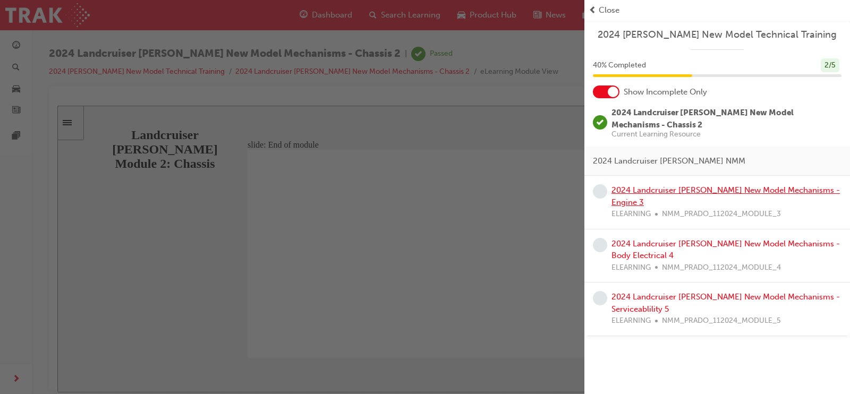
click at [694, 190] on link "2024 Landcruiser [PERSON_NAME] New Model Mechanisms - Engine 3" at bounding box center [726, 197] width 229 height 22
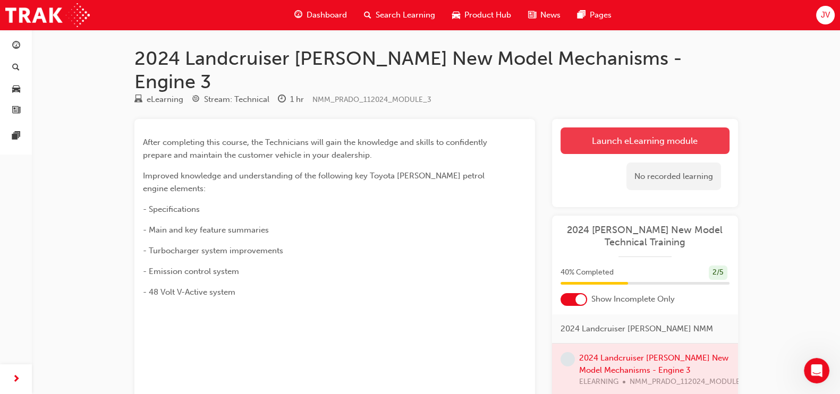
click at [613, 128] on link "Launch eLearning module" at bounding box center [645, 141] width 169 height 27
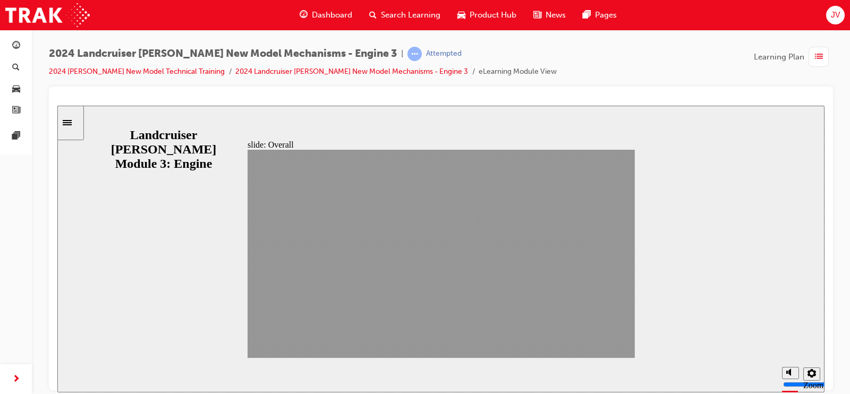
drag, startPoint x: 586, startPoint y: 346, endPoint x: 593, endPoint y: 343, distance: 7.9
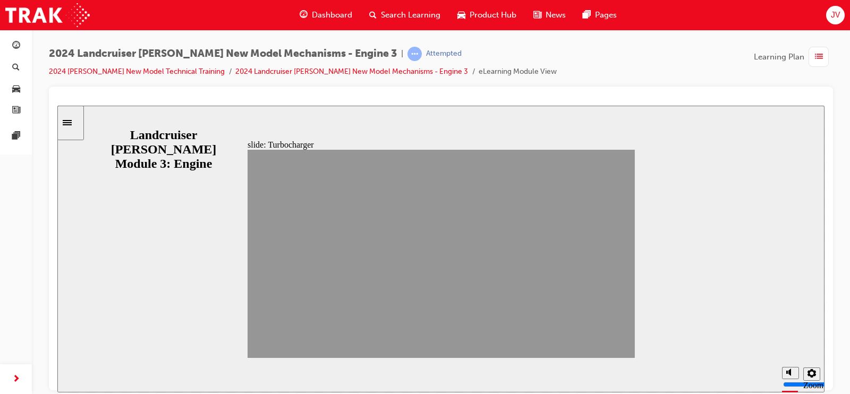
drag, startPoint x: 561, startPoint y: 345, endPoint x: 590, endPoint y: 347, distance: 28.8
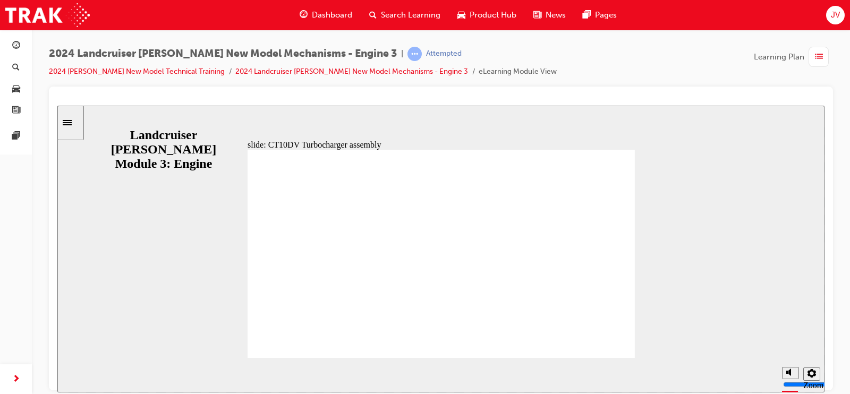
drag, startPoint x: 588, startPoint y: 346, endPoint x: 563, endPoint y: 345, distance: 24.5
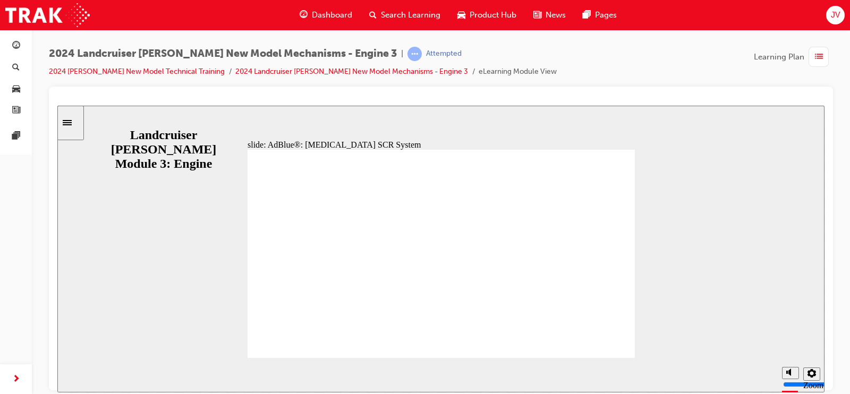
drag, startPoint x: 576, startPoint y: 340, endPoint x: 554, endPoint y: 338, distance: 21.4
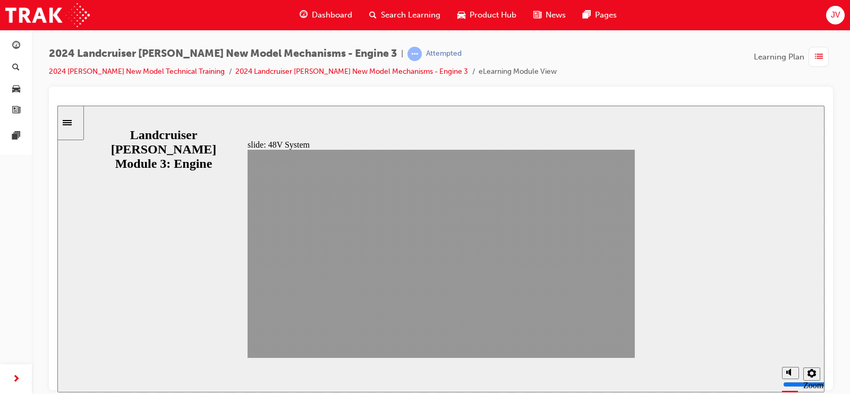
drag, startPoint x: 566, startPoint y: 349, endPoint x: 582, endPoint y: 345, distance: 16.5
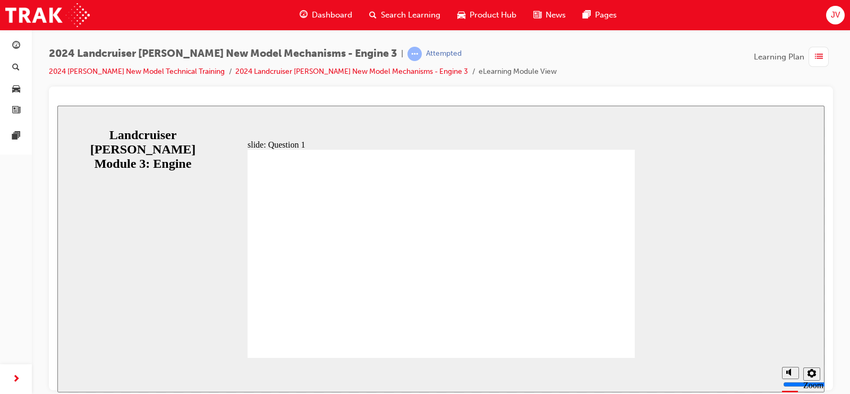
radio input "true"
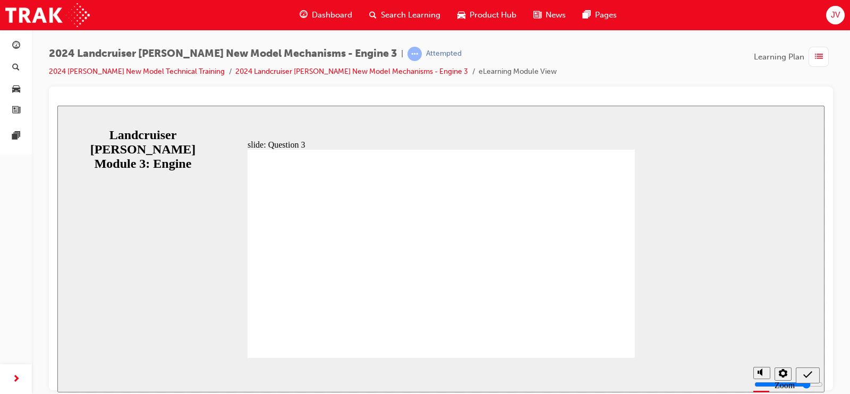
radio input "true"
drag, startPoint x: 460, startPoint y: 292, endPoint x: 444, endPoint y: 281, distance: 19.2
radio input "true"
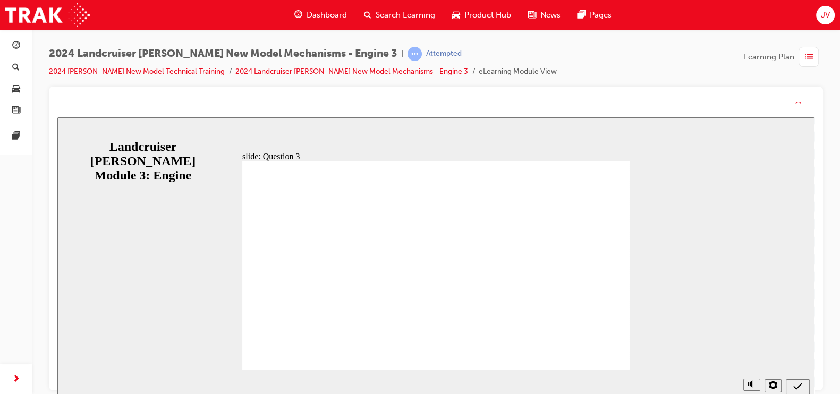
drag, startPoint x: 458, startPoint y: 295, endPoint x: 457, endPoint y: 307, distance: 11.7
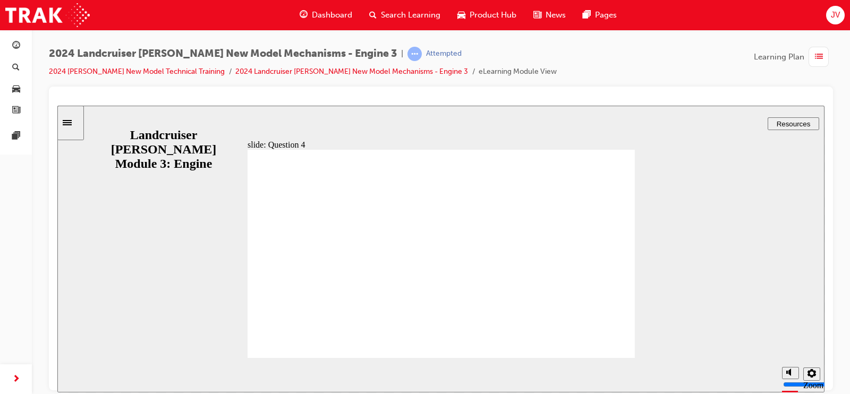
radio input "true"
drag, startPoint x: 452, startPoint y: 264, endPoint x: 584, endPoint y: 326, distance: 146.2
radio input "false"
radio input "true"
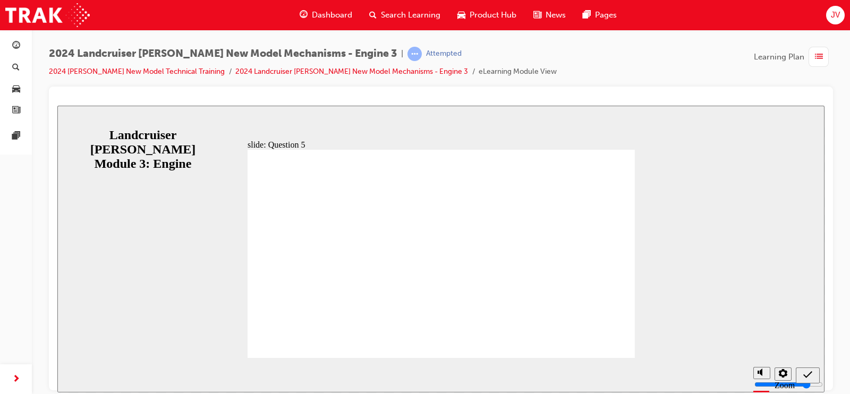
radio input "true"
radio input "false"
radio input "true"
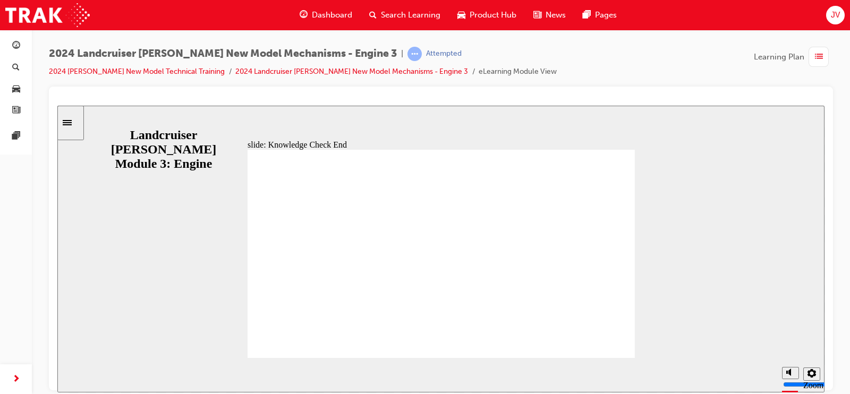
click at [819, 54] on span "list-icon" at bounding box center [819, 56] width 8 height 13
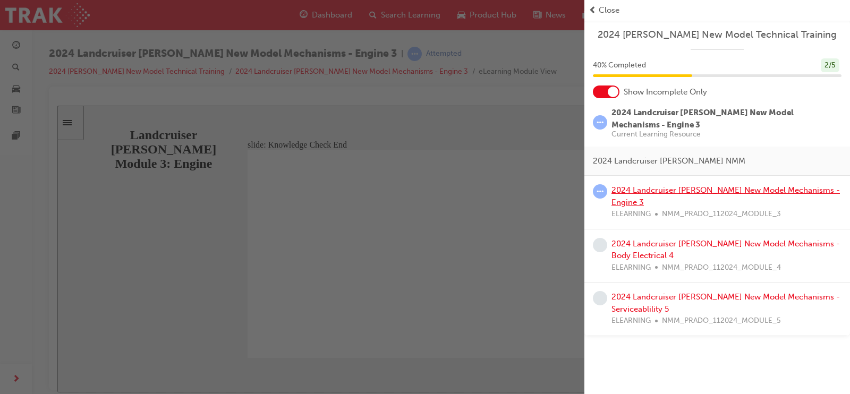
click at [655, 186] on link "2024 Landcruiser [PERSON_NAME] New Model Mechanisms - Engine 3" at bounding box center [726, 197] width 229 height 22
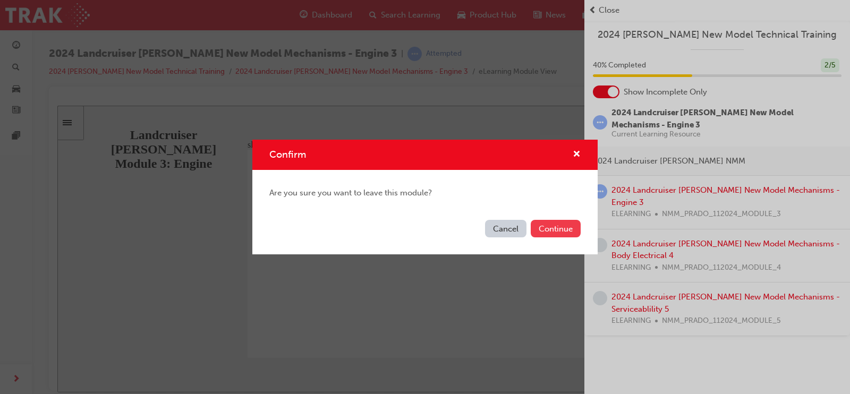
click at [548, 229] on button "Continue" at bounding box center [556, 229] width 50 height 18
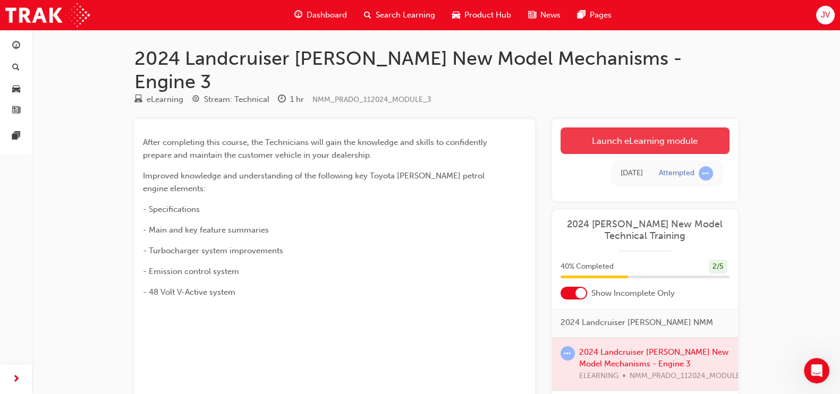
click at [611, 128] on link "Launch eLearning module" at bounding box center [645, 141] width 169 height 27
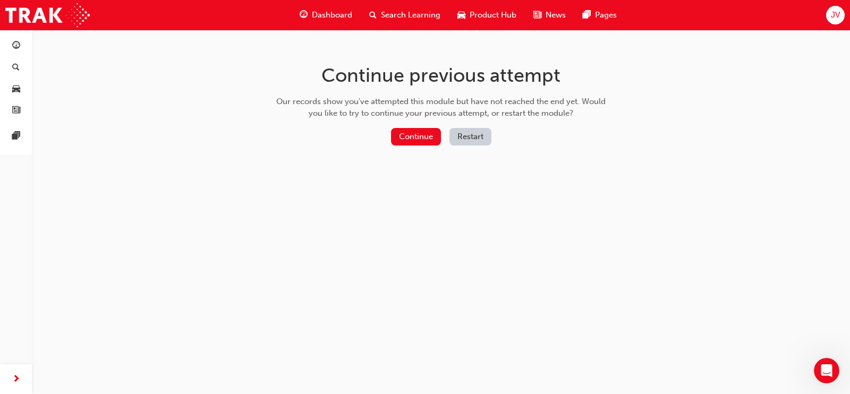
click at [474, 133] on button "Restart" at bounding box center [471, 137] width 42 height 18
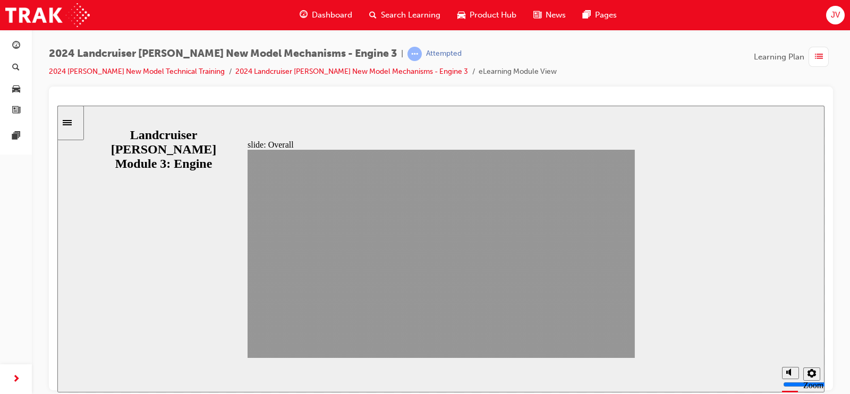
drag, startPoint x: 539, startPoint y: 343, endPoint x: 571, endPoint y: 337, distance: 32.4
click at [642, 339] on div "slide: Overall Section 1: Overall NEXT BACK NEXT BACK Overall Section 1: Back t…" at bounding box center [441, 248] width 768 height 287
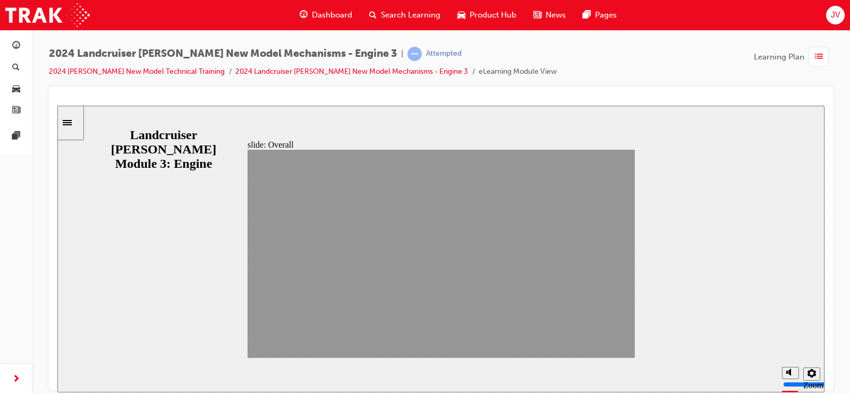
click at [635, 344] on div "slide: Overall Section 1: Overall NEXT BACK NEXT BACK Overall Section 1: Back t…" at bounding box center [441, 248] width 768 height 287
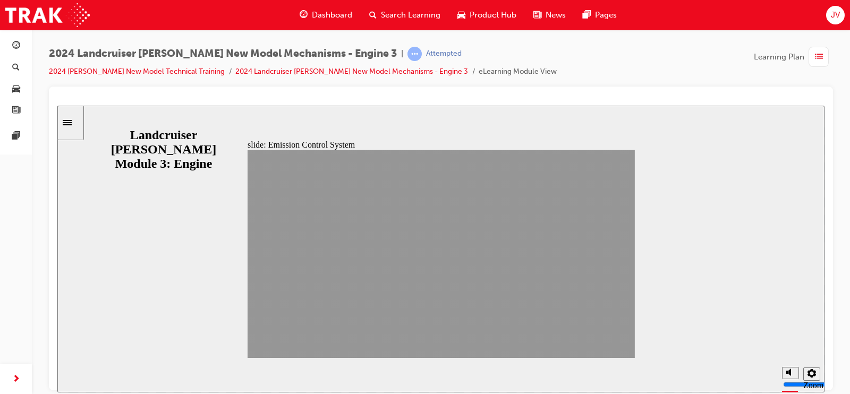
drag, startPoint x: 548, startPoint y: 347, endPoint x: 579, endPoint y: 349, distance: 32.0
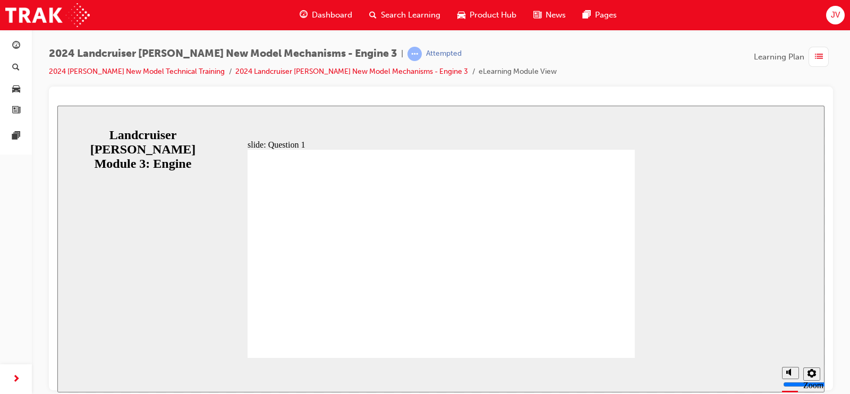
radio input "true"
radio input "false"
radio input "true"
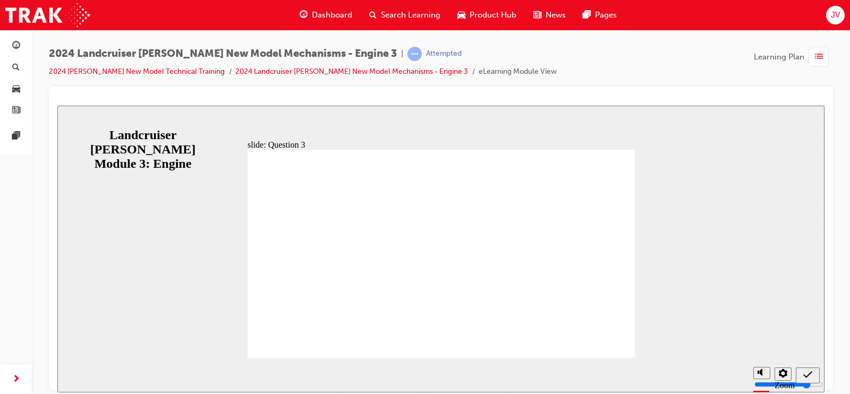
radio input "true"
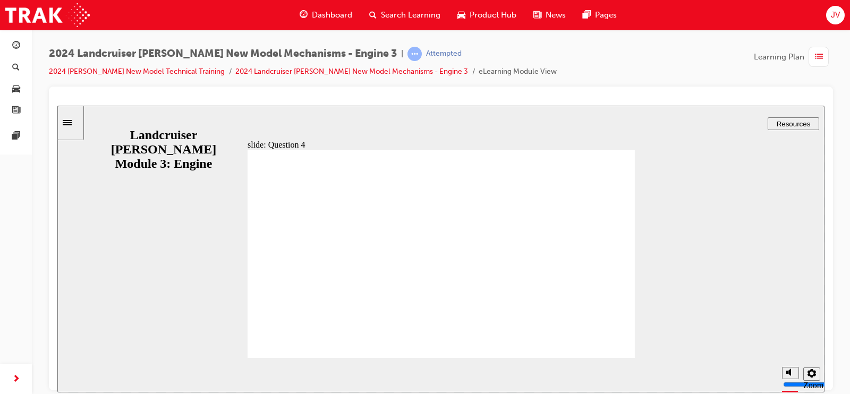
radio input "true"
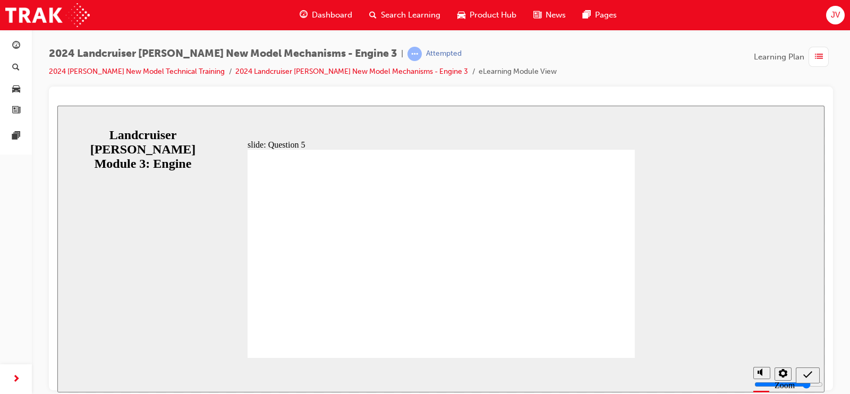
radio input "true"
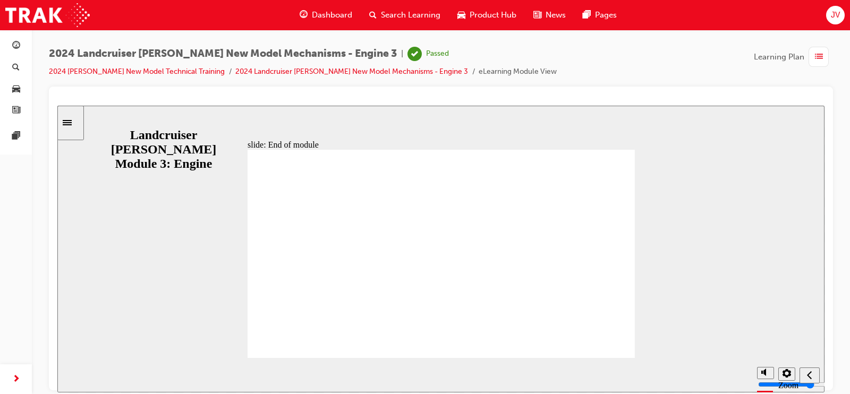
click at [819, 57] on span "list-icon" at bounding box center [819, 56] width 8 height 13
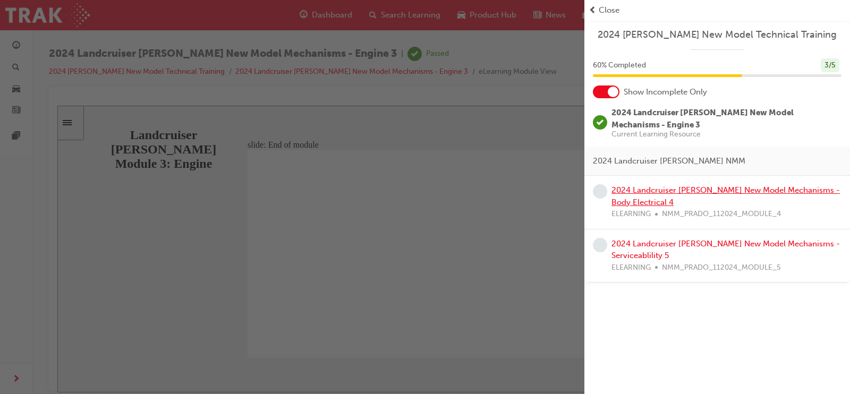
click at [695, 186] on link "2024 Landcruiser [PERSON_NAME] New Model Mechanisms - Body Electrical 4" at bounding box center [726, 197] width 229 height 22
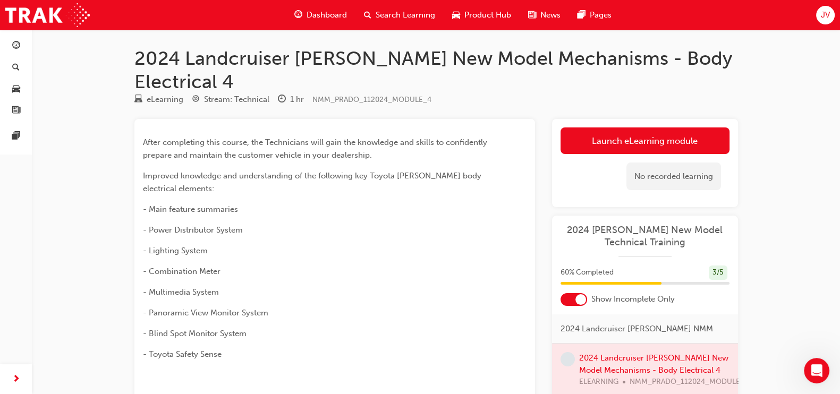
click at [616, 128] on link "Launch eLearning module" at bounding box center [645, 141] width 169 height 27
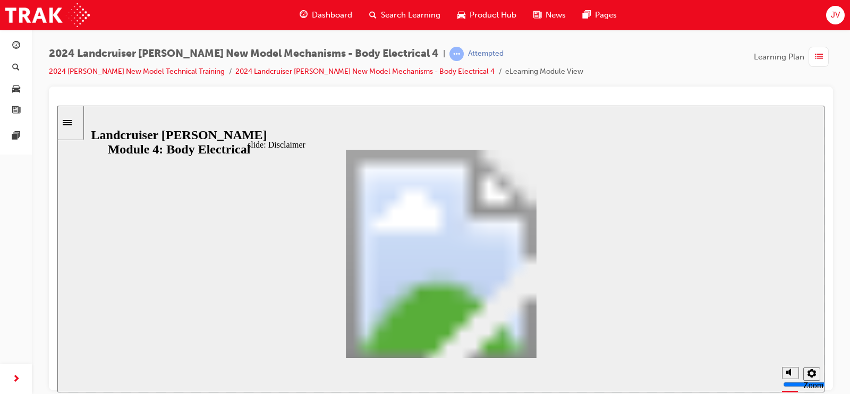
drag, startPoint x: 534, startPoint y: 333, endPoint x: 536, endPoint y: 341, distance: 8.1
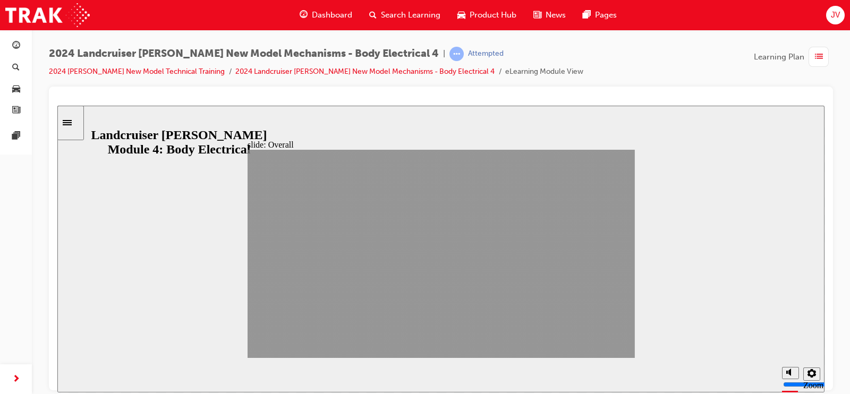
click at [620, 369] on section "Playback Speed 2 1.75 1.5 1.25 0.75" at bounding box center [441, 375] width 768 height 35
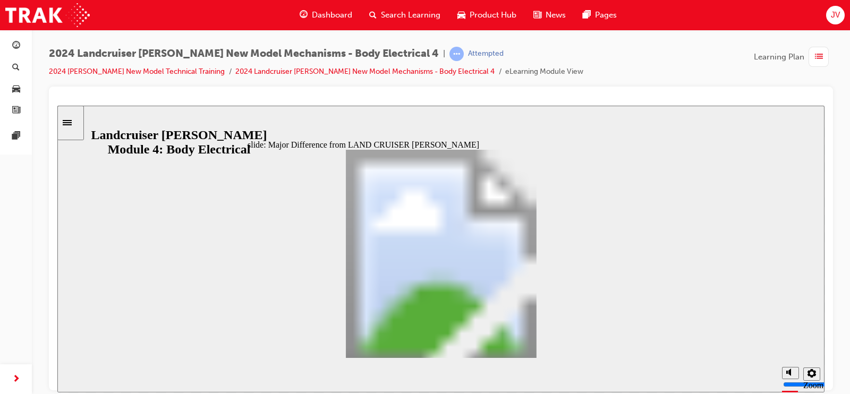
drag, startPoint x: 553, startPoint y: 351, endPoint x: 546, endPoint y: 349, distance: 6.6
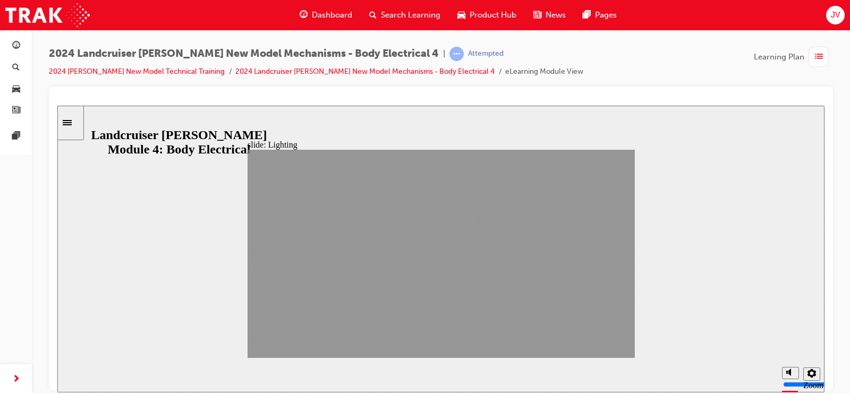
drag, startPoint x: 540, startPoint y: 347, endPoint x: 573, endPoint y: 349, distance: 33.5
drag, startPoint x: 576, startPoint y: 349, endPoint x: 596, endPoint y: 344, distance: 20.8
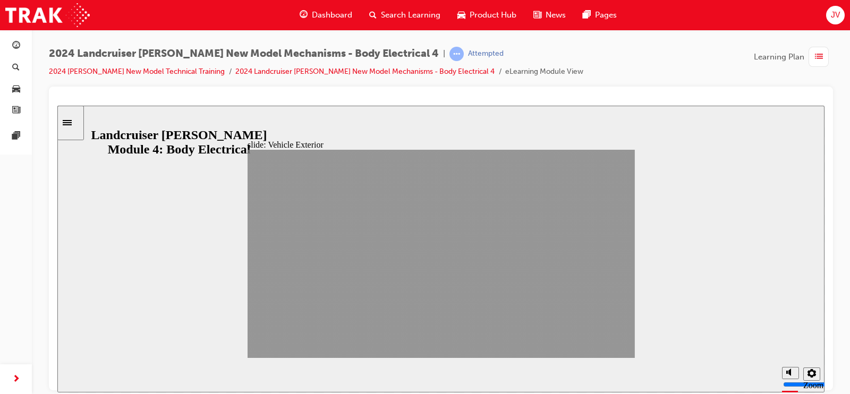
drag, startPoint x: 535, startPoint y: 341, endPoint x: 590, endPoint y: 346, distance: 55.0
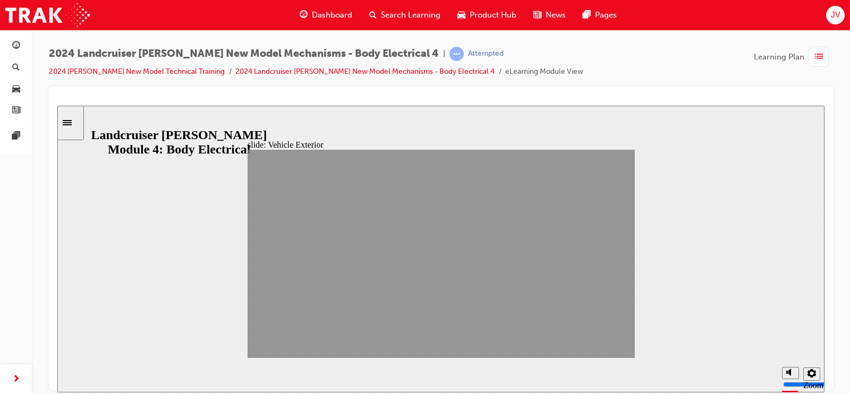
drag, startPoint x: 594, startPoint y: 347, endPoint x: 616, endPoint y: 345, distance: 21.4
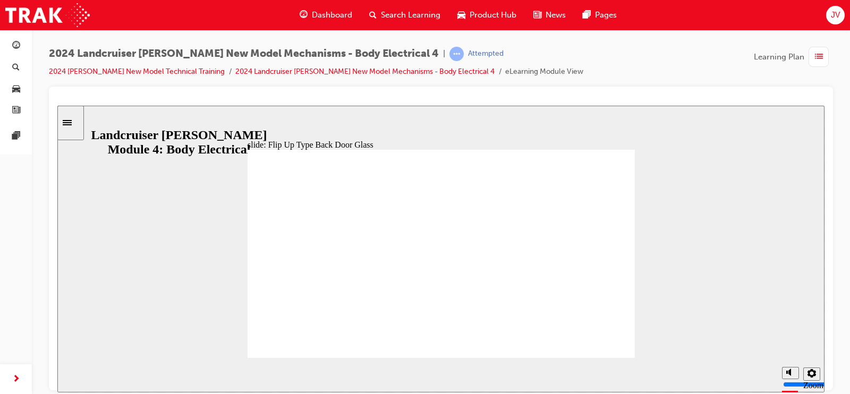
drag, startPoint x: 595, startPoint y: 343, endPoint x: 588, endPoint y: 342, distance: 7.5
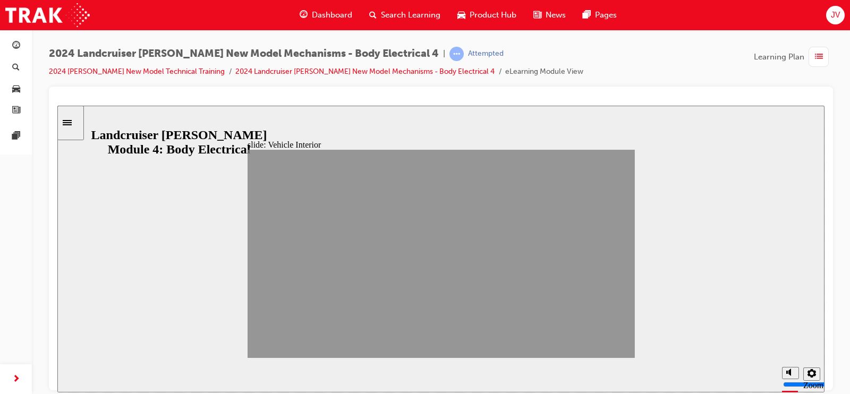
drag, startPoint x: 545, startPoint y: 346, endPoint x: 591, endPoint y: 348, distance: 46.3
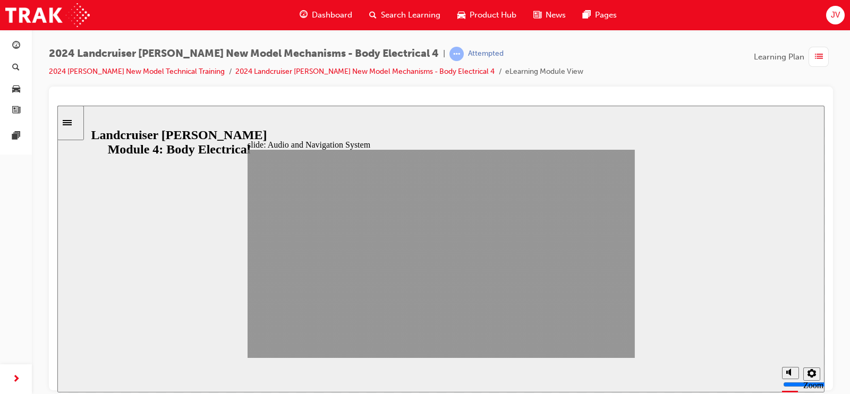
drag, startPoint x: 541, startPoint y: 347, endPoint x: 595, endPoint y: 345, distance: 54.3
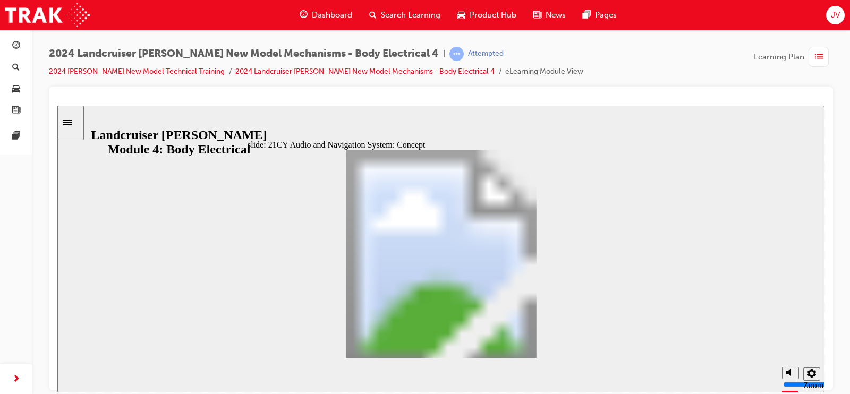
drag, startPoint x: 543, startPoint y: 347, endPoint x: 537, endPoint y: 344, distance: 6.4
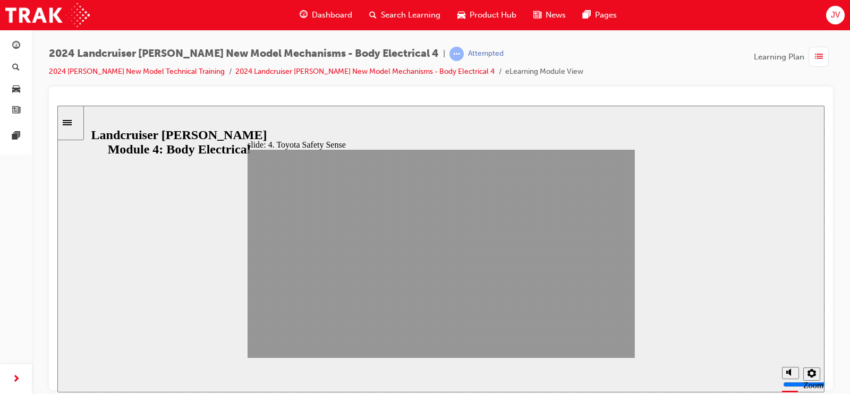
drag, startPoint x: 537, startPoint y: 344, endPoint x: 667, endPoint y: 349, distance: 130.3
click at [654, 345] on div "slide: 4. Toyota Safety Sense Section 6: Toyota Safety Sense NEXT BACK NEXT BAC…" at bounding box center [441, 248] width 768 height 287
drag, startPoint x: 668, startPoint y: 349, endPoint x: 648, endPoint y: 353, distance: 19.6
click at [664, 351] on div "slide: 4. Toyota Safety Sense Section 6: Toyota Safety Sense NEXT BACK NEXT BAC…" at bounding box center [441, 248] width 768 height 287
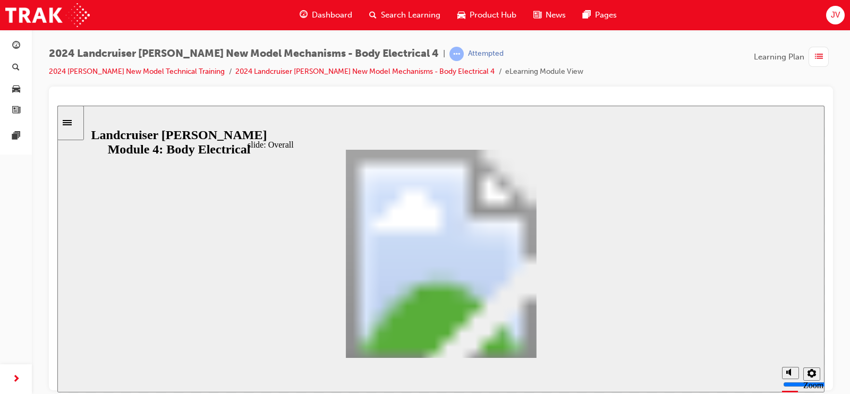
drag, startPoint x: 558, startPoint y: 335, endPoint x: 551, endPoint y: 333, distance: 7.1
drag, startPoint x: 545, startPoint y: 333, endPoint x: 540, endPoint y: 338, distance: 6.8
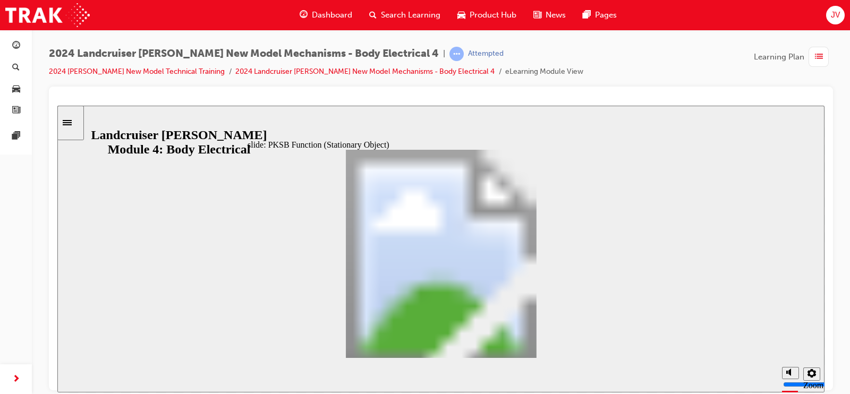
drag, startPoint x: 548, startPoint y: 338, endPoint x: 537, endPoint y: 339, distance: 10.8
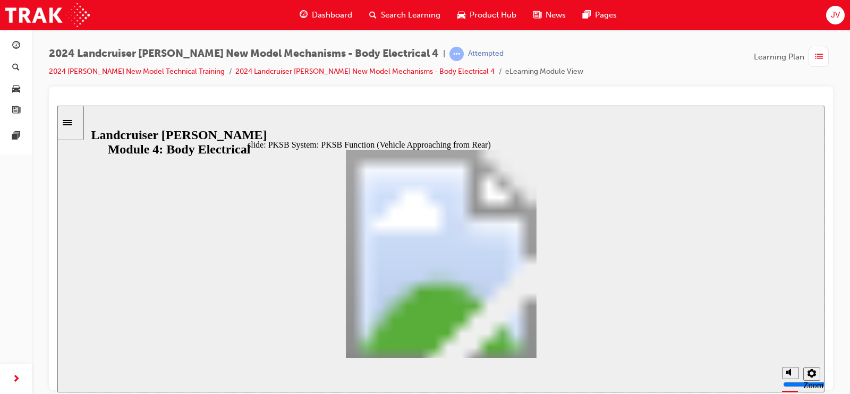
drag, startPoint x: 540, startPoint y: 347, endPoint x: 548, endPoint y: 348, distance: 8.1
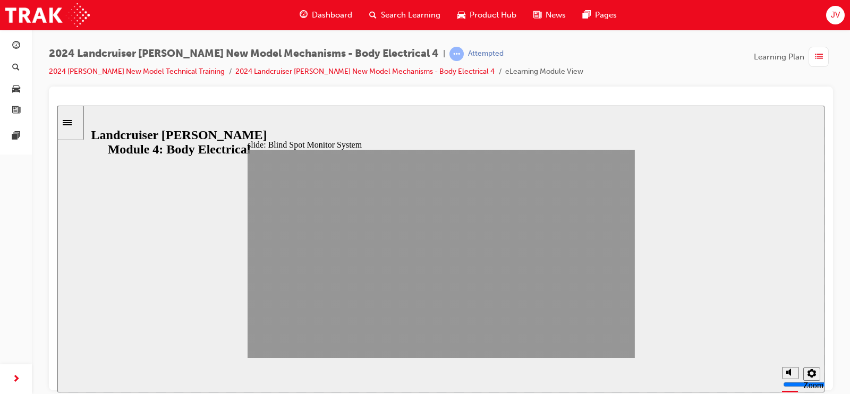
drag, startPoint x: 547, startPoint y: 350, endPoint x: 641, endPoint y: 334, distance: 95.4
click at [644, 336] on div "slide: Blind Spot Monitor System Section 8: Blind Spot Monitor System NEXT BACK…" at bounding box center [441, 248] width 768 height 287
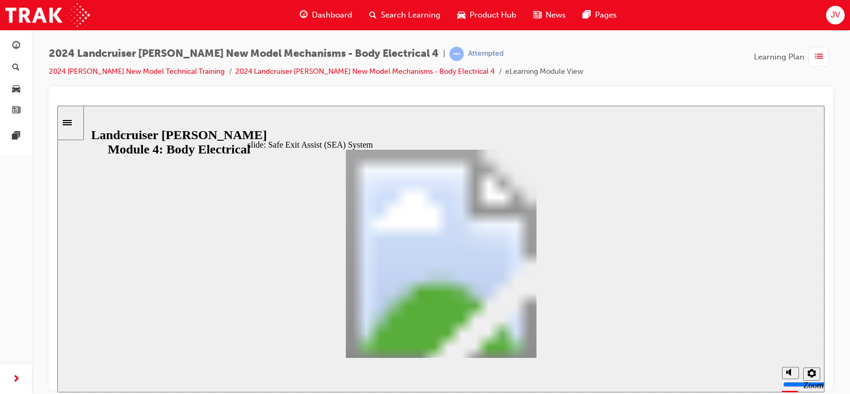
drag, startPoint x: 620, startPoint y: 346, endPoint x: 554, endPoint y: 342, distance: 66.6
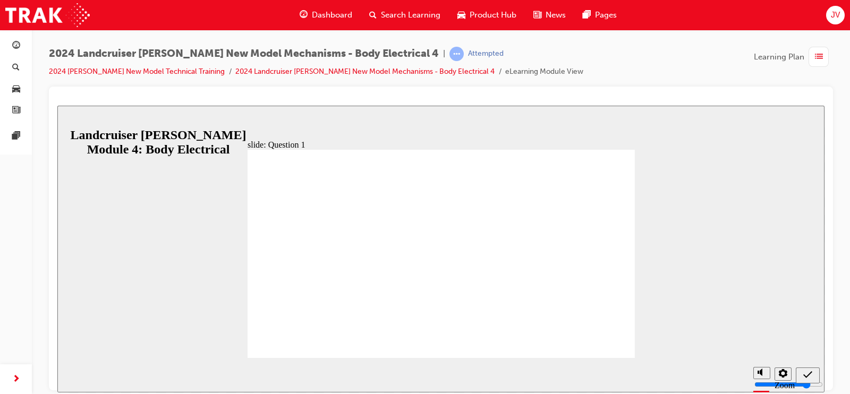
drag, startPoint x: 435, startPoint y: 326, endPoint x: 393, endPoint y: 262, distance: 76.1
radio input "true"
drag, startPoint x: 452, startPoint y: 287, endPoint x: 441, endPoint y: 280, distance: 12.9
radio input "true"
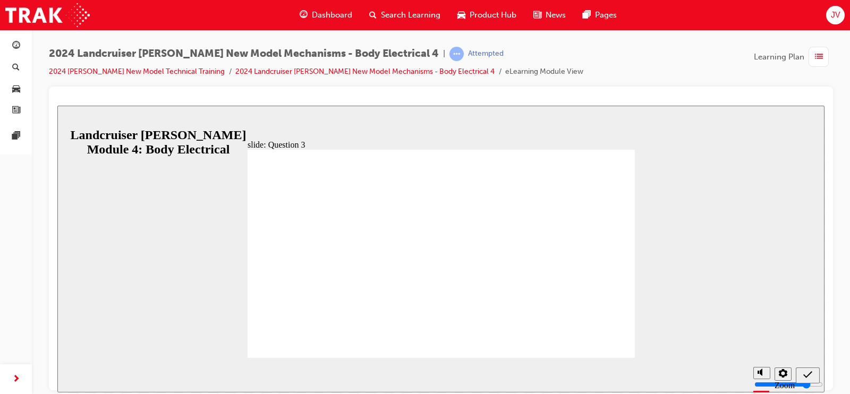
radio input "true"
drag, startPoint x: 443, startPoint y: 296, endPoint x: 402, endPoint y: 284, distance: 43.1
radio input "false"
radio input "true"
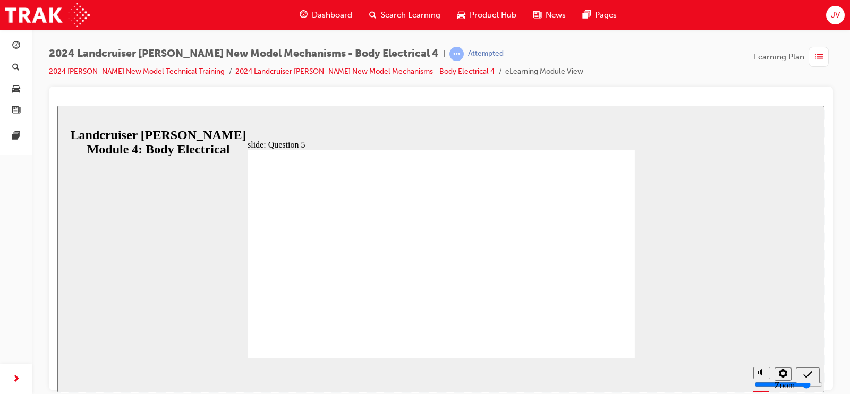
radio input "true"
drag, startPoint x: 451, startPoint y: 305, endPoint x: 585, endPoint y: 321, distance: 134.4
radio input "true"
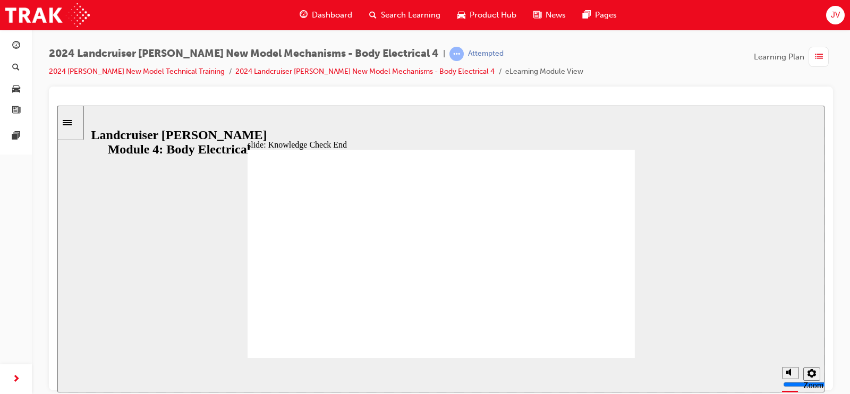
click at [819, 60] on span "list-icon" at bounding box center [819, 56] width 8 height 13
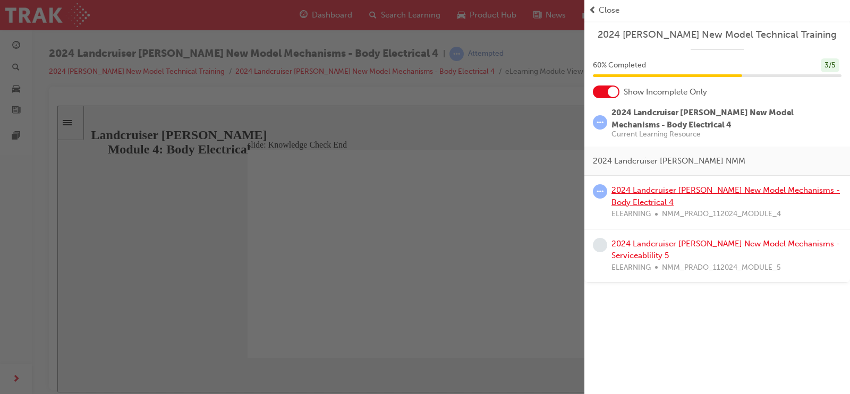
click at [652, 192] on link "2024 Landcruiser [PERSON_NAME] New Model Mechanisms - Body Electrical 4" at bounding box center [726, 197] width 229 height 22
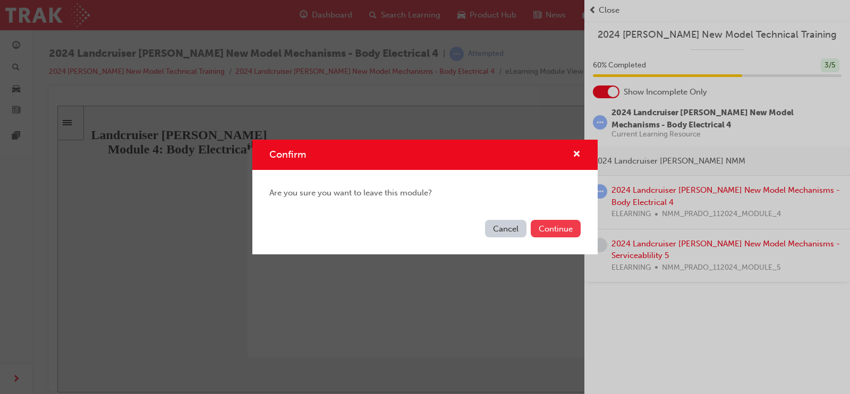
click at [558, 229] on button "Continue" at bounding box center [556, 229] width 50 height 18
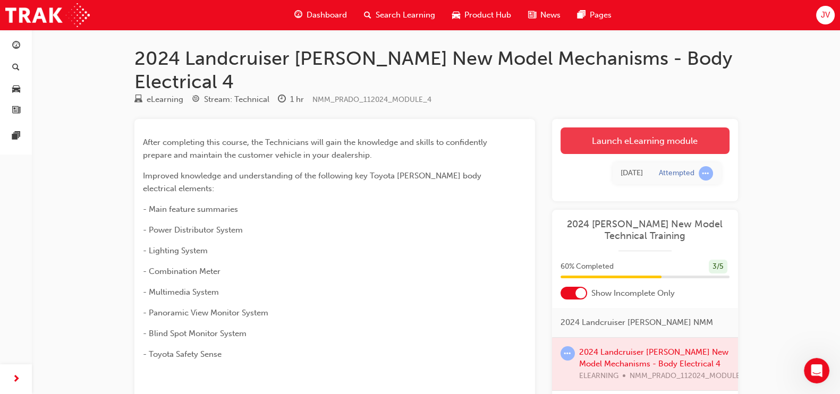
click at [609, 128] on link "Launch eLearning module" at bounding box center [645, 141] width 169 height 27
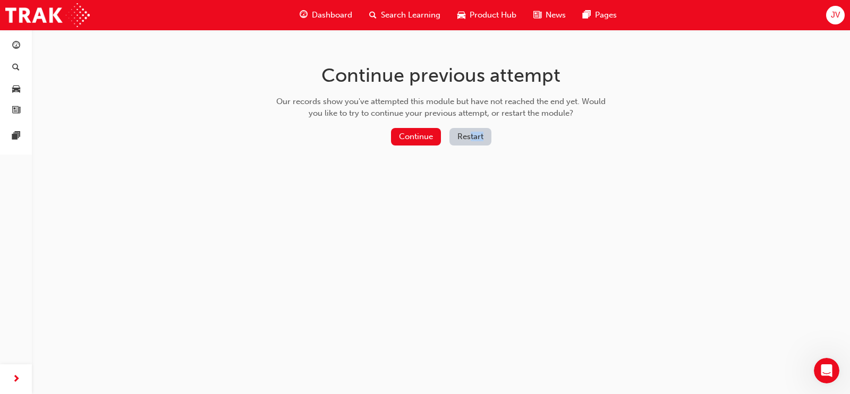
click at [470, 144] on div "Continue Restart" at bounding box center [441, 139] width 337 height 22
click at [468, 141] on button "Restart" at bounding box center [471, 137] width 42 height 18
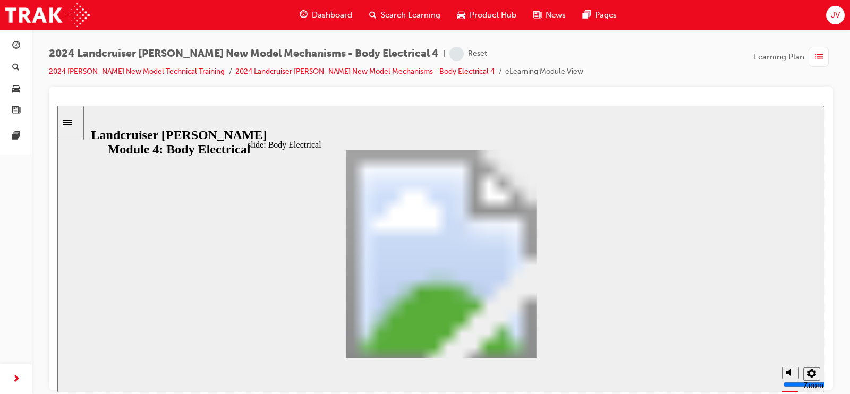
drag, startPoint x: 551, startPoint y: 341, endPoint x: 538, endPoint y: 339, distance: 12.3
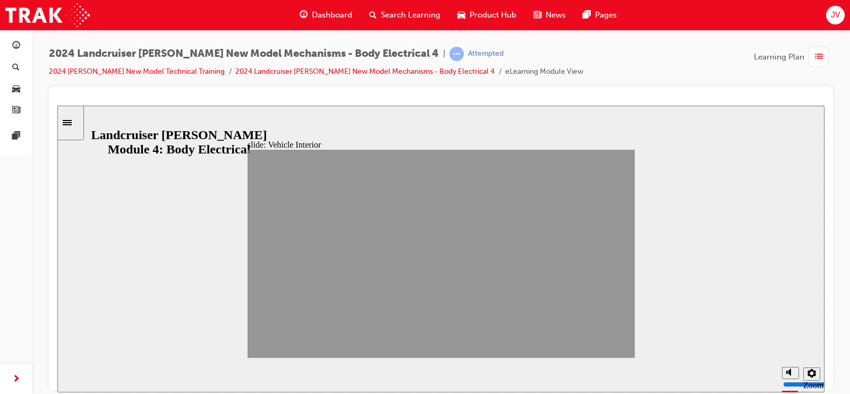
drag, startPoint x: 534, startPoint y: 344, endPoint x: 577, endPoint y: 344, distance: 43.1
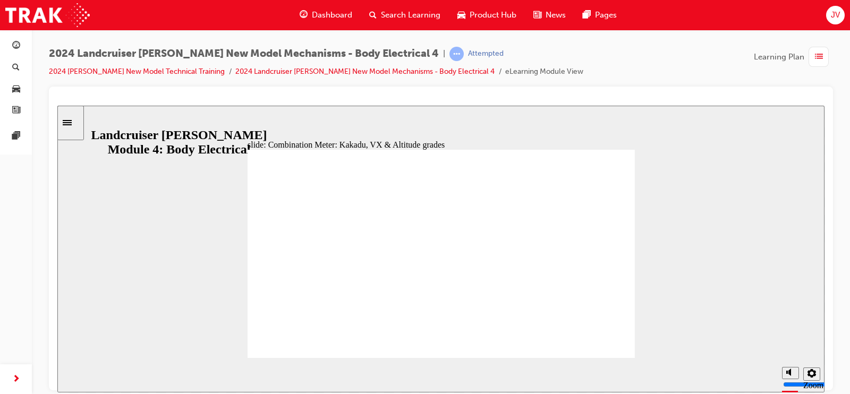
drag, startPoint x: 548, startPoint y: 339, endPoint x: 537, endPoint y: 344, distance: 11.9
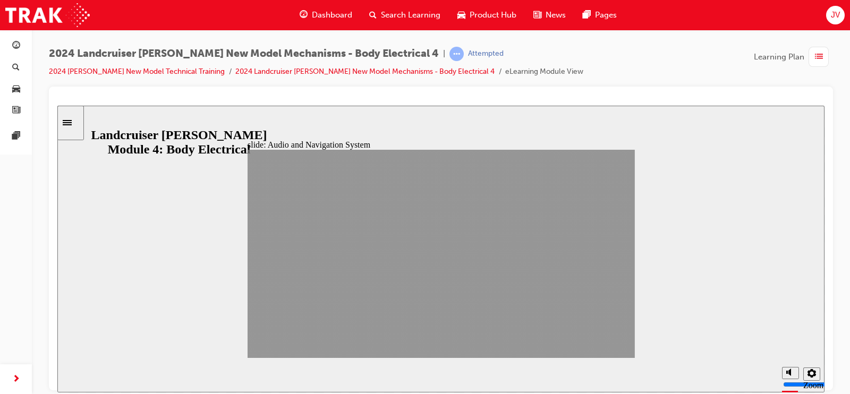
drag, startPoint x: 595, startPoint y: 348, endPoint x: 608, endPoint y: 351, distance: 12.5
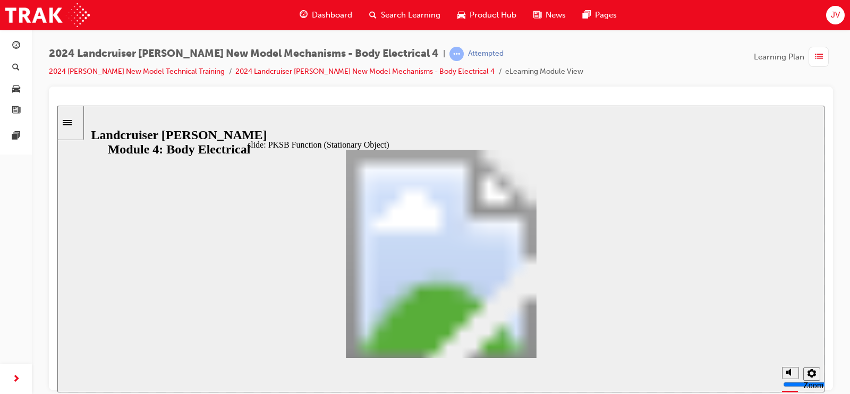
drag, startPoint x: 604, startPoint y: 344, endPoint x: 560, endPoint y: 339, distance: 45.0
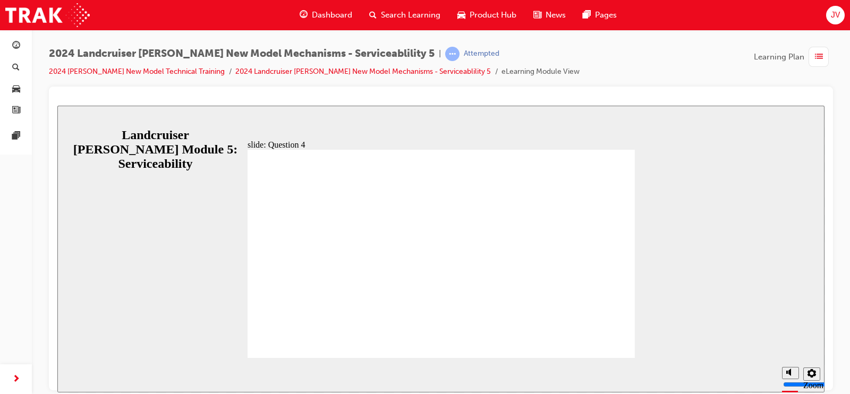
radio input "true"
radio input "false"
radio input "true"
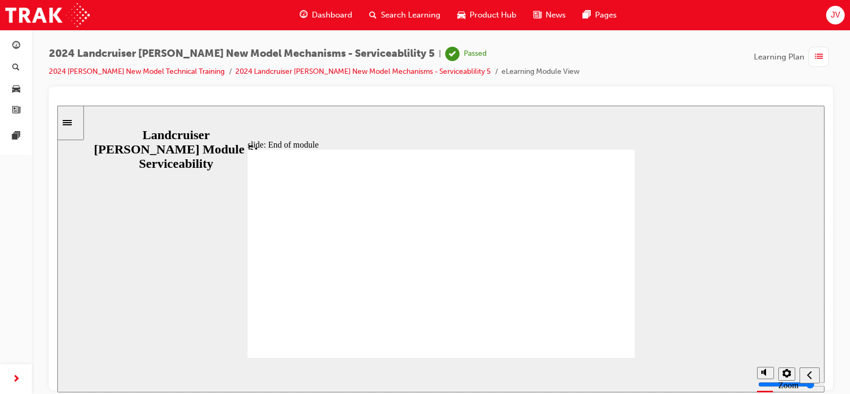
click at [819, 52] on span "list-icon" at bounding box center [819, 56] width 8 height 13
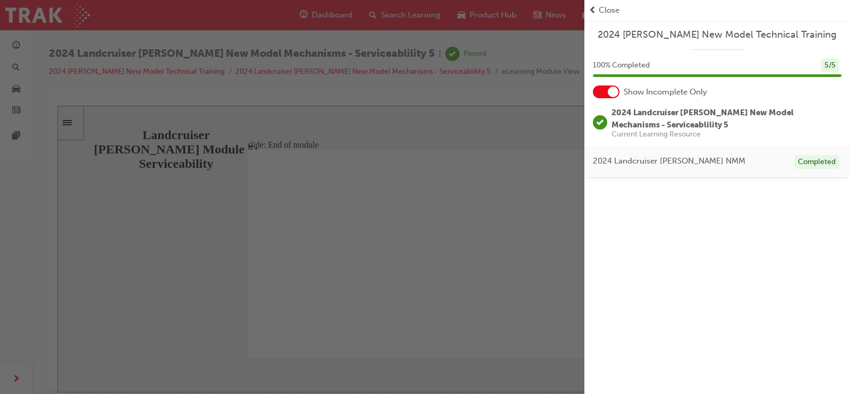
click at [526, 114] on div "button" at bounding box center [292, 197] width 585 height 394
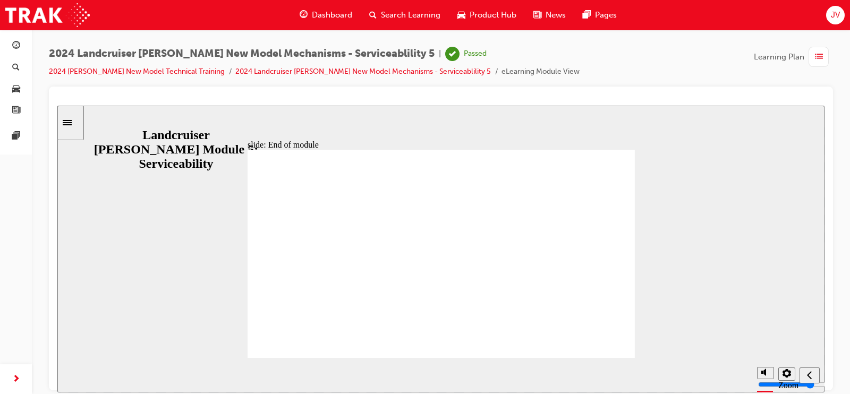
click at [345, 12] on span "Dashboard" at bounding box center [332, 15] width 40 height 12
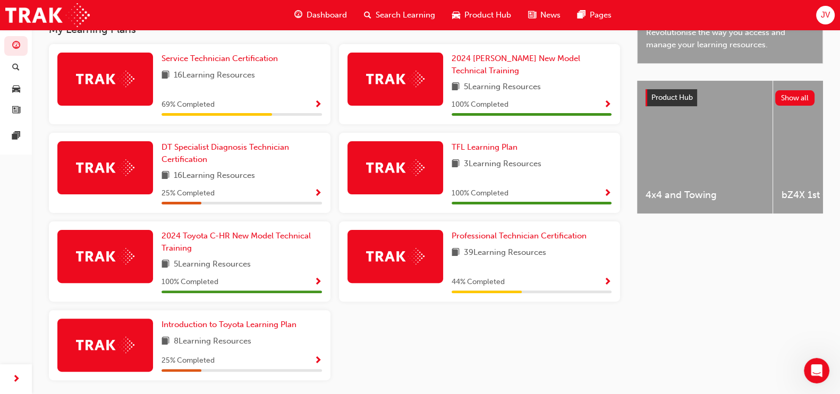
scroll to position [400, 0]
